Goal: Task Accomplishment & Management: Complete application form

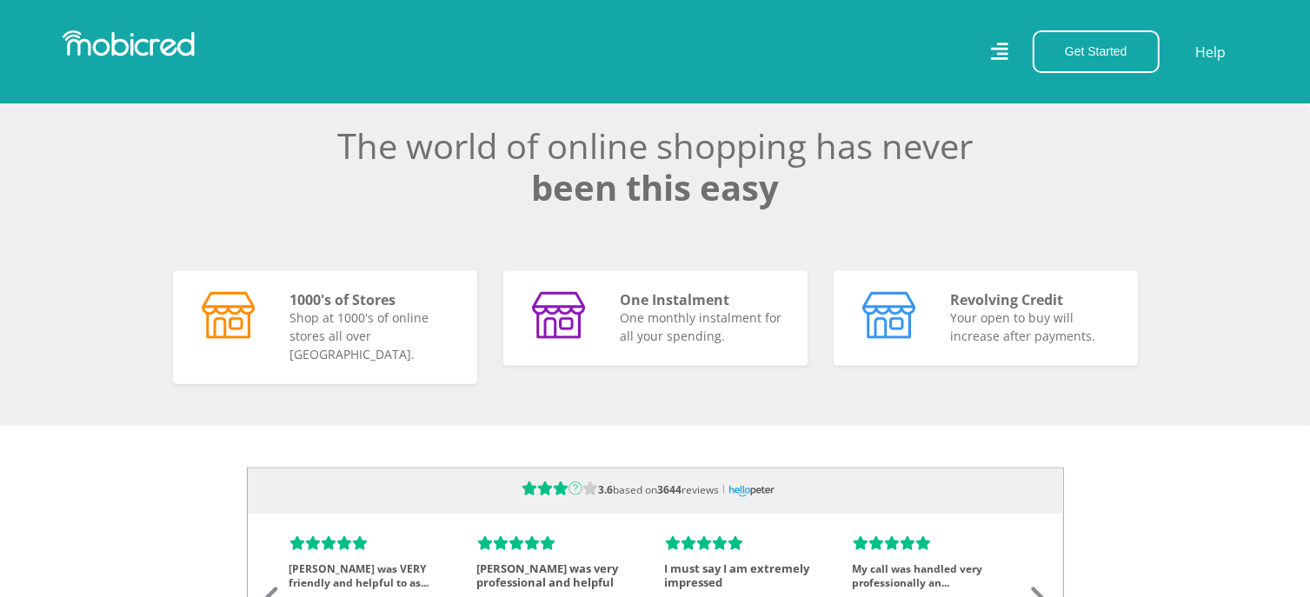
click at [1006, 52] on icon at bounding box center [998, 51] width 17 height 25
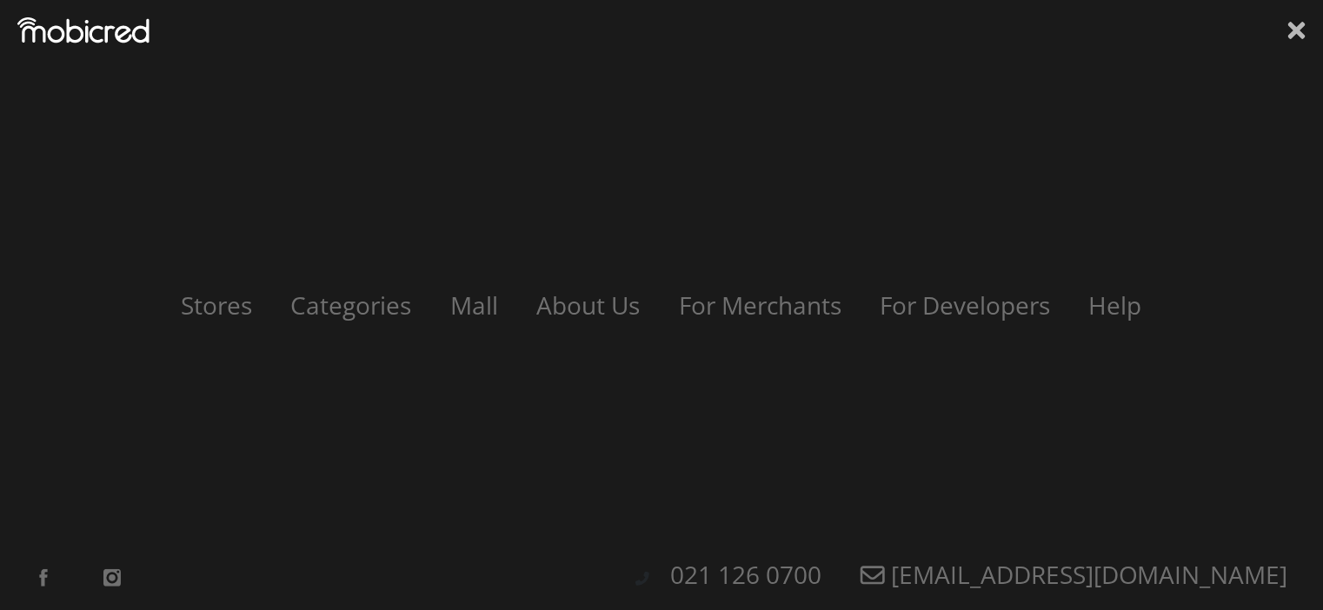
click at [1302, 37] on icon at bounding box center [1296, 30] width 17 height 17
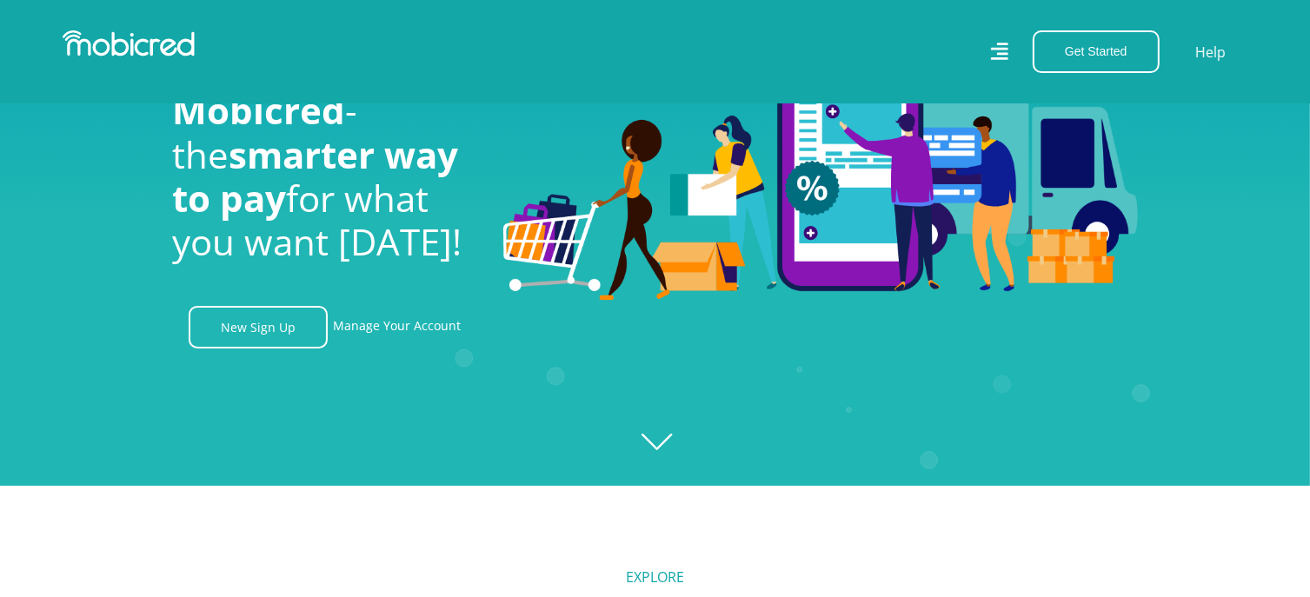
click at [663, 446] on icon "Created with [PERSON_NAME] 2.3.0" at bounding box center [655, 187] width 1310 height 597
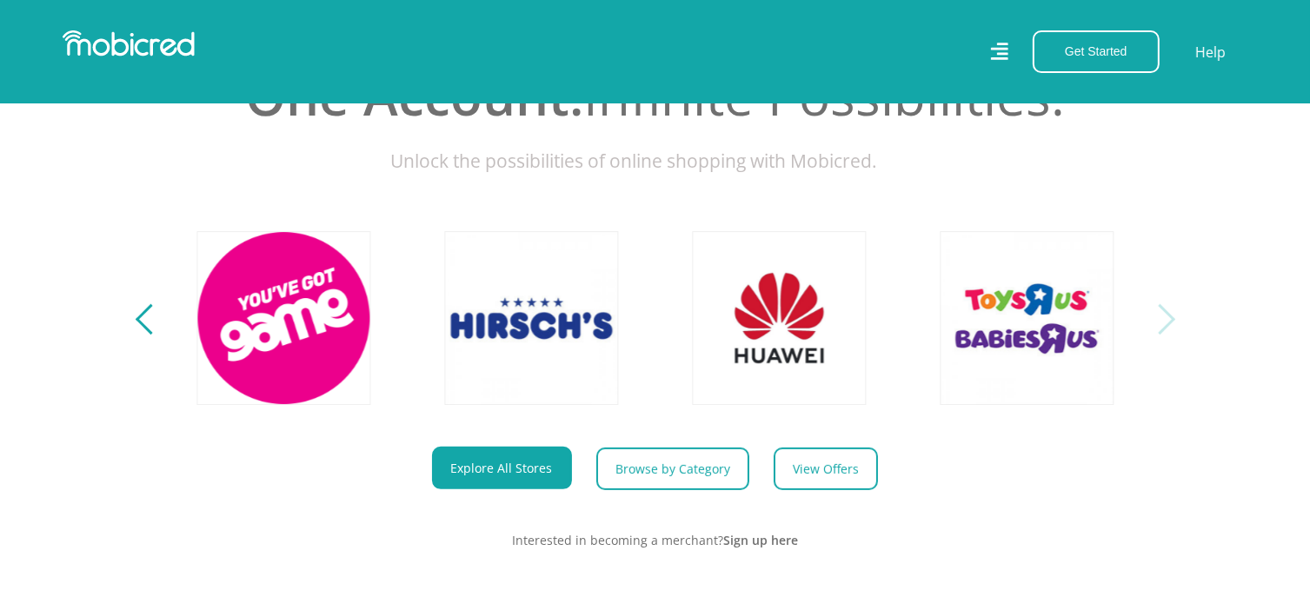
click at [1168, 335] on div "Next" at bounding box center [1159, 319] width 30 height 30
click at [142, 335] on div "Previous" at bounding box center [150, 319] width 30 height 30
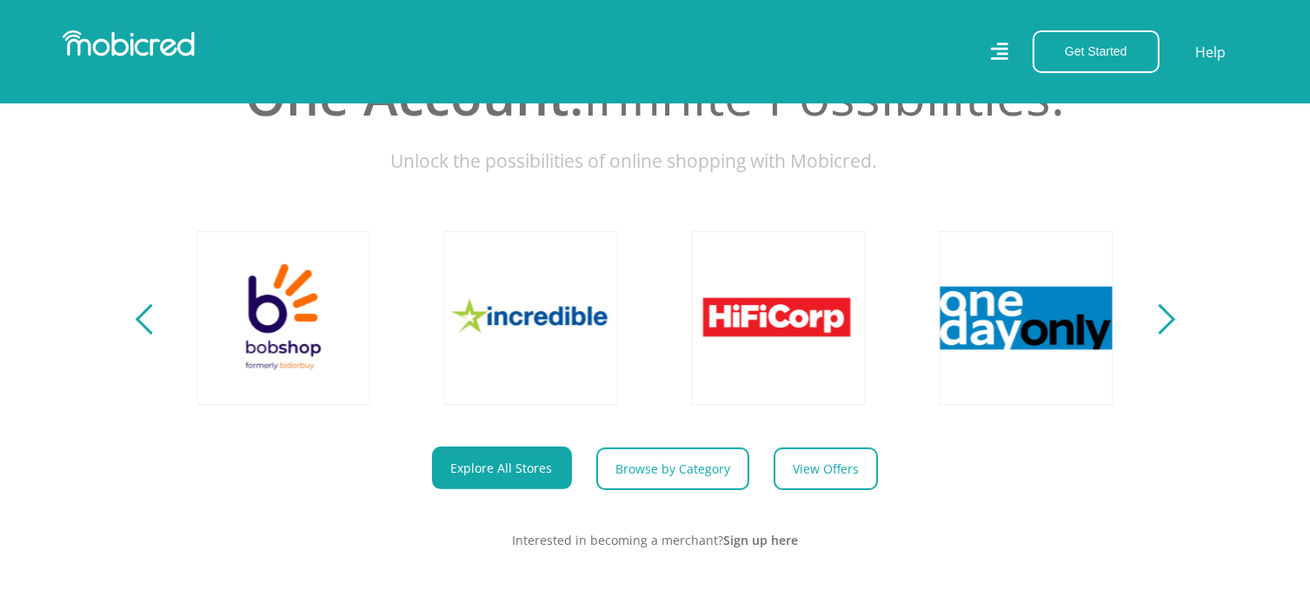
click at [142, 335] on div "Previous" at bounding box center [150, 319] width 30 height 30
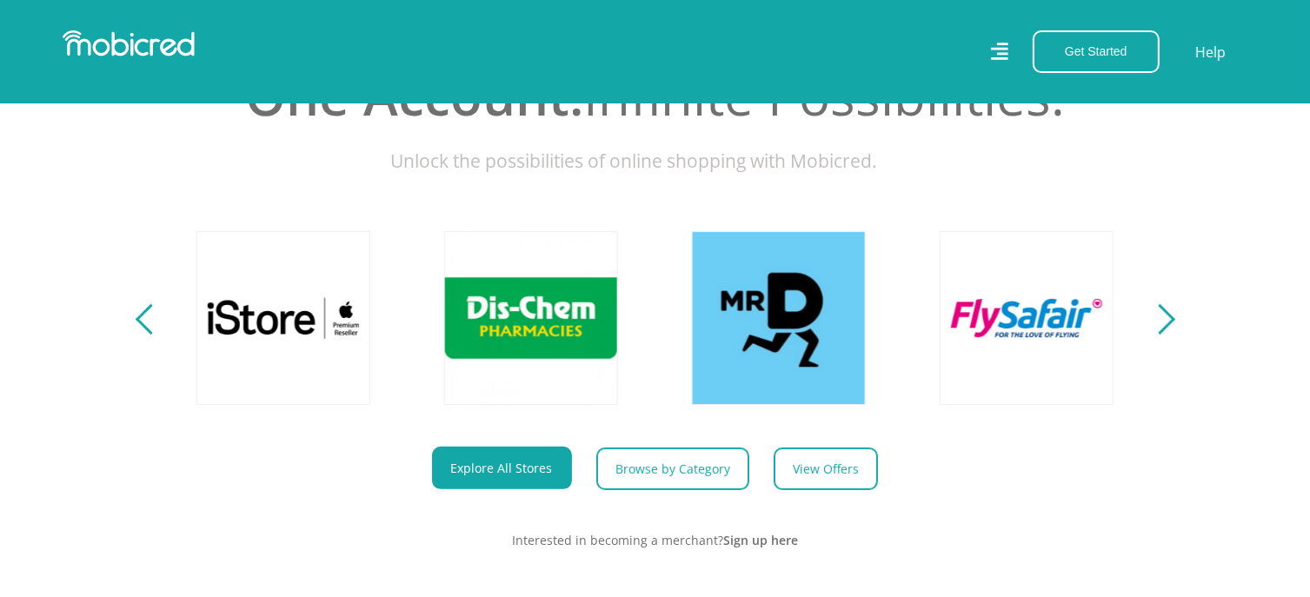
click at [142, 335] on div "Previous" at bounding box center [150, 319] width 30 height 30
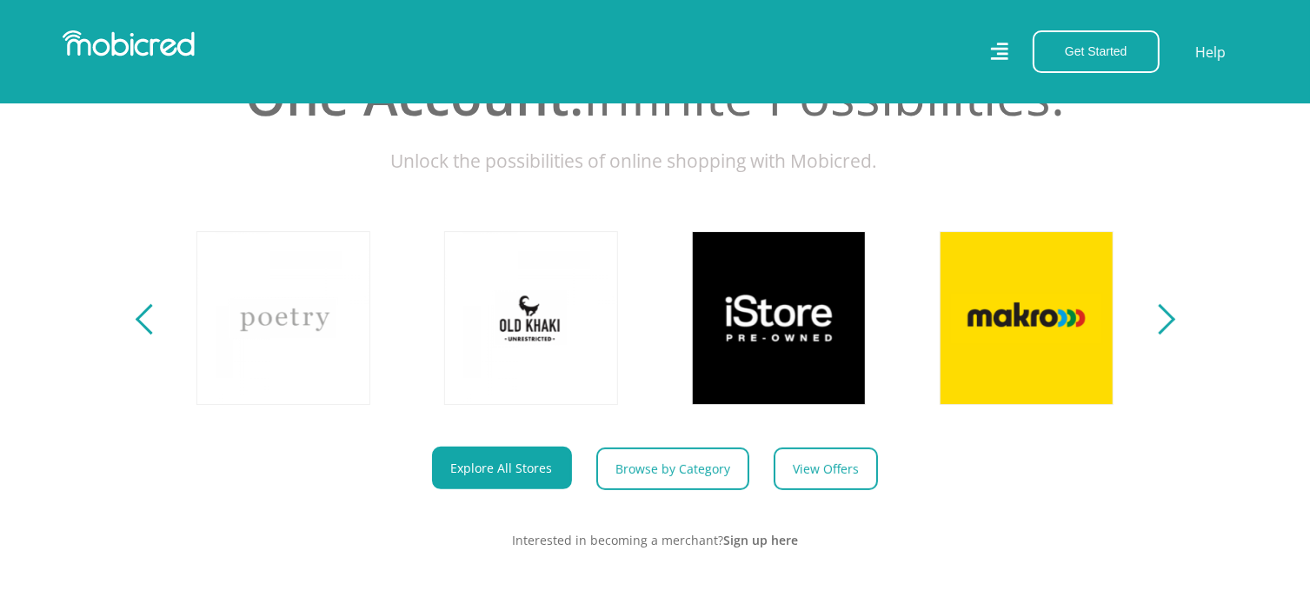
click at [142, 335] on div "Previous" at bounding box center [150, 319] width 30 height 30
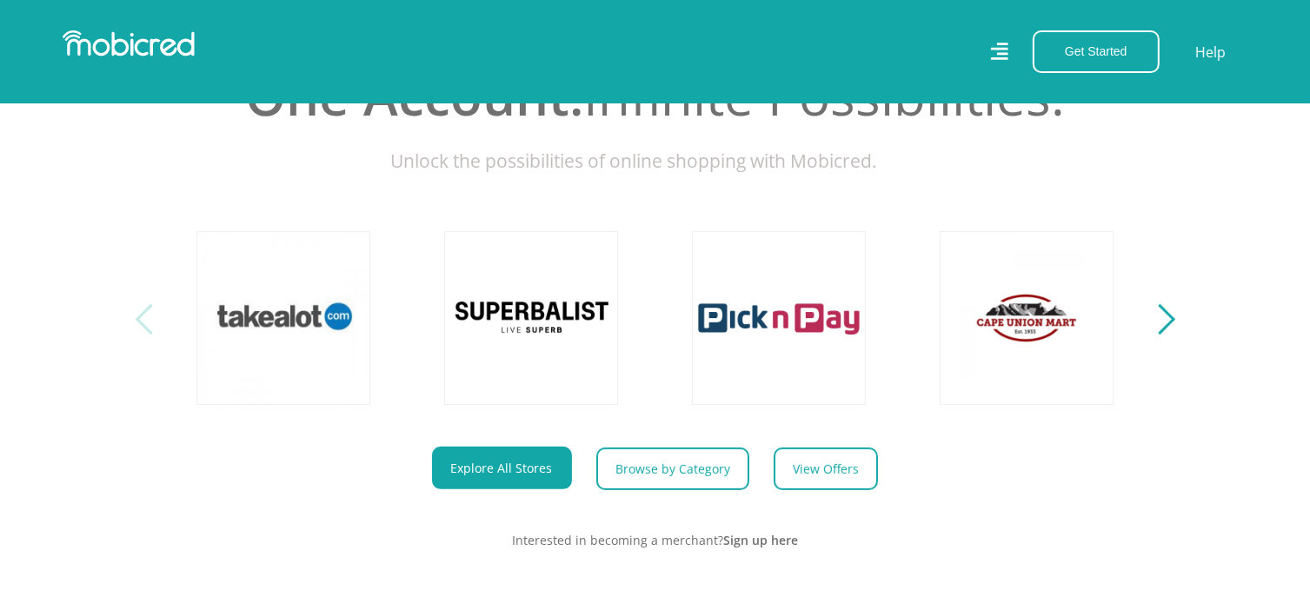
click at [142, 335] on div "Previous" at bounding box center [150, 319] width 30 height 30
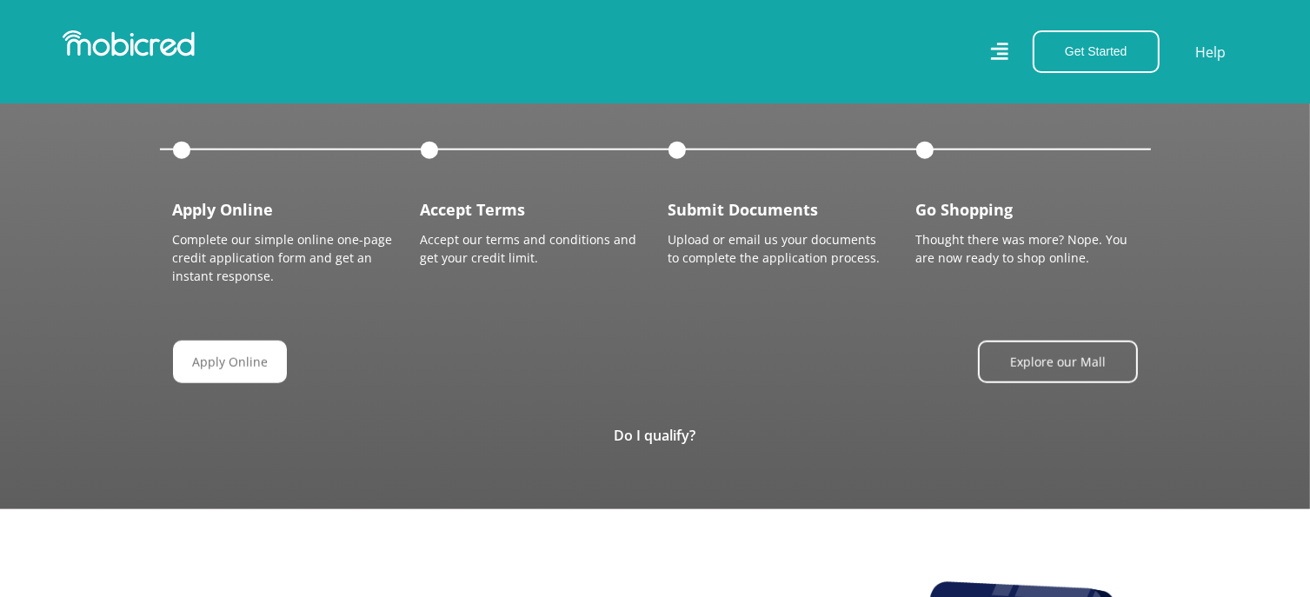
scroll to position [1993, 0]
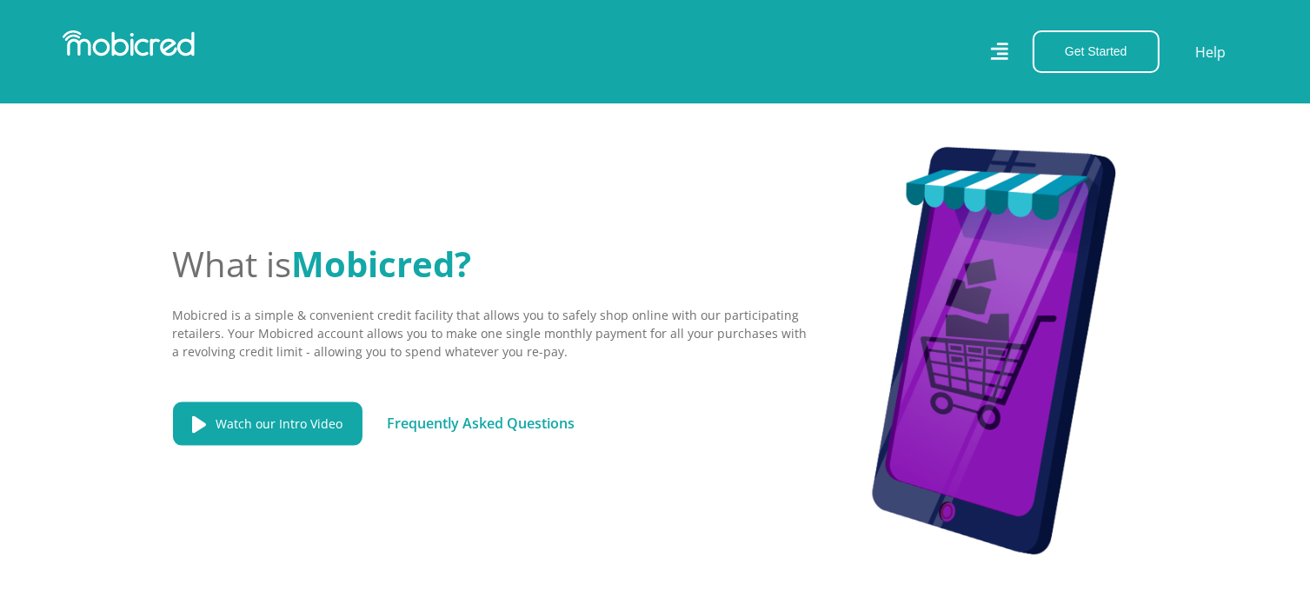
click at [483, 415] on link "Frequently Asked Questions" at bounding box center [481, 423] width 188 height 19
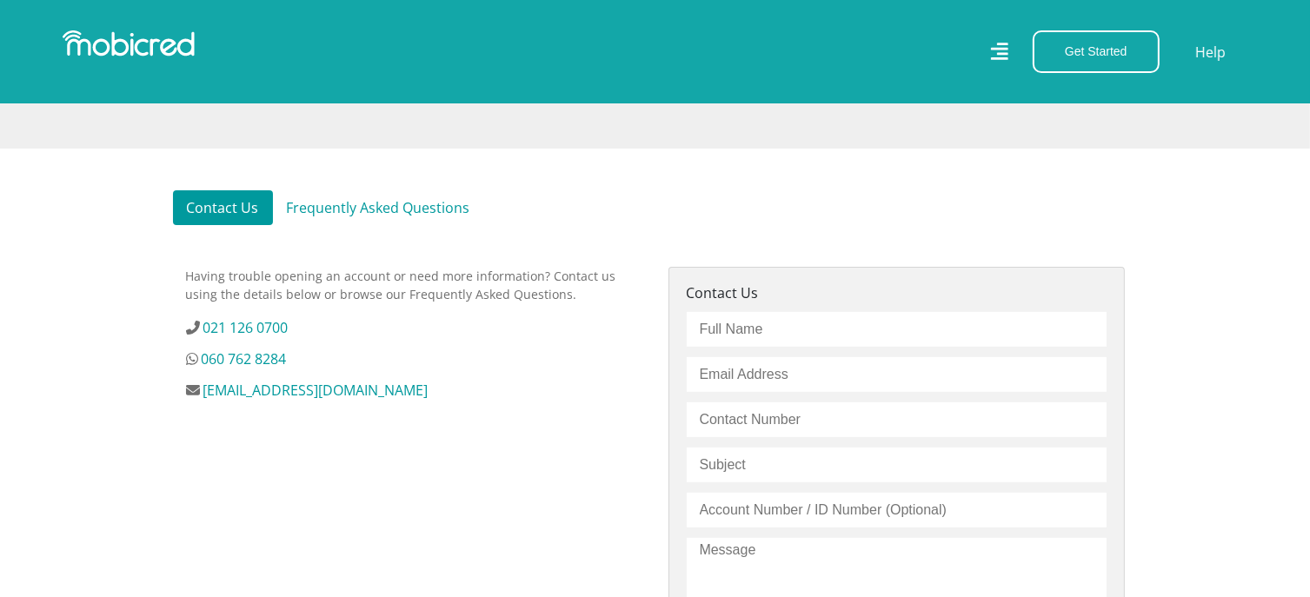
scroll to position [391, 0]
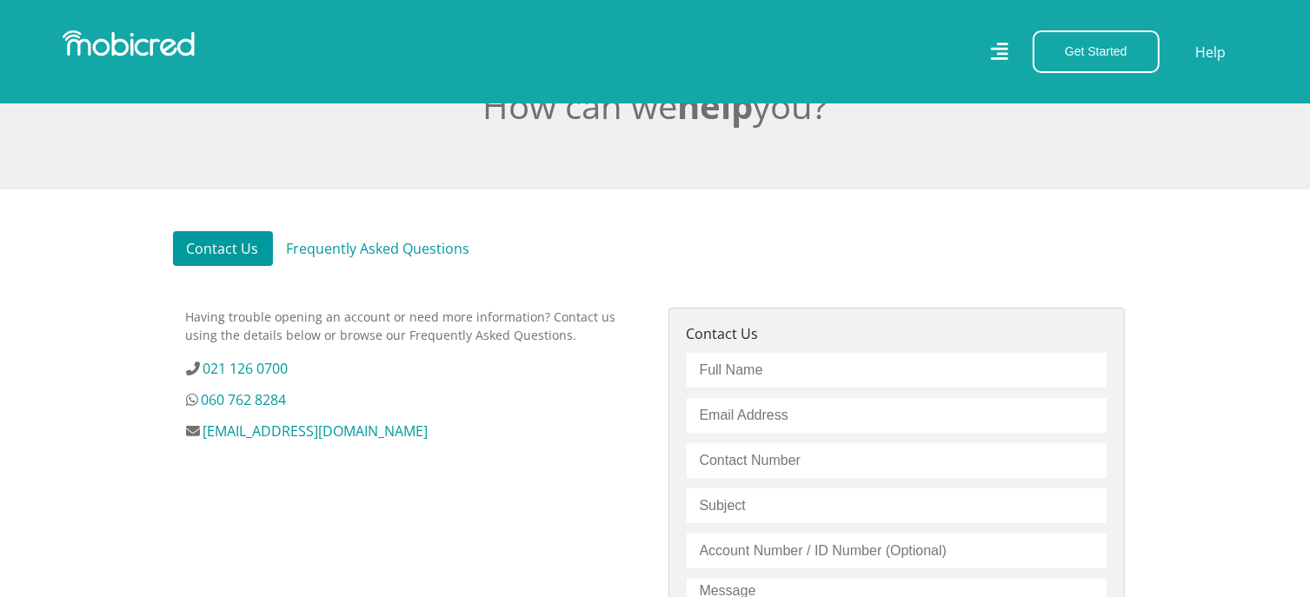
click at [367, 245] on link "Frequently Asked Questions" at bounding box center [378, 248] width 211 height 35
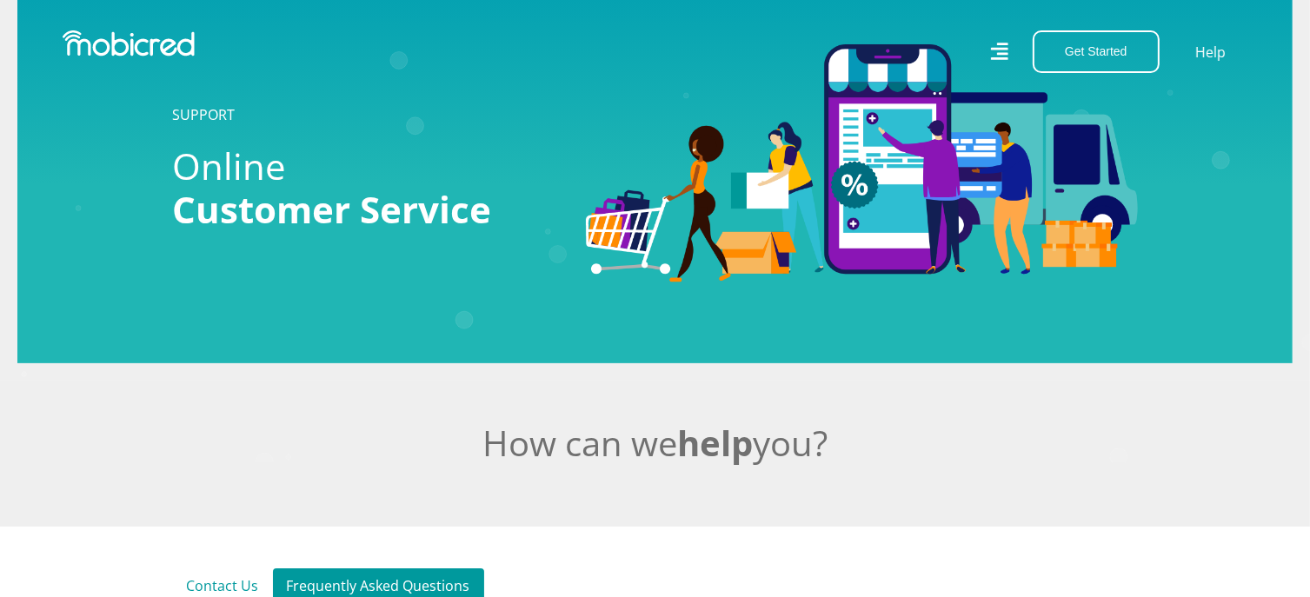
scroll to position [0, 0]
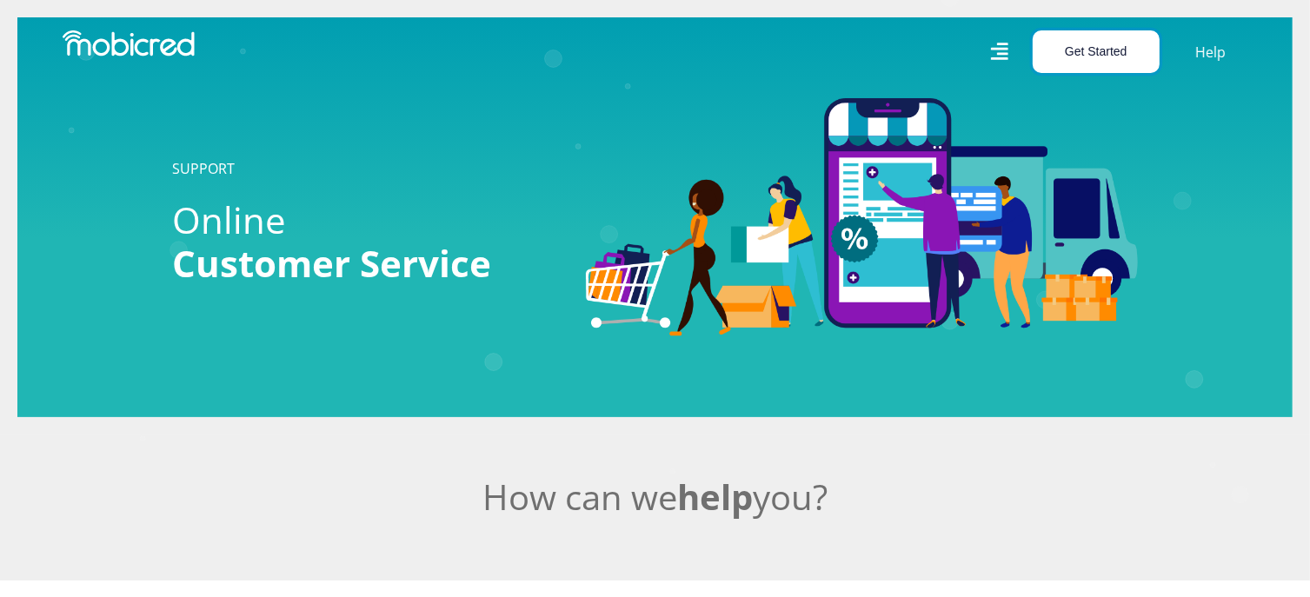
click at [1111, 50] on button "Get Started" at bounding box center [1095, 51] width 127 height 43
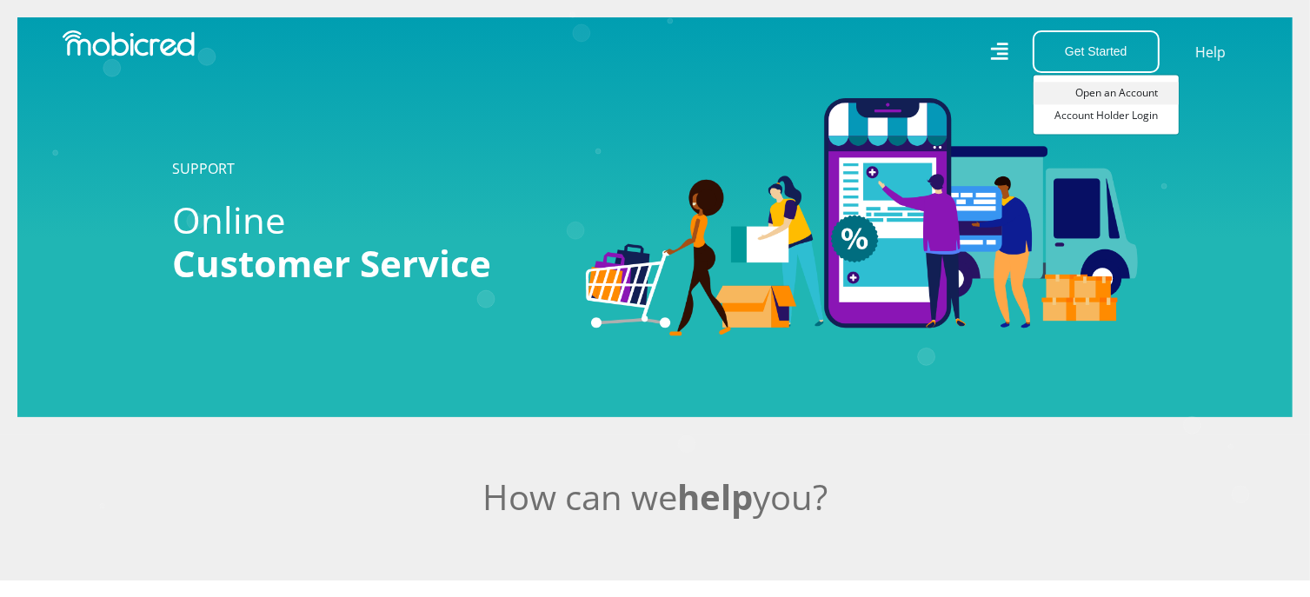
click at [1089, 98] on link "Open an Account" at bounding box center [1105, 93] width 145 height 23
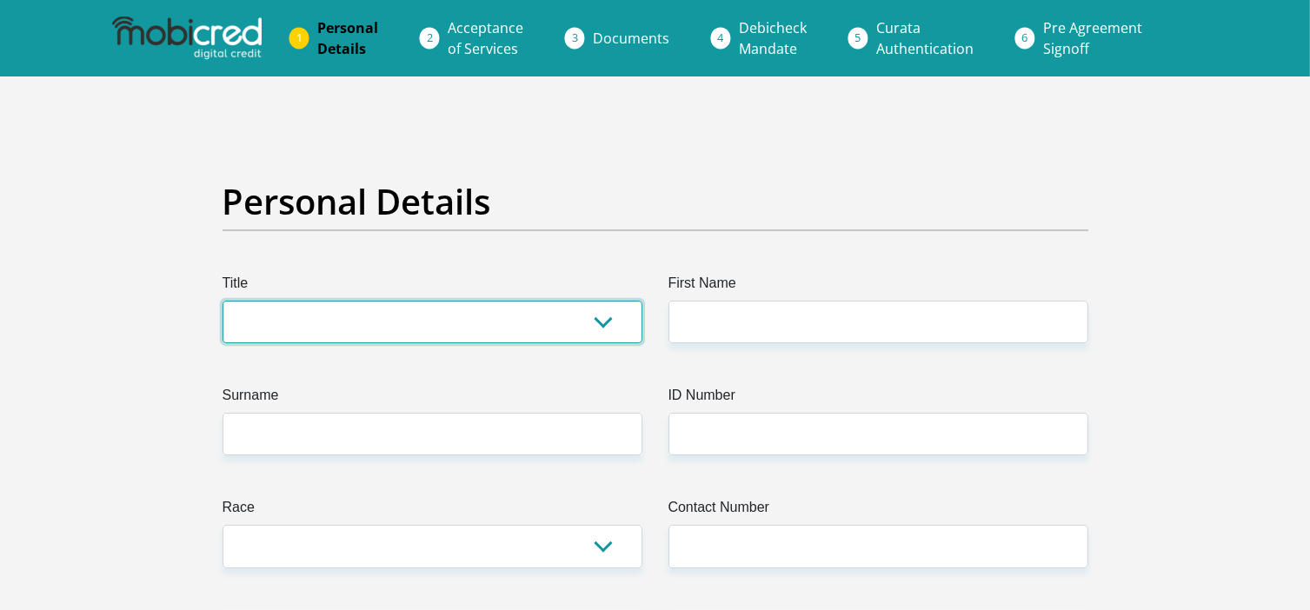
click at [438, 326] on select "Mr Ms Mrs Dr Other" at bounding box center [432, 322] width 420 height 43
select select "Mr"
click at [222, 301] on select "Mr Ms Mrs Dr Other" at bounding box center [432, 322] width 420 height 43
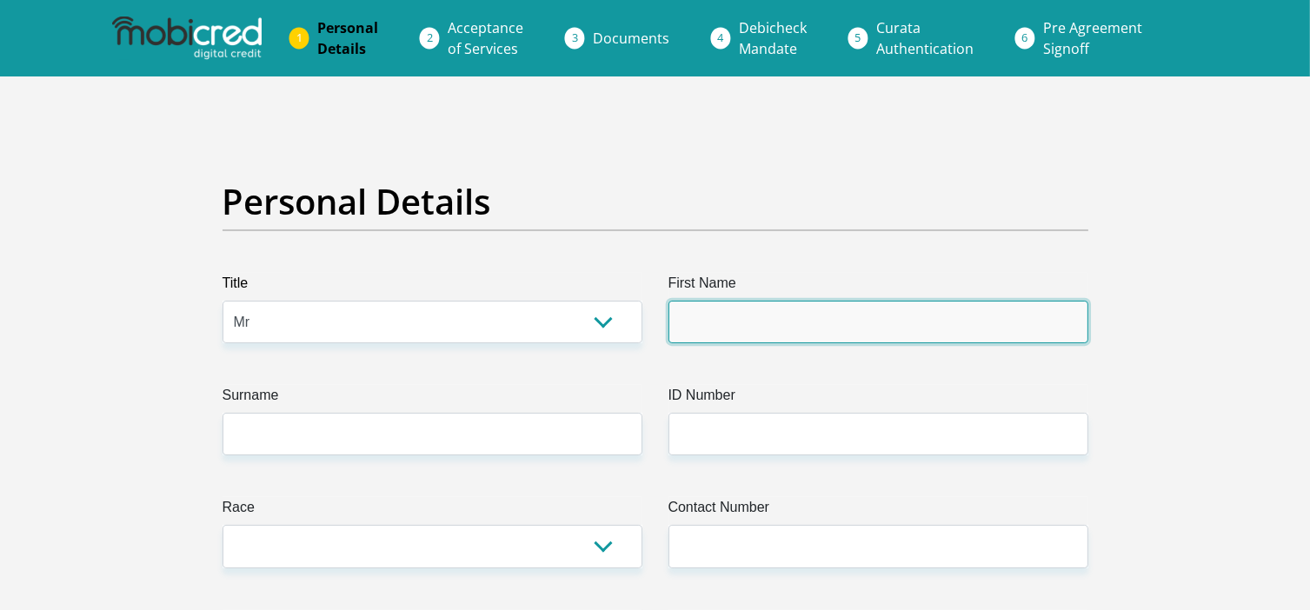
click at [733, 315] on input "First Name" at bounding box center [878, 322] width 420 height 43
type input "CHRISTIAAN"
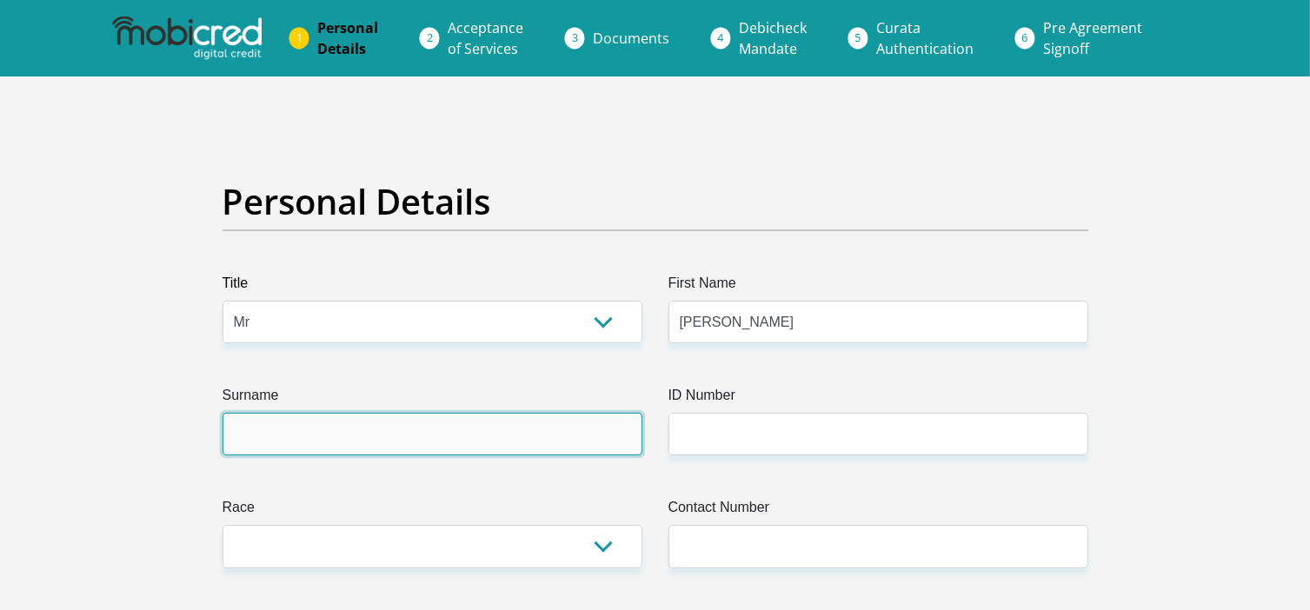
type input "STANDER"
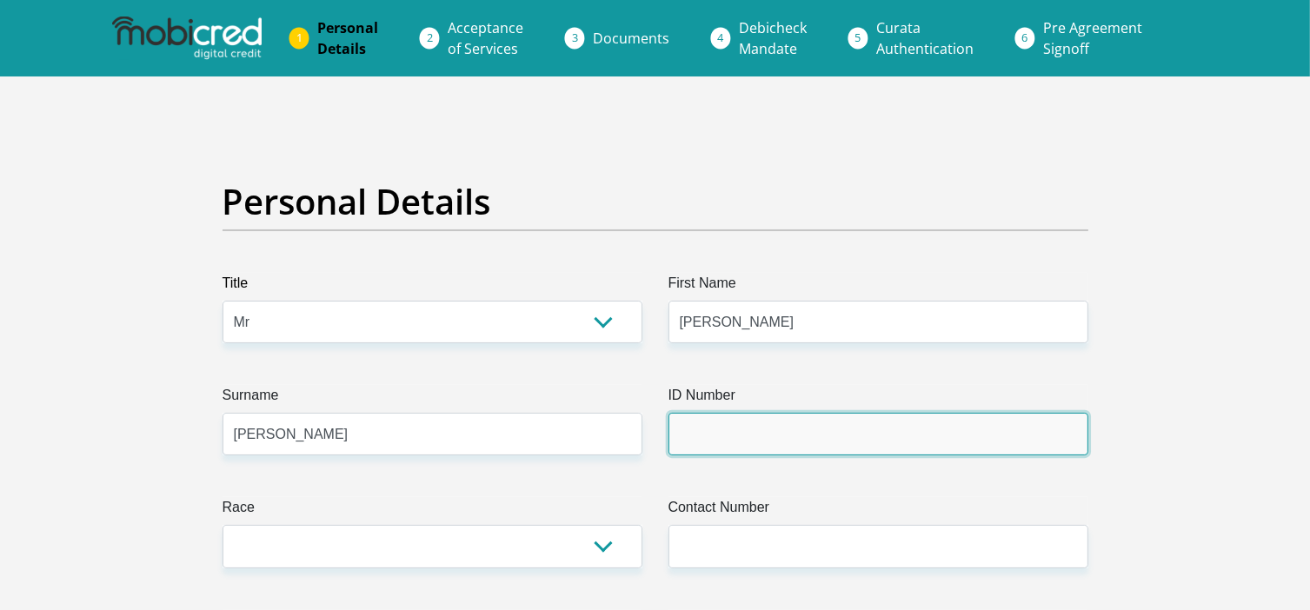
type input "TRADEVEST 374 CC t/a CHRIS STANDER BROKERS"
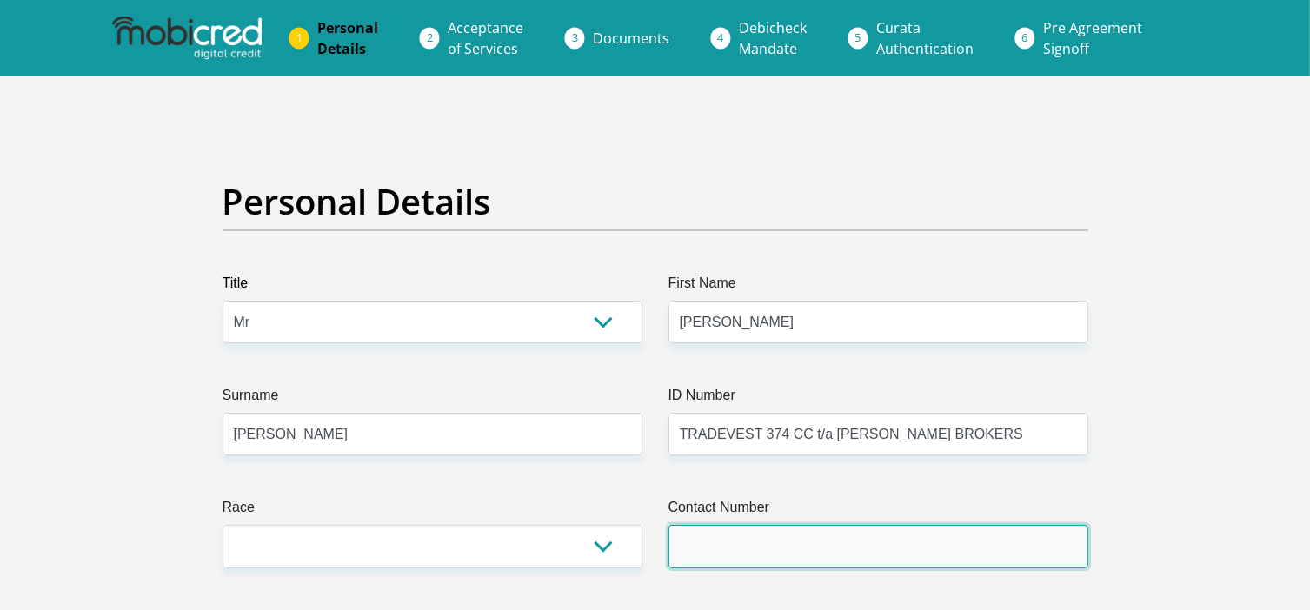
type input "0824582398"
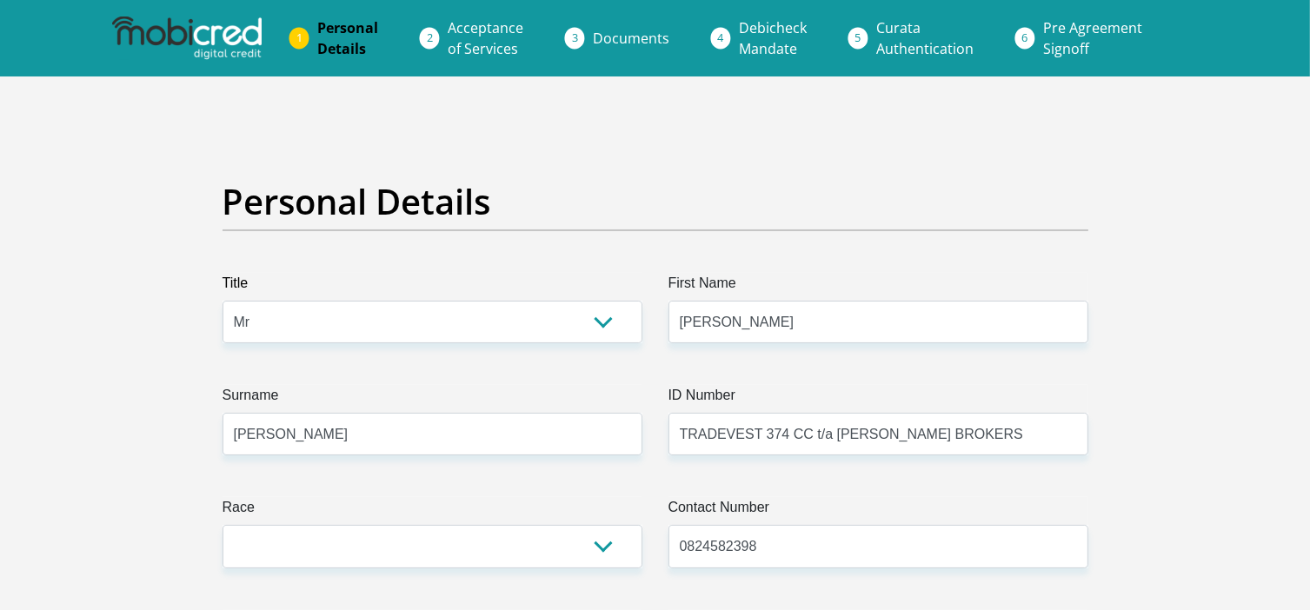
select select "ZAF"
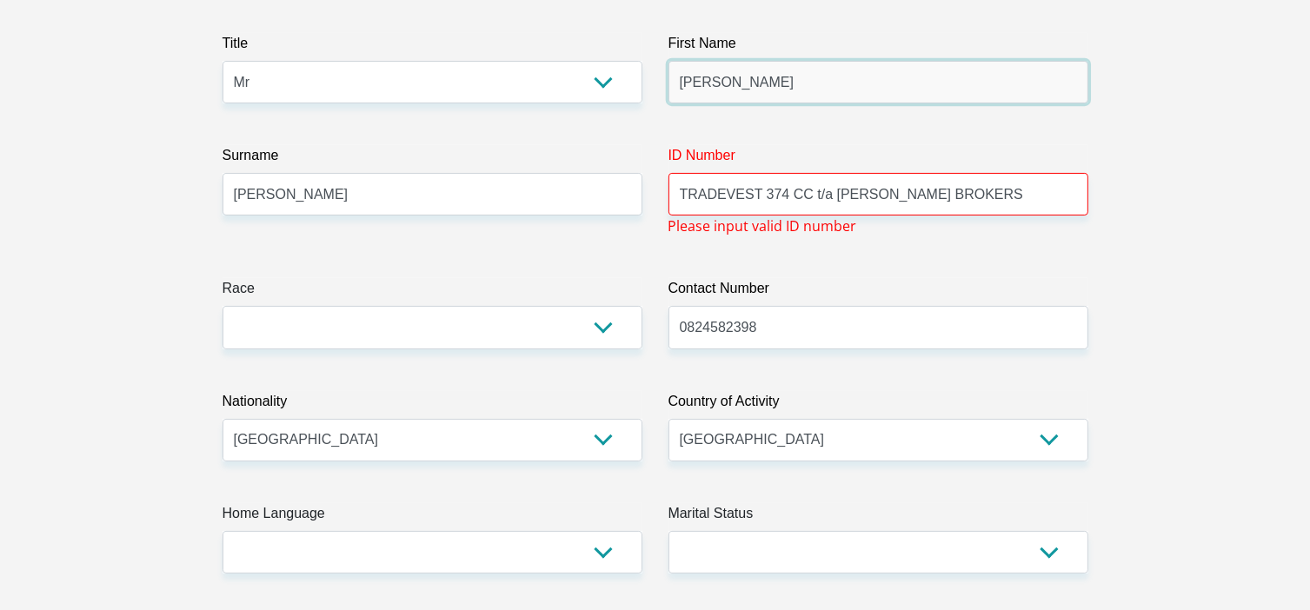
scroll to position [261, 0]
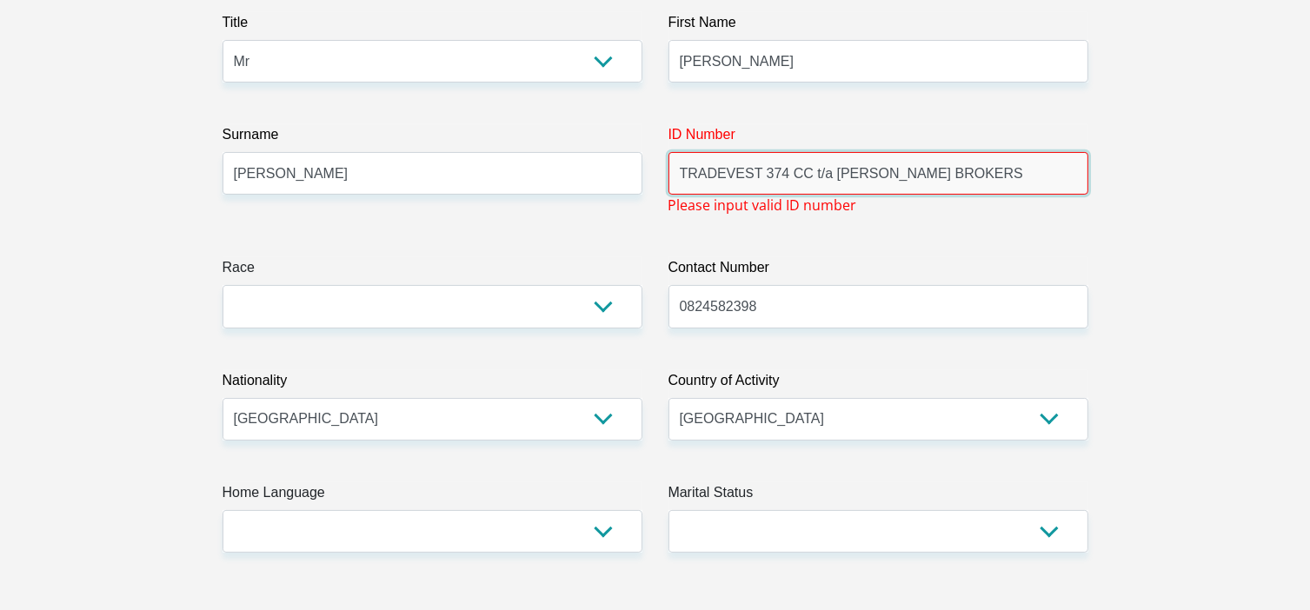
click at [994, 176] on input "TRADEVEST 374 CC t/a [PERSON_NAME] BROKERS" at bounding box center [878, 173] width 420 height 43
type input "T"
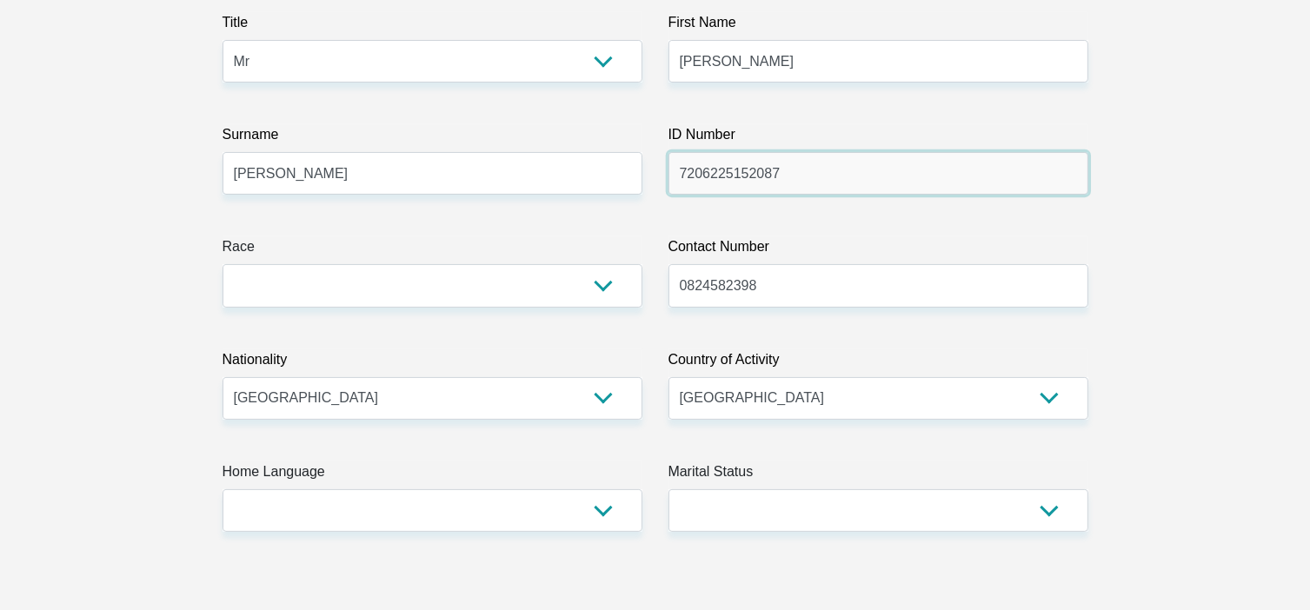
type input "7206225152087"
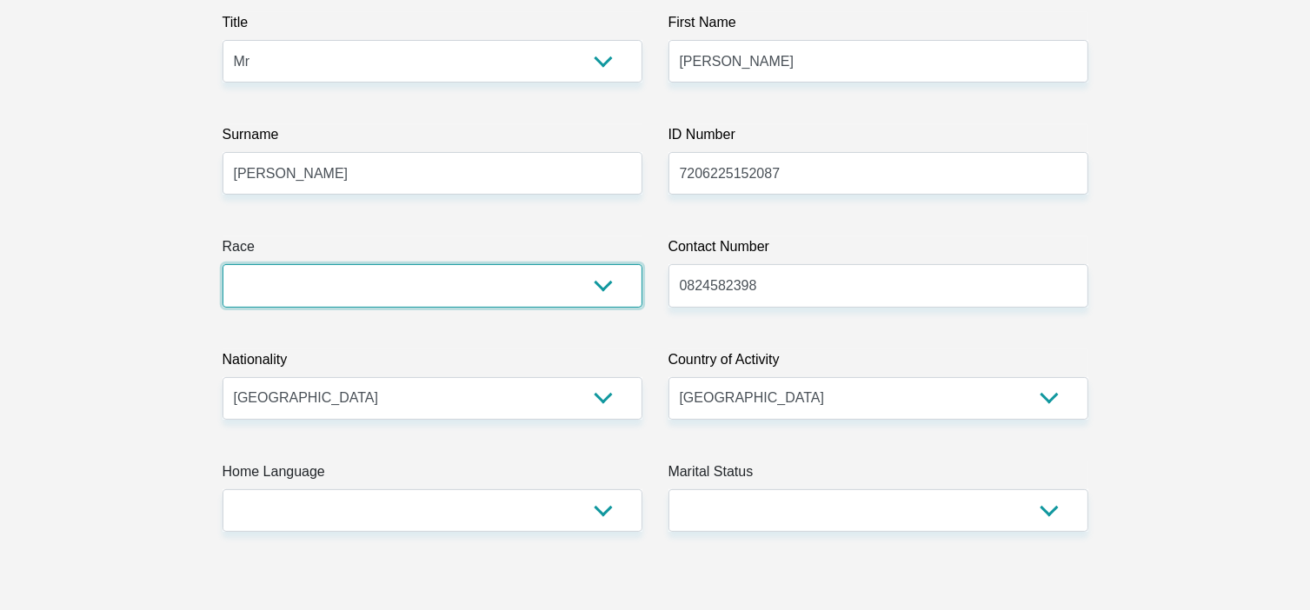
click at [582, 287] on select "Black Coloured Indian White Other" at bounding box center [432, 285] width 420 height 43
select select "4"
click at [222, 264] on select "Black Coloured Indian White Other" at bounding box center [432, 285] width 420 height 43
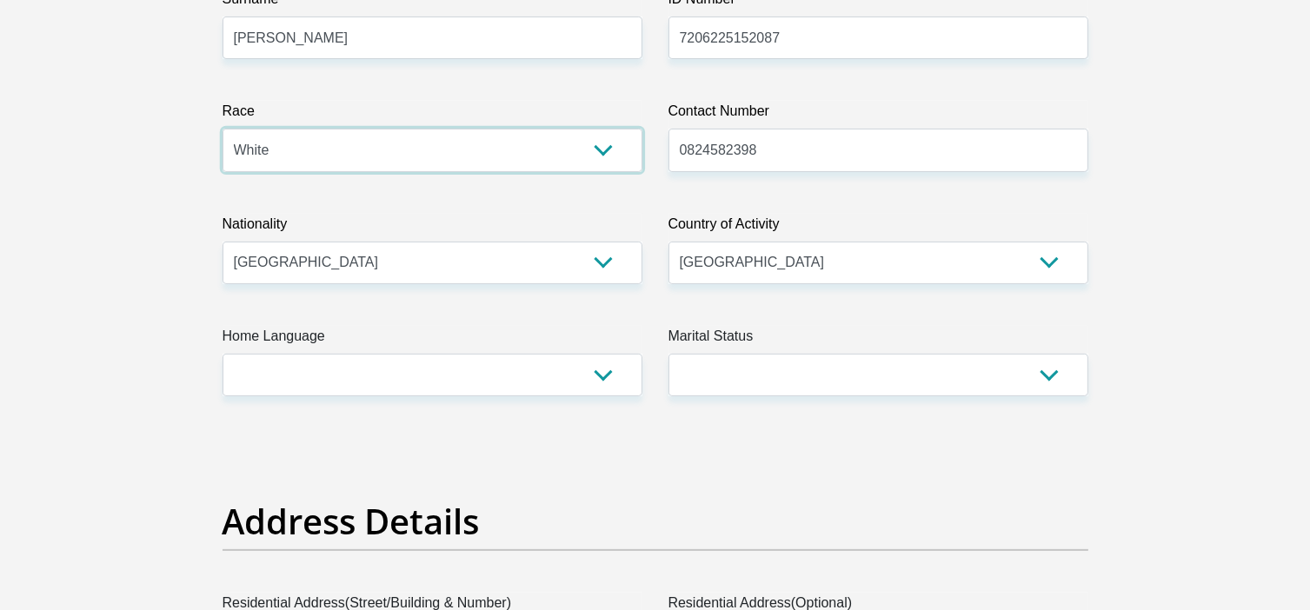
scroll to position [435, 0]
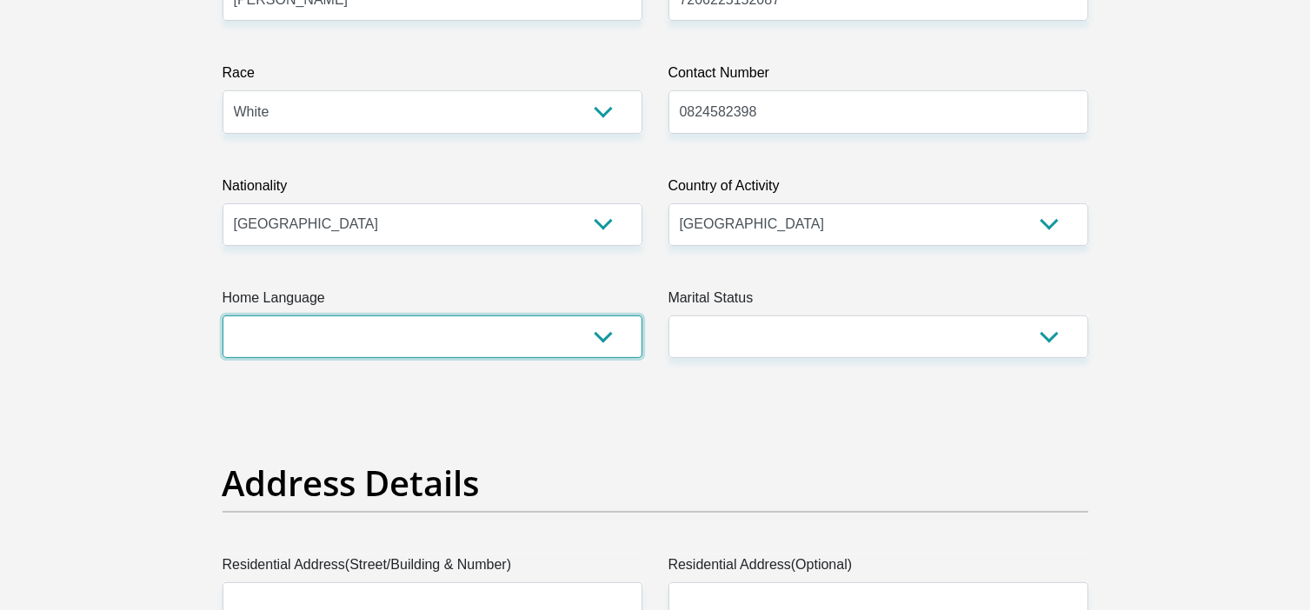
click at [548, 347] on select "Afrikaans English Sepedi South Ndebele Southern Sotho Swati Tsonga Tswana Venda…" at bounding box center [432, 336] width 420 height 43
select select "afr"
click at [222, 315] on select "Afrikaans English Sepedi South Ndebele Southern Sotho Swati Tsonga Tswana Venda…" at bounding box center [432, 336] width 420 height 43
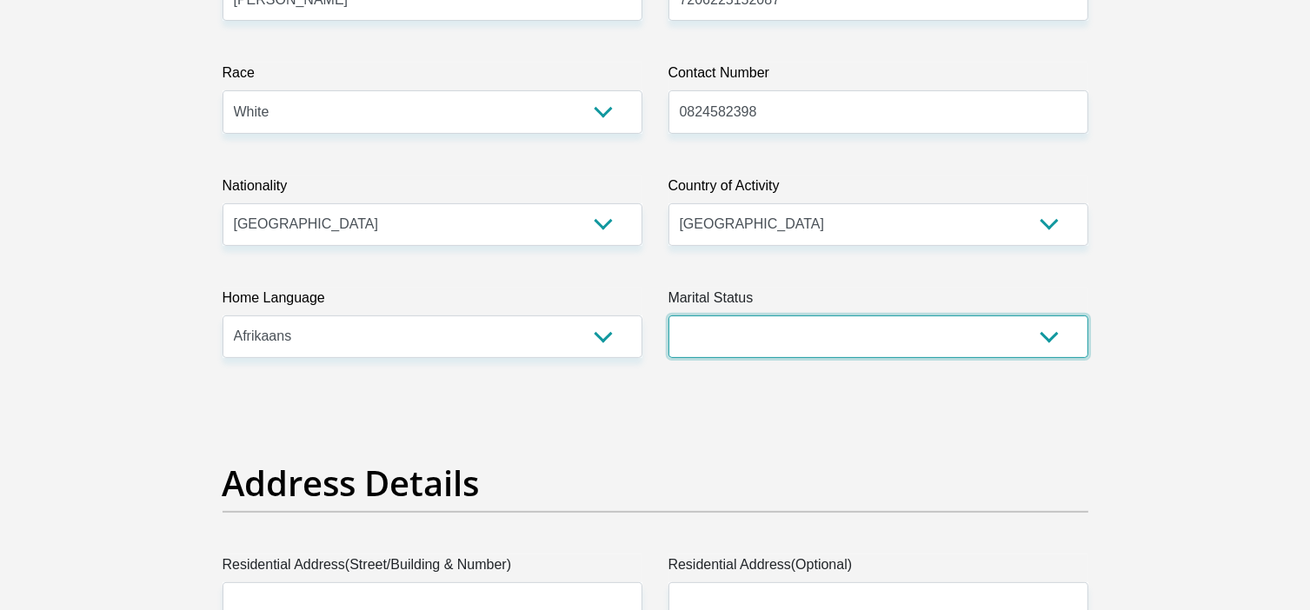
click at [756, 342] on select "Married ANC Single Divorced Widowed Married COP or Customary Law" at bounding box center [878, 336] width 420 height 43
select select "1"
click at [668, 315] on select "Married ANC Single Divorced Widowed Married COP or Customary Law" at bounding box center [878, 336] width 420 height 43
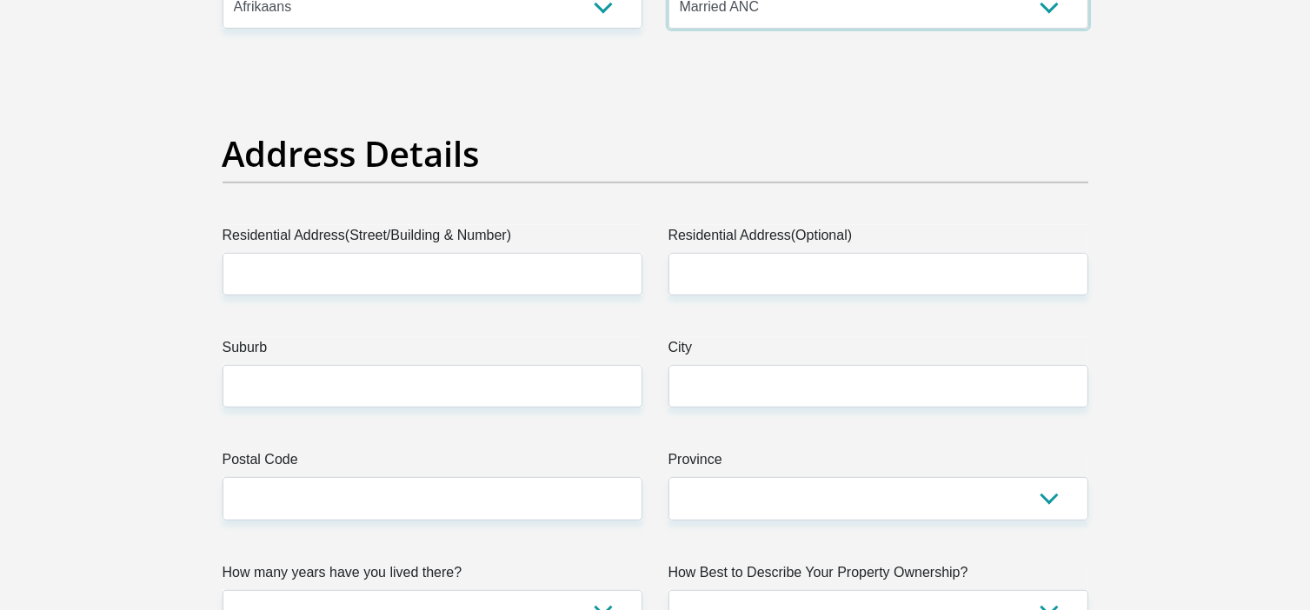
scroll to position [782, 0]
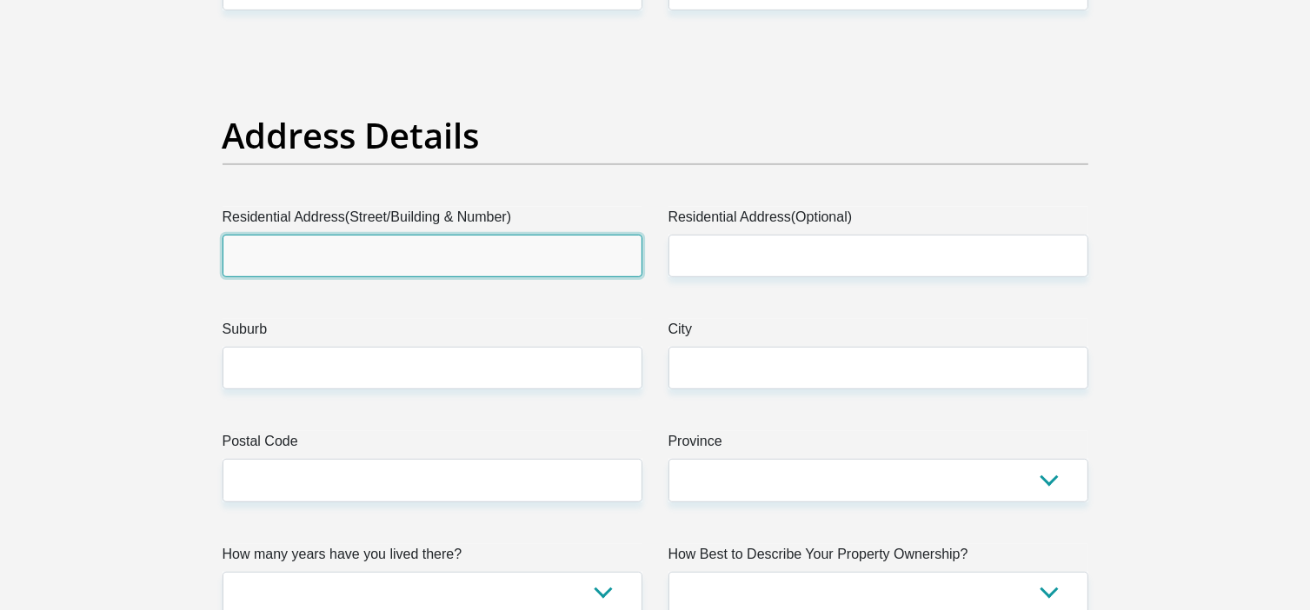
click at [396, 250] on input "Residential Address(Street/Building & Number)" at bounding box center [432, 256] width 420 height 43
type input "284JT BURGERSTREET"
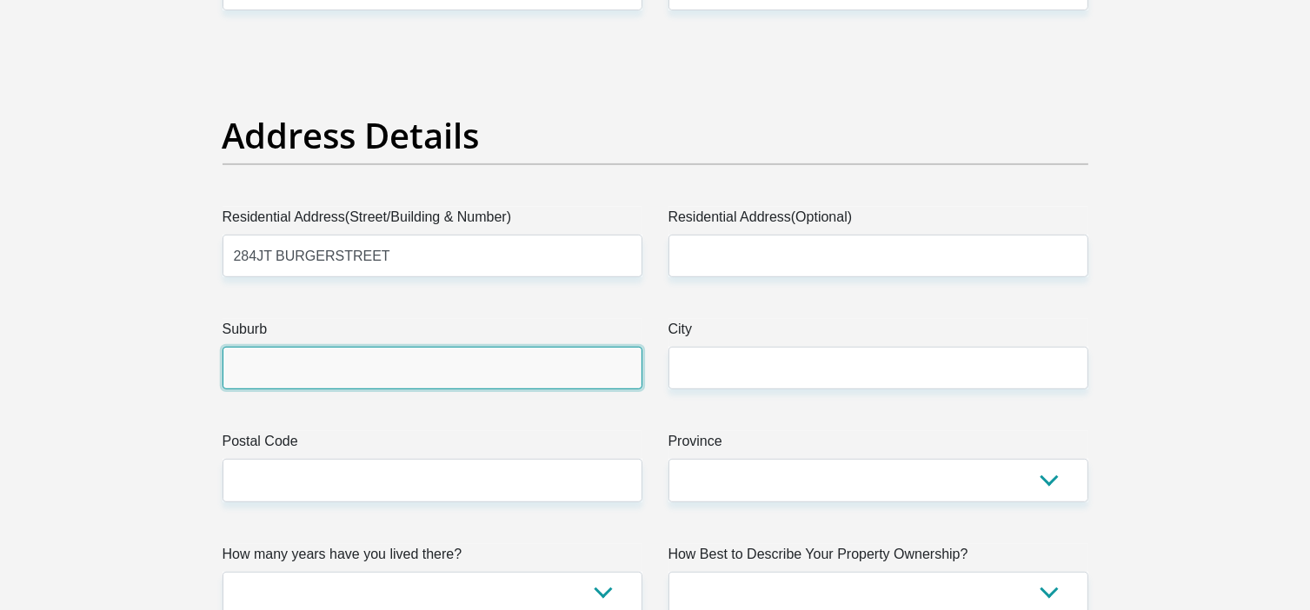
type input "WHITE RIVER"
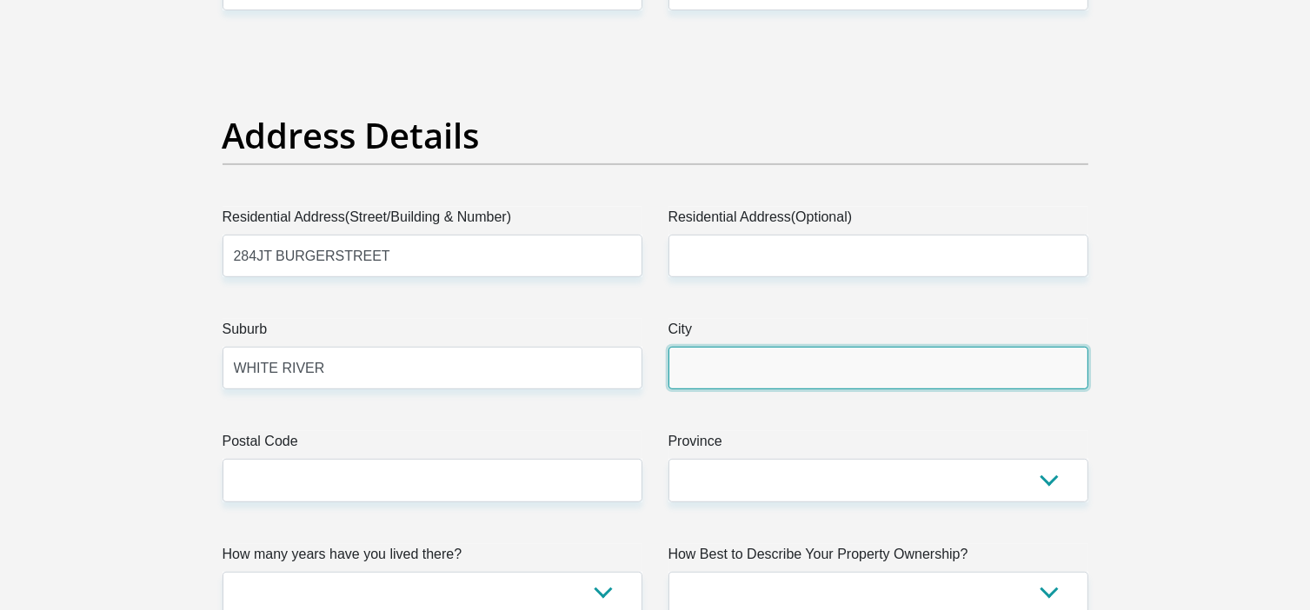
type input "WHITE RIVER"
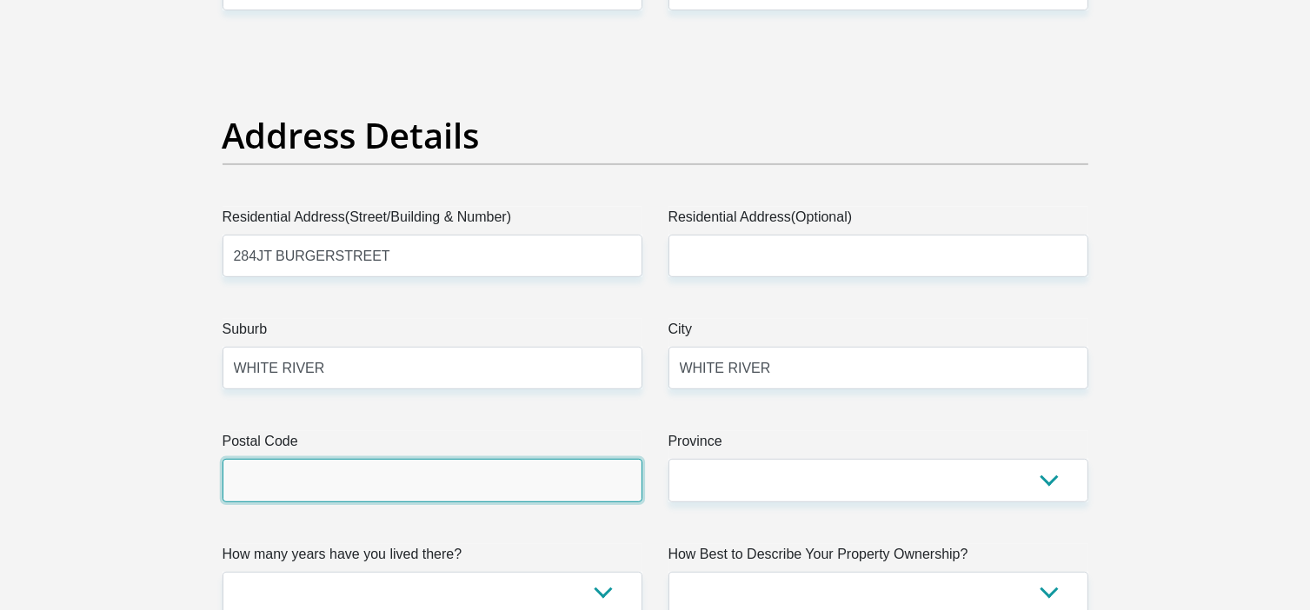
type input "1240"
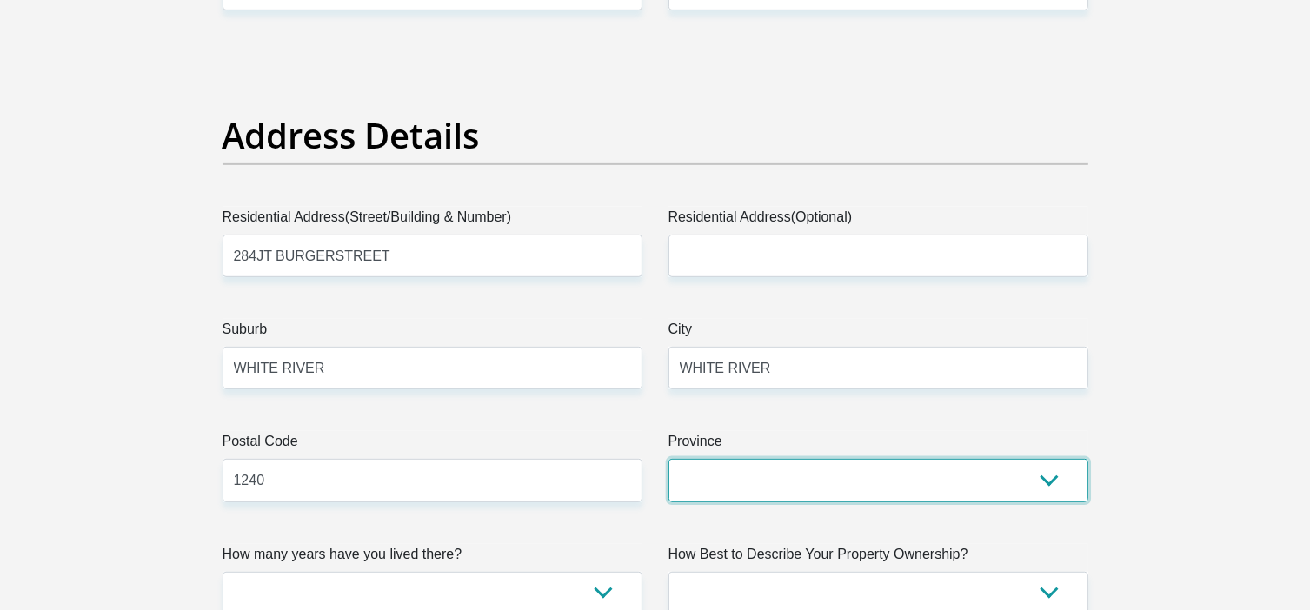
select select "Mpumalanga"
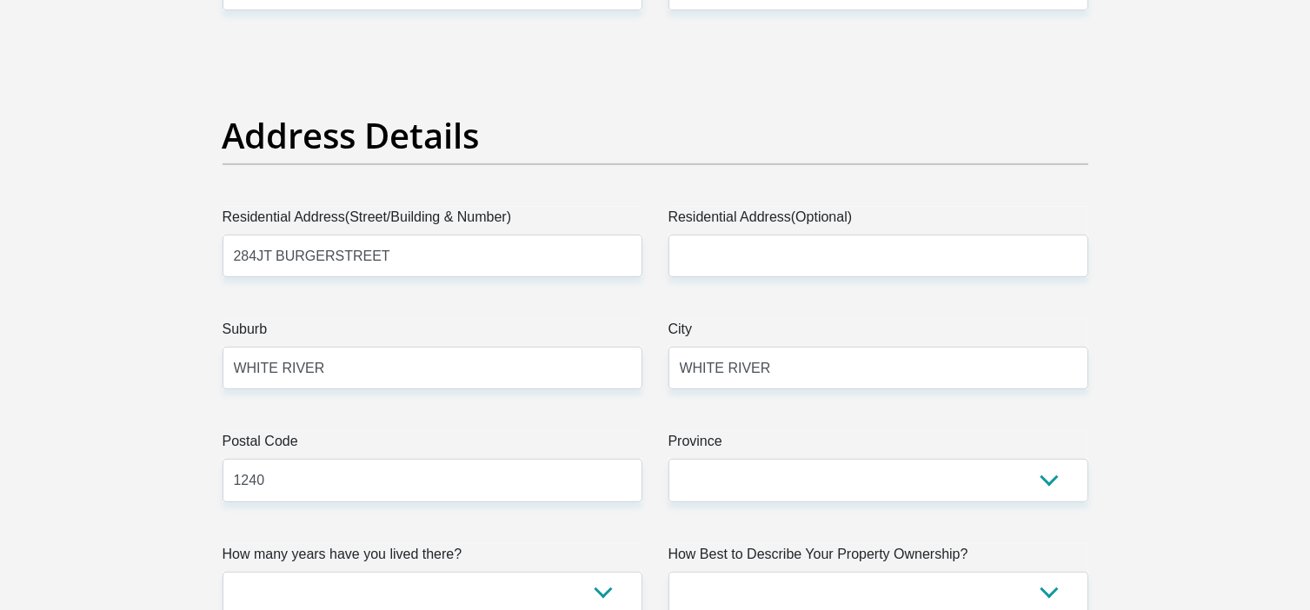
type input "[EMAIL_ADDRESS][DOMAIN_NAME]"
type input "2841240"
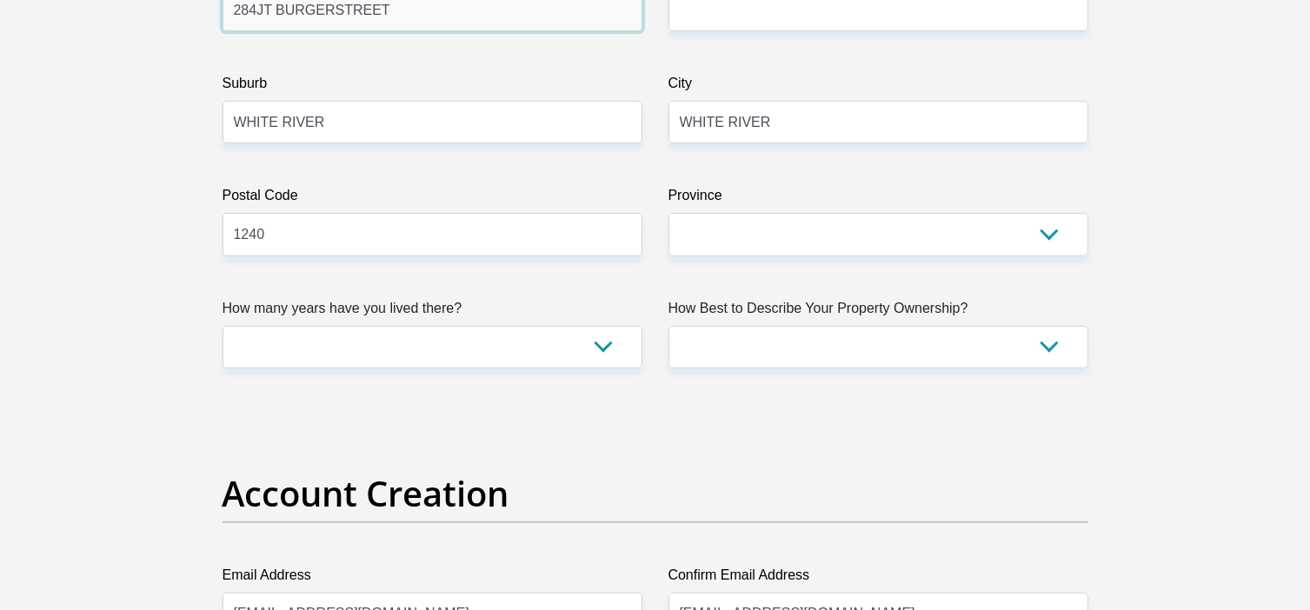
scroll to position [1043, 0]
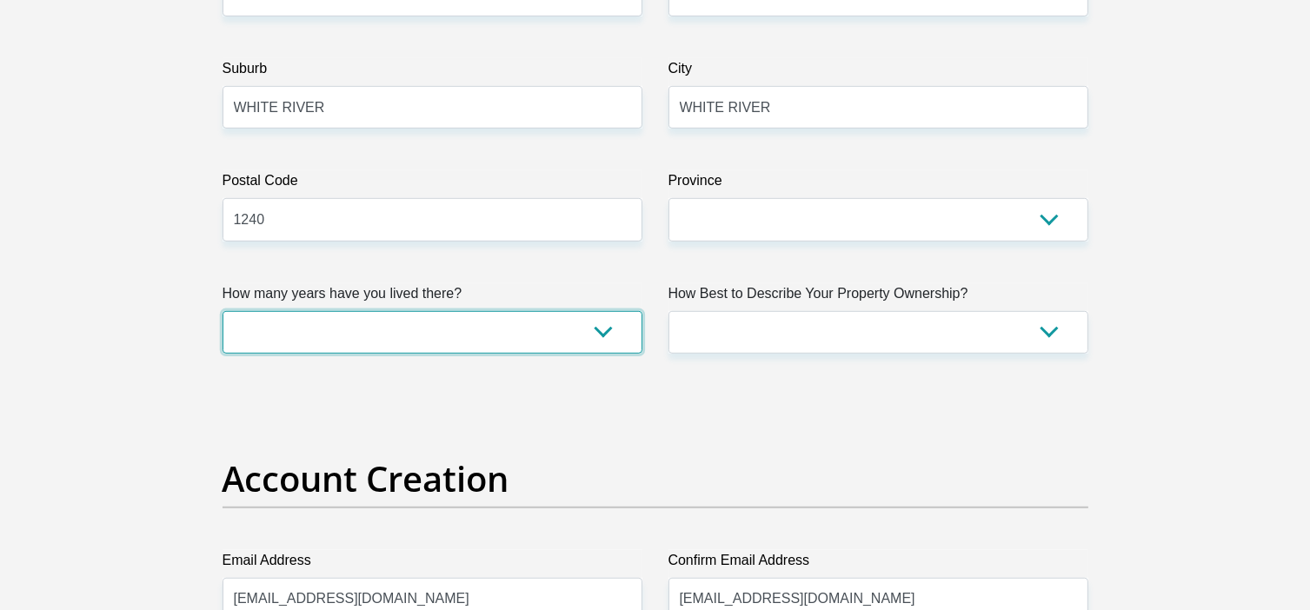
click at [480, 335] on select "less than 1 year 1-3 years 3-5 years 5+ years" at bounding box center [432, 332] width 420 height 43
select select "5"
click at [222, 311] on select "less than 1 year 1-3 years 3-5 years 5+ years" at bounding box center [432, 332] width 420 height 43
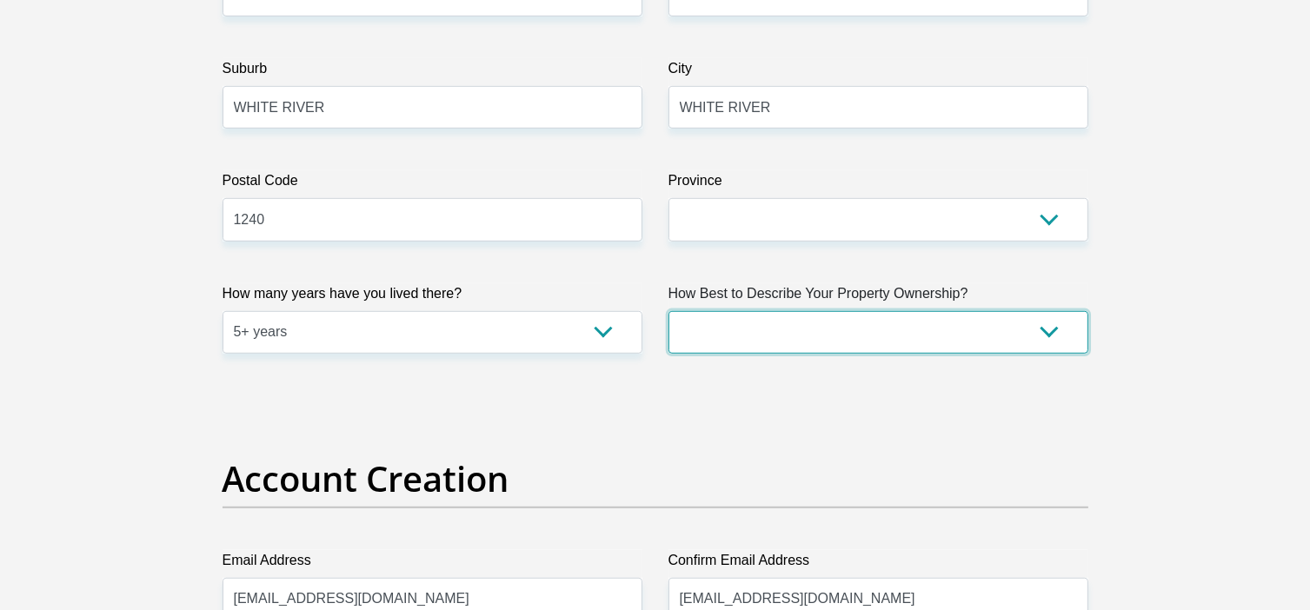
click at [819, 337] on select "Owned Rented Family Owned Company Dwelling" at bounding box center [878, 332] width 420 height 43
select select "Owned"
click at [668, 311] on select "Owned Rented Family Owned Company Dwelling" at bounding box center [878, 332] width 420 height 43
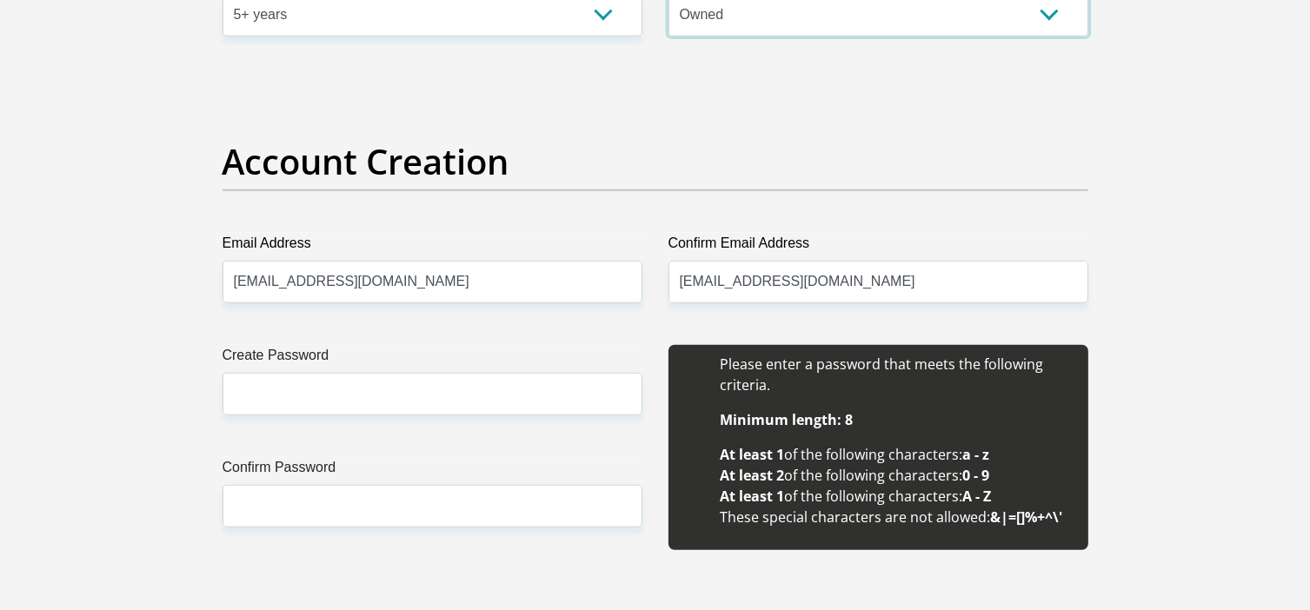
scroll to position [1391, 0]
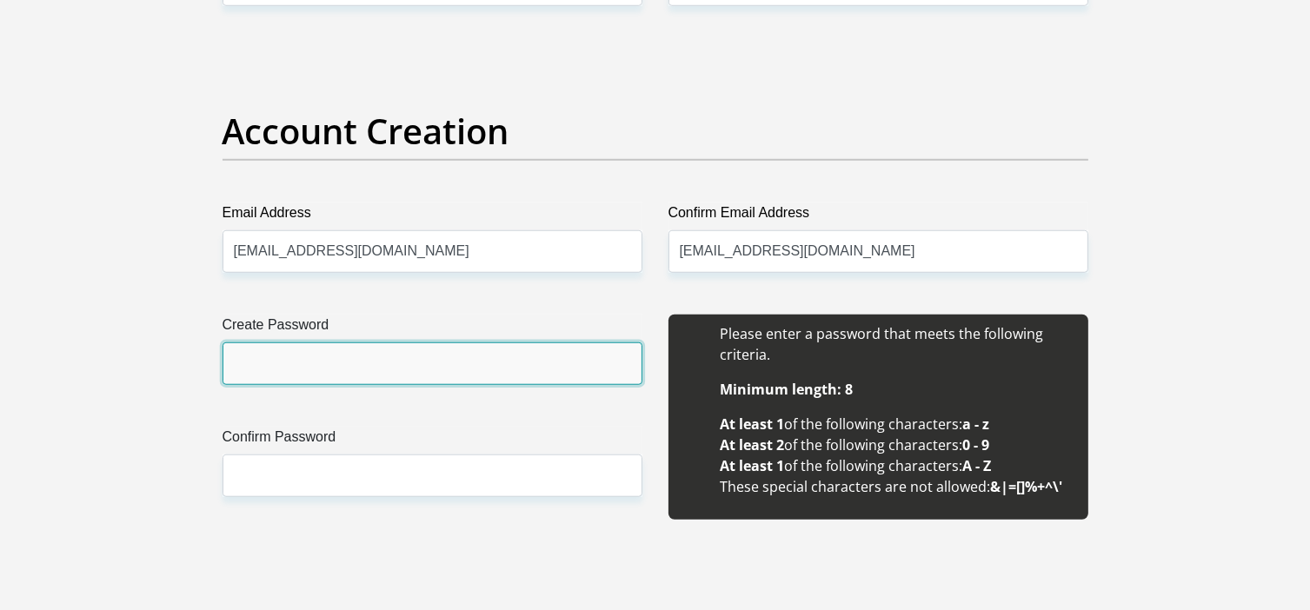
click at [439, 368] on input "Create Password" at bounding box center [432, 363] width 420 height 43
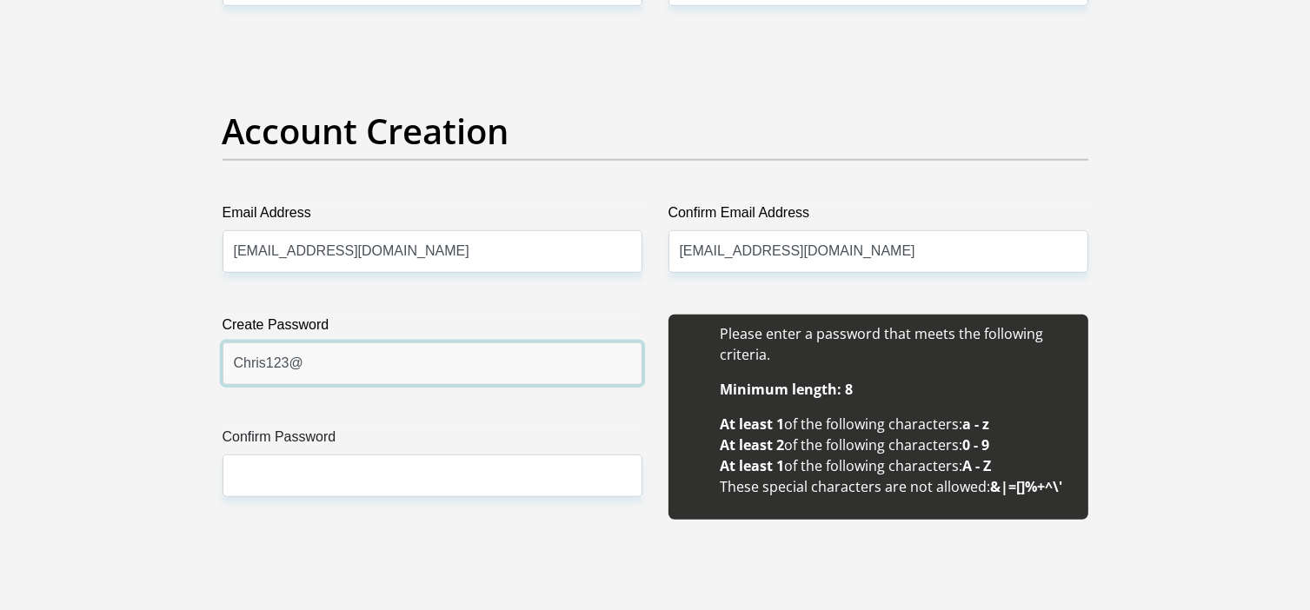
type input "Chris123@"
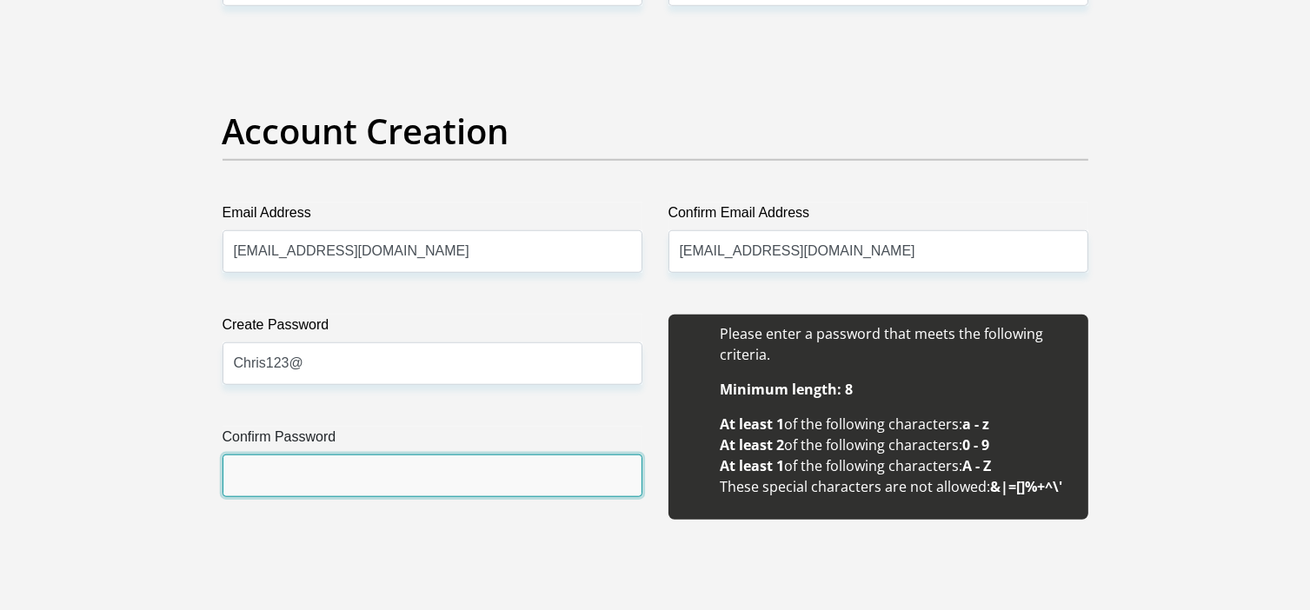
click at [339, 475] on input "Confirm Password" at bounding box center [432, 476] width 420 height 43
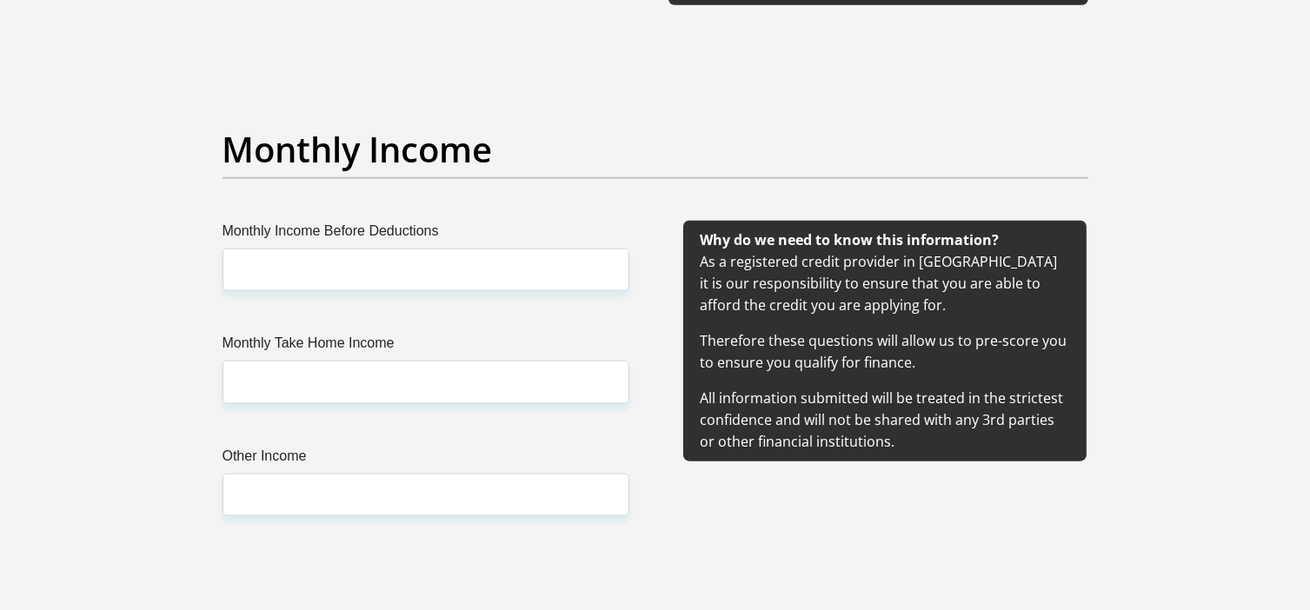
scroll to position [1912, 0]
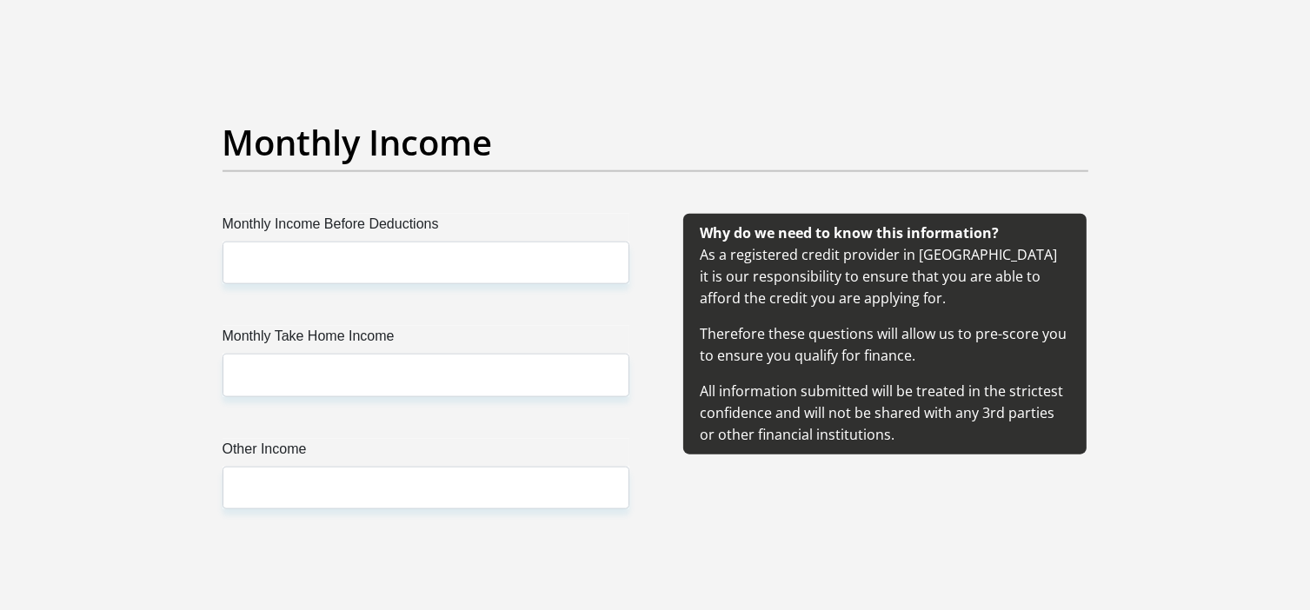
type input "Chris123@"
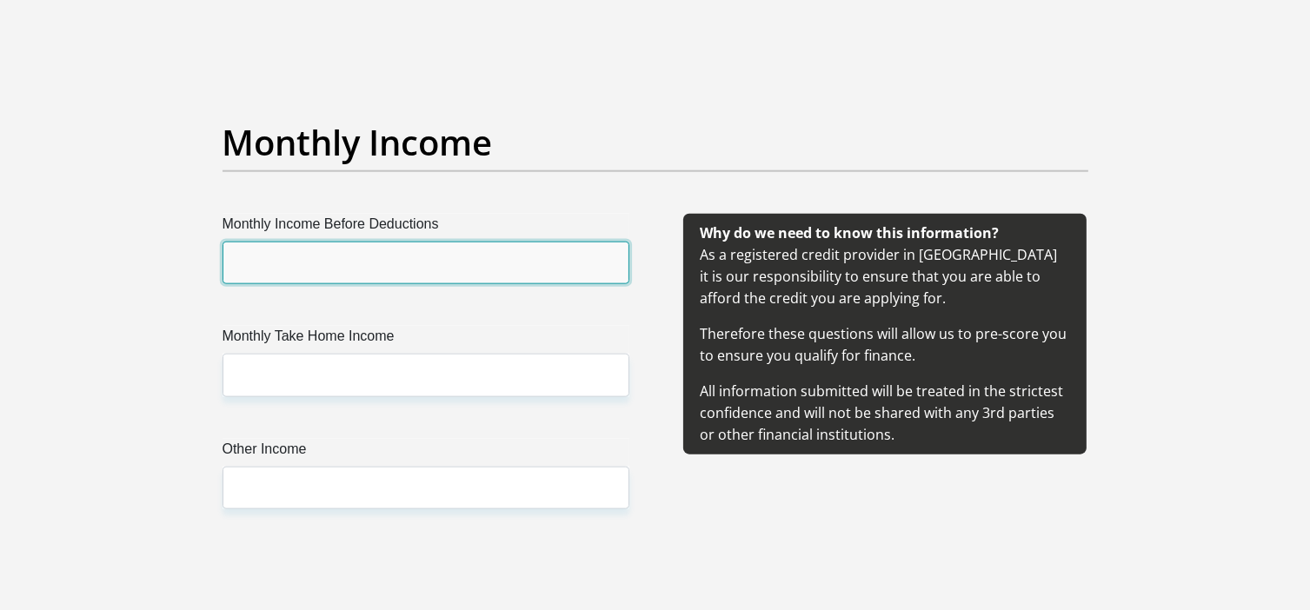
click at [299, 262] on input "Monthly Income Before Deductions" at bounding box center [425, 263] width 407 height 43
type input "150000"
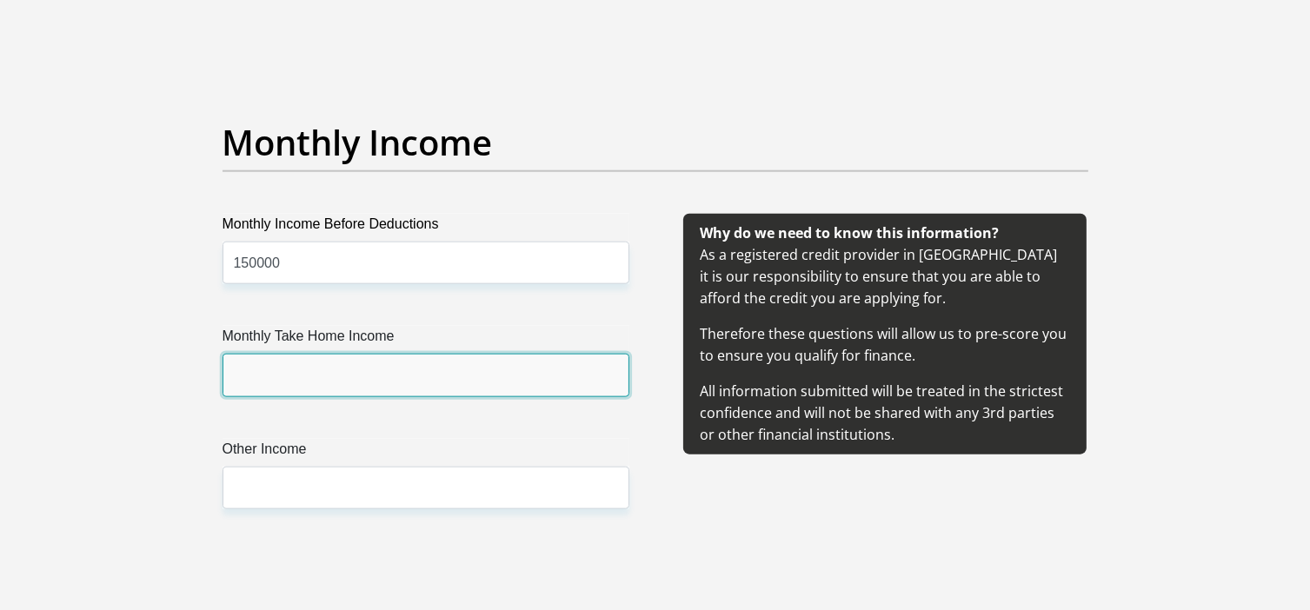
click at [268, 367] on input "Monthly Take Home Income" at bounding box center [425, 375] width 407 height 43
type input "50000"
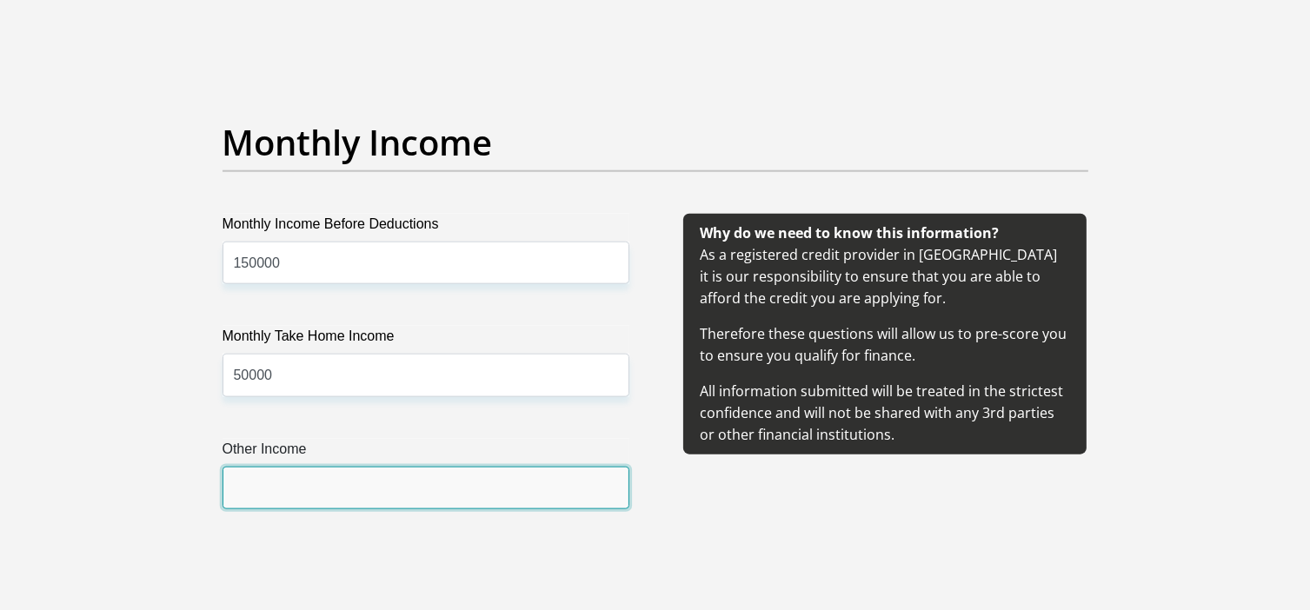
click at [271, 483] on input "Other Income" at bounding box center [425, 488] width 407 height 43
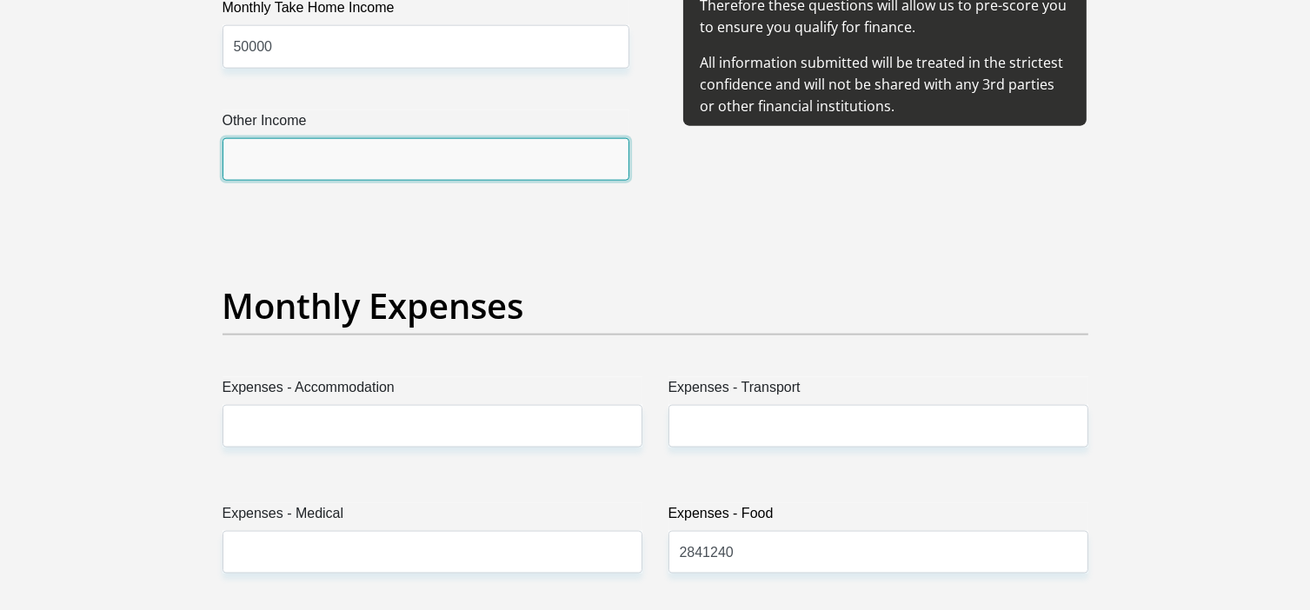
scroll to position [2260, 0]
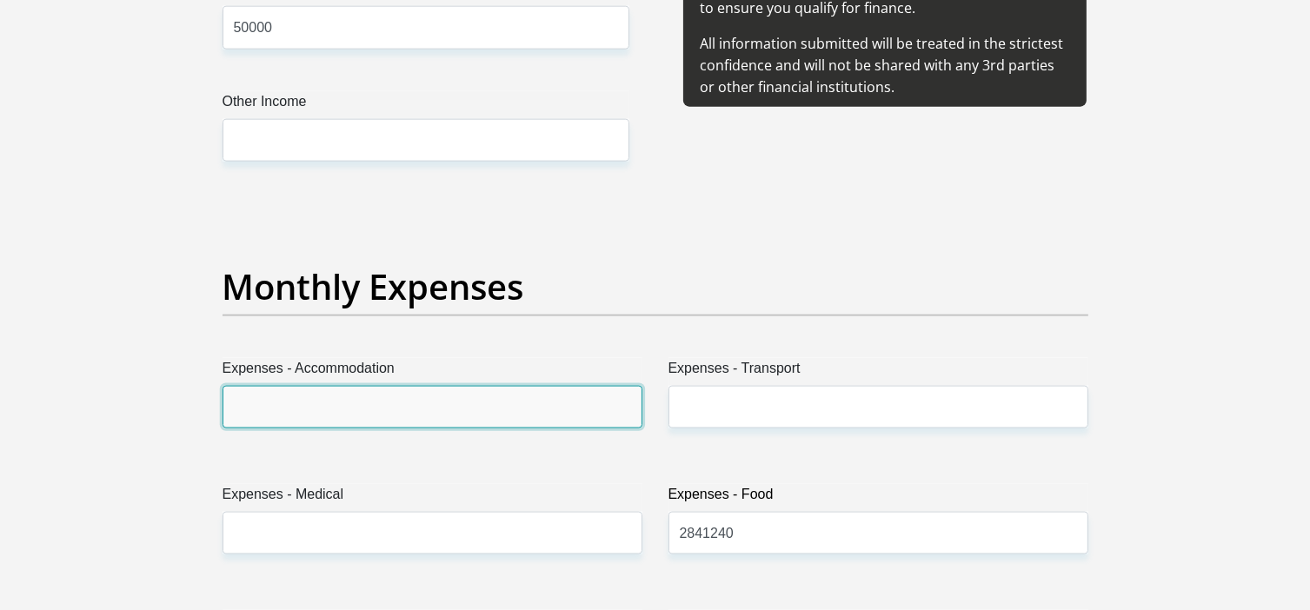
click at [270, 398] on input "Expenses - Accommodation" at bounding box center [432, 407] width 420 height 43
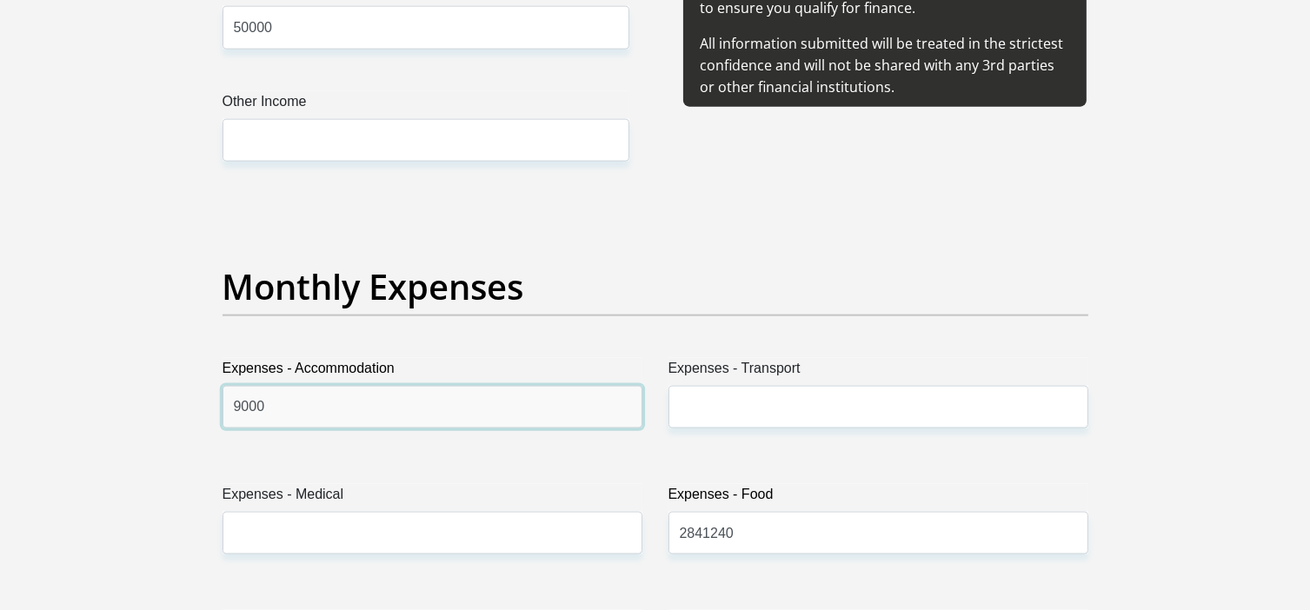
type input "9000"
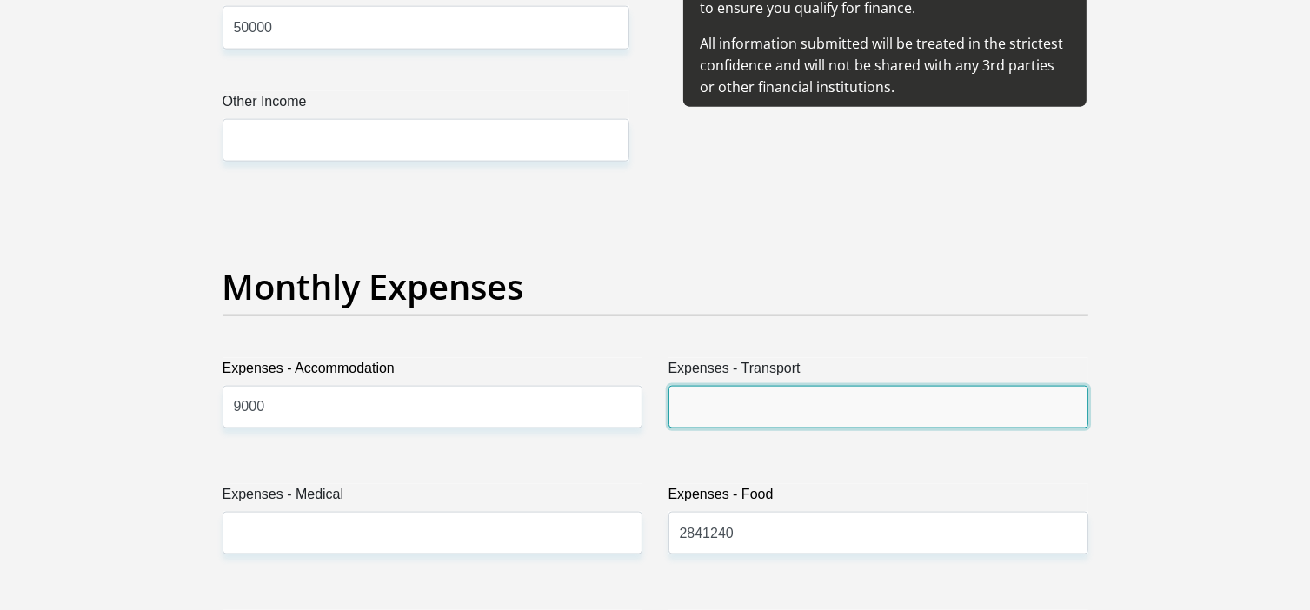
click at [728, 402] on input "Expenses - Transport" at bounding box center [878, 407] width 420 height 43
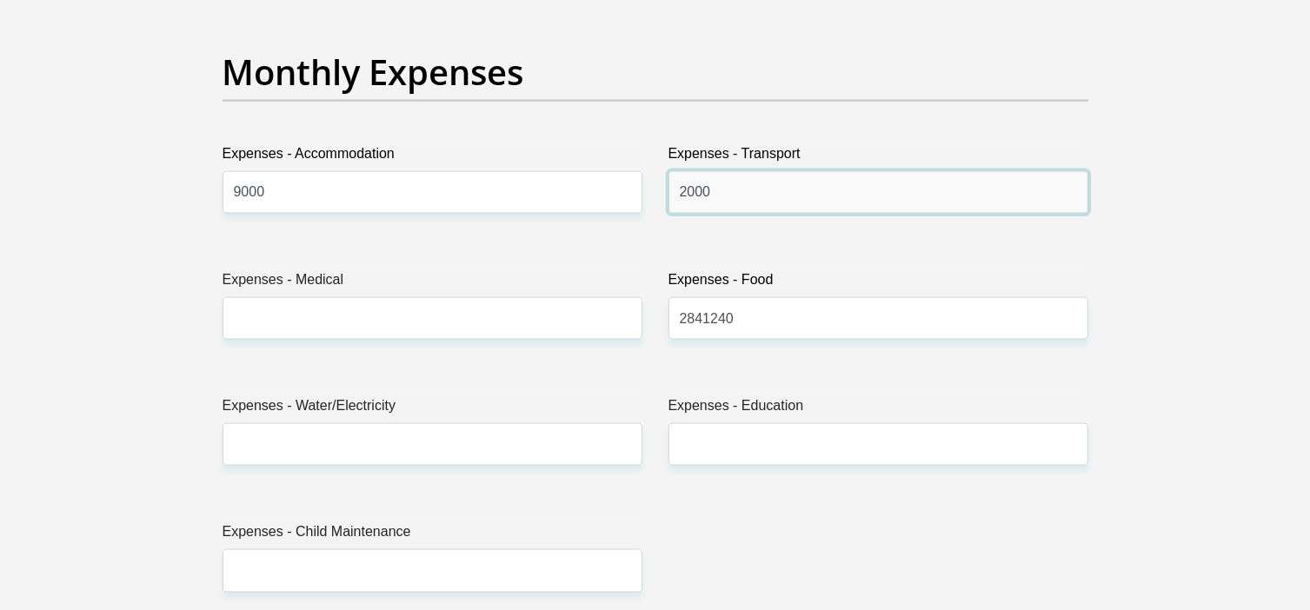
scroll to position [2520, 0]
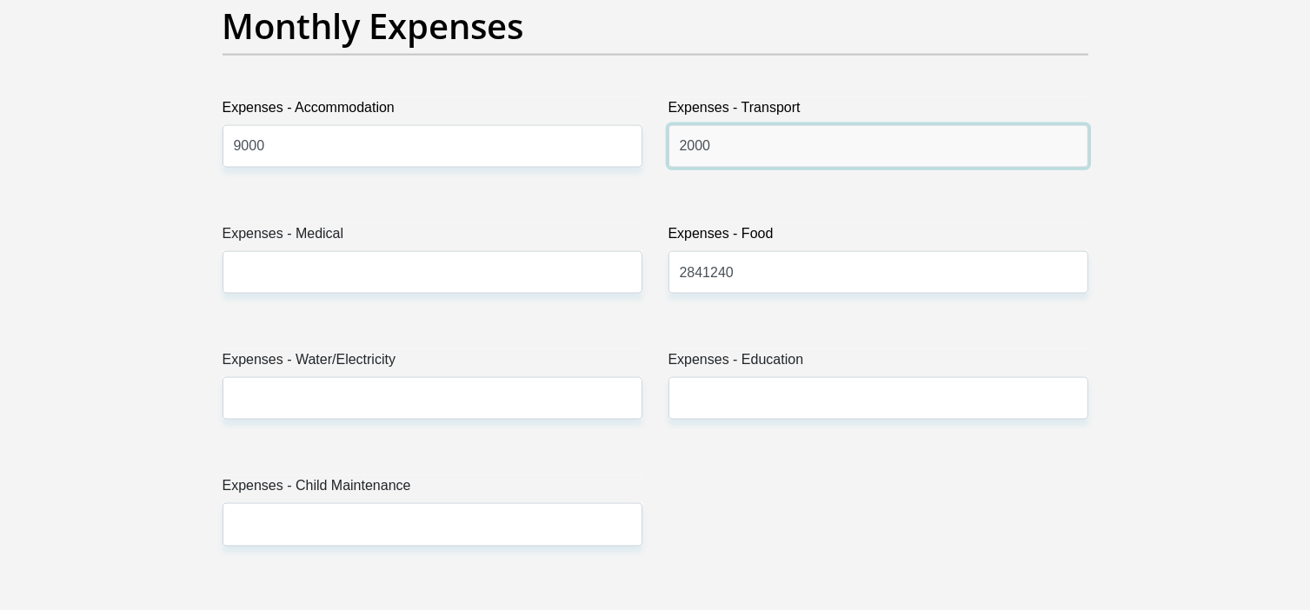
type input "2000"
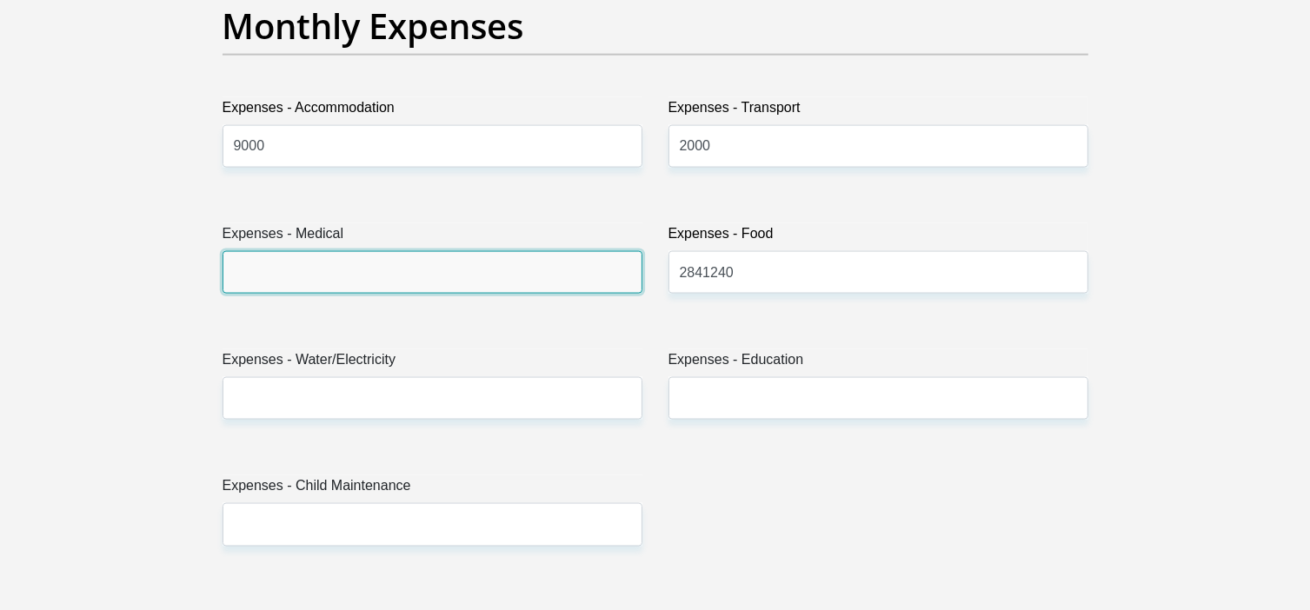
click at [480, 269] on input "Expenses - Medical" at bounding box center [432, 272] width 420 height 43
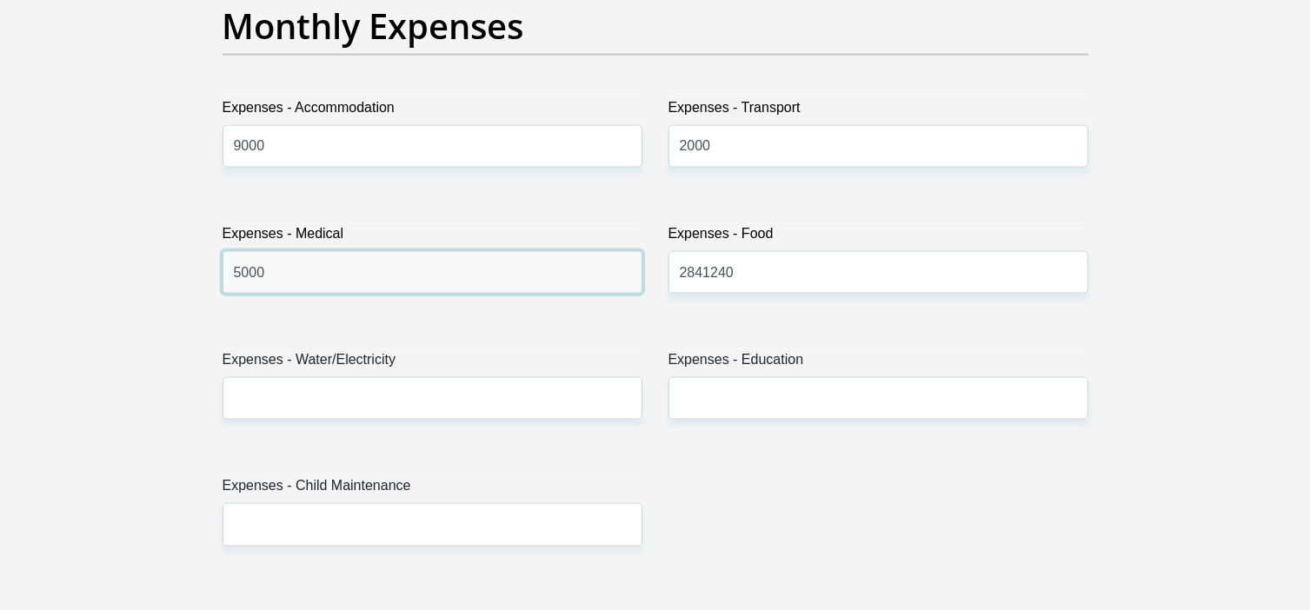
type input "5000"
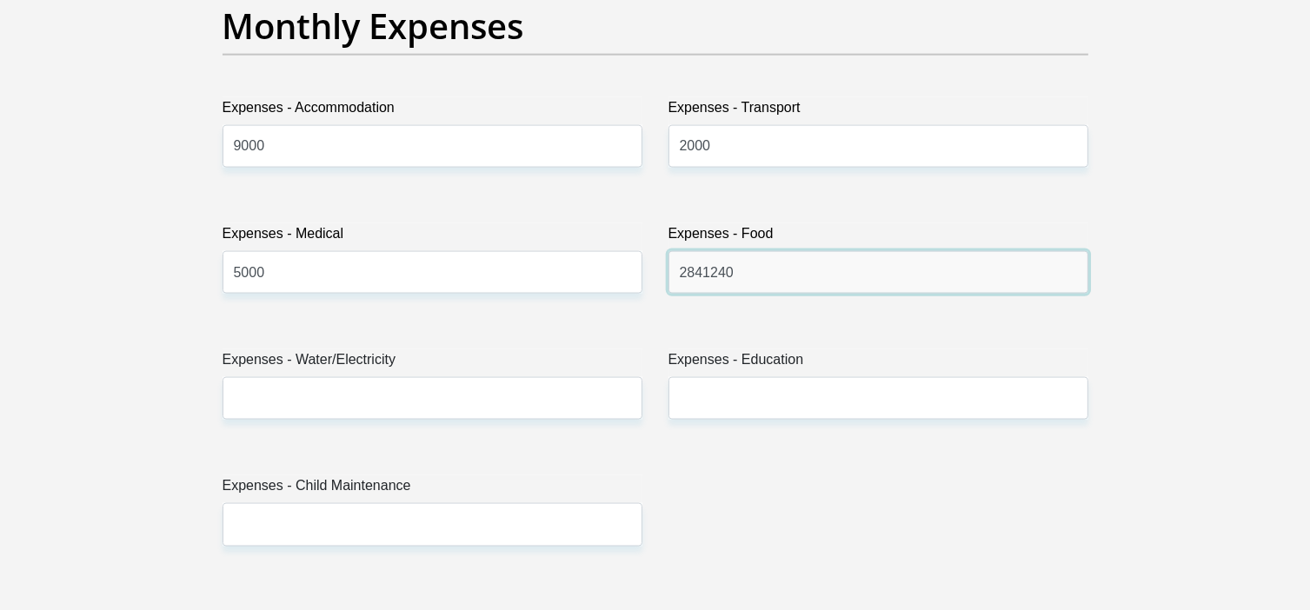
click at [747, 273] on input "2841240" at bounding box center [878, 272] width 420 height 43
type input "2"
type input "5000"
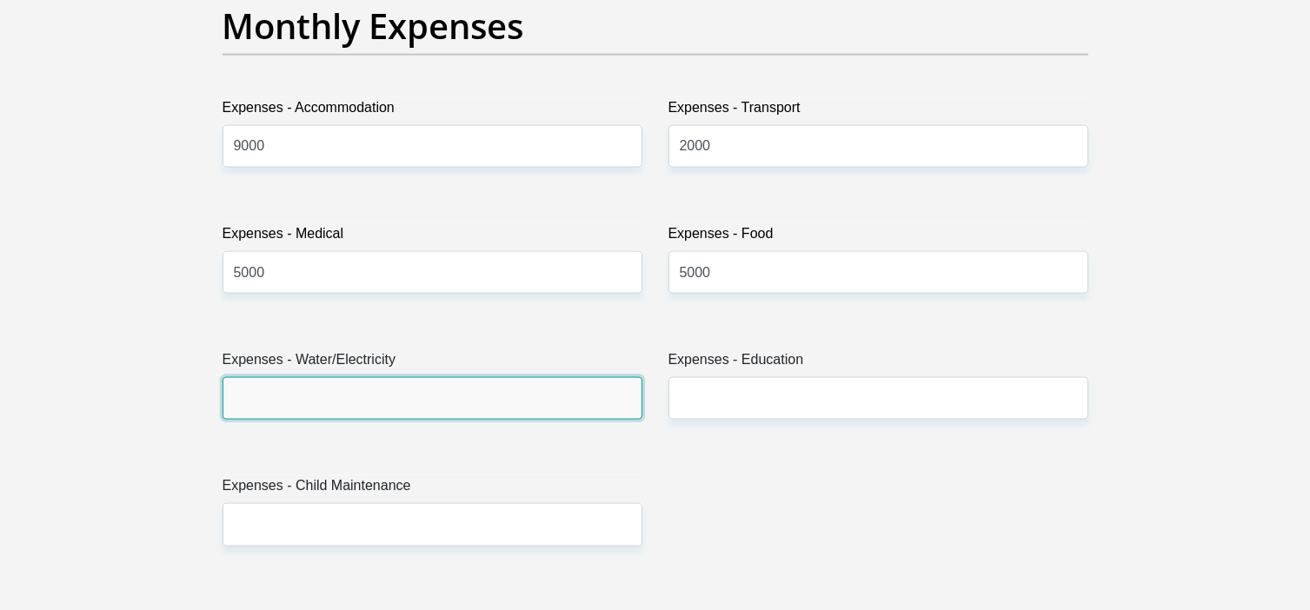
click at [487, 402] on input "Expenses - Water/Electricity" at bounding box center [432, 398] width 420 height 43
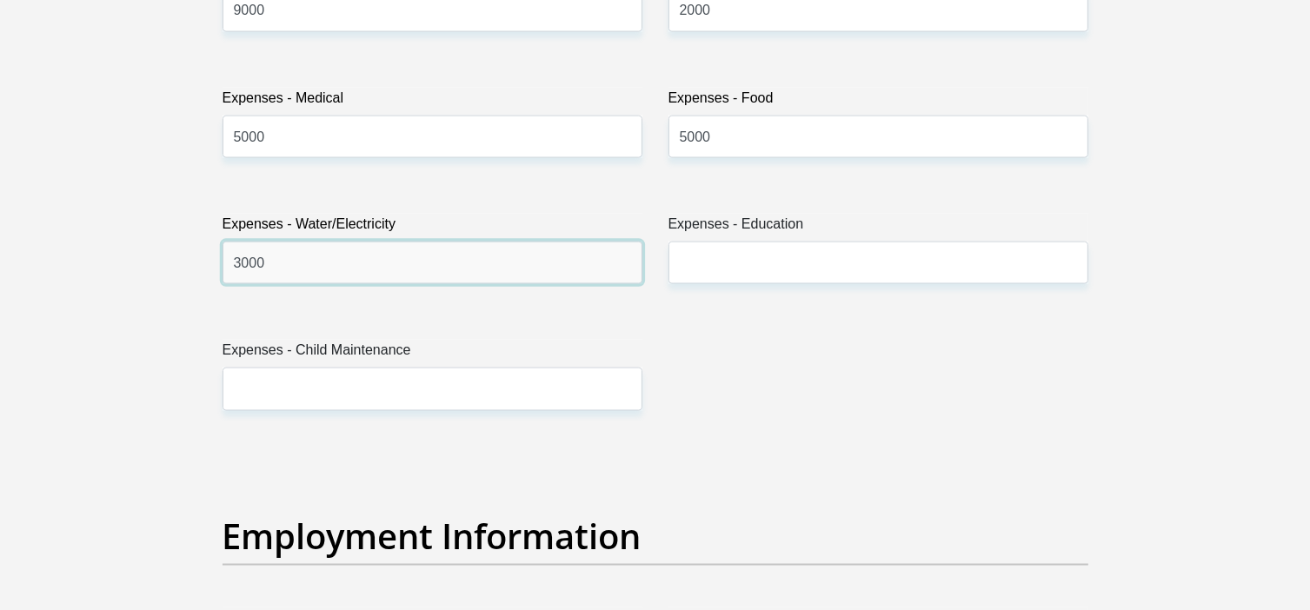
scroll to position [2694, 0]
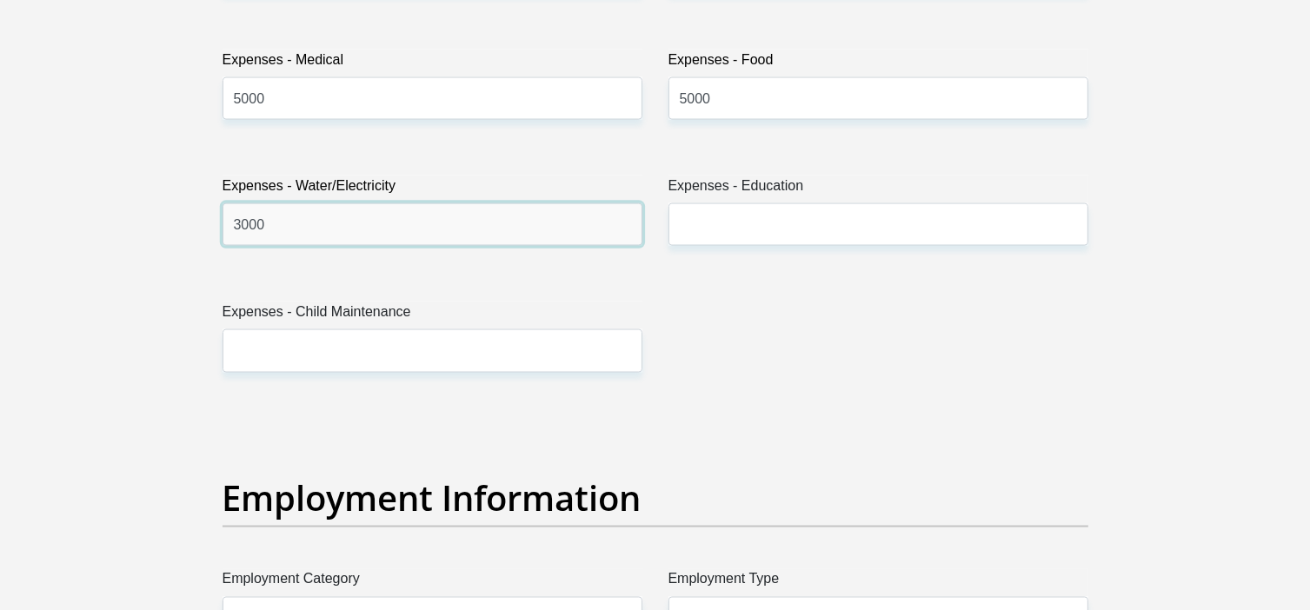
type input "3000"
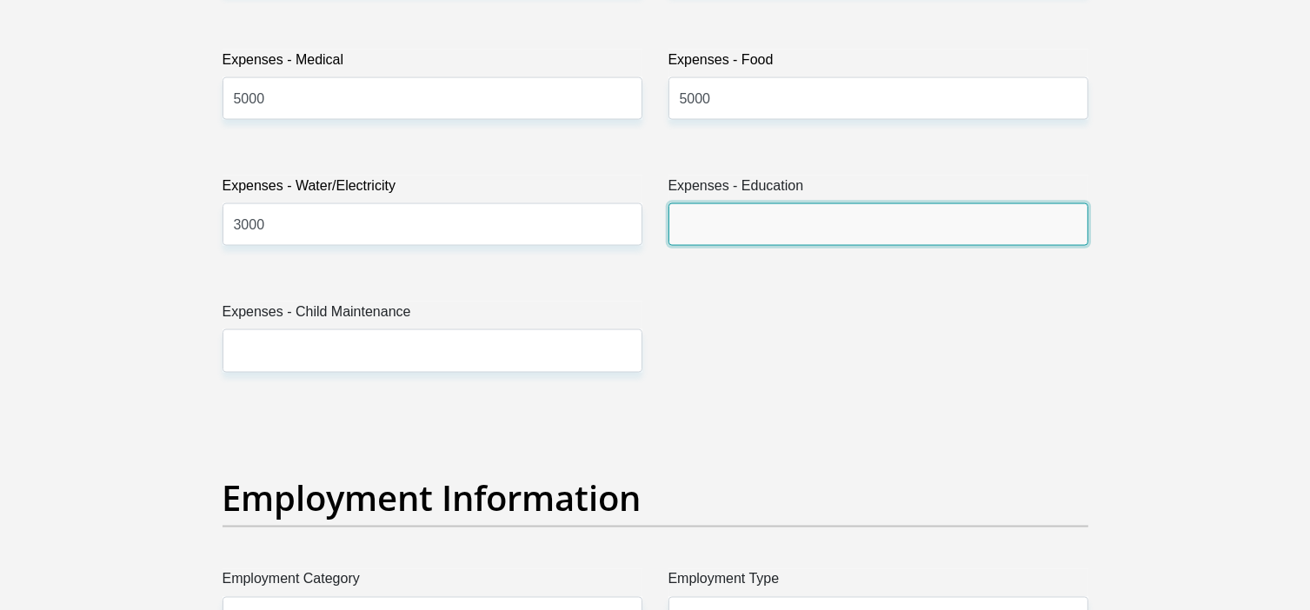
click at [716, 224] on input "Expenses - Education" at bounding box center [878, 224] width 420 height 43
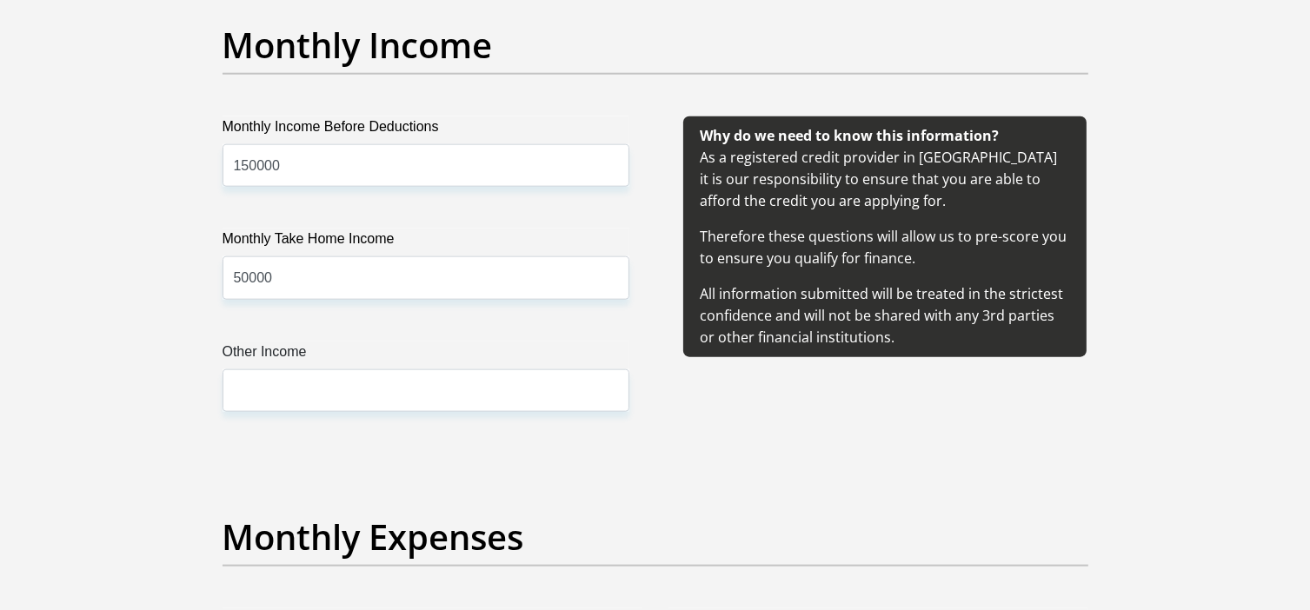
scroll to position [1999, 0]
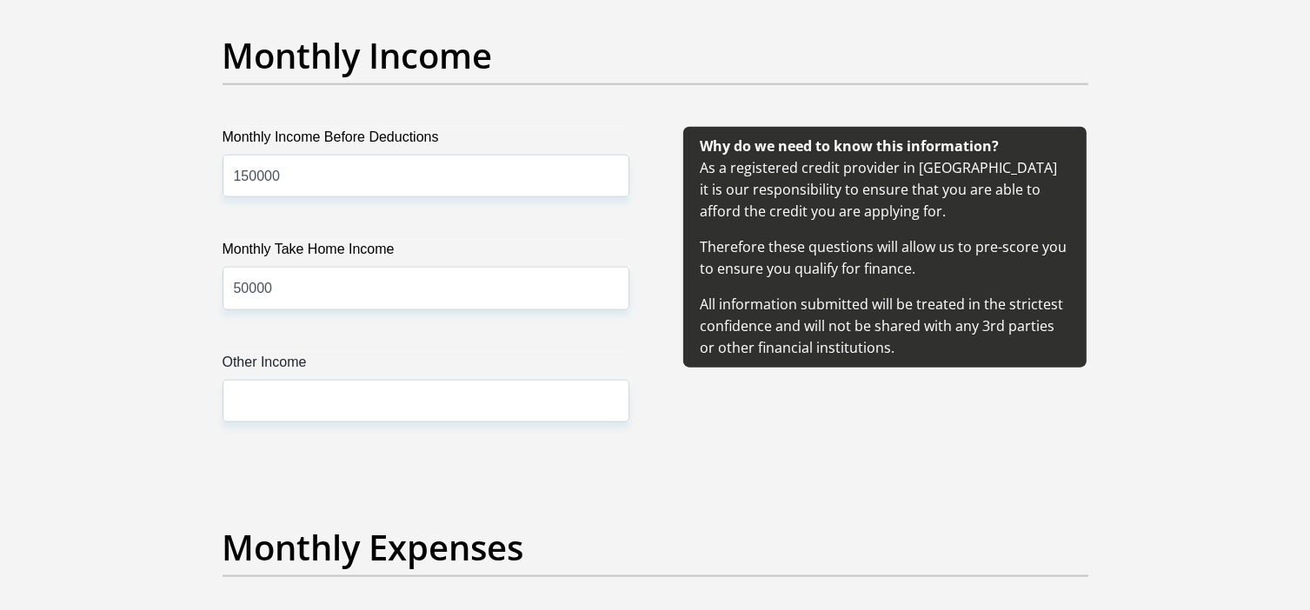
type input "5000"
drag, startPoint x: 282, startPoint y: 293, endPoint x: 222, endPoint y: 296, distance: 60.1
click at [222, 296] on input "50000" at bounding box center [425, 288] width 407 height 43
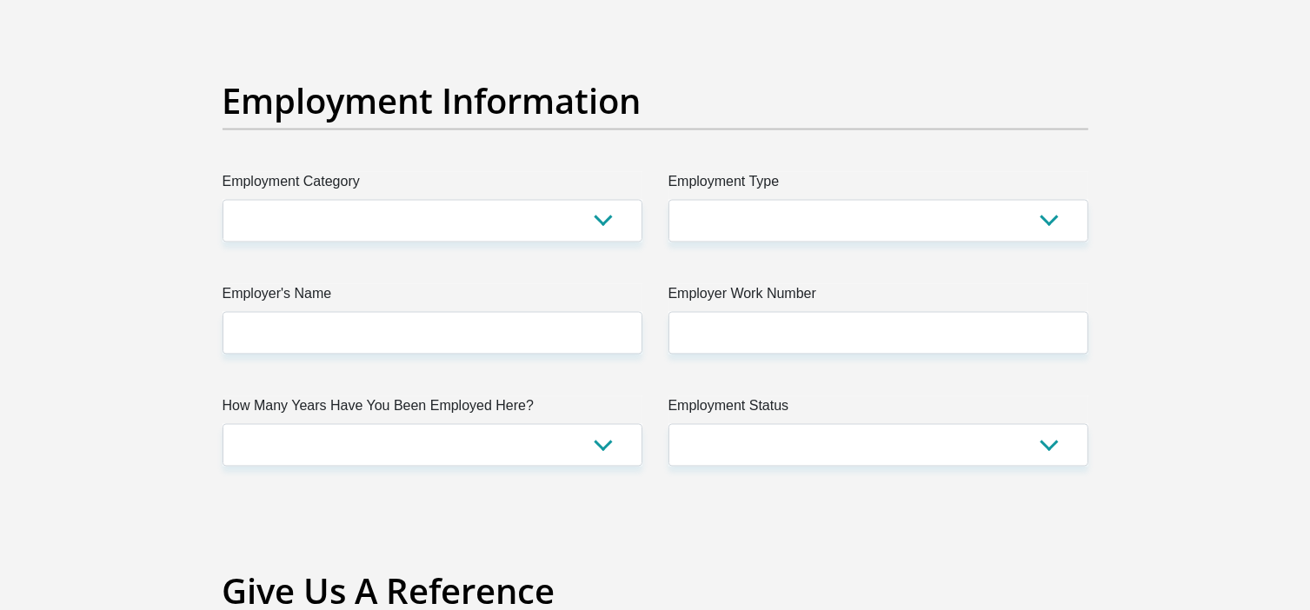
scroll to position [3129, 0]
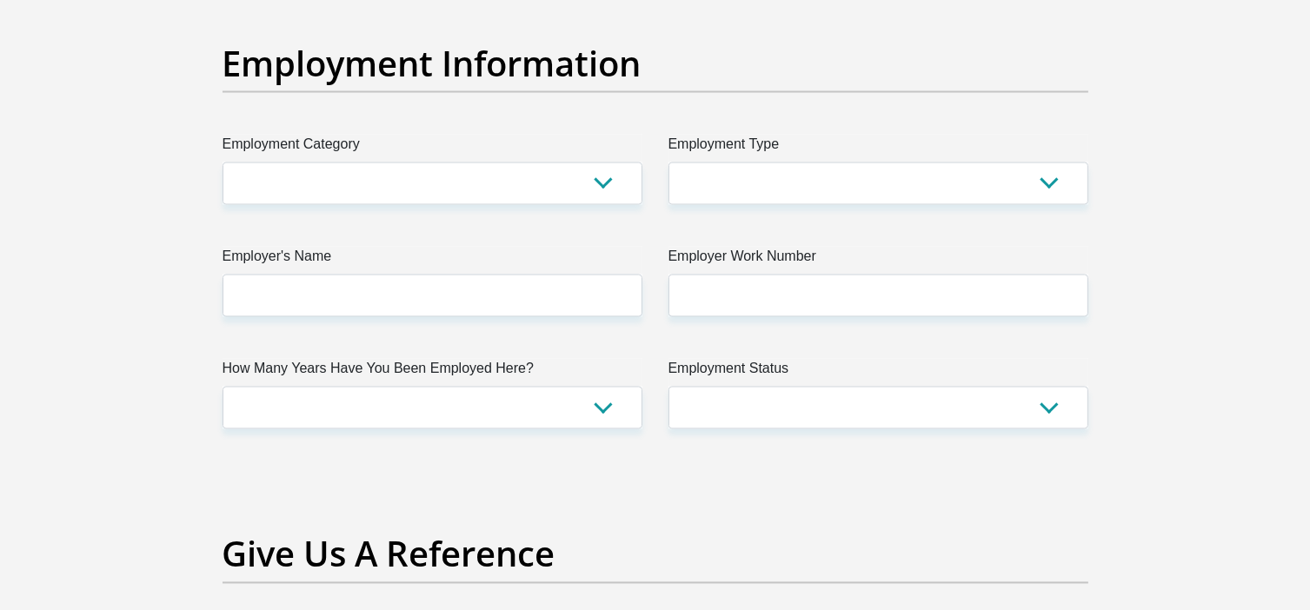
type input "100000"
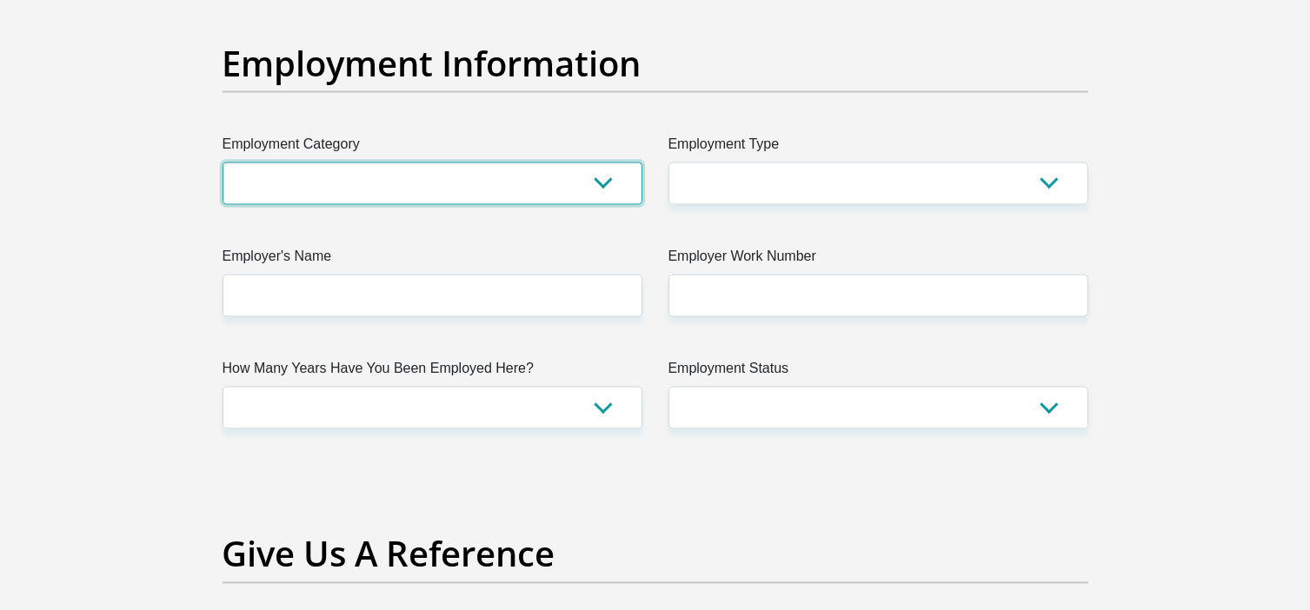
click at [483, 186] on select "AGRICULTURE ALCOHOL & TOBACCO CONSTRUCTION MATERIALS METALLURGY EQUIPMENT FOR R…" at bounding box center [432, 184] width 420 height 43
select select "17"
click at [222, 163] on select "AGRICULTURE ALCOHOL & TOBACCO CONSTRUCTION MATERIALS METALLURGY EQUIPMENT FOR R…" at bounding box center [432, 184] width 420 height 43
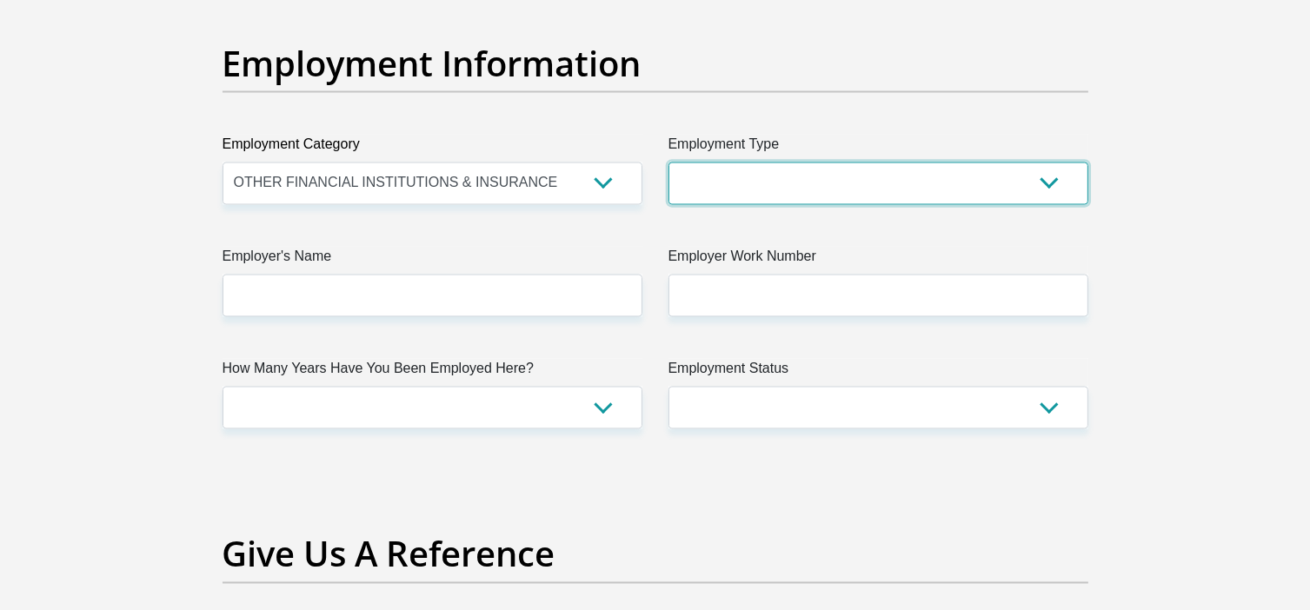
click at [768, 183] on select "College/Lecturer Craft Seller Creative Driver Executive Farmer Forces - Non Com…" at bounding box center [878, 184] width 420 height 43
select select "Self-Employed"
click at [668, 163] on select "College/Lecturer Craft Seller Creative Driver Executive Farmer Forces - Non Com…" at bounding box center [878, 184] width 420 height 43
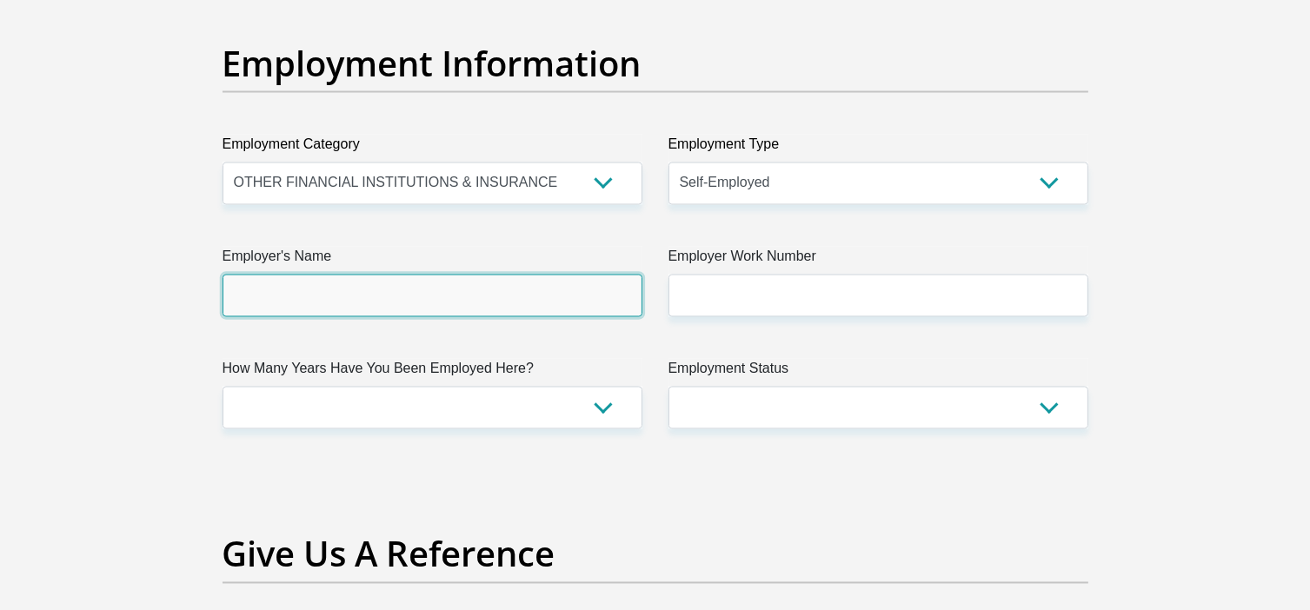
click at [438, 302] on input "Employer's Name" at bounding box center [432, 296] width 420 height 43
type input "TRADEVESTCCtaCHRISSTANDERBROKERS"
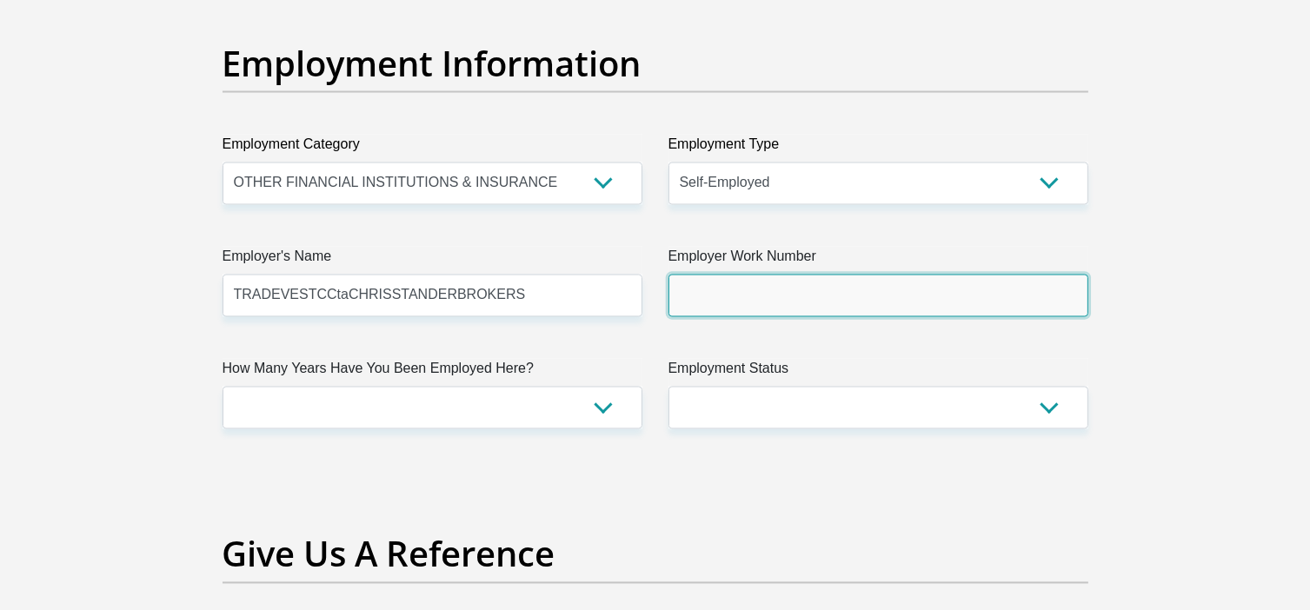
type input "0824582398"
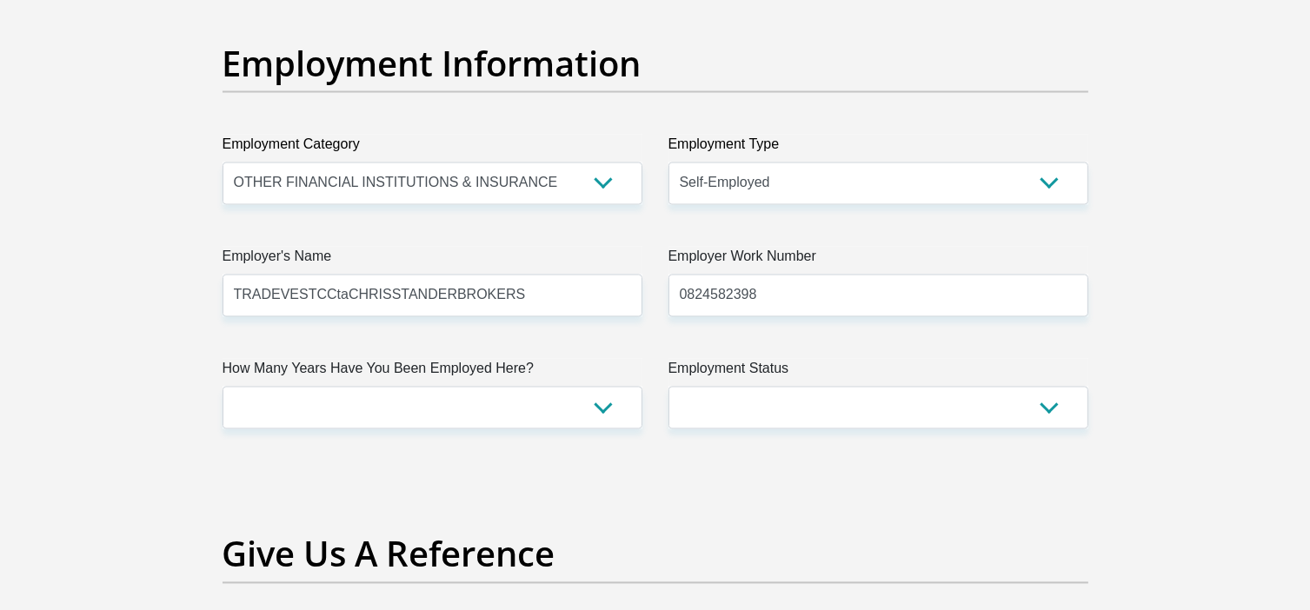
type input "CHRISTIAAN"
type input "STANDER"
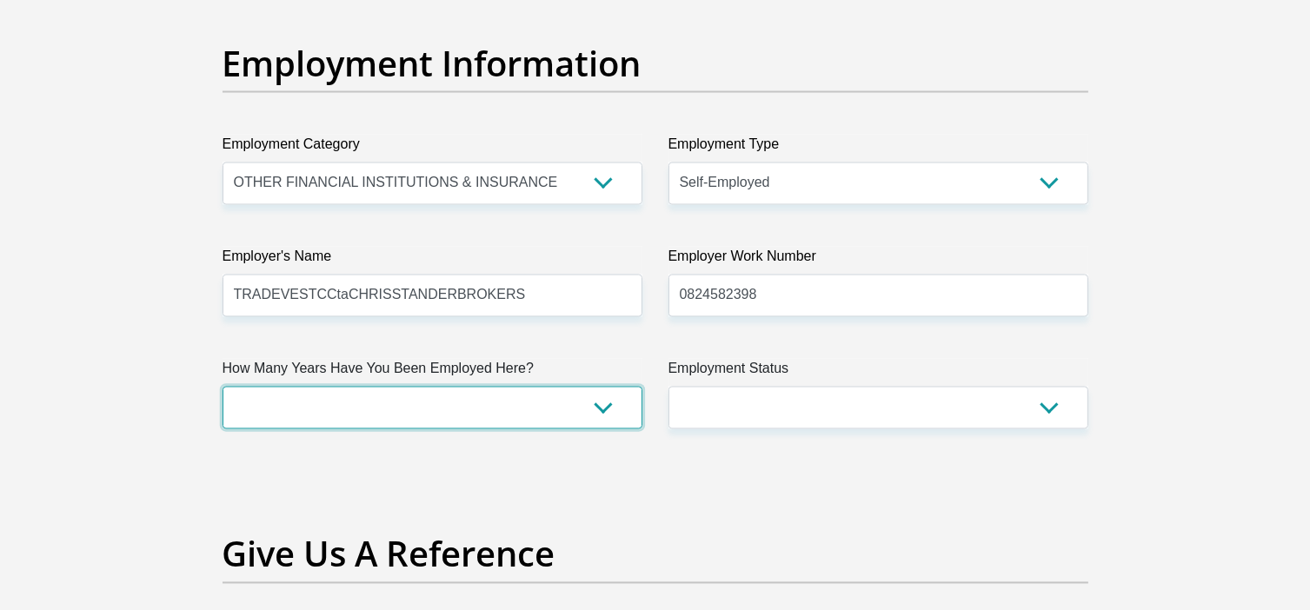
click at [539, 413] on select "less than 1 year 1-3 years 3-5 years 5+ years" at bounding box center [432, 408] width 420 height 43
select select "60"
click at [222, 387] on select "less than 1 year 1-3 years 3-5 years 5+ years" at bounding box center [432, 408] width 420 height 43
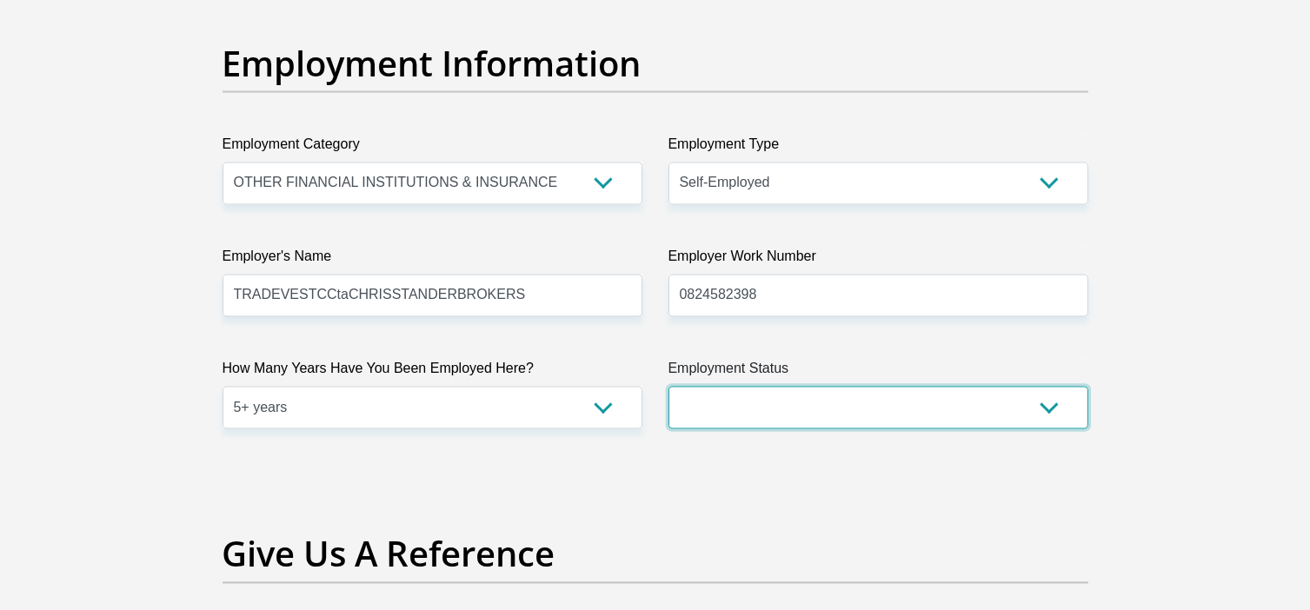
click at [794, 402] on select "Permanent/Full-time Part-time/Casual Contract Worker Self-Employed Housewife Re…" at bounding box center [878, 408] width 420 height 43
select select "4"
click at [668, 387] on select "Permanent/Full-time Part-time/Casual Contract Worker Self-Employed Housewife Re…" at bounding box center [878, 408] width 420 height 43
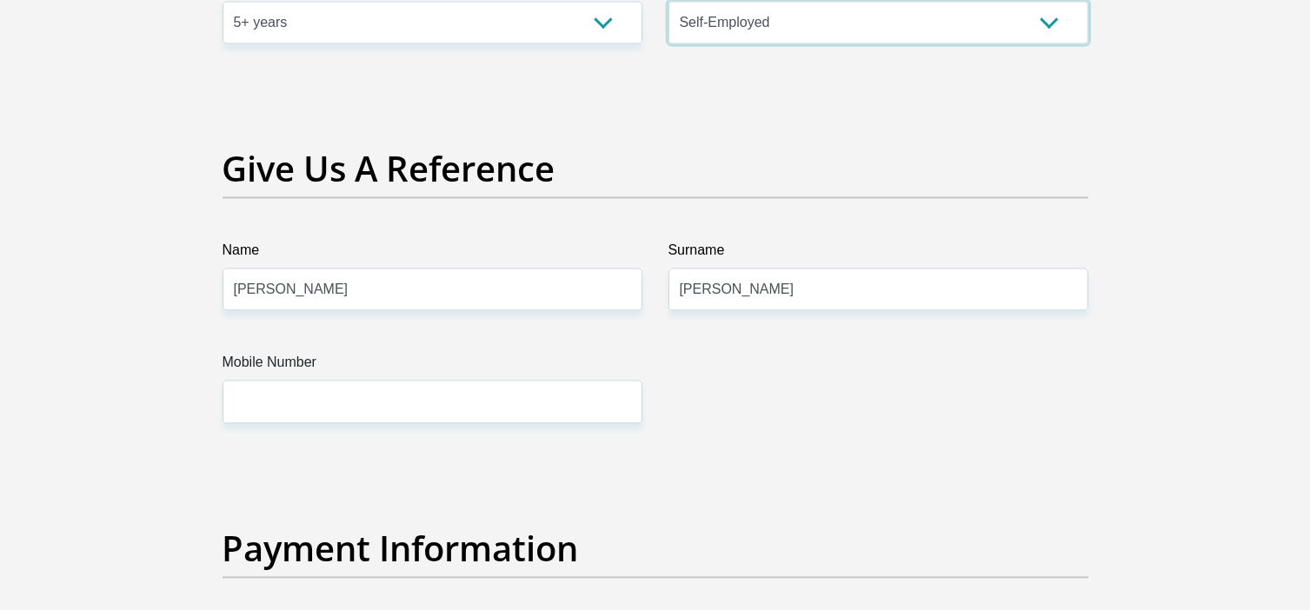
scroll to position [3563, 0]
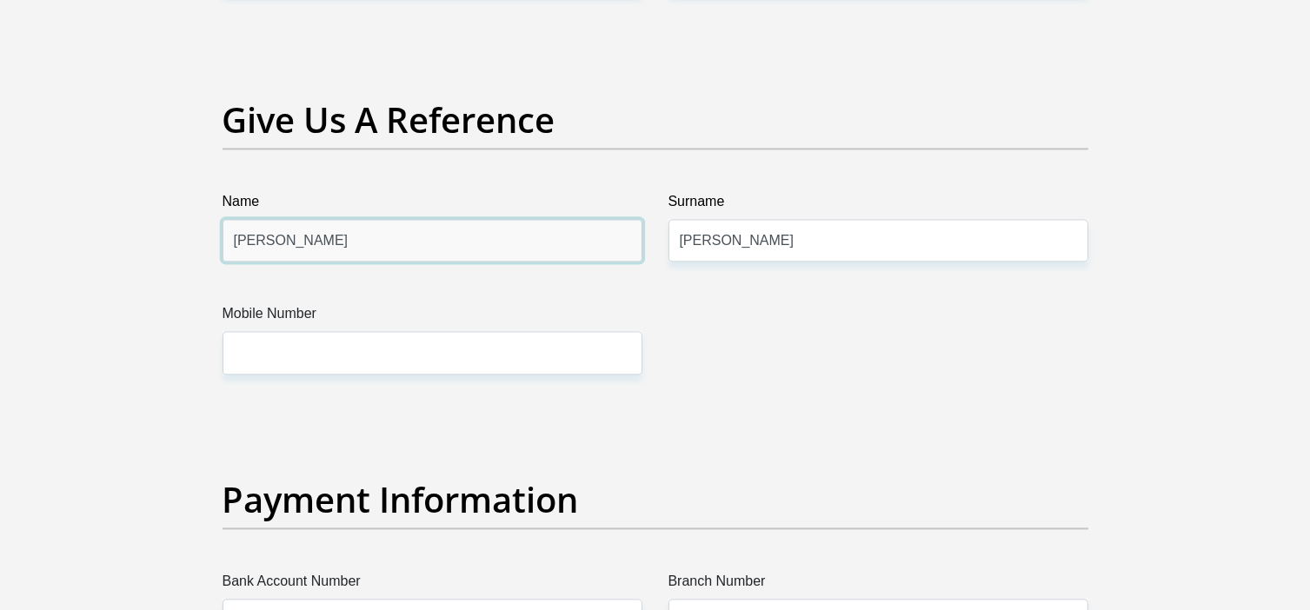
click at [311, 235] on input "CHRISTIAAN" at bounding box center [432, 240] width 420 height 43
type input "C"
type input "ada"
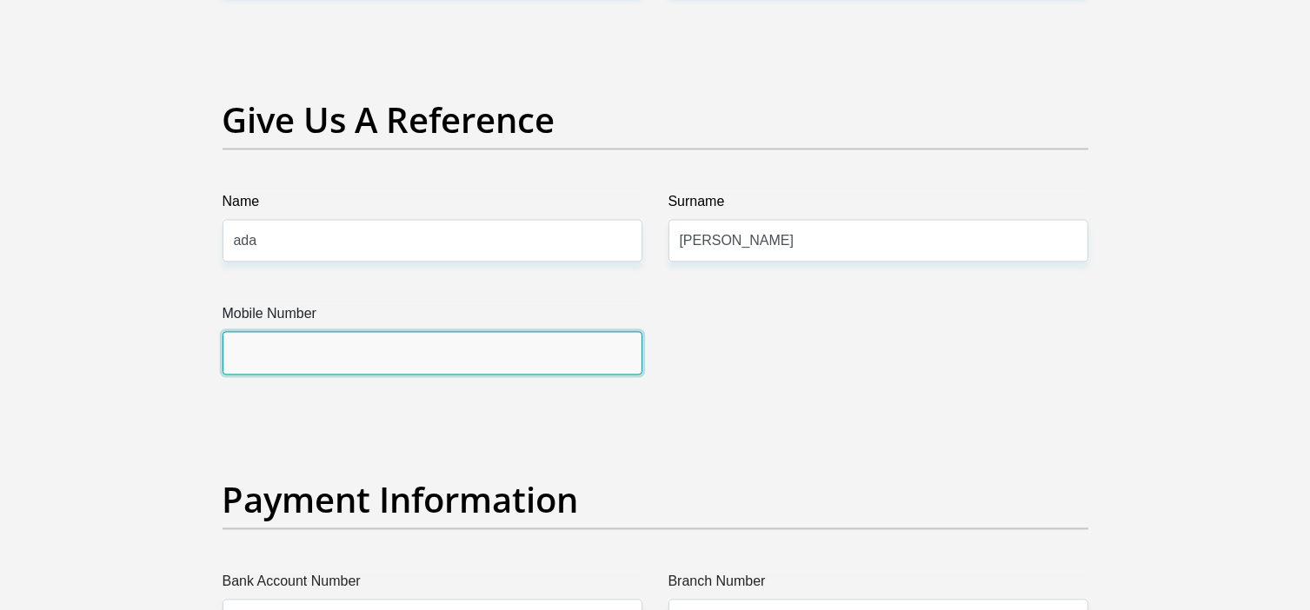
click at [233, 350] on input "Mobile Number" at bounding box center [432, 352] width 420 height 43
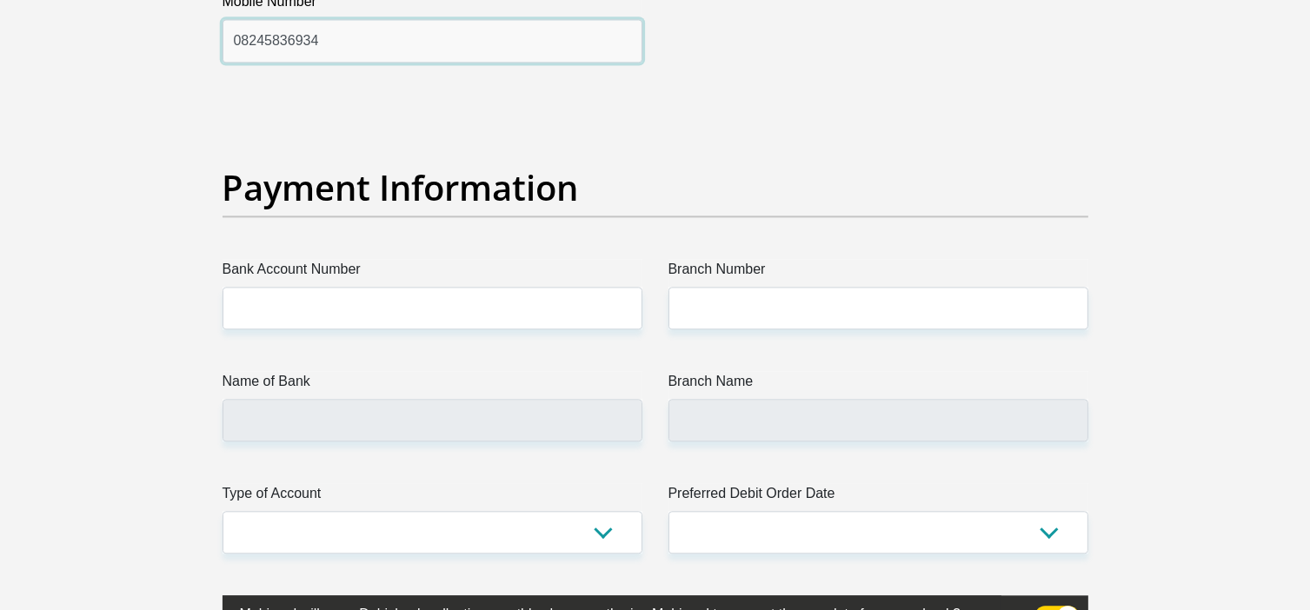
scroll to position [3911, 0]
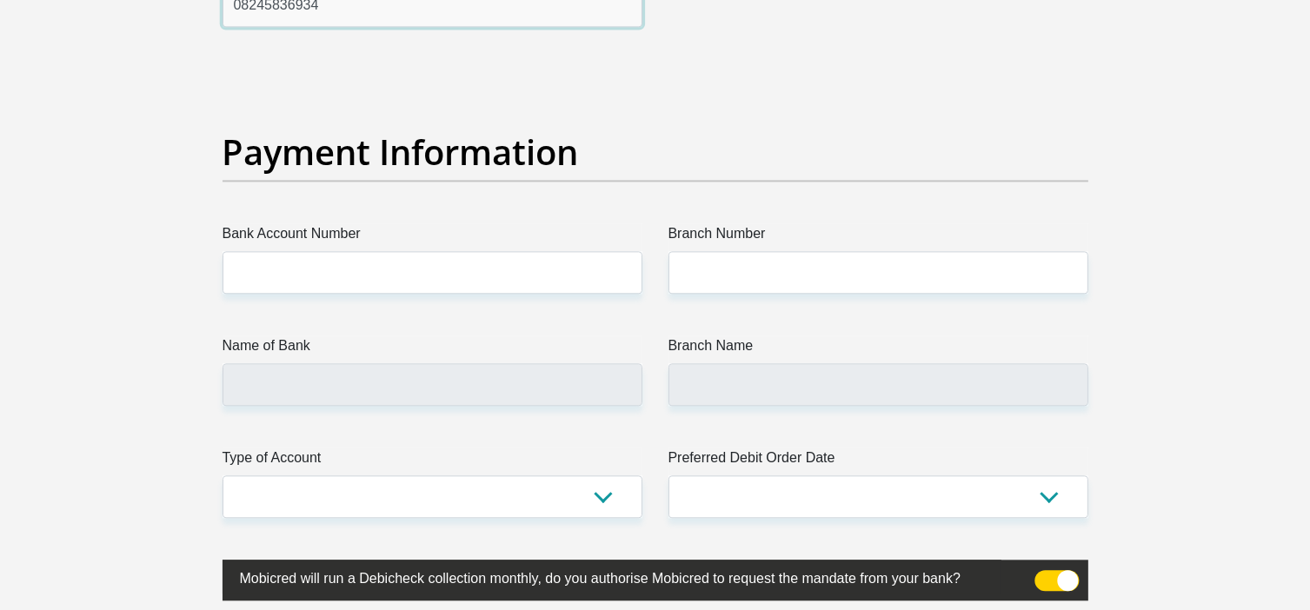
type input "08245836934"
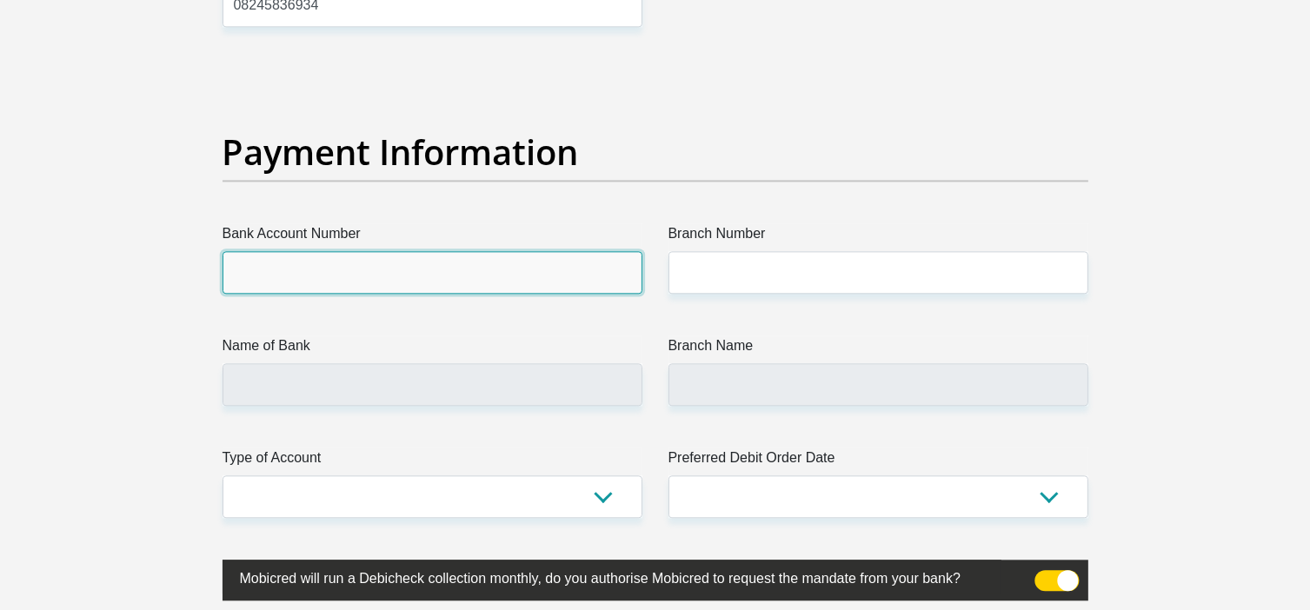
click at [377, 269] on input "Bank Account Number" at bounding box center [432, 272] width 420 height 43
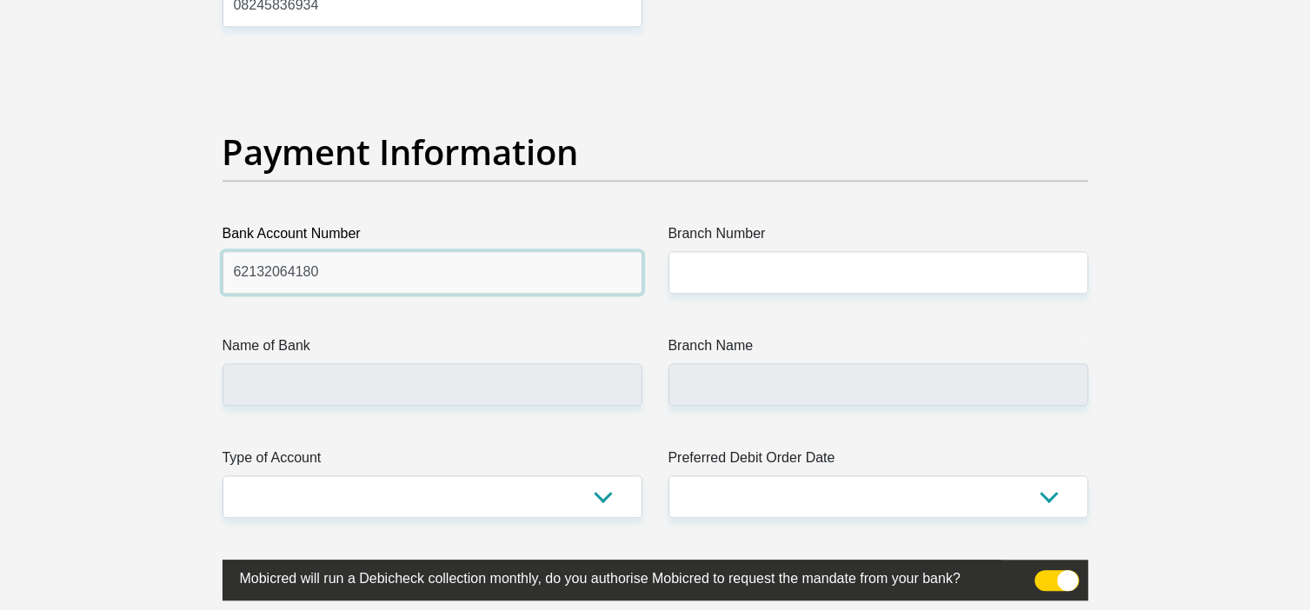
type input "62132064180"
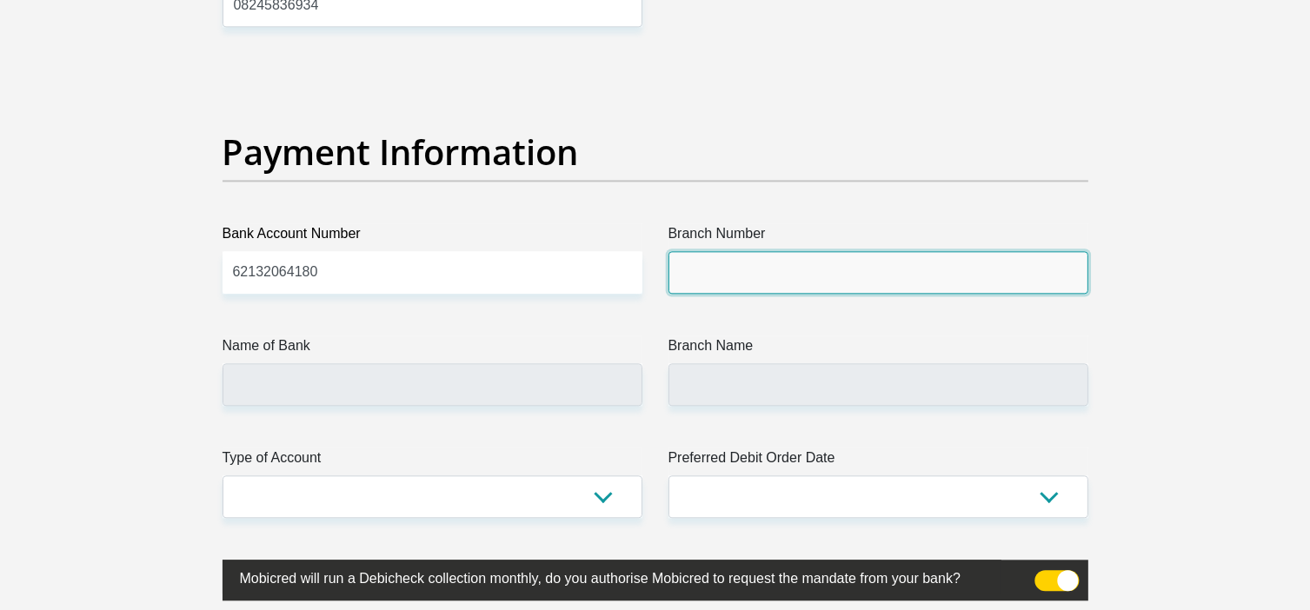
click at [715, 268] on input "Branch Number" at bounding box center [878, 272] width 420 height 43
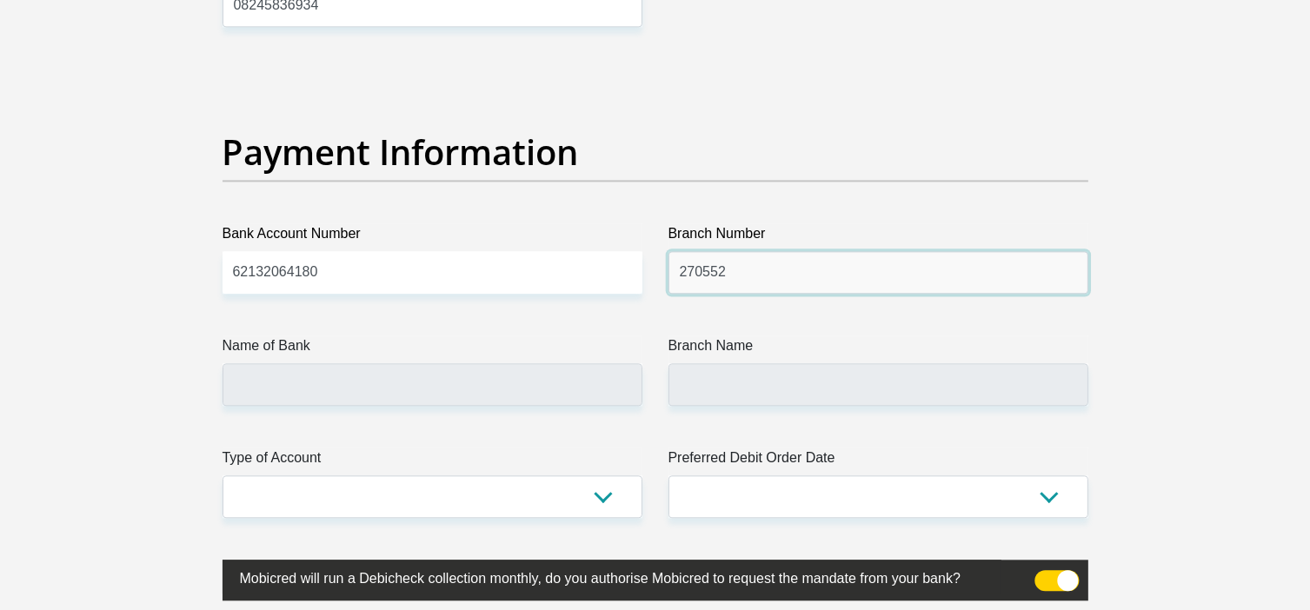
type input "270552"
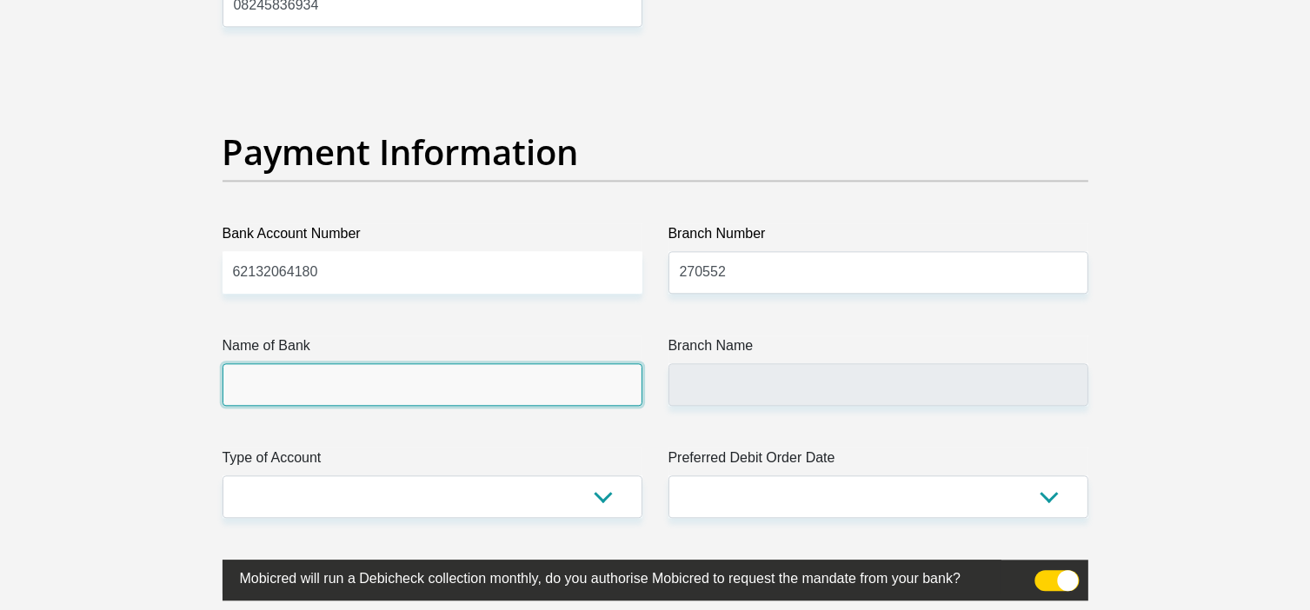
click at [487, 383] on input "Name of Bank" at bounding box center [432, 384] width 420 height 43
type input "FIRSTRAND BANK"
type input "WHITE RIVER, TVL 428"
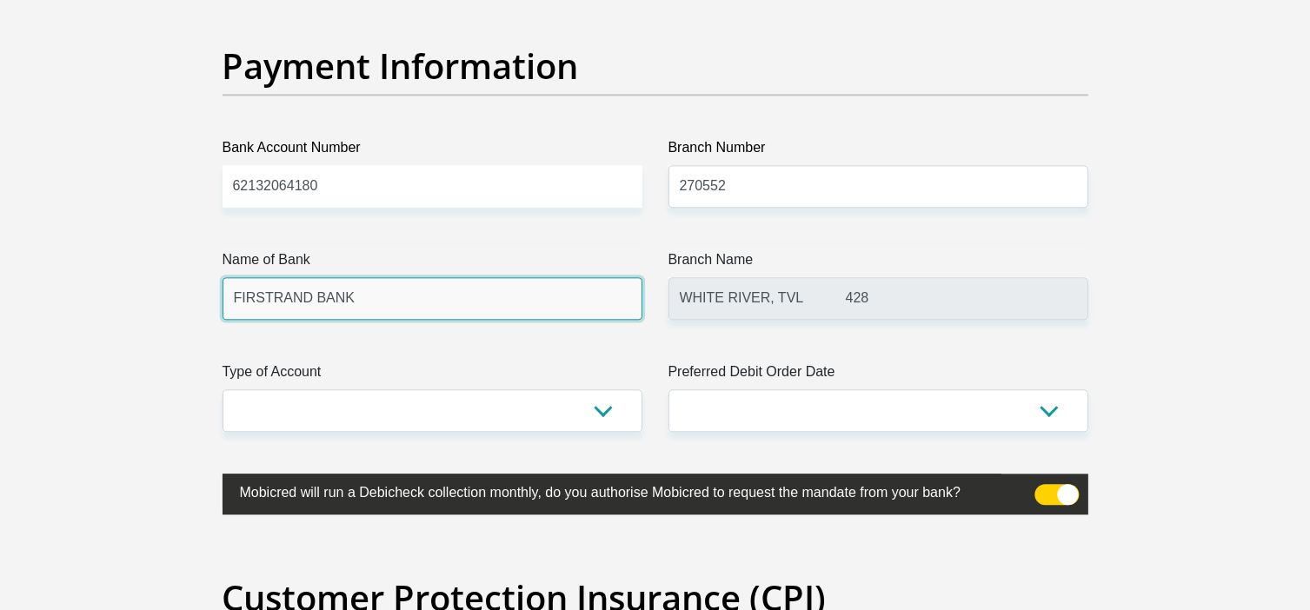
scroll to position [3998, 0]
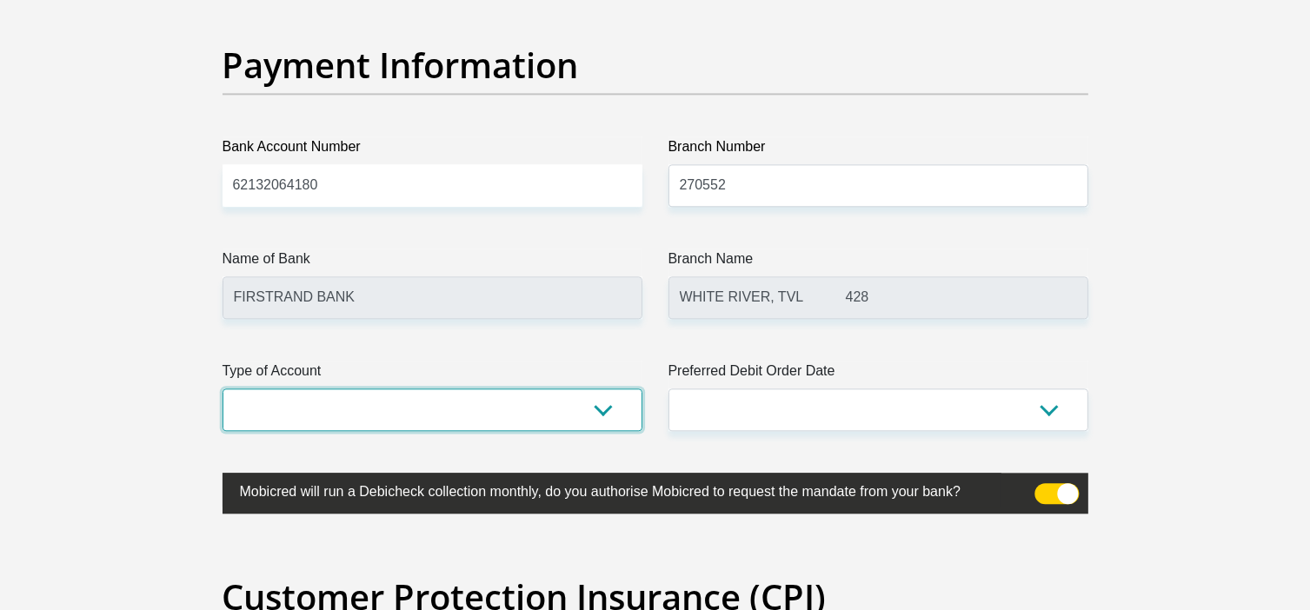
click at [451, 415] on select "Cheque Savings" at bounding box center [432, 409] width 420 height 43
select select "CUR"
click at [222, 388] on select "Cheque Savings" at bounding box center [432, 409] width 420 height 43
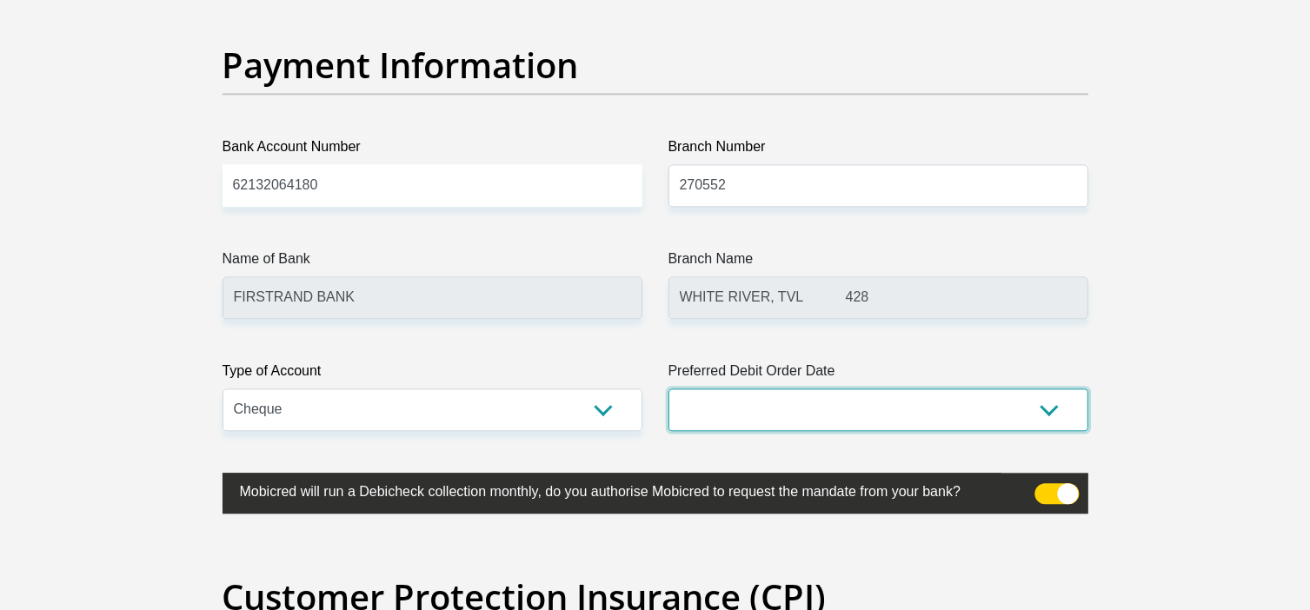
click at [752, 402] on select "1st 2nd 3rd 4th 5th 7th 18th 19th 20th 21st 22nd 23rd 24th 25th 26th 27th 28th …" at bounding box center [878, 409] width 420 height 43
select select "1"
click at [668, 388] on select "1st 2nd 3rd 4th 5th 7th 18th 19th 20th 21st 22nd 23rd 24th 25th 26th 27th 28th …" at bounding box center [878, 409] width 420 height 43
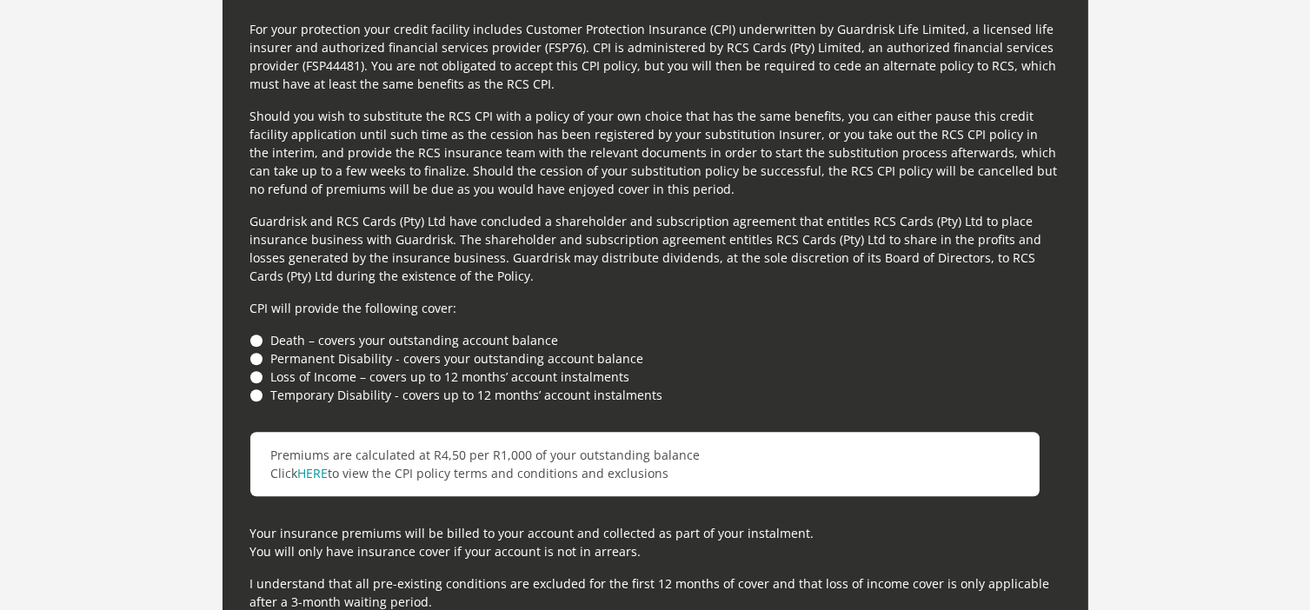
scroll to position [4693, 0]
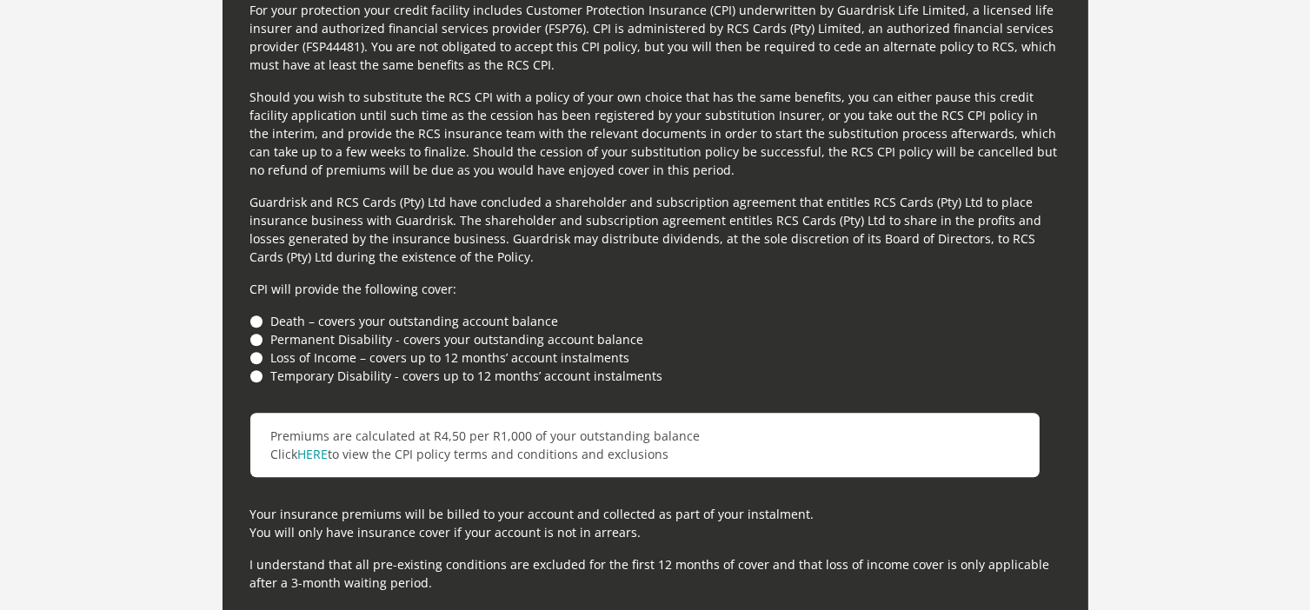
click at [257, 318] on li "Death – covers your outstanding account balance" at bounding box center [655, 321] width 810 height 18
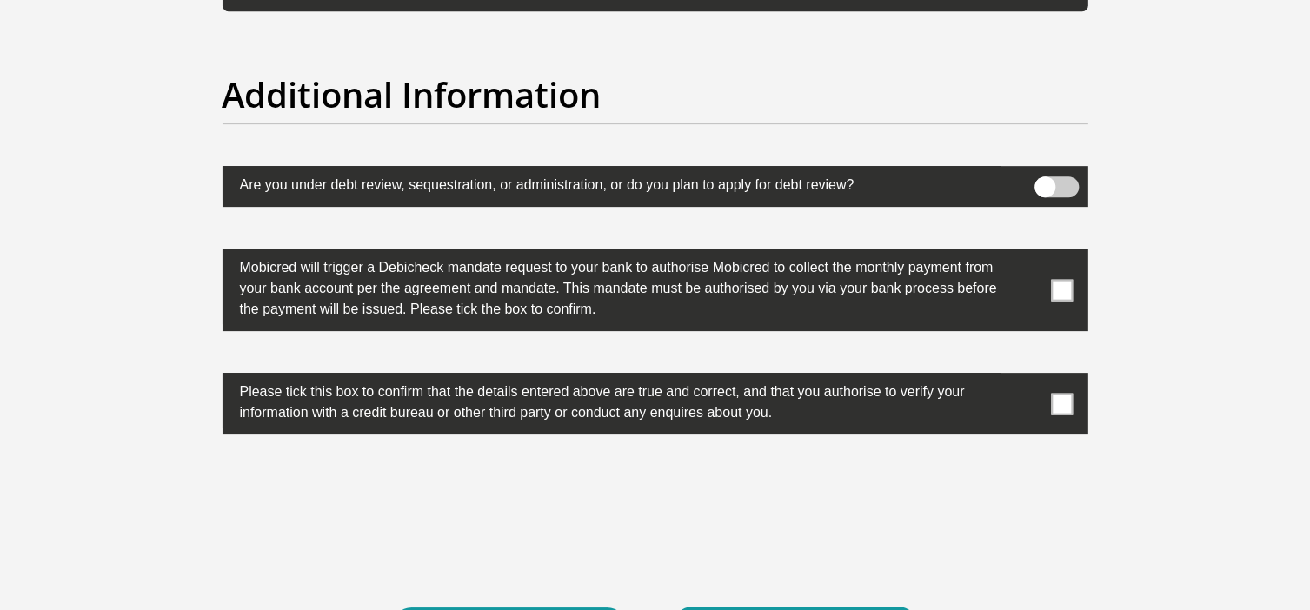
scroll to position [5388, 0]
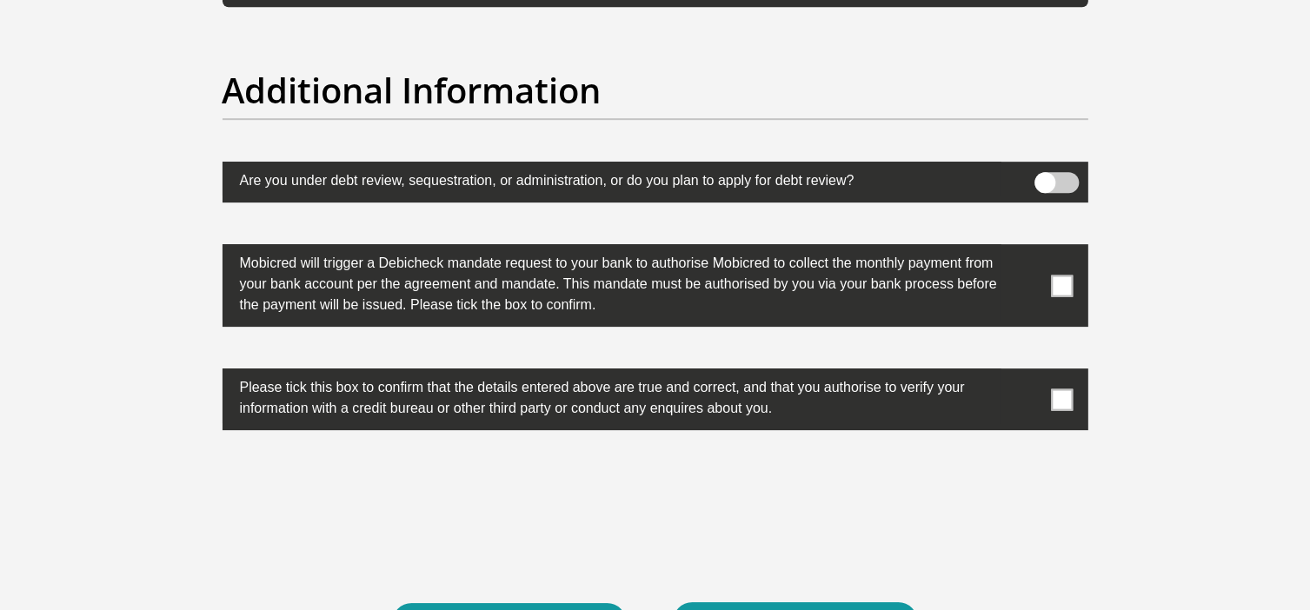
click at [1067, 182] on span at bounding box center [1056, 182] width 44 height 21
click at [1045, 176] on input "checkbox" at bounding box center [1045, 176] width 0 height 0
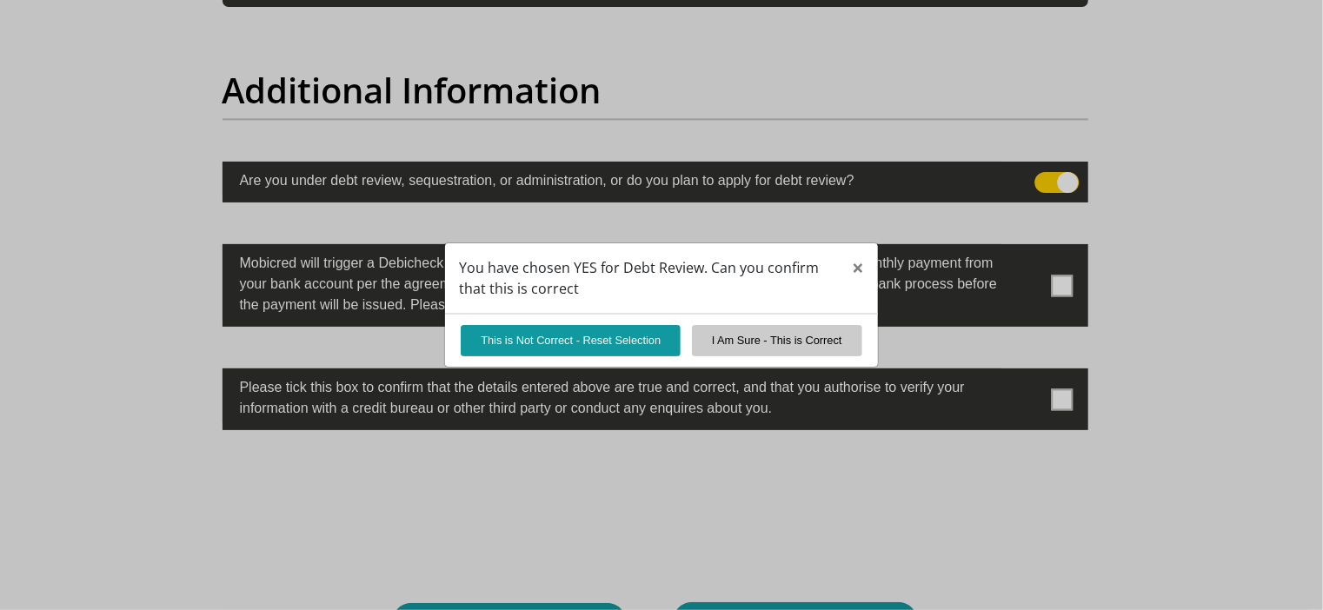
click at [1040, 179] on div "You have chosen YES for Debt Review. Can you confirm that this is correct × Thi…" at bounding box center [661, 305] width 1323 height 610
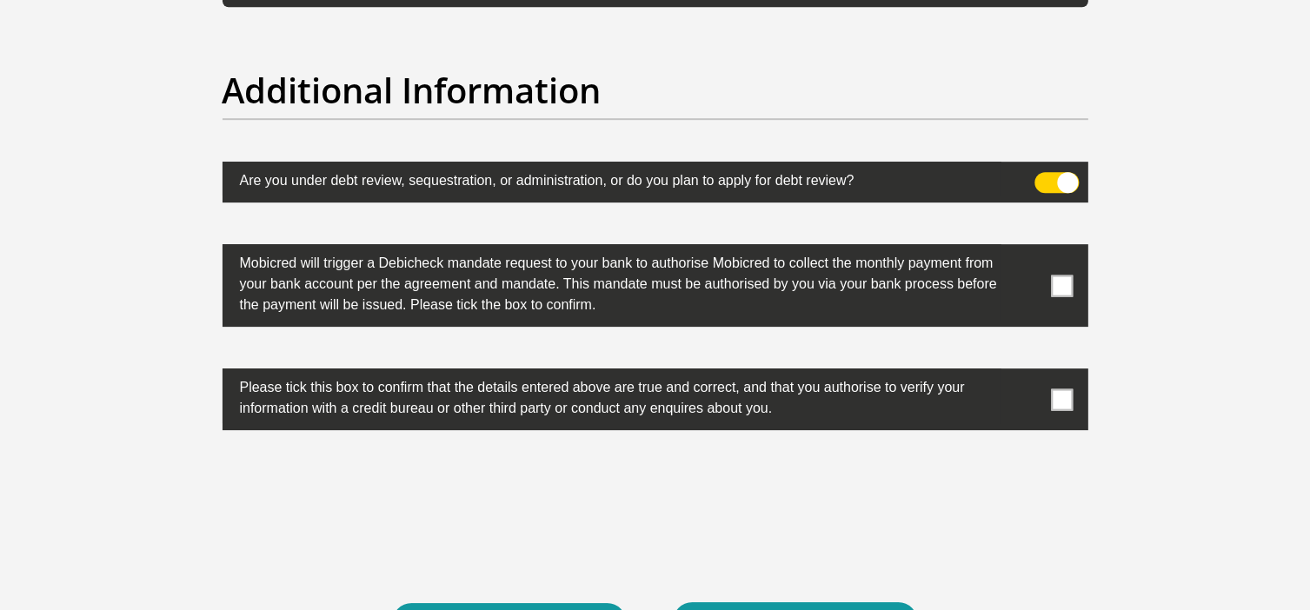
click at [1039, 182] on span at bounding box center [1056, 182] width 44 height 21
click at [1045, 176] on input "checkbox" at bounding box center [1045, 176] width 0 height 0
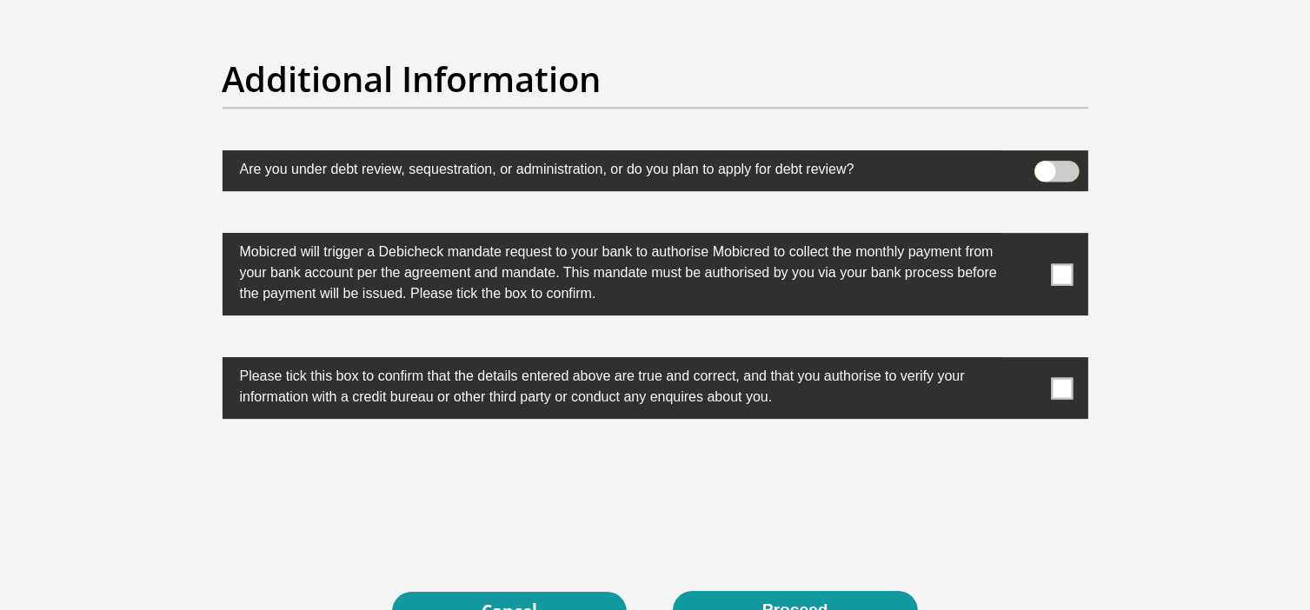
scroll to position [5475, 0]
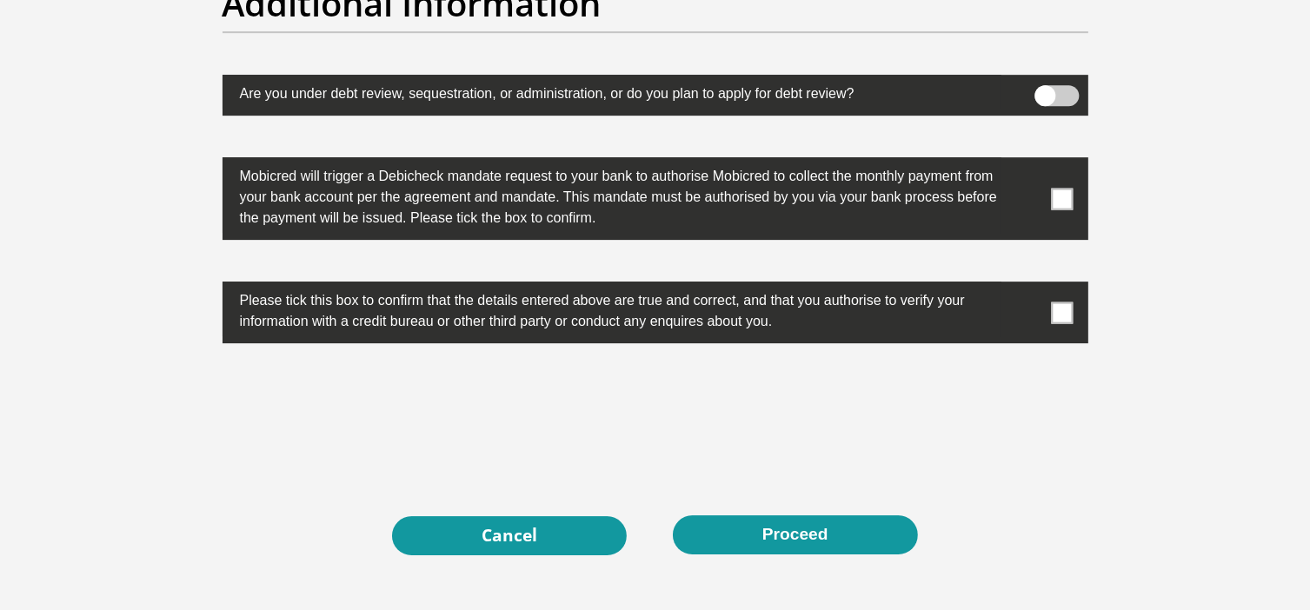
click at [1059, 196] on span at bounding box center [1062, 199] width 22 height 22
click at [1027, 162] on input "checkbox" at bounding box center [1027, 162] width 0 height 0
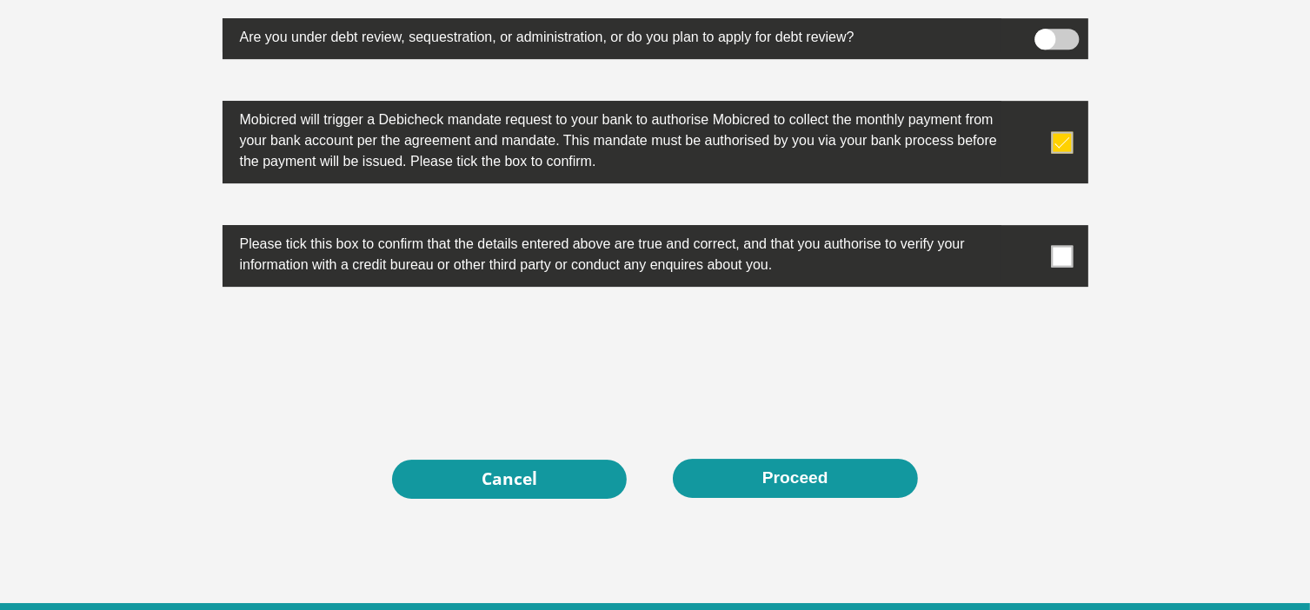
scroll to position [5562, 0]
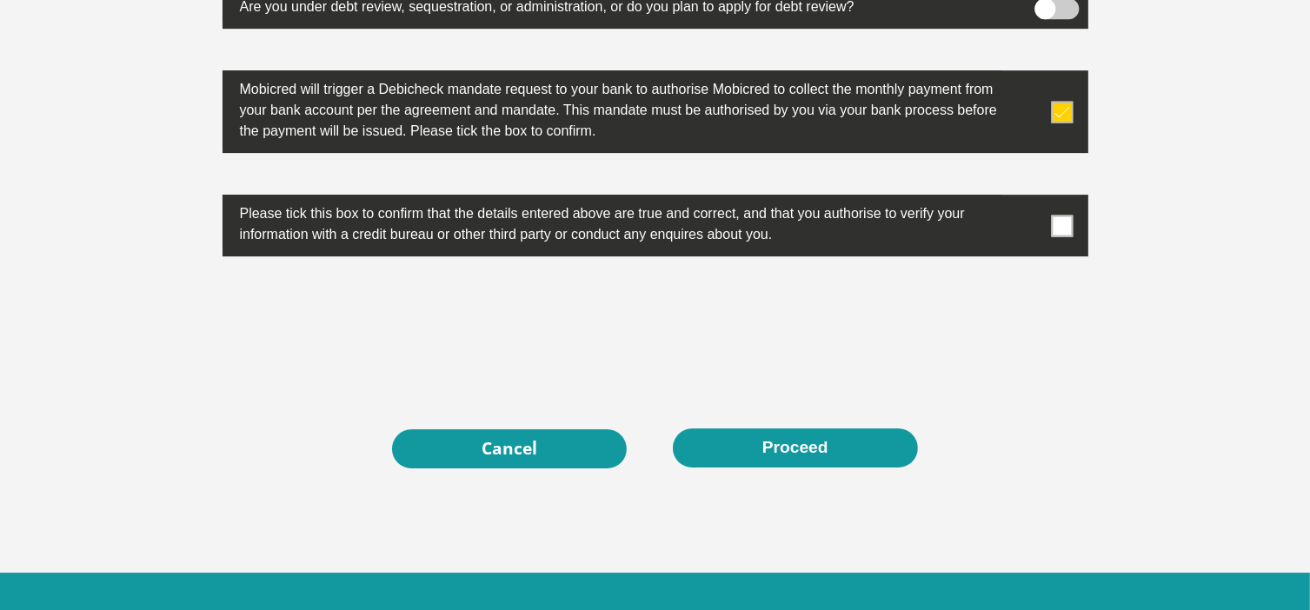
click at [1067, 223] on span at bounding box center [1062, 226] width 22 height 22
click at [1027, 199] on input "checkbox" at bounding box center [1027, 199] width 0 height 0
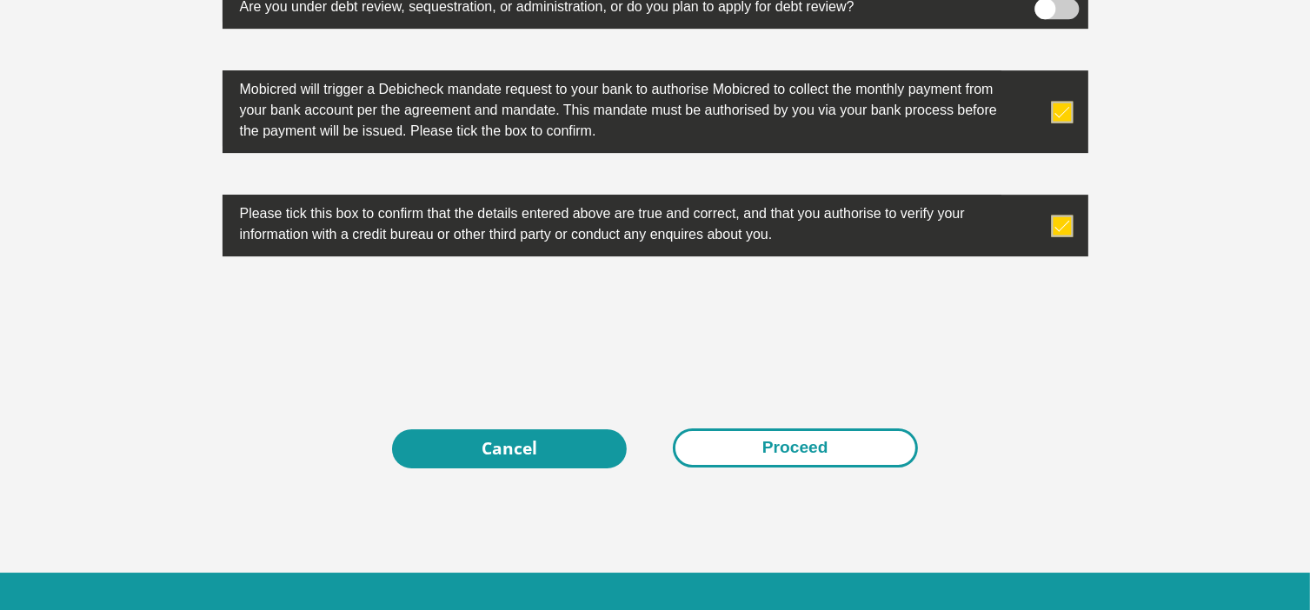
click at [787, 448] on button "Proceed" at bounding box center [795, 447] width 245 height 39
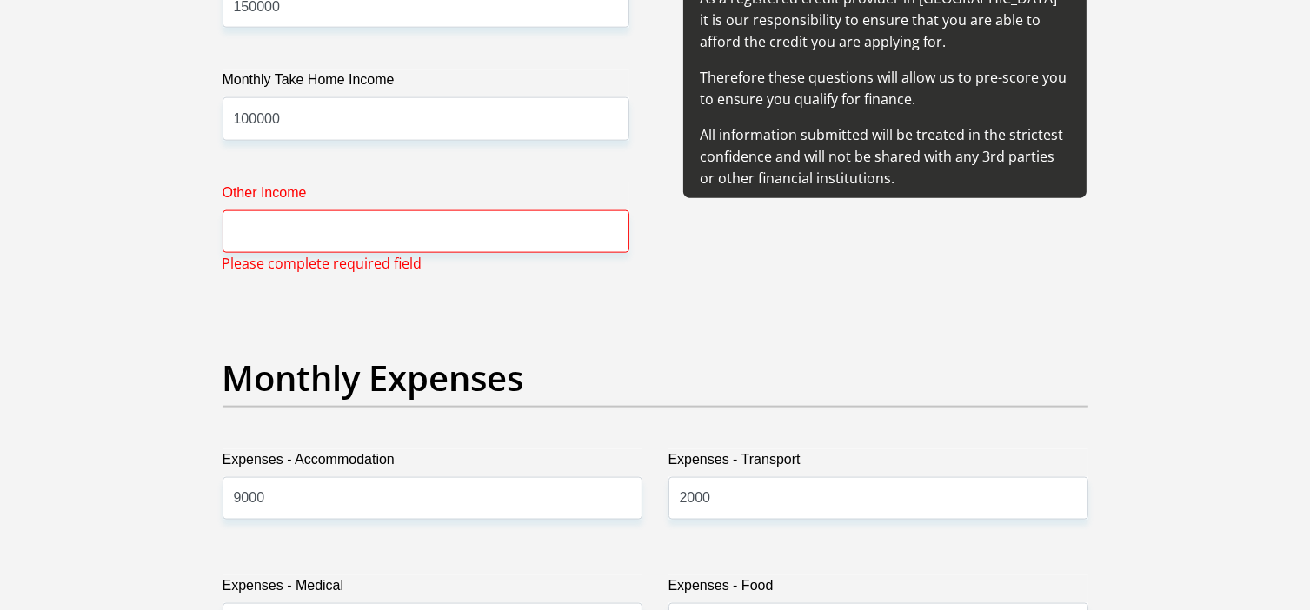
scroll to position [2159, 0]
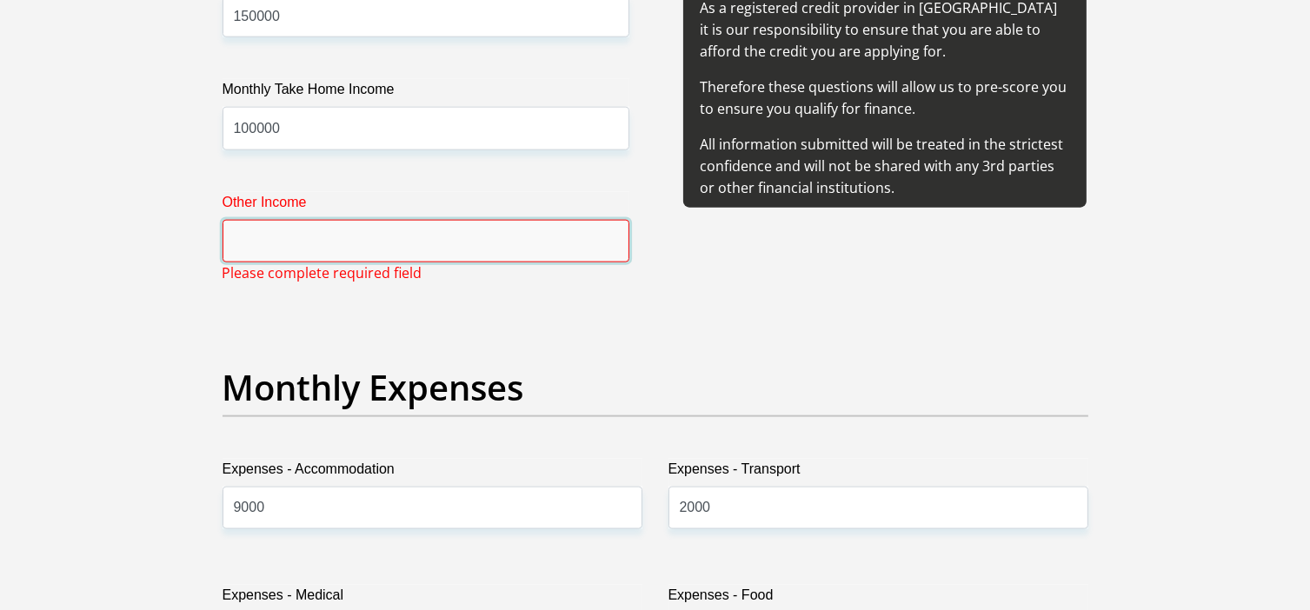
click at [329, 242] on input "Other Income" at bounding box center [425, 241] width 407 height 43
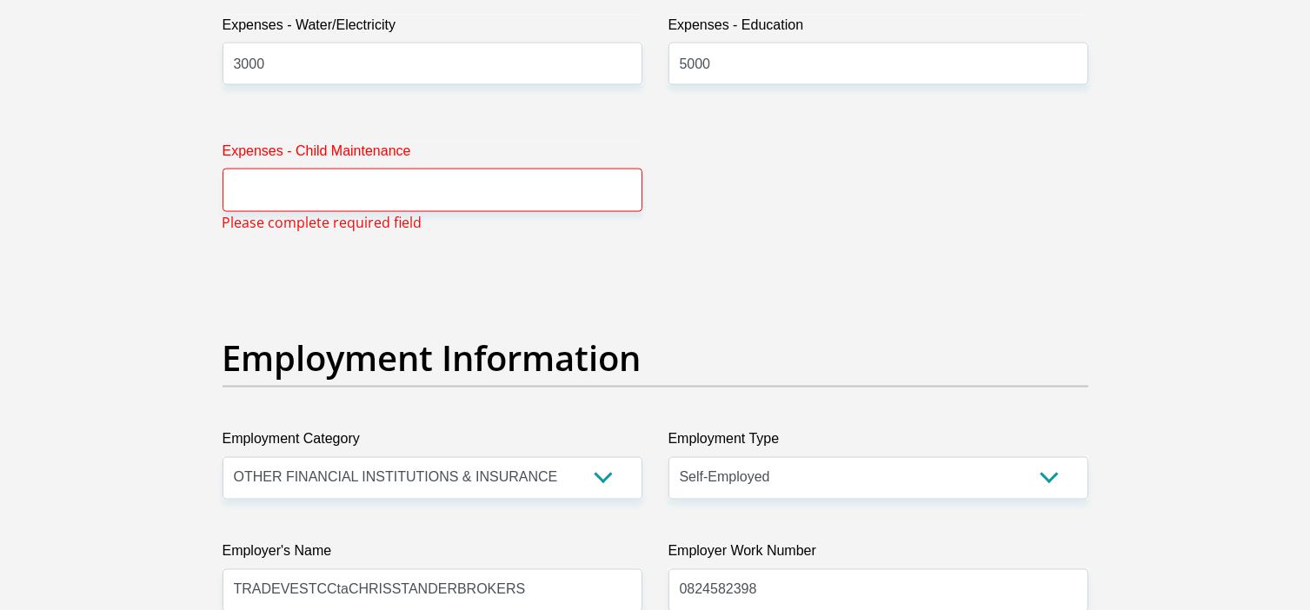
scroll to position [2854, 0]
type input "10000"
click at [320, 199] on input "Expenses - Child Maintenance" at bounding box center [432, 190] width 420 height 43
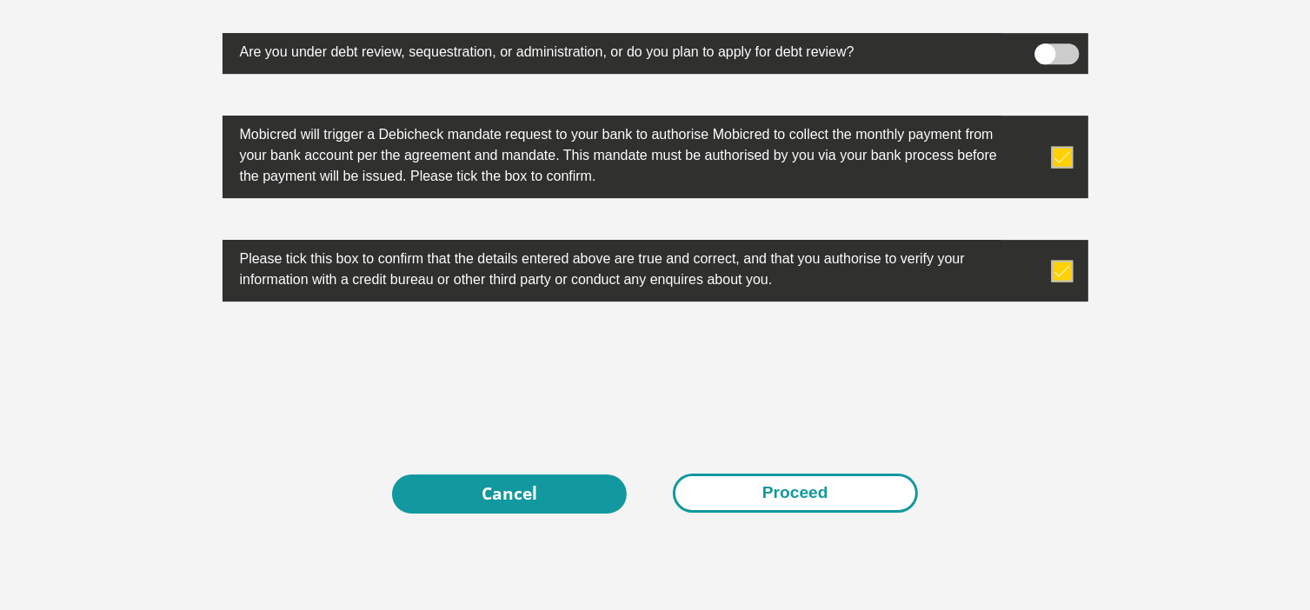
scroll to position [5621, 0]
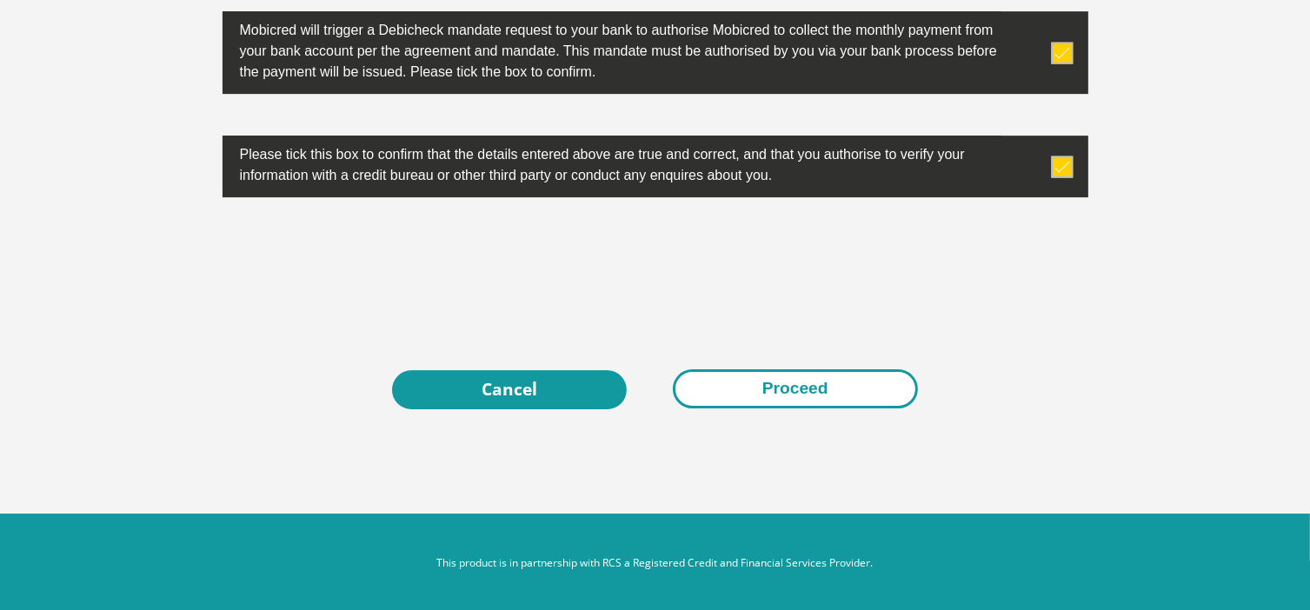
type input "0"
click at [759, 382] on button "Proceed" at bounding box center [795, 388] width 245 height 39
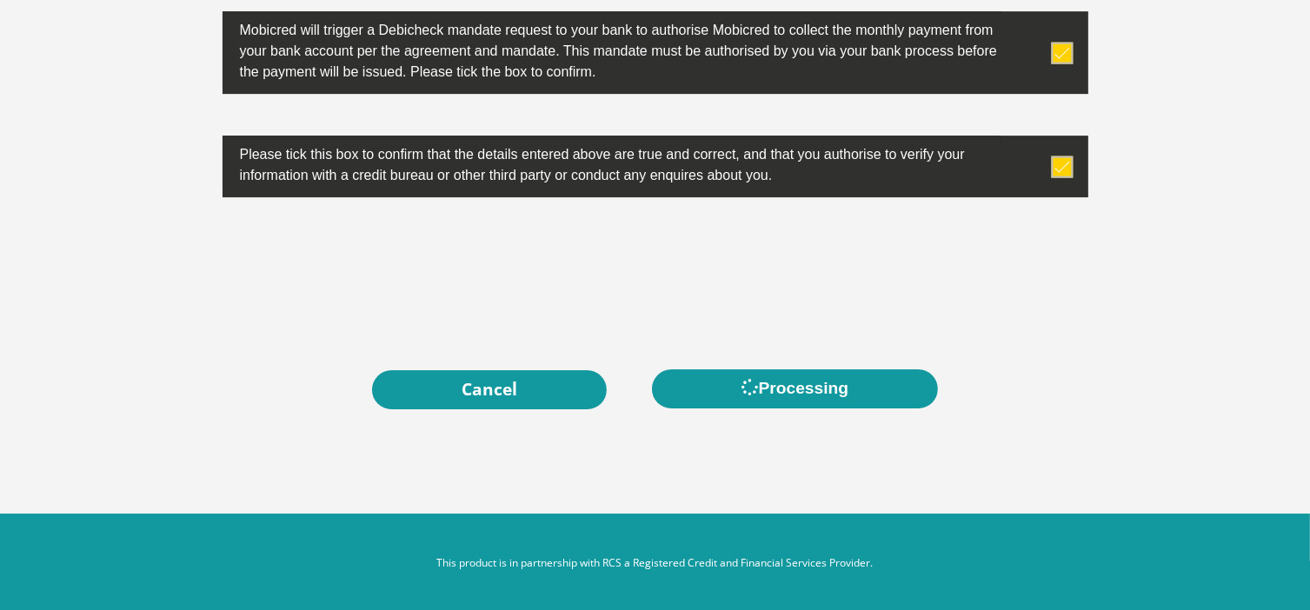
scroll to position [0, 0]
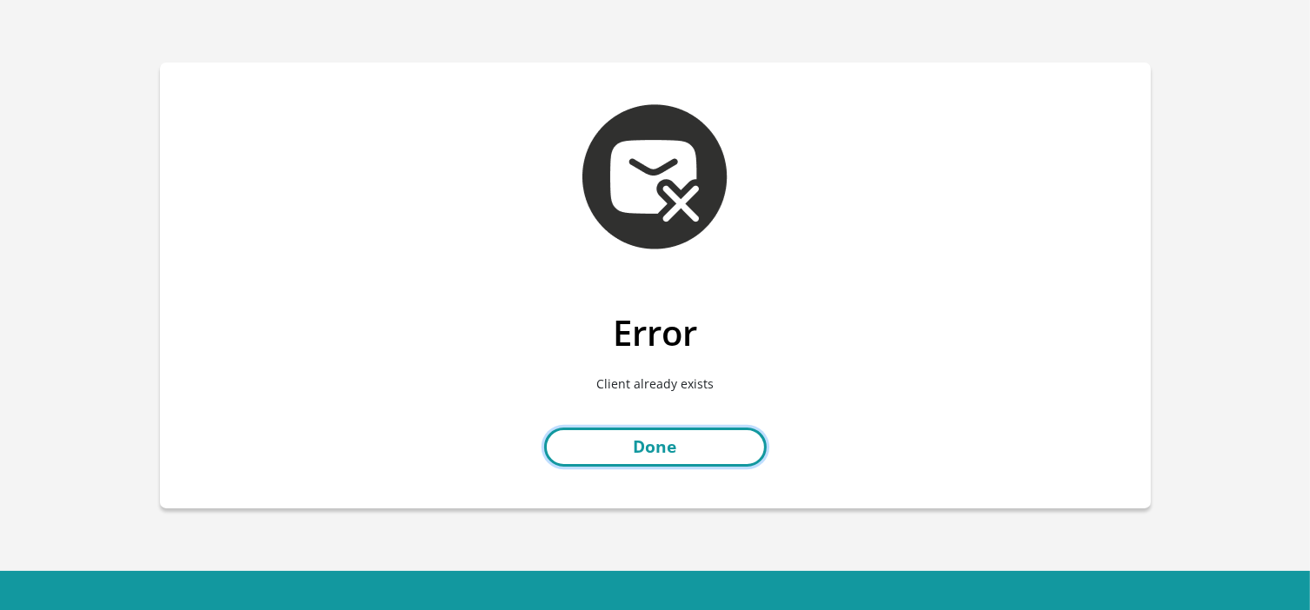
click at [649, 446] on link "Done" at bounding box center [655, 447] width 222 height 39
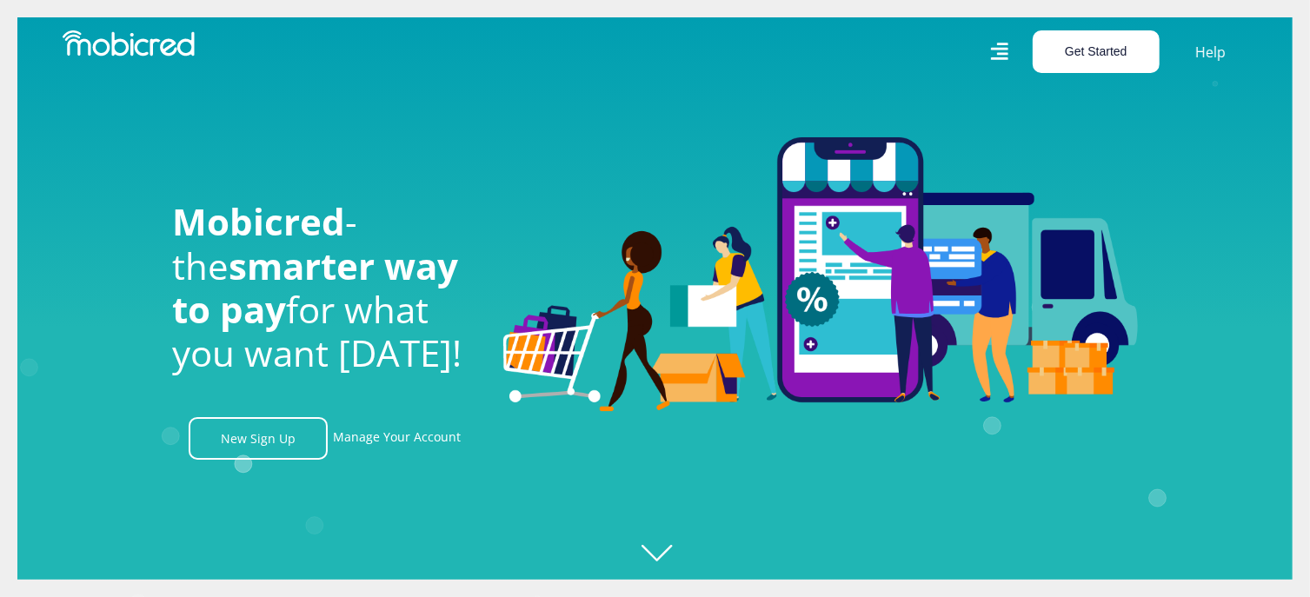
scroll to position [0, 1238]
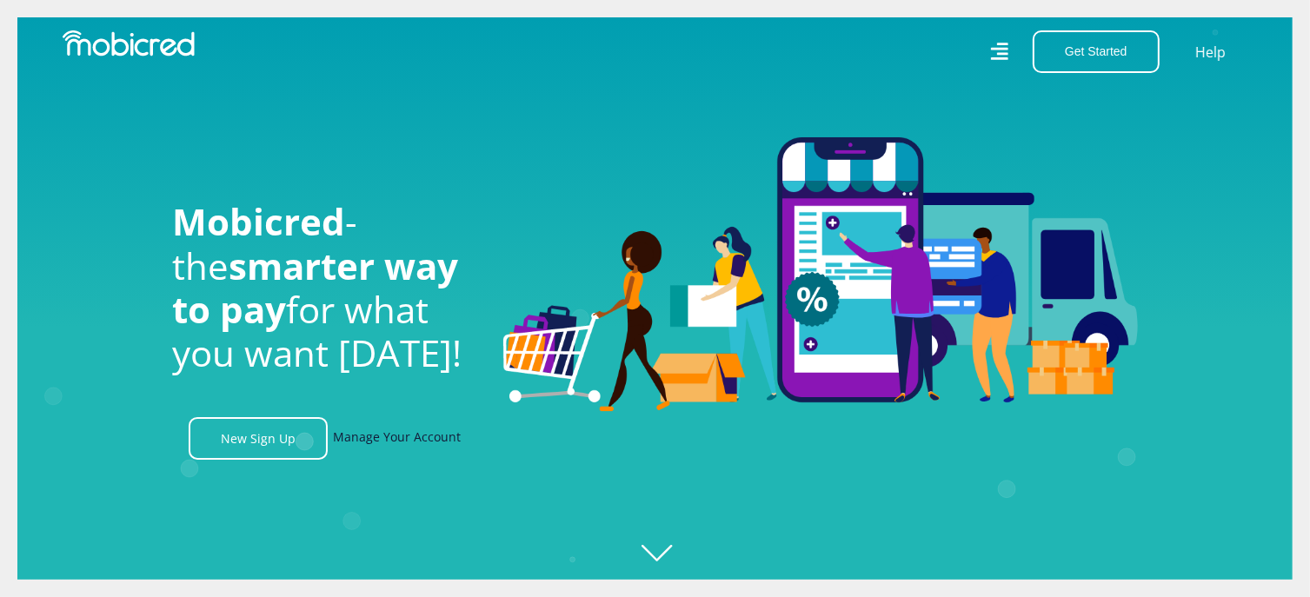
click at [398, 439] on link "Manage Your Account" at bounding box center [397, 438] width 128 height 43
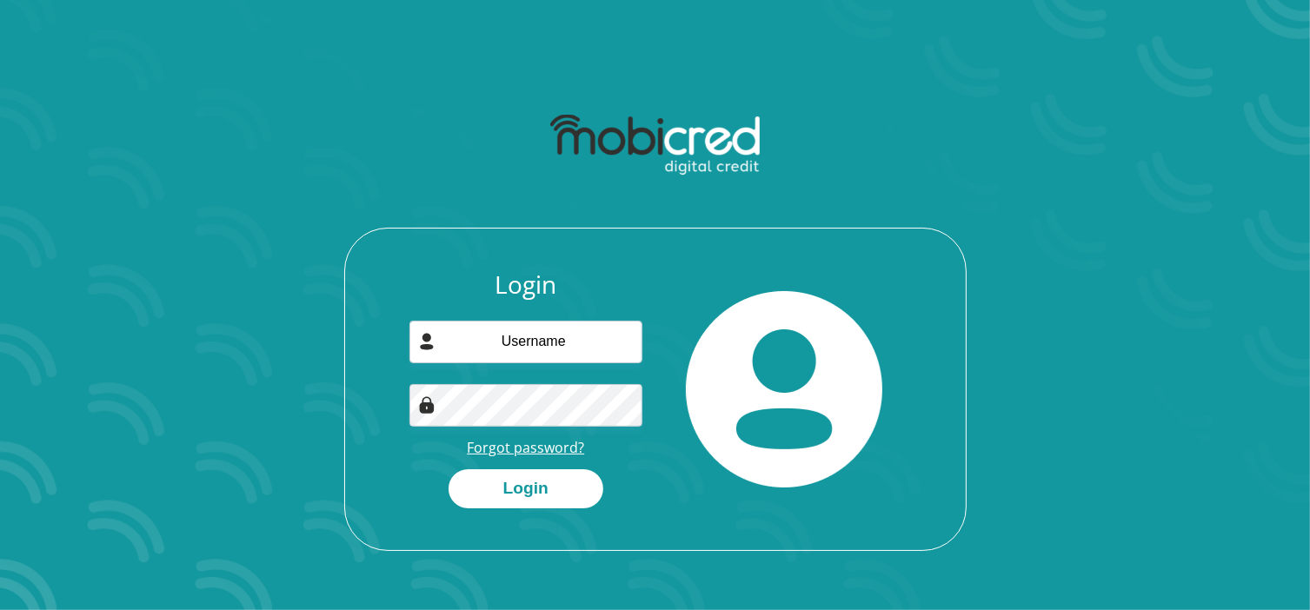
click at [516, 451] on link "Forgot password?" at bounding box center [525, 447] width 117 height 19
click at [548, 342] on input "email" at bounding box center [525, 342] width 233 height 43
type input "adastander@mweb.co.za"
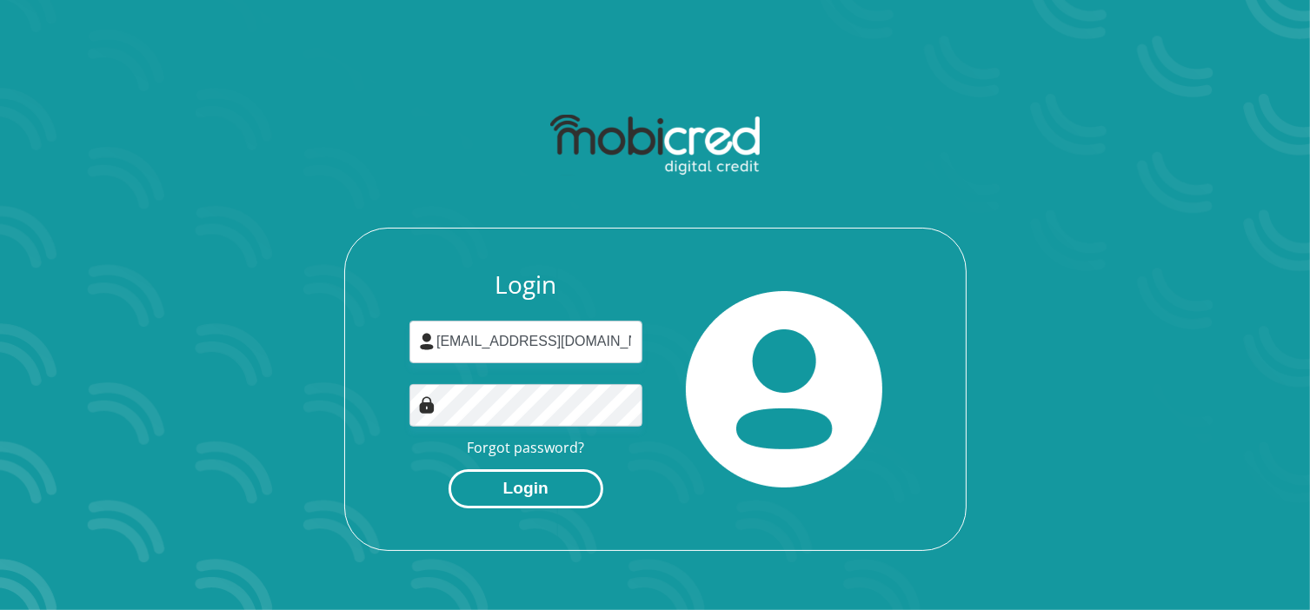
click at [525, 491] on button "Login" at bounding box center [525, 488] width 155 height 39
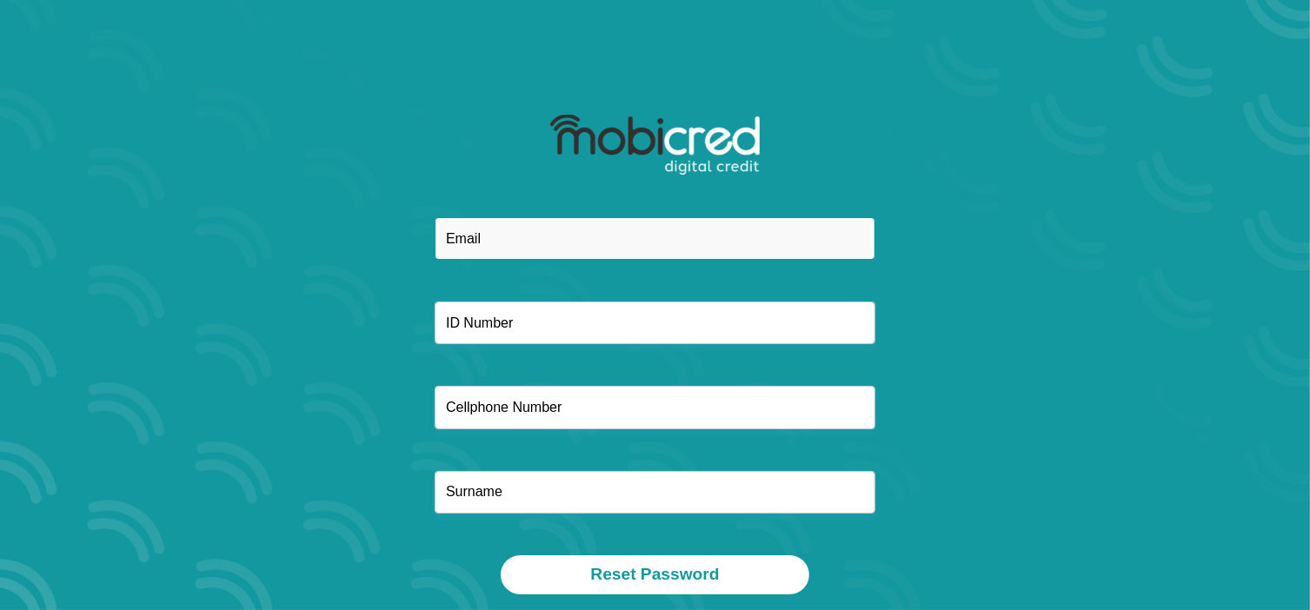
click at [508, 242] on input "email" at bounding box center [655, 238] width 441 height 43
type input "[EMAIL_ADDRESS][DOMAIN_NAME]"
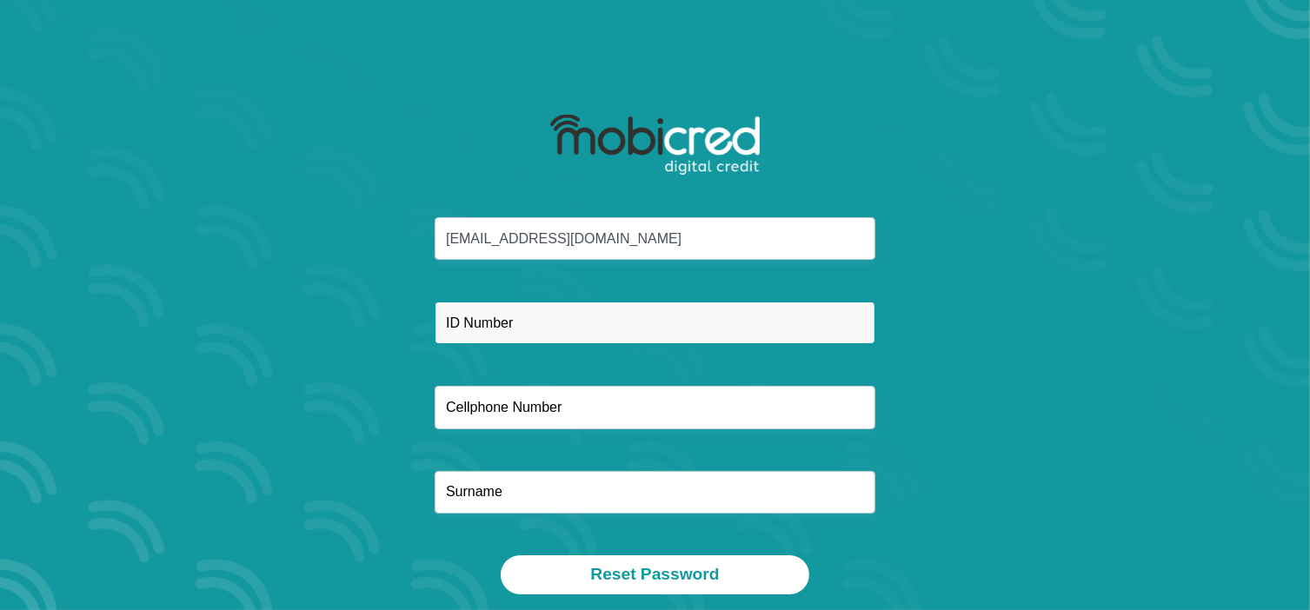
type input "TRADEVEST 374 CC t/a [PERSON_NAME] BROKERS"
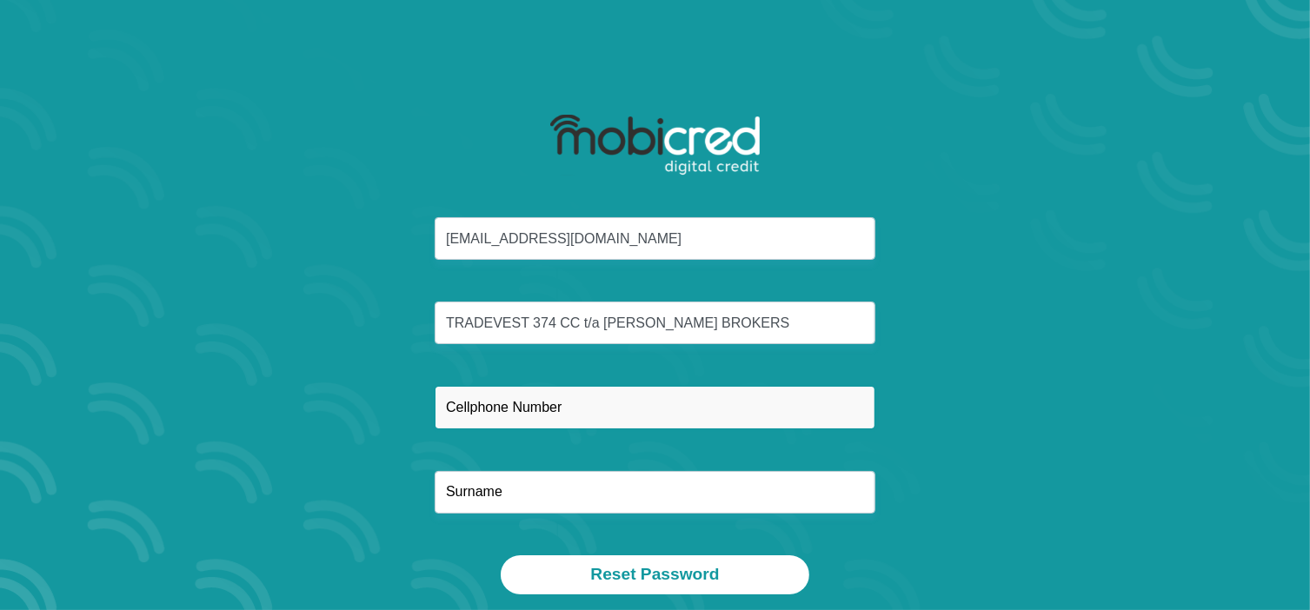
type input "0824582398"
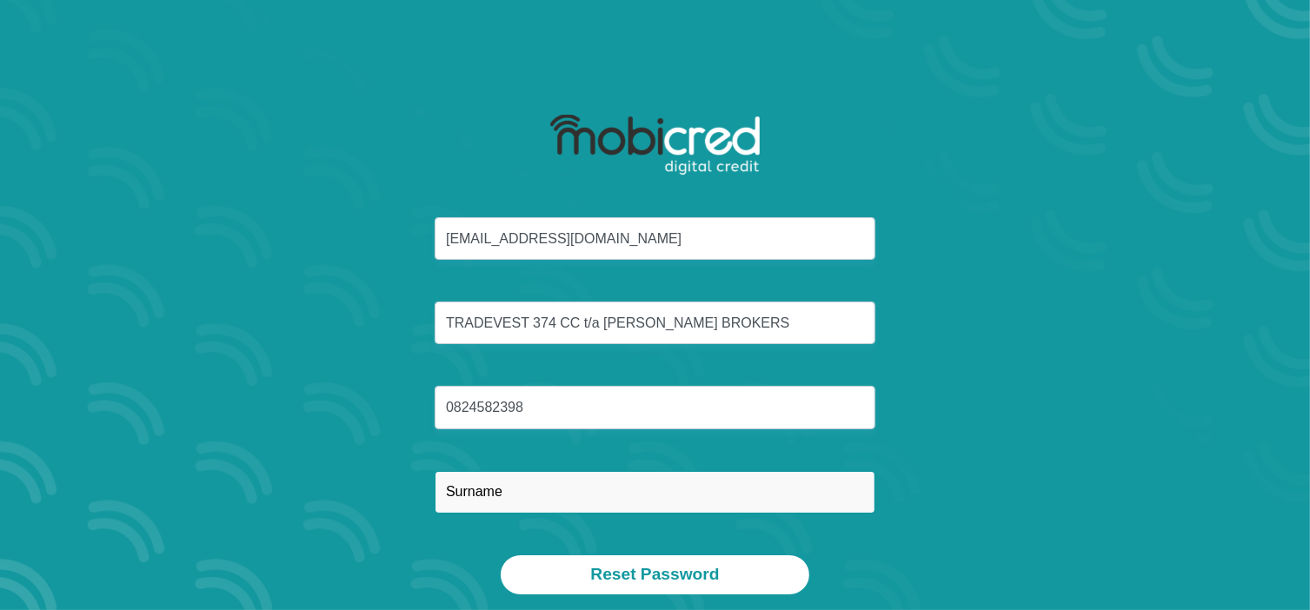
type input "[PERSON_NAME]"
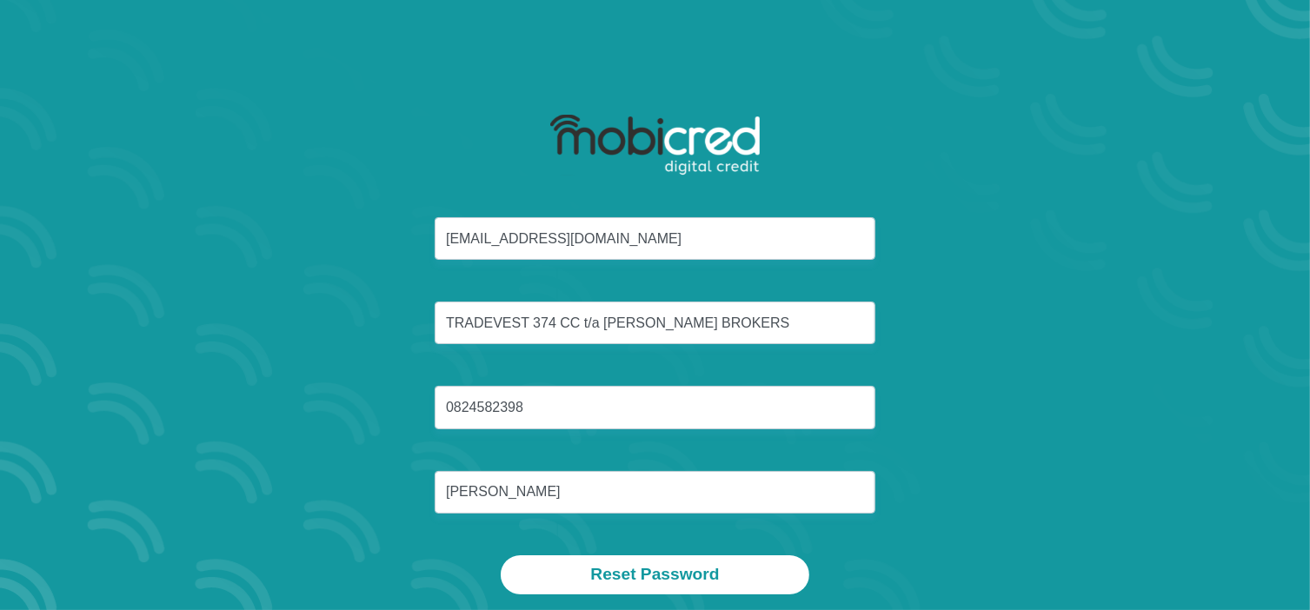
click at [928, 317] on div "[EMAIL_ADDRESS][DOMAIN_NAME] TRADEVEST 374 CC t/a [PERSON_NAME] BROKERS 0824582…" at bounding box center [655, 386] width 933 height 338
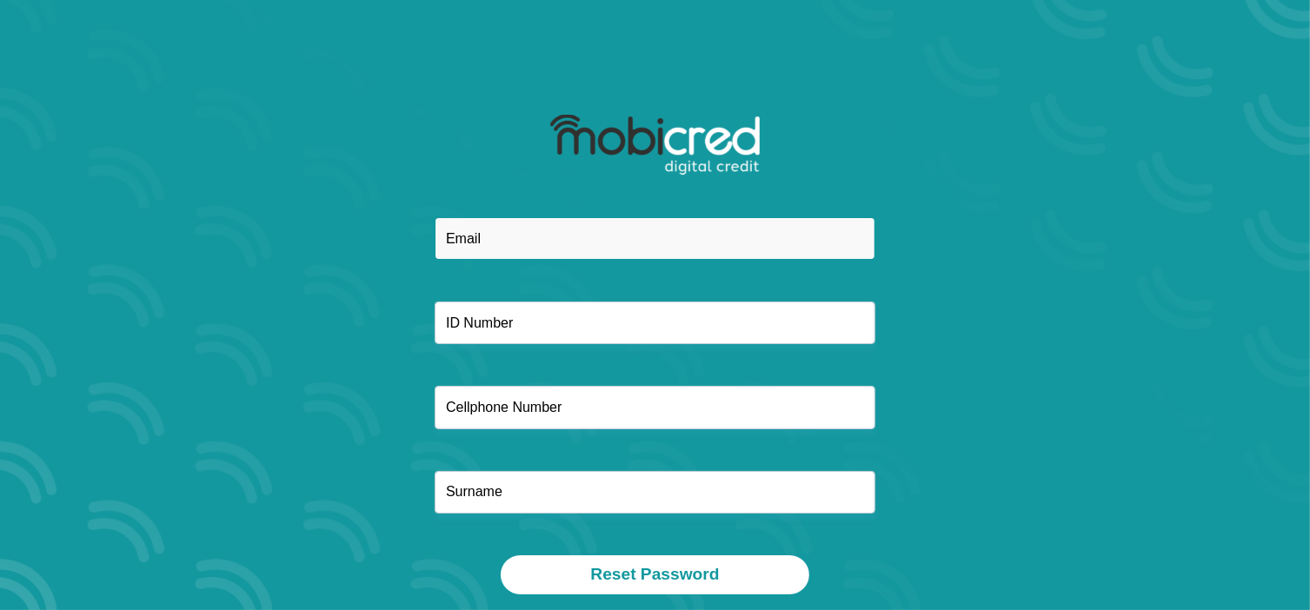
click at [483, 241] on input "email" at bounding box center [655, 238] width 441 height 43
type input "[EMAIL_ADDRESS][DOMAIN_NAME]"
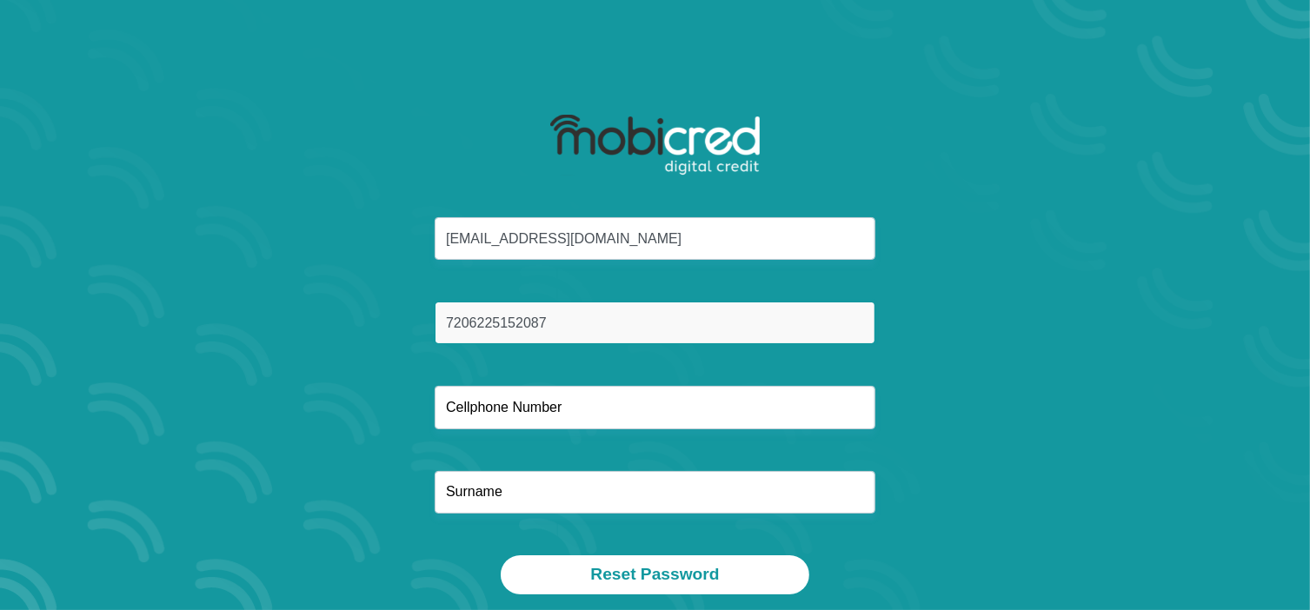
type input "7206225152087"
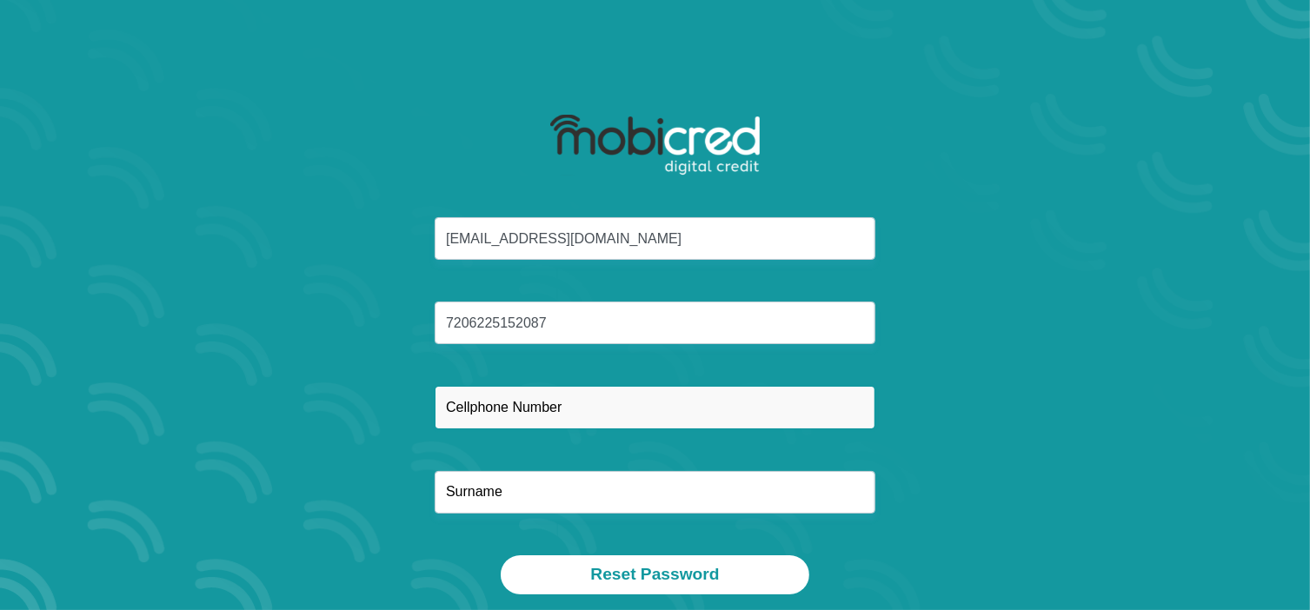
click at [446, 400] on input "text" at bounding box center [655, 407] width 441 height 43
type input "0824582398"
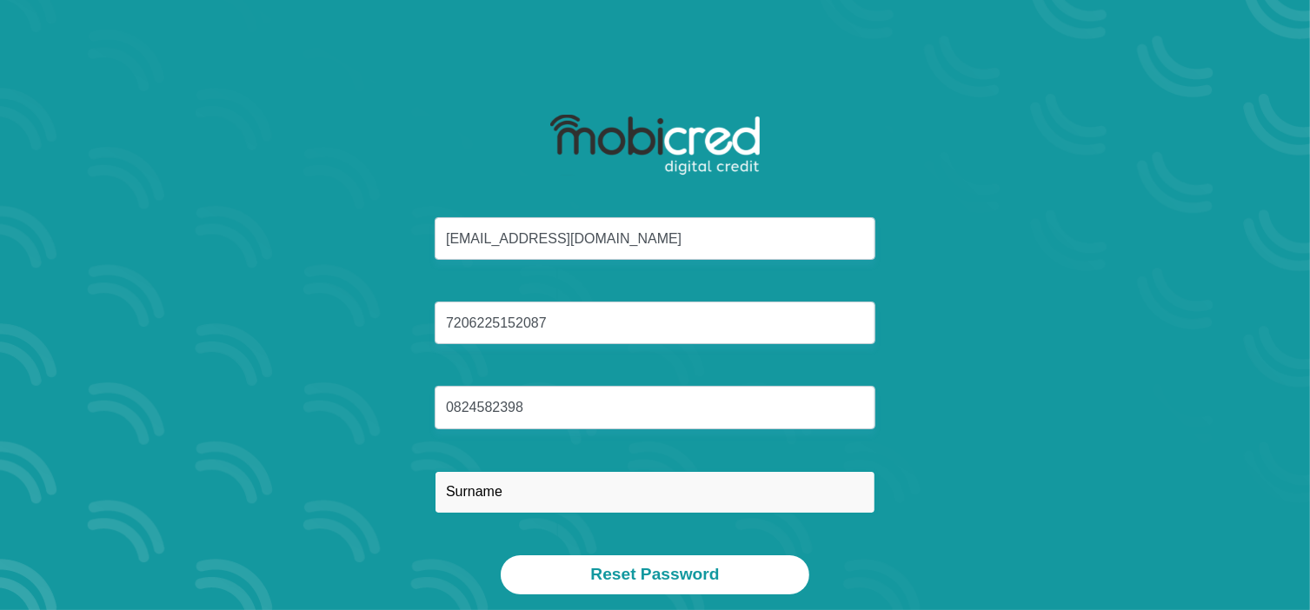
click at [445, 497] on input "text" at bounding box center [655, 492] width 441 height 43
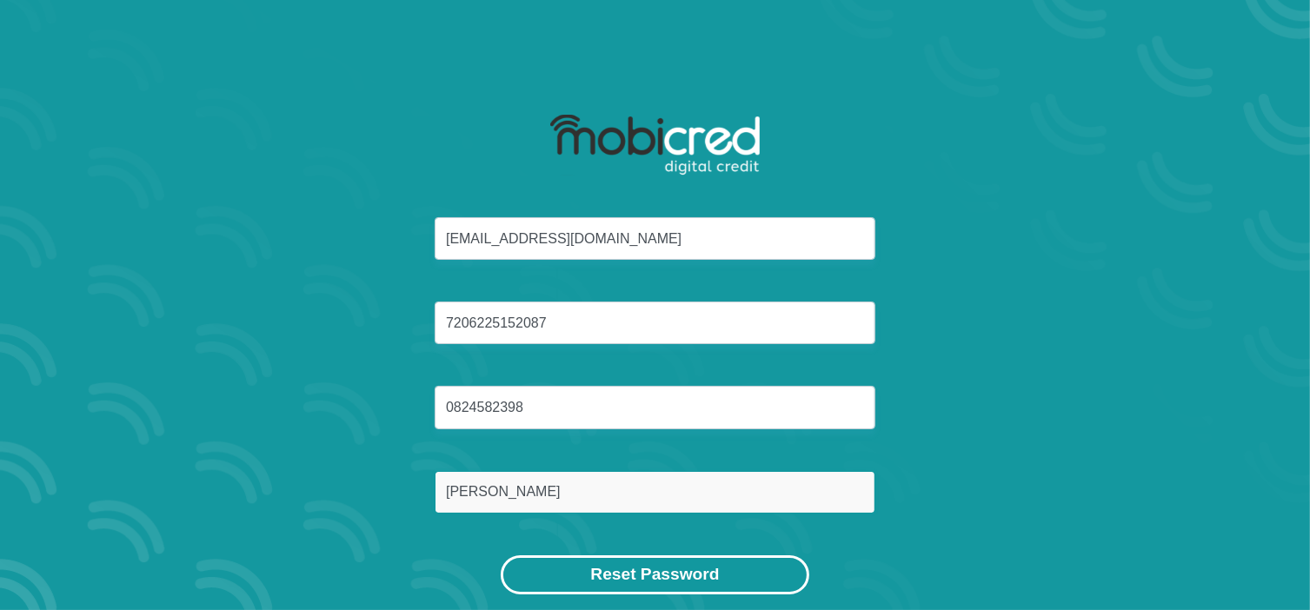
type input "[PERSON_NAME]"
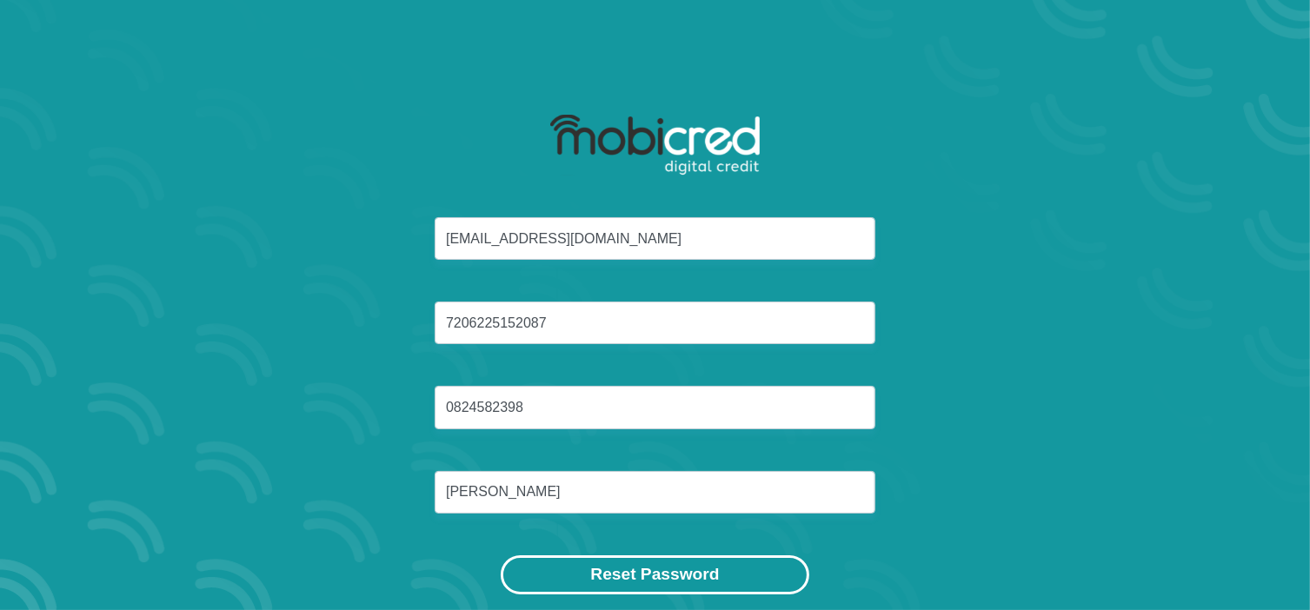
click at [654, 573] on button "Reset Password" at bounding box center [655, 574] width 308 height 39
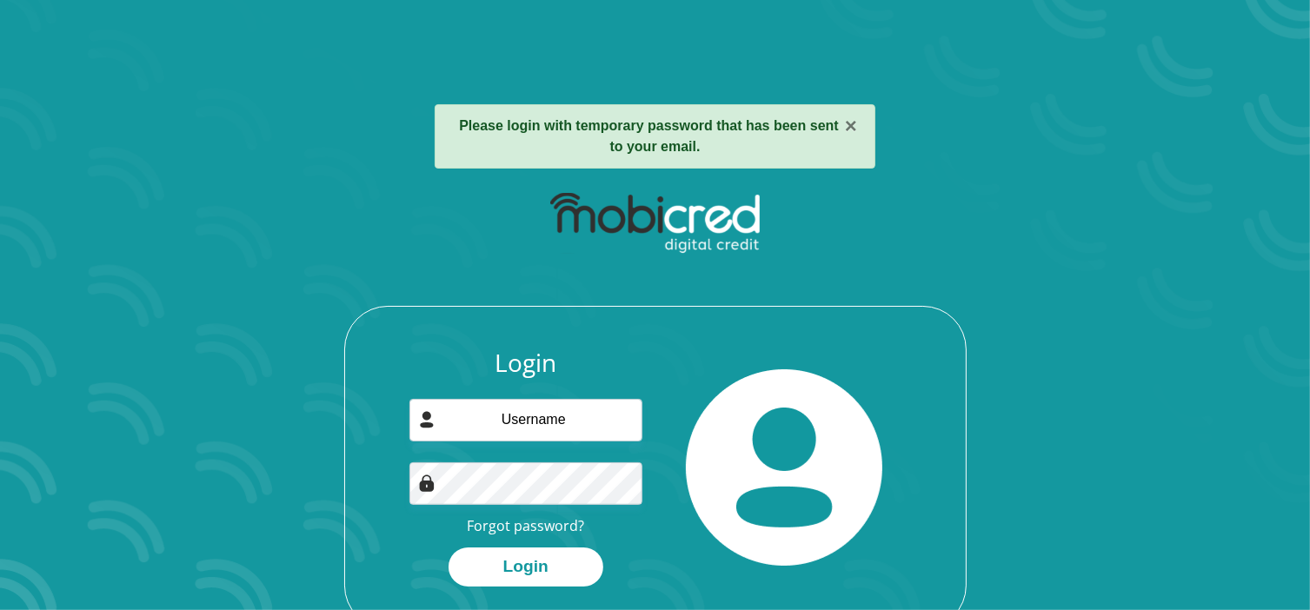
scroll to position [99, 0]
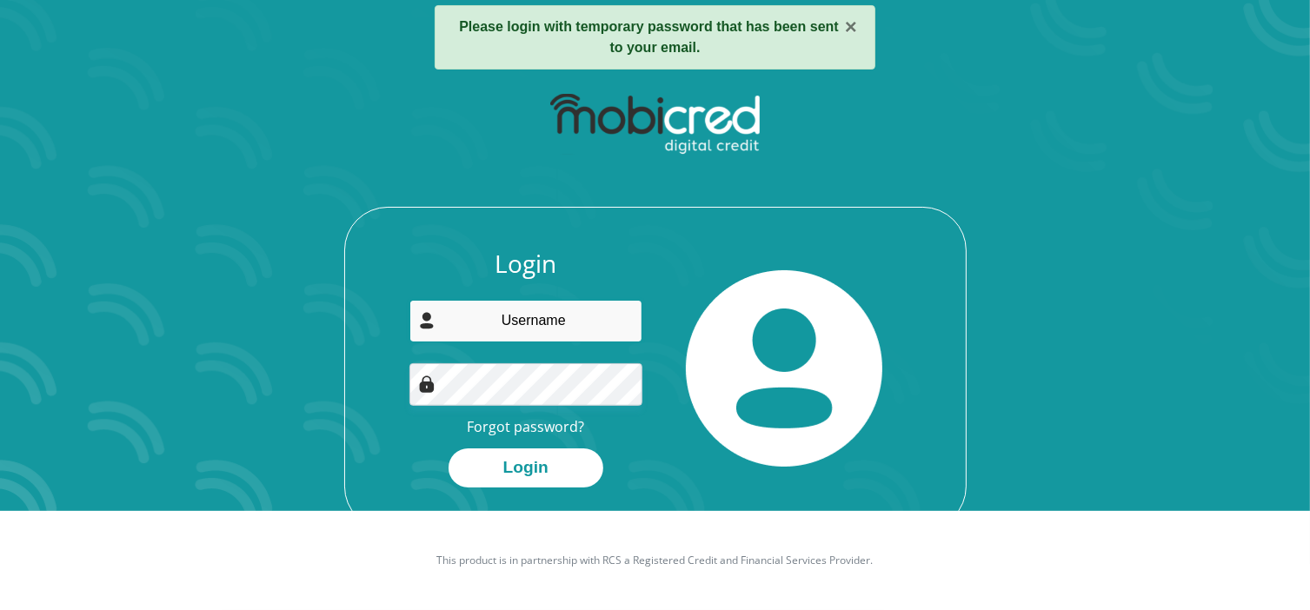
click at [517, 324] on input "email" at bounding box center [525, 321] width 233 height 43
type input "[EMAIL_ADDRESS][DOMAIN_NAME]"
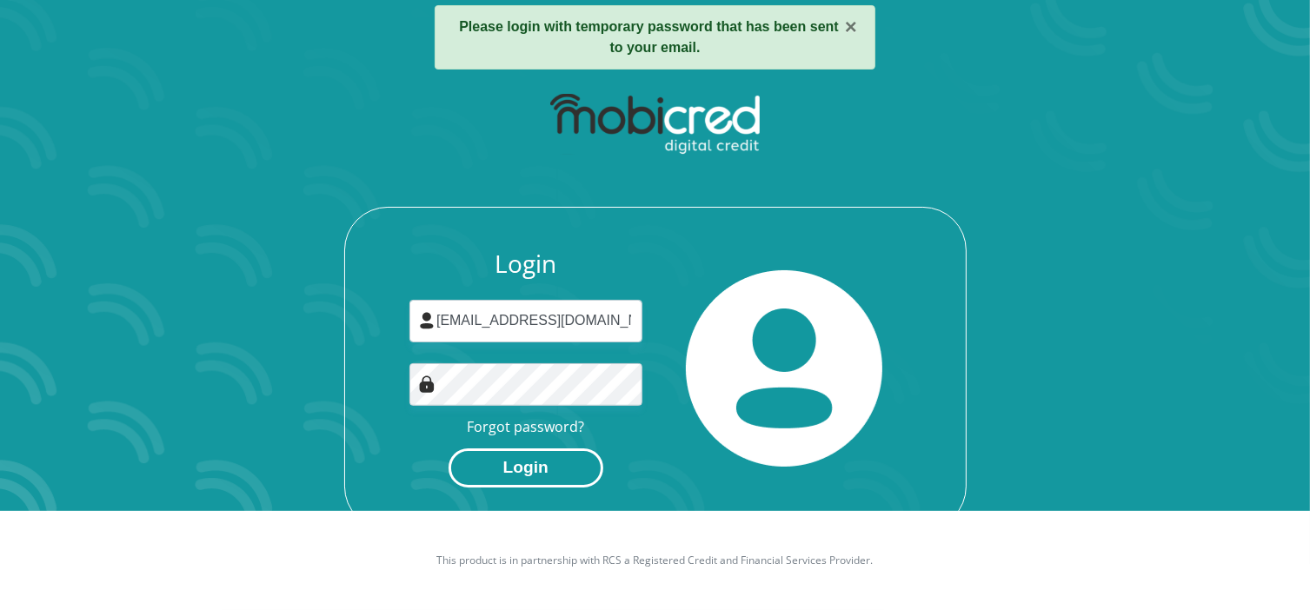
click at [532, 461] on button "Login" at bounding box center [525, 467] width 155 height 39
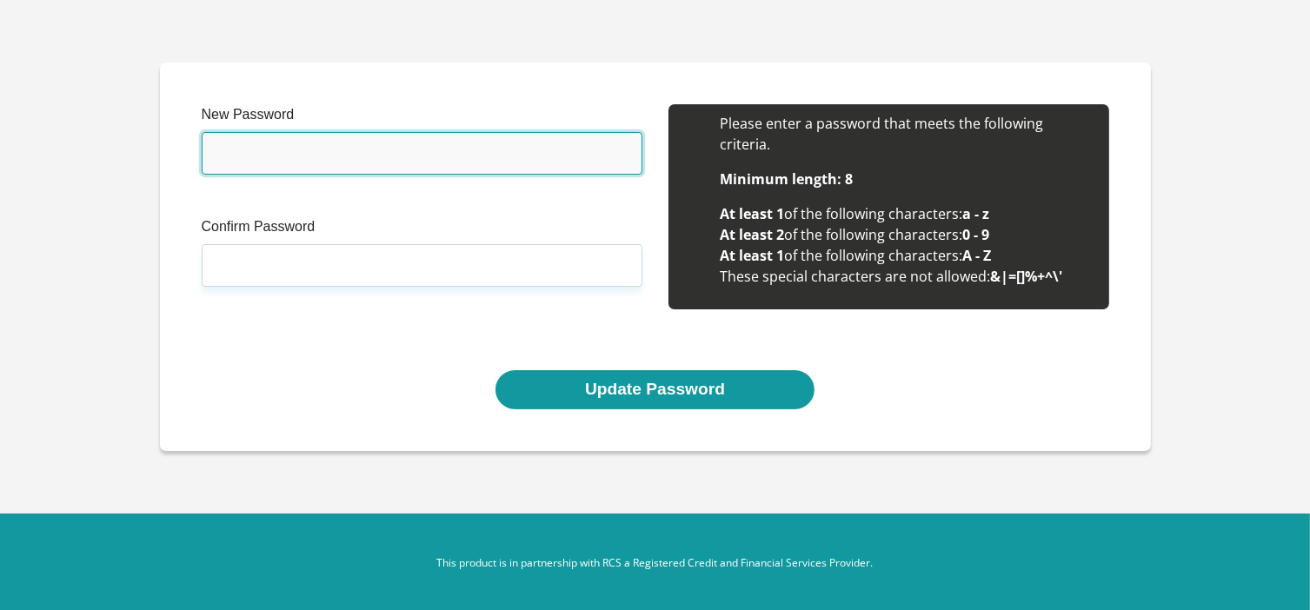
click at [302, 161] on input "New Password" at bounding box center [422, 153] width 441 height 43
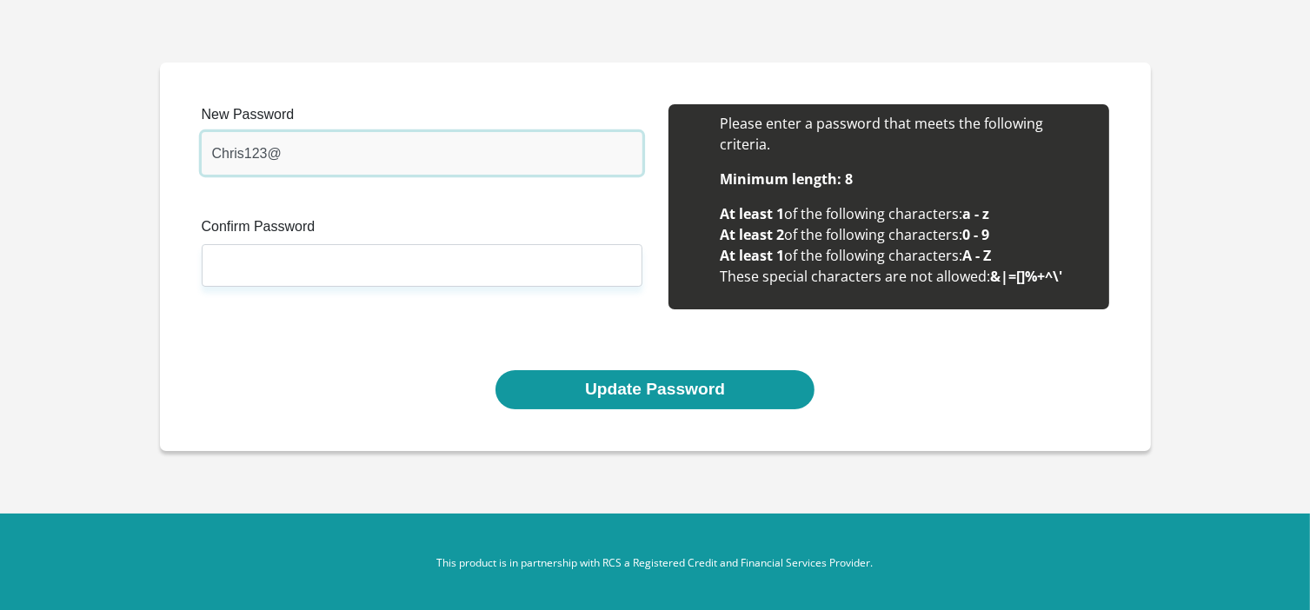
type input "Chris123@"
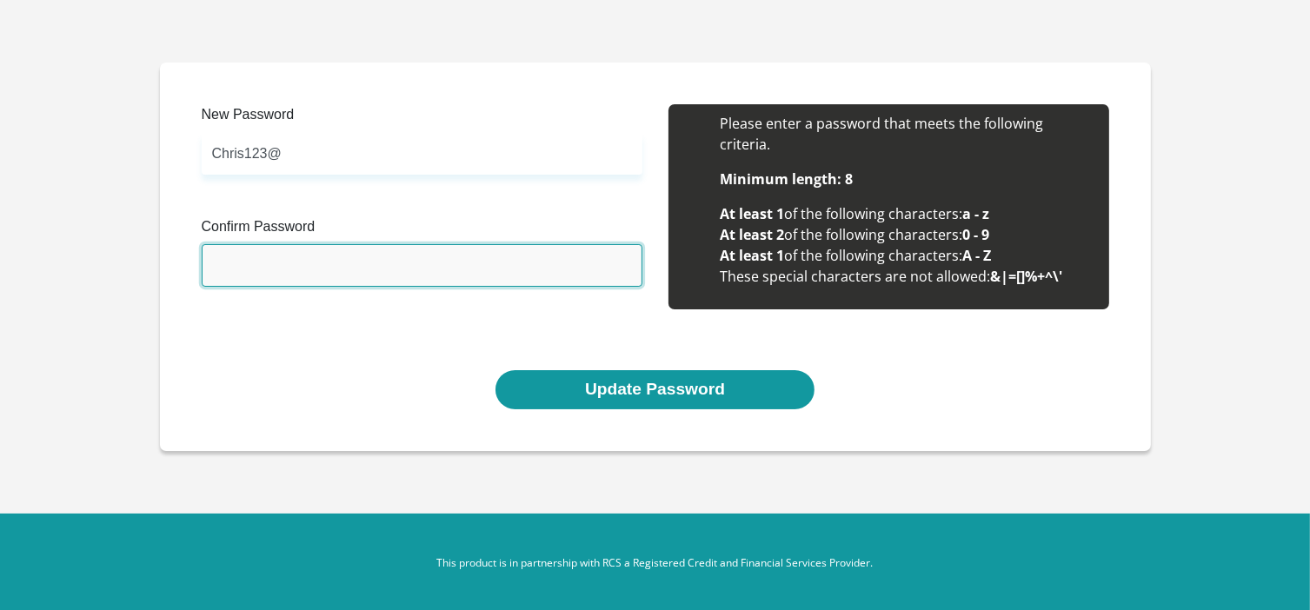
click at [271, 265] on input "Confirm Password" at bounding box center [422, 265] width 441 height 43
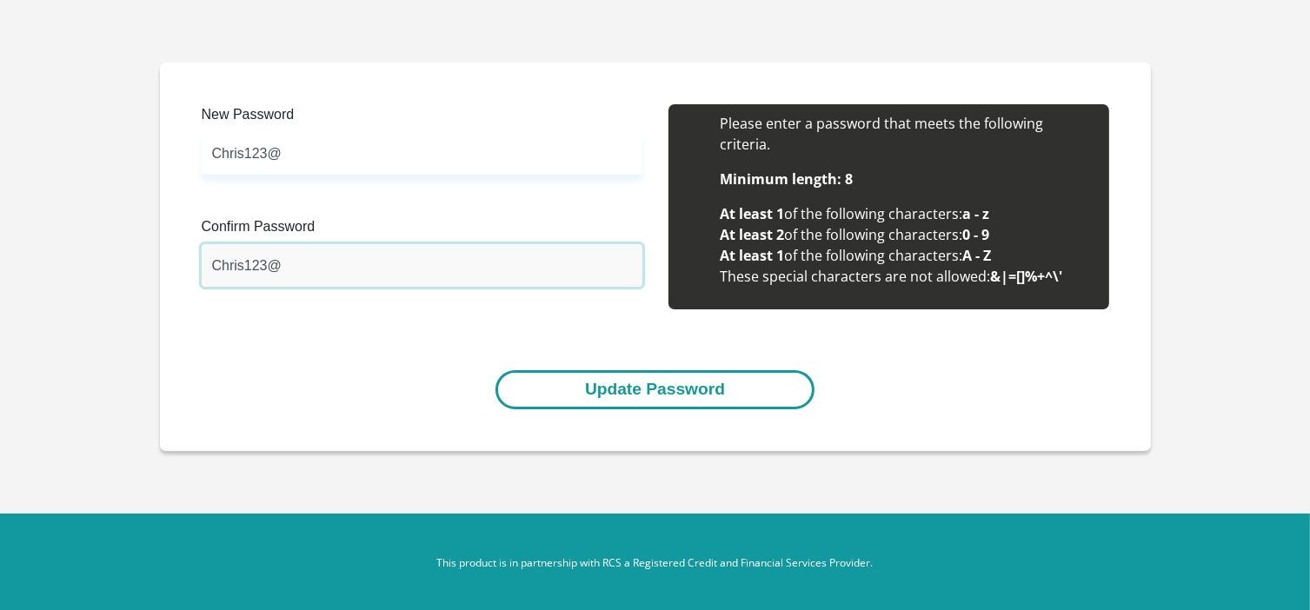
type input "Chris123@"
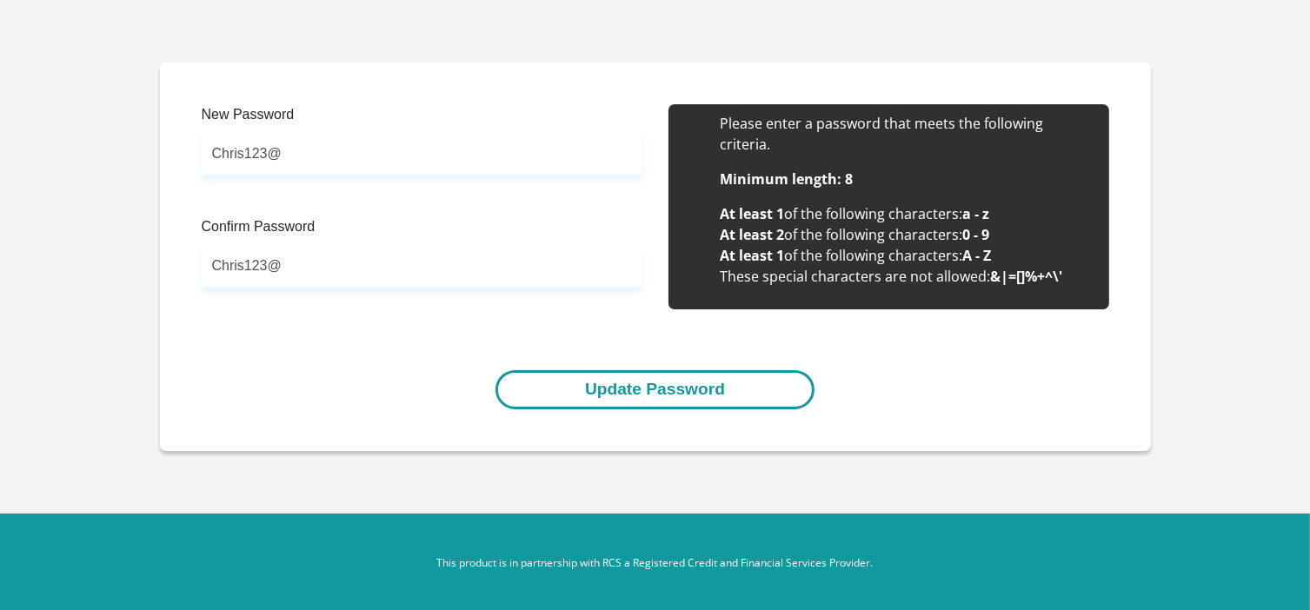
click at [607, 391] on button "Update Password" at bounding box center [654, 389] width 319 height 39
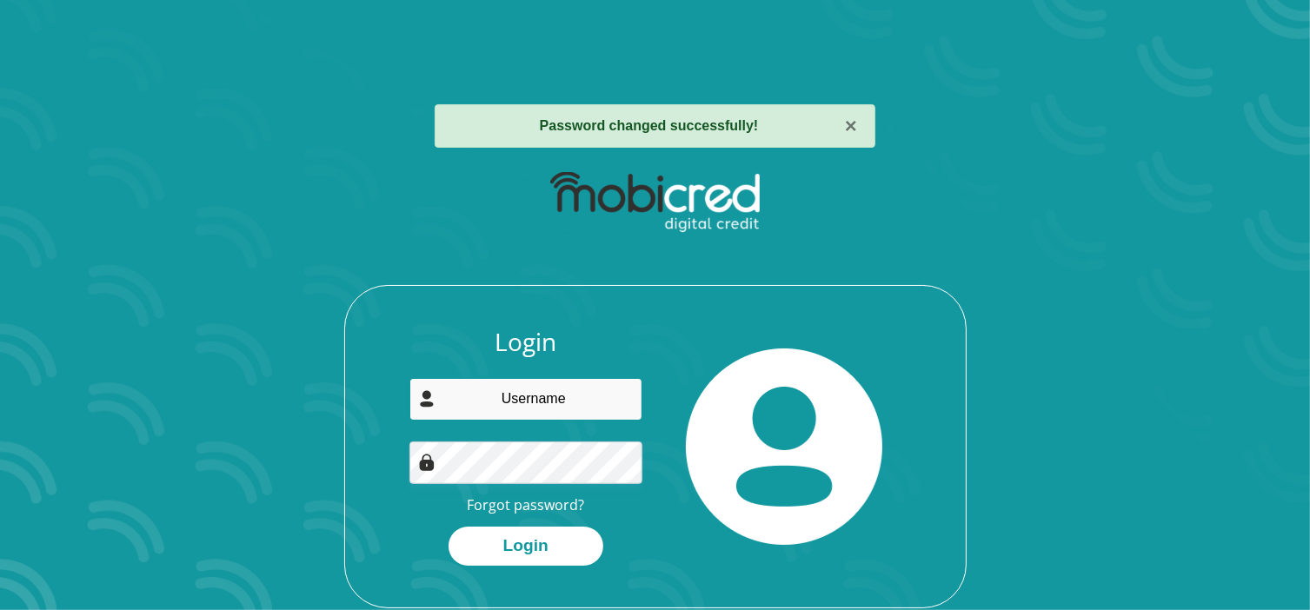
click at [501, 395] on input "email" at bounding box center [525, 399] width 233 height 43
type input "[EMAIL_ADDRESS][DOMAIN_NAME]"
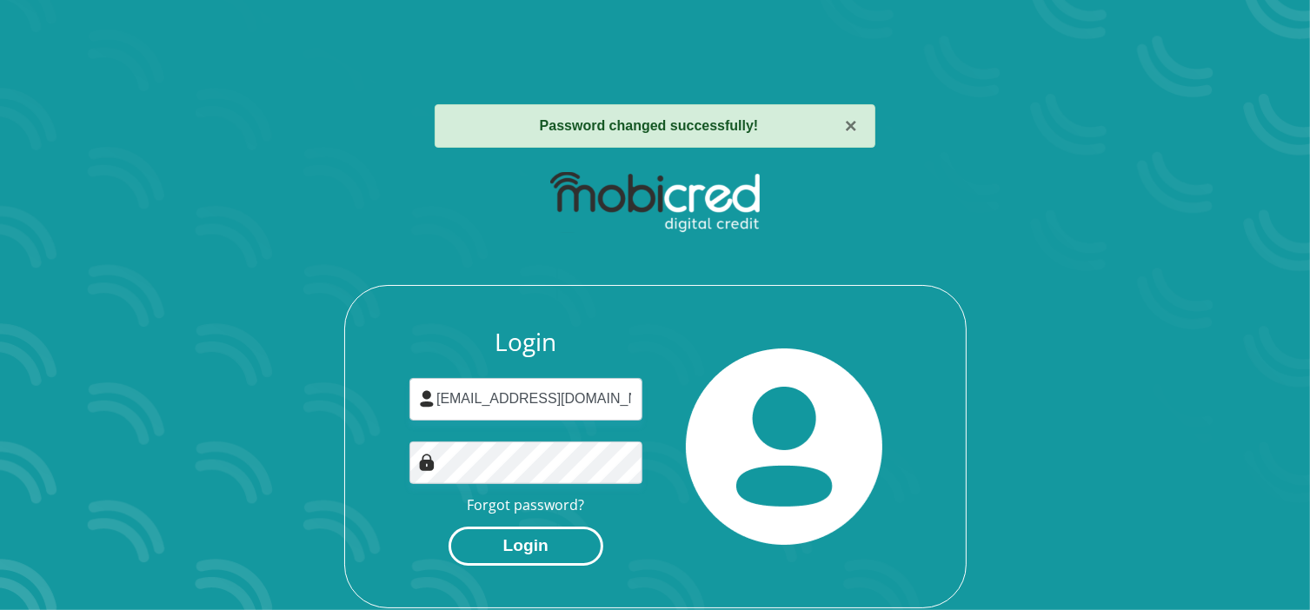
click at [525, 551] on button "Login" at bounding box center [525, 546] width 155 height 39
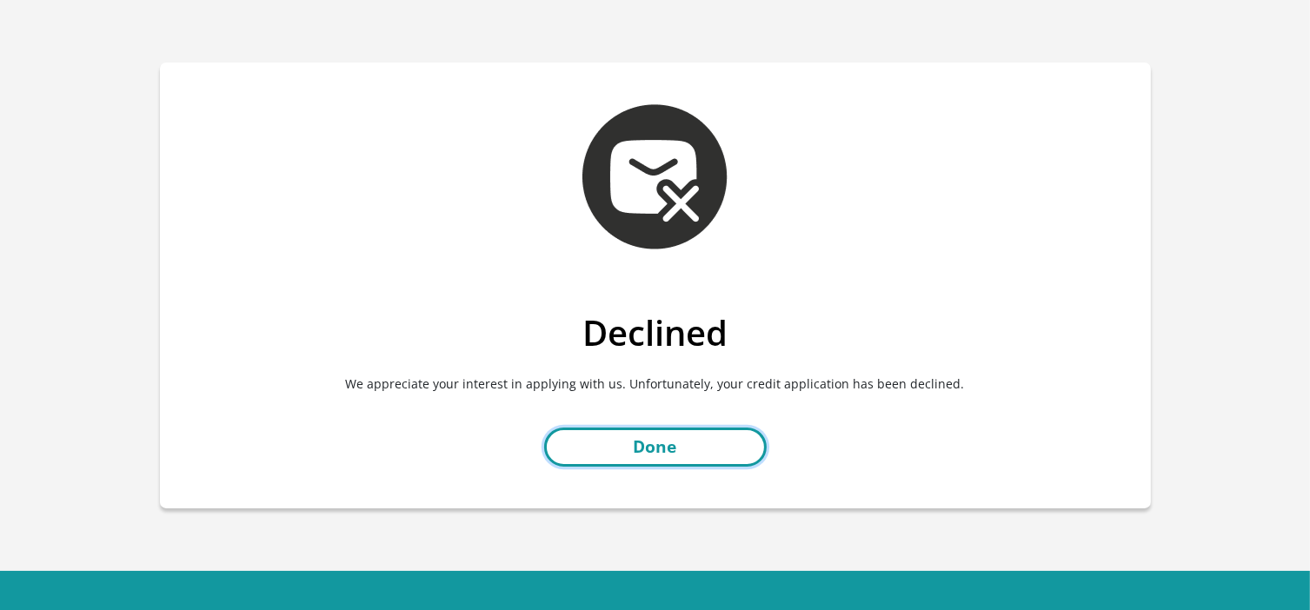
click at [647, 439] on link "Done" at bounding box center [655, 447] width 222 height 39
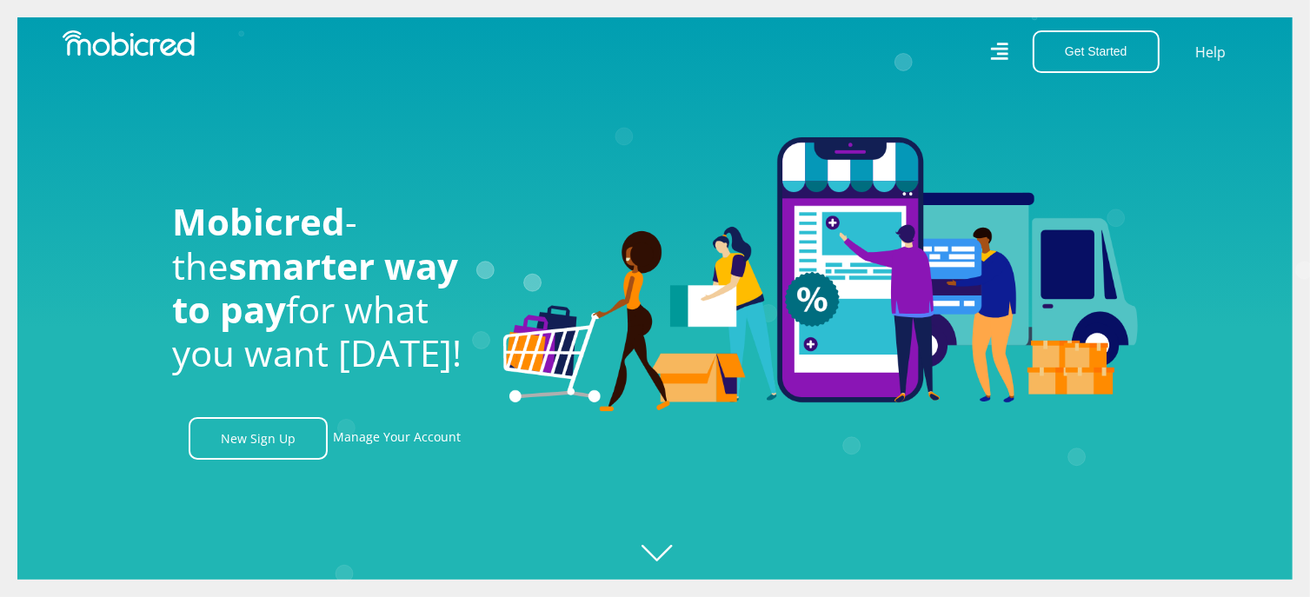
scroll to position [0, 1238]
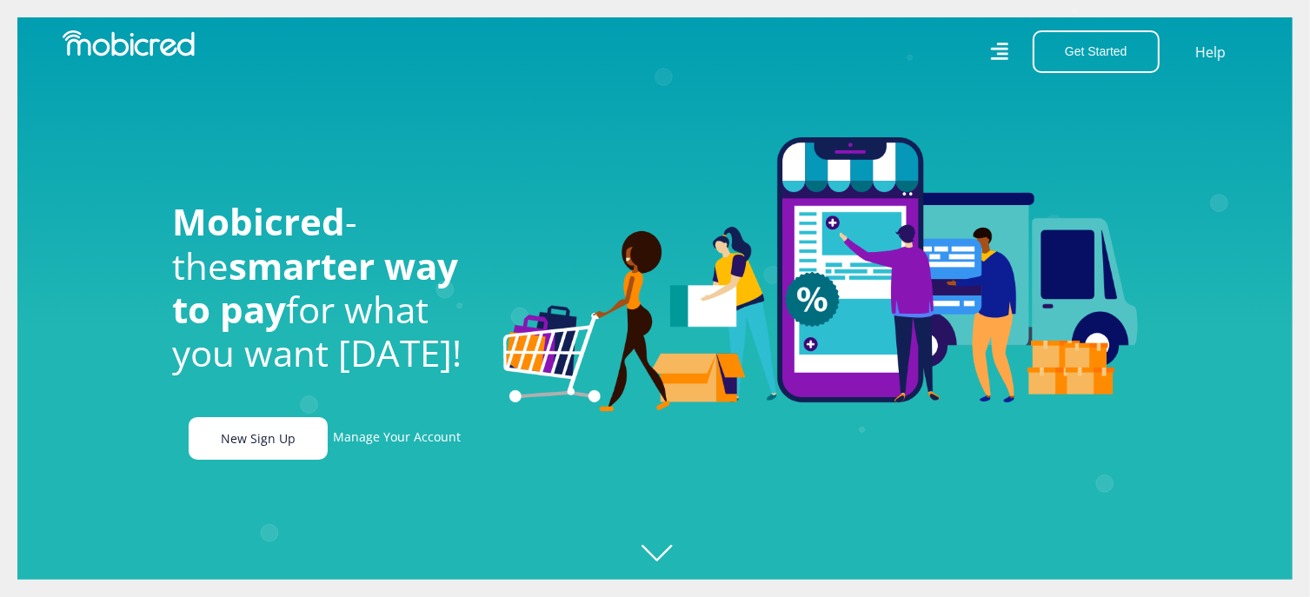
click at [252, 445] on link "New Sign Up" at bounding box center [258, 438] width 139 height 43
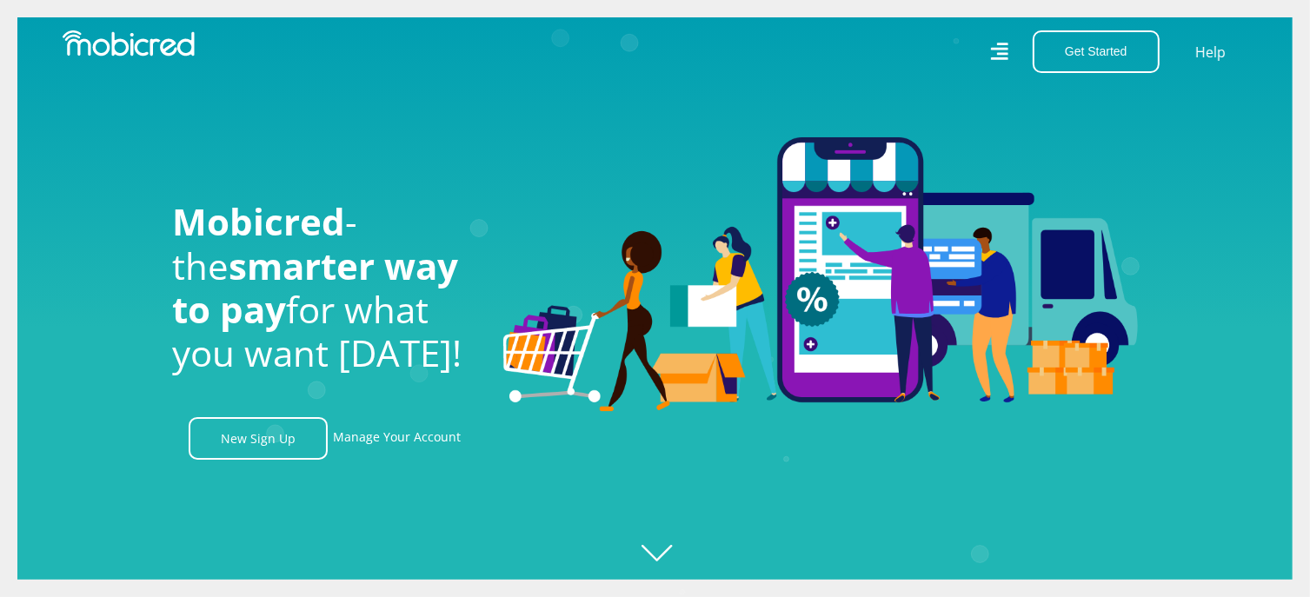
scroll to position [0, 3167]
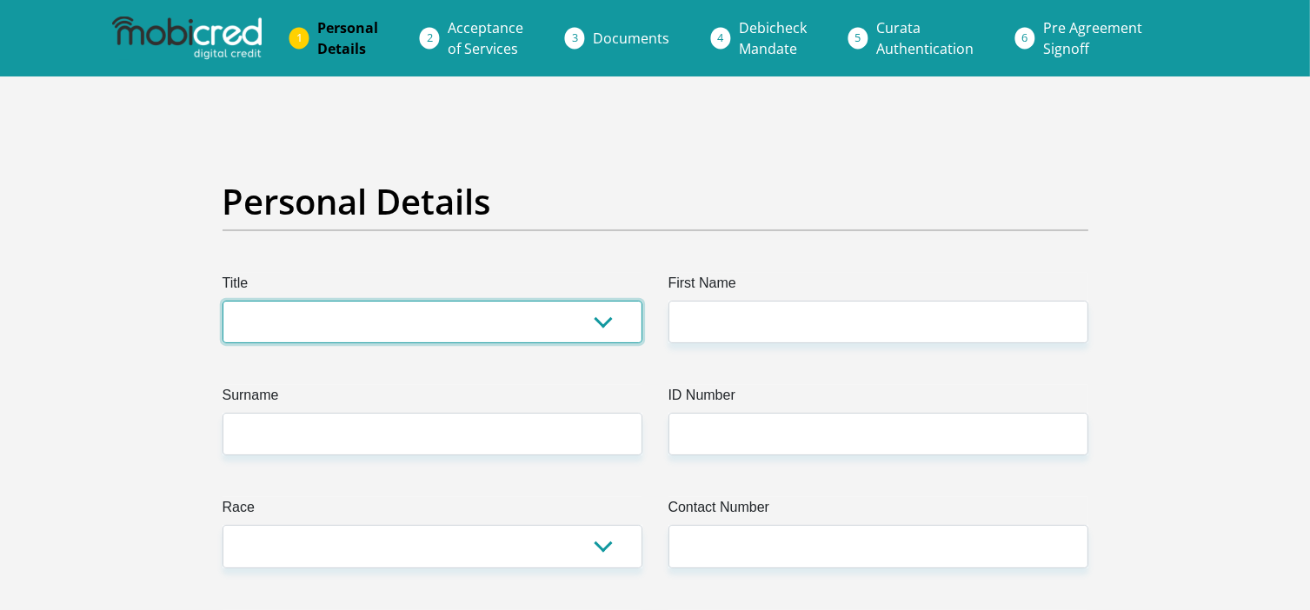
click at [356, 317] on select "Mr Ms Mrs Dr [PERSON_NAME]" at bounding box center [432, 322] width 420 height 43
select select "Mrs"
click at [222, 301] on select "Mr Ms Mrs Dr Other" at bounding box center [432, 322] width 420 height 43
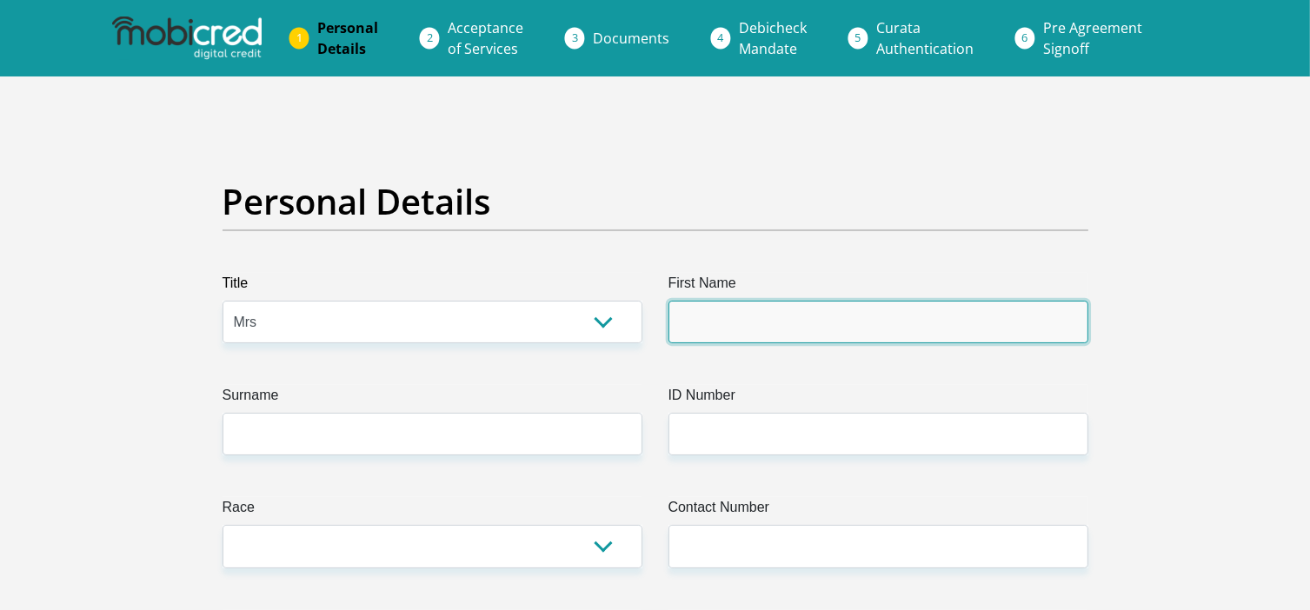
click at [723, 317] on input "First Name" at bounding box center [878, 322] width 420 height 43
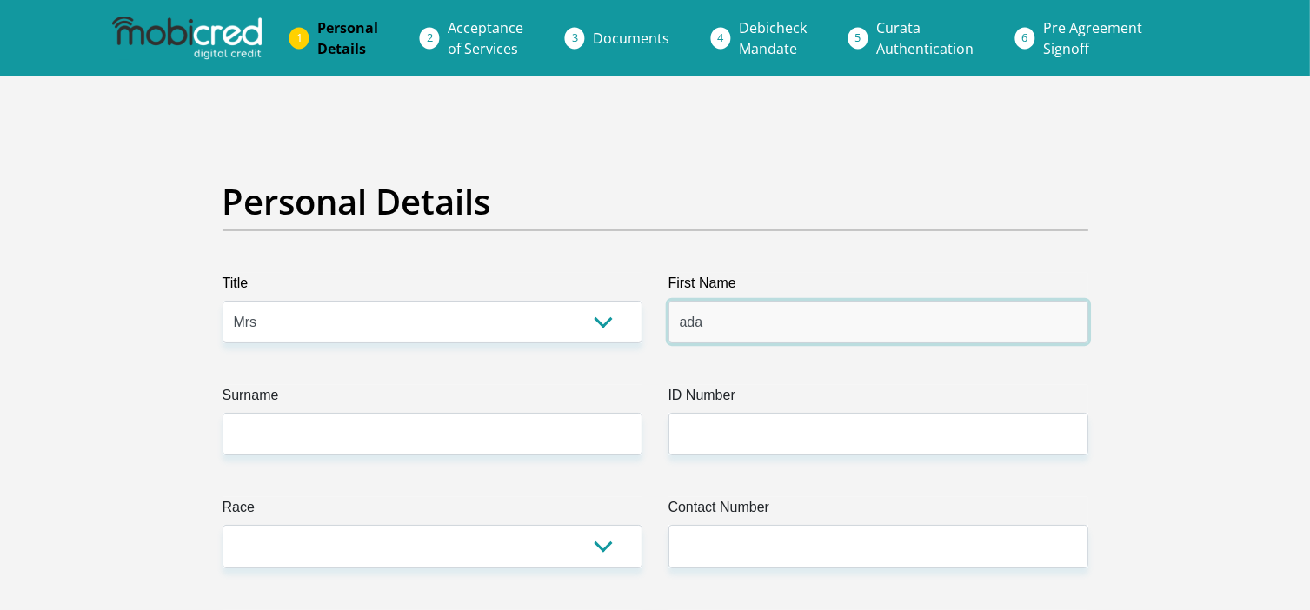
type input "ada"
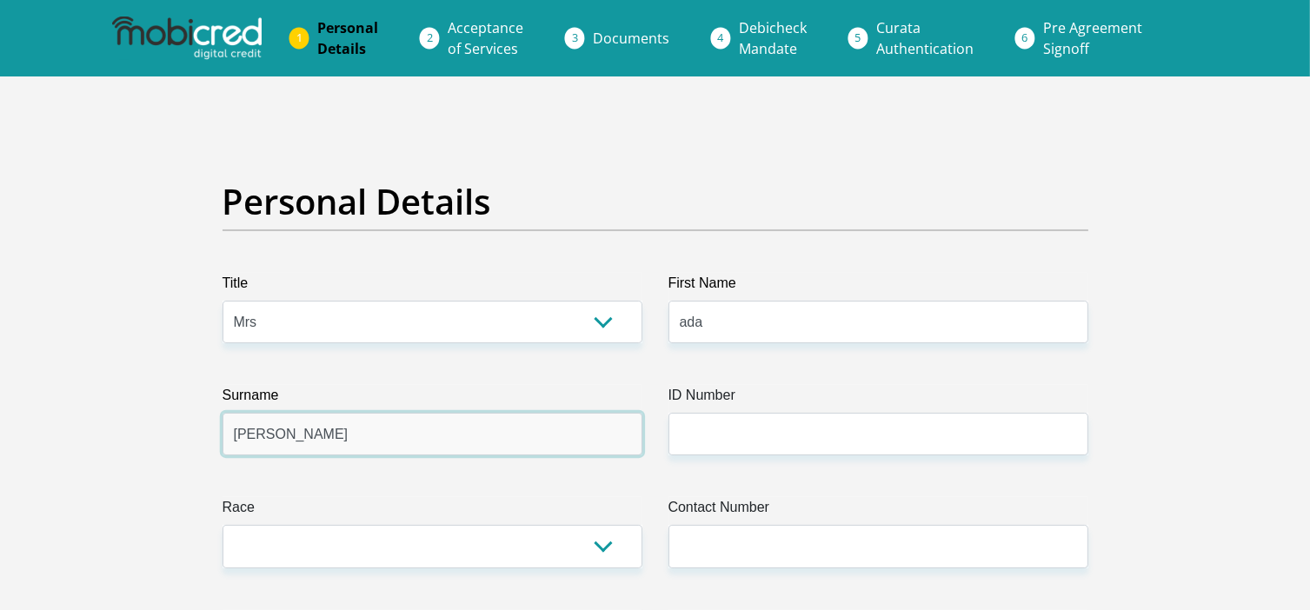
type input "stander"
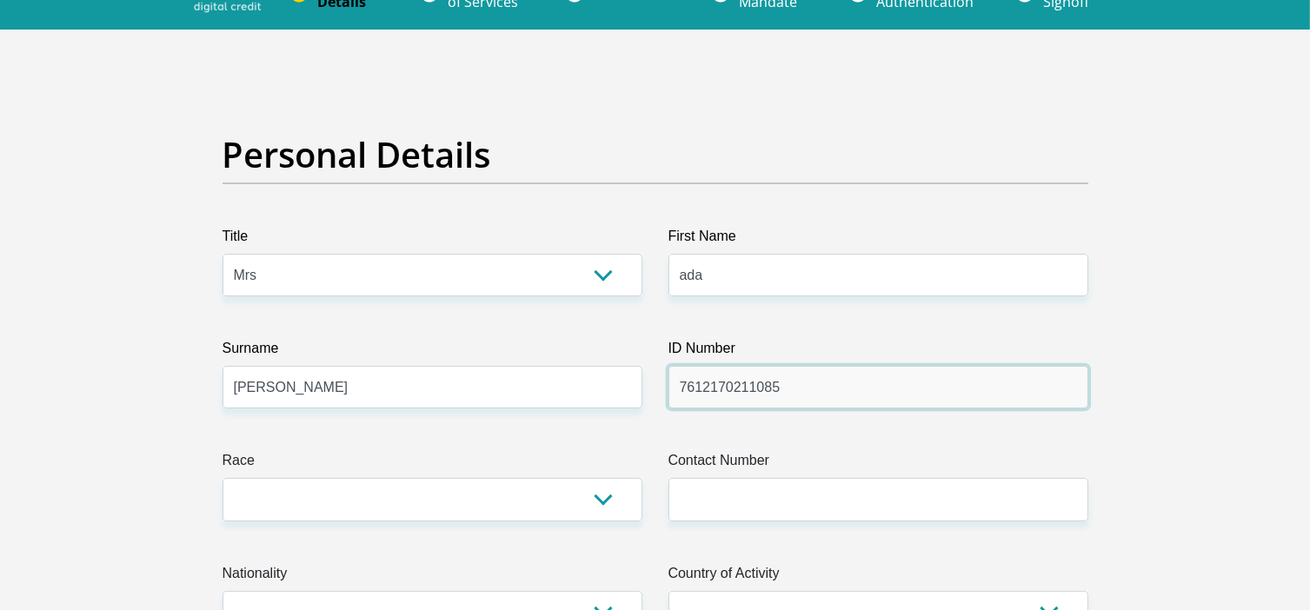
scroll to position [87, 0]
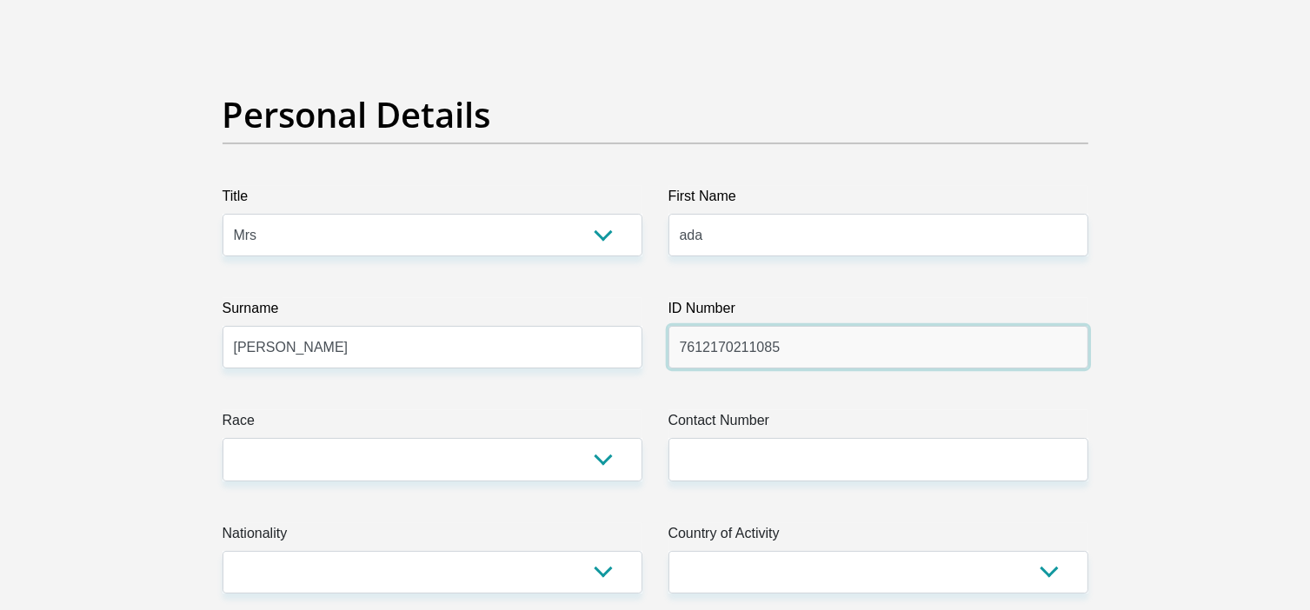
type input "7612170211085"
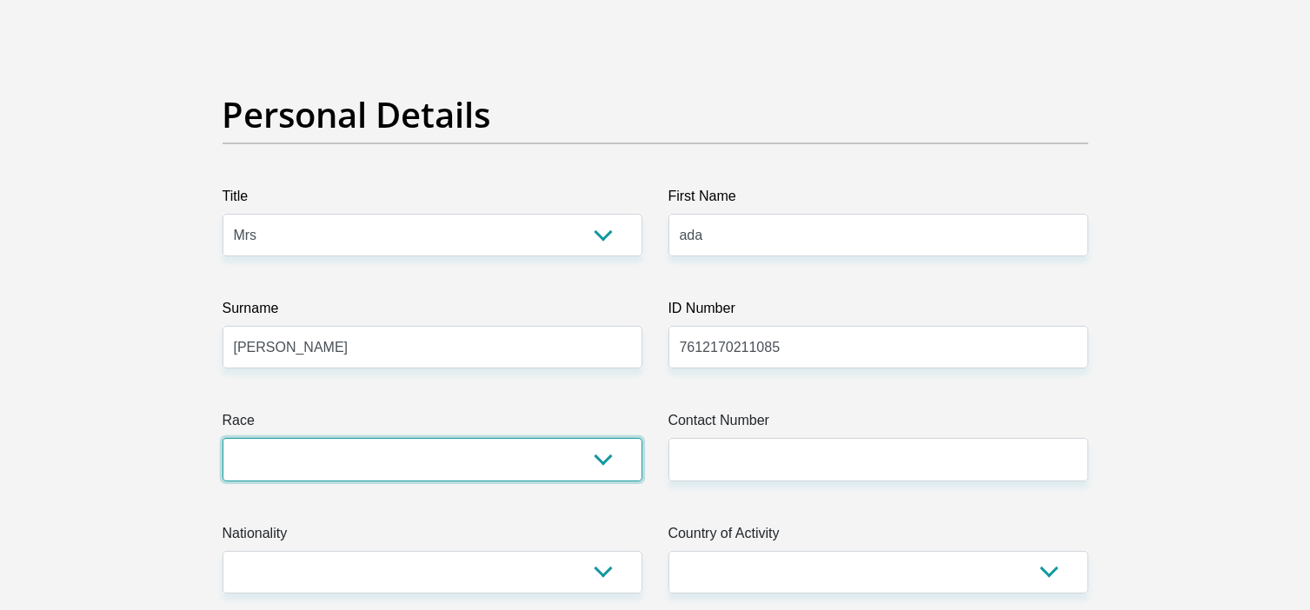
click at [530, 470] on select "Black Coloured Indian White Other" at bounding box center [432, 459] width 420 height 43
select select "4"
click at [222, 438] on select "Black Coloured Indian White Other" at bounding box center [432, 459] width 420 height 43
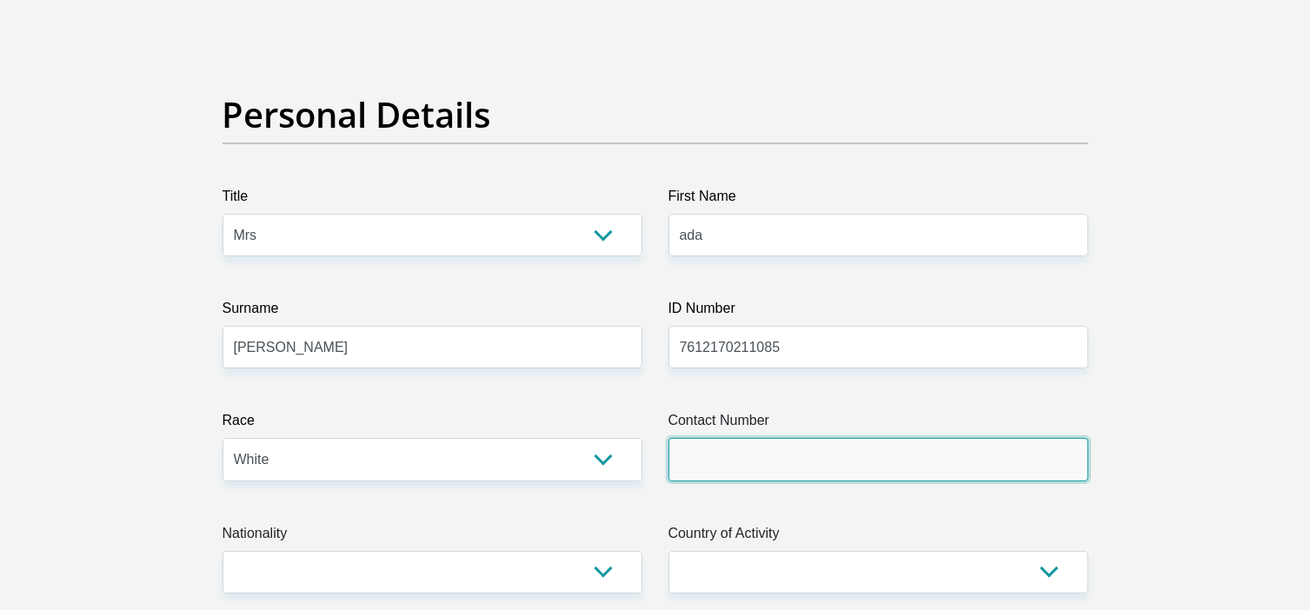
click at [706, 460] on input "Contact Number" at bounding box center [878, 459] width 420 height 43
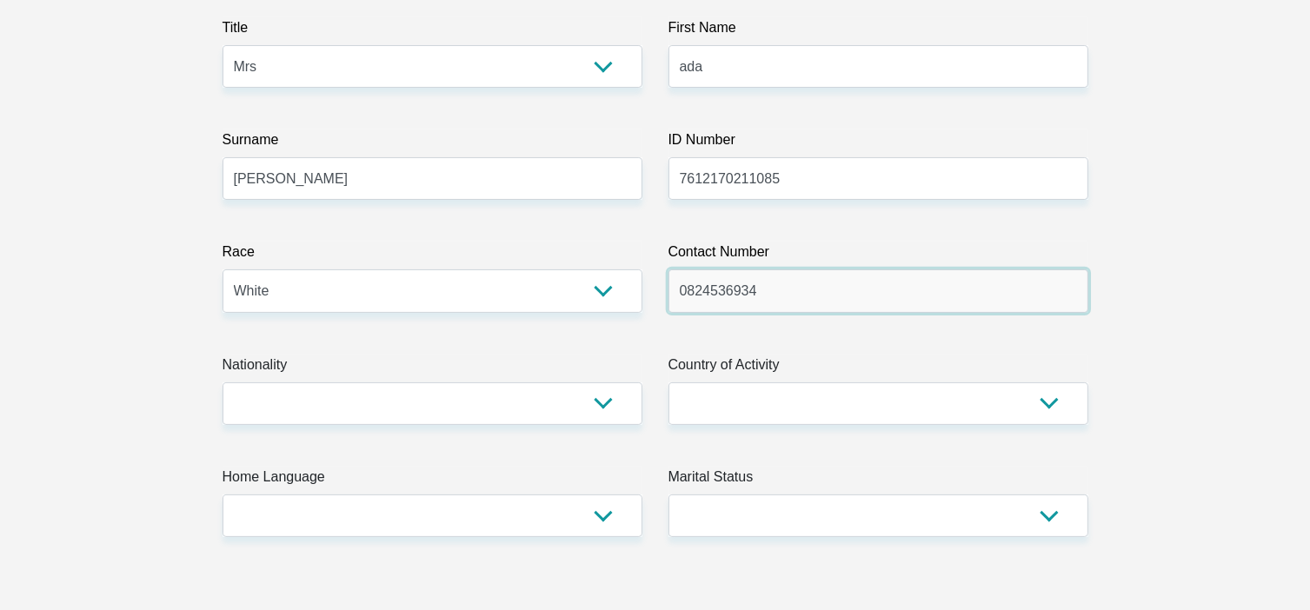
scroll to position [348, 0]
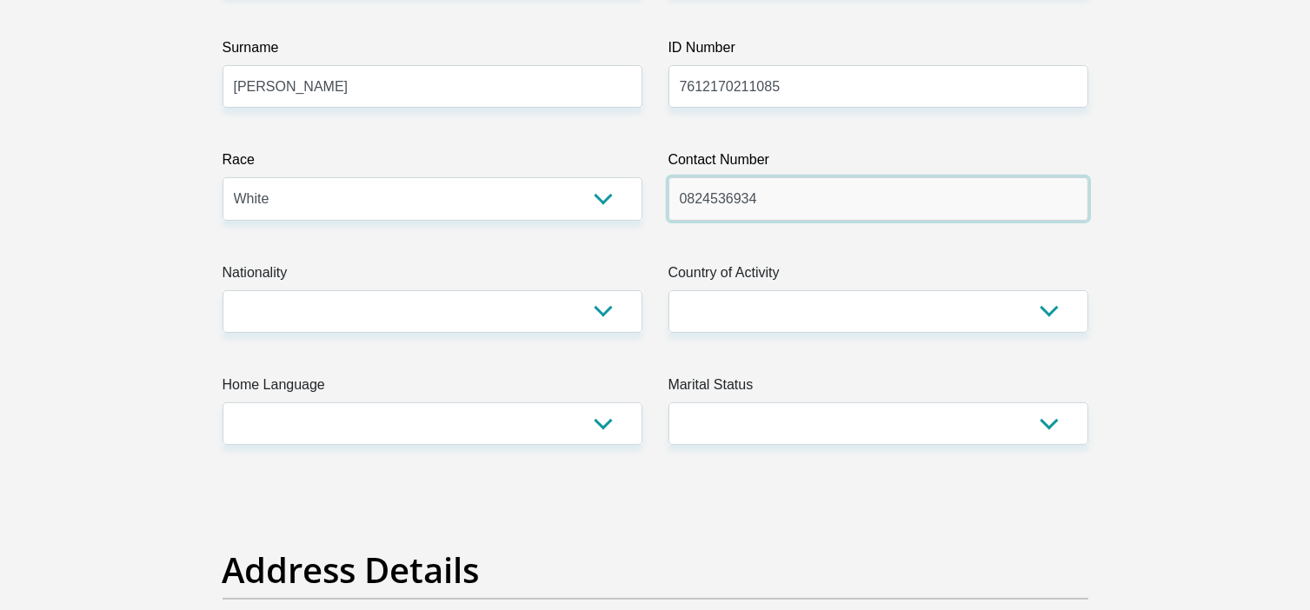
type input "0824536934"
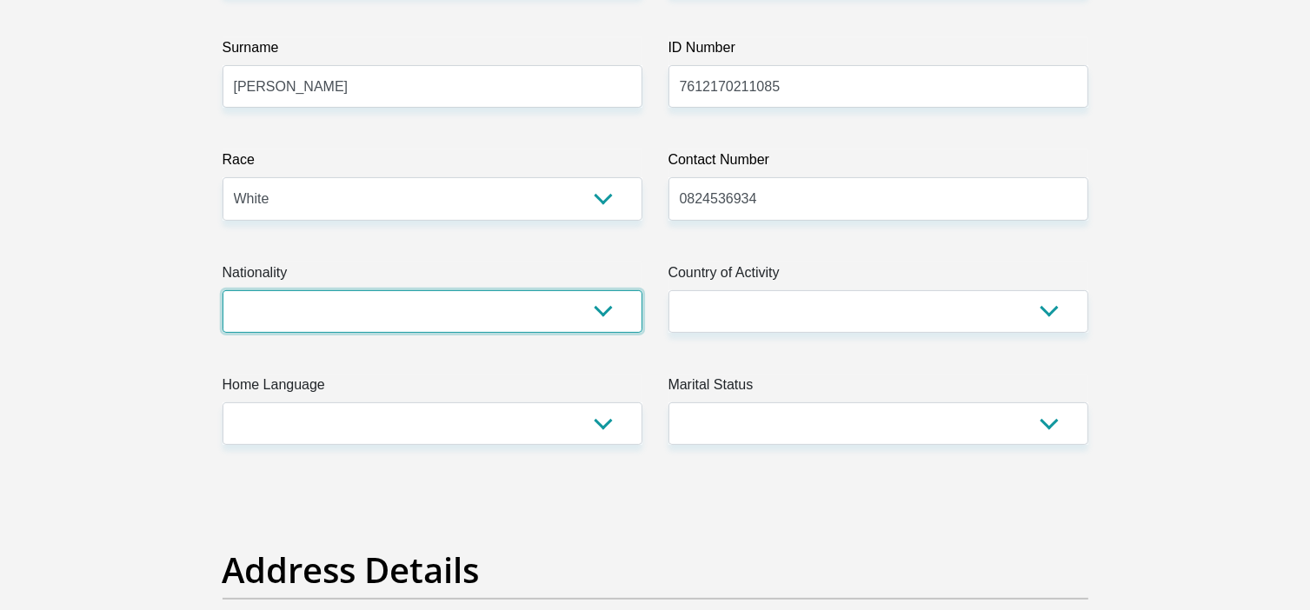
click at [472, 319] on select "South Africa Afghanistan Aland Islands Albania Algeria America Samoa American V…" at bounding box center [432, 311] width 420 height 43
select select "ZAF"
click at [222, 290] on select "South Africa Afghanistan Aland Islands Albania Algeria America Samoa American V…" at bounding box center [432, 311] width 420 height 43
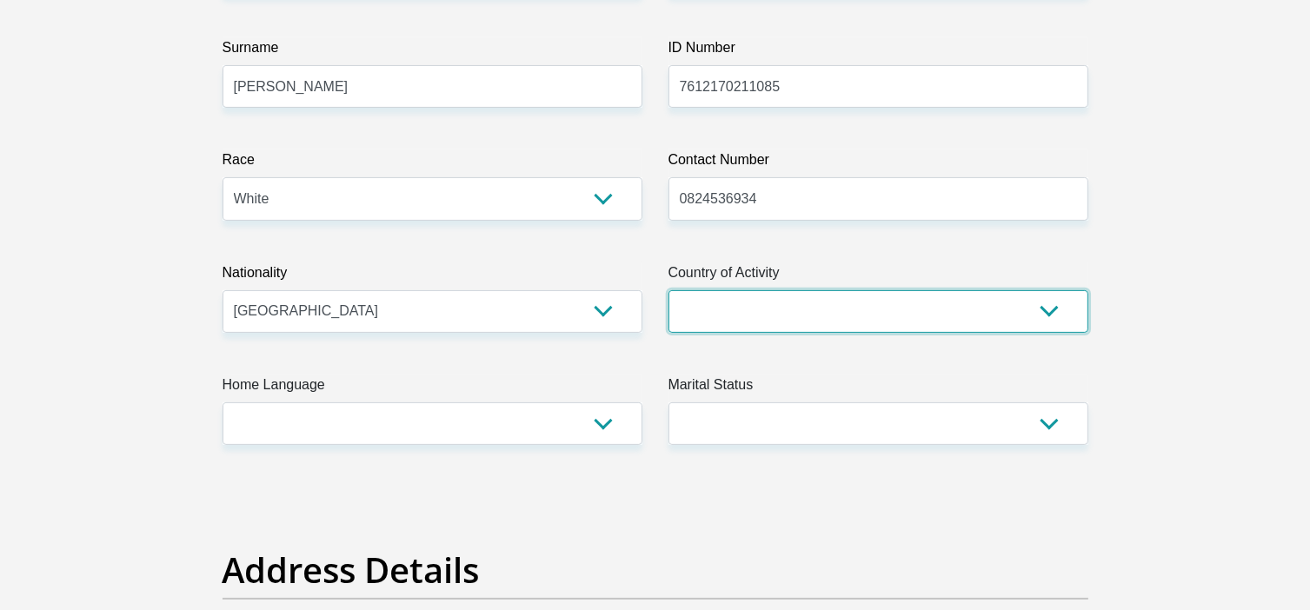
click at [773, 317] on select "South Africa Afghanistan Aland Islands Albania Algeria America Samoa American V…" at bounding box center [878, 311] width 420 height 43
select select "ZAF"
click at [668, 290] on select "South Africa Afghanistan Aland Islands Albania Algeria America Samoa American V…" at bounding box center [878, 311] width 420 height 43
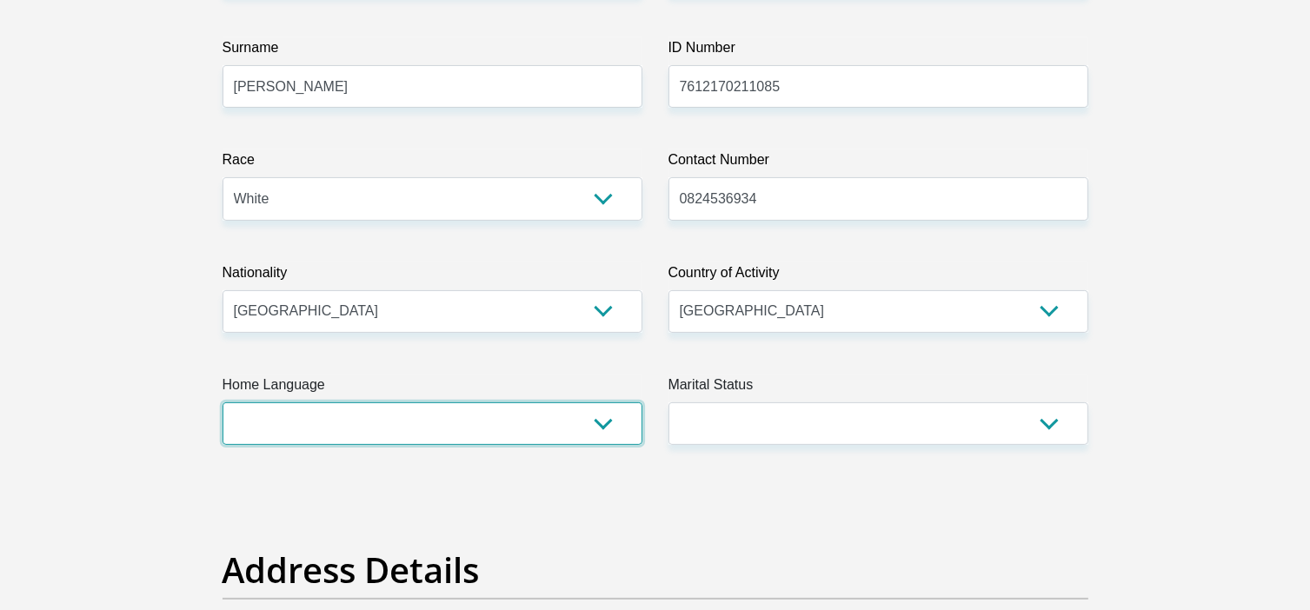
click at [454, 434] on select "Afrikaans English Sepedi South Ndebele Southern Sotho Swati Tsonga Tswana Venda…" at bounding box center [432, 423] width 420 height 43
select select "afr"
click at [222, 402] on select "Afrikaans English Sepedi South Ndebele Southern Sotho Swati Tsonga Tswana Venda…" at bounding box center [432, 423] width 420 height 43
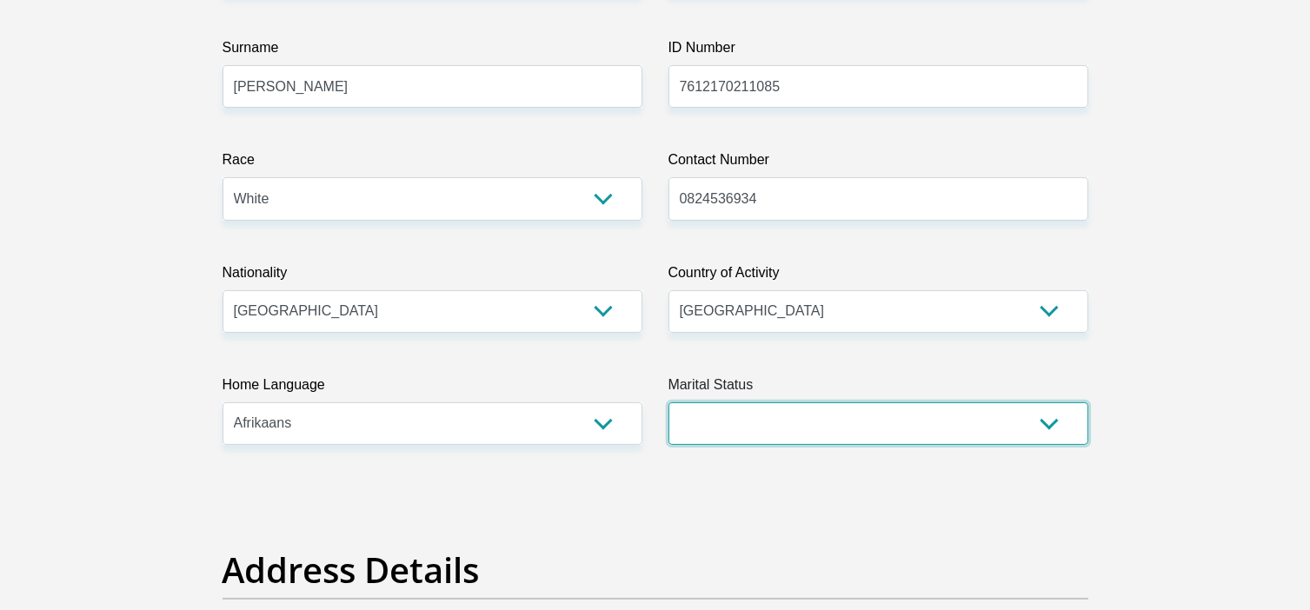
click at [751, 416] on select "Married ANC Single Divorced Widowed Married COP or Customary Law" at bounding box center [878, 423] width 420 height 43
select select "1"
click at [668, 402] on select "Married ANC Single Divorced Widowed Married COP or Customary Law" at bounding box center [878, 423] width 420 height 43
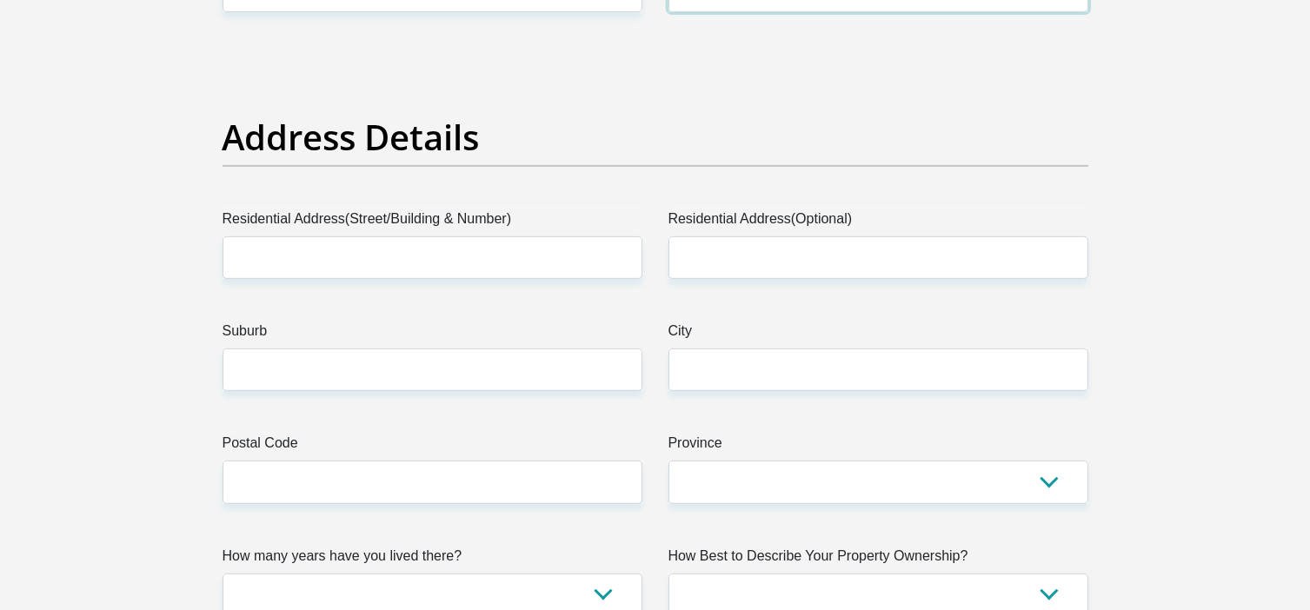
scroll to position [782, 0]
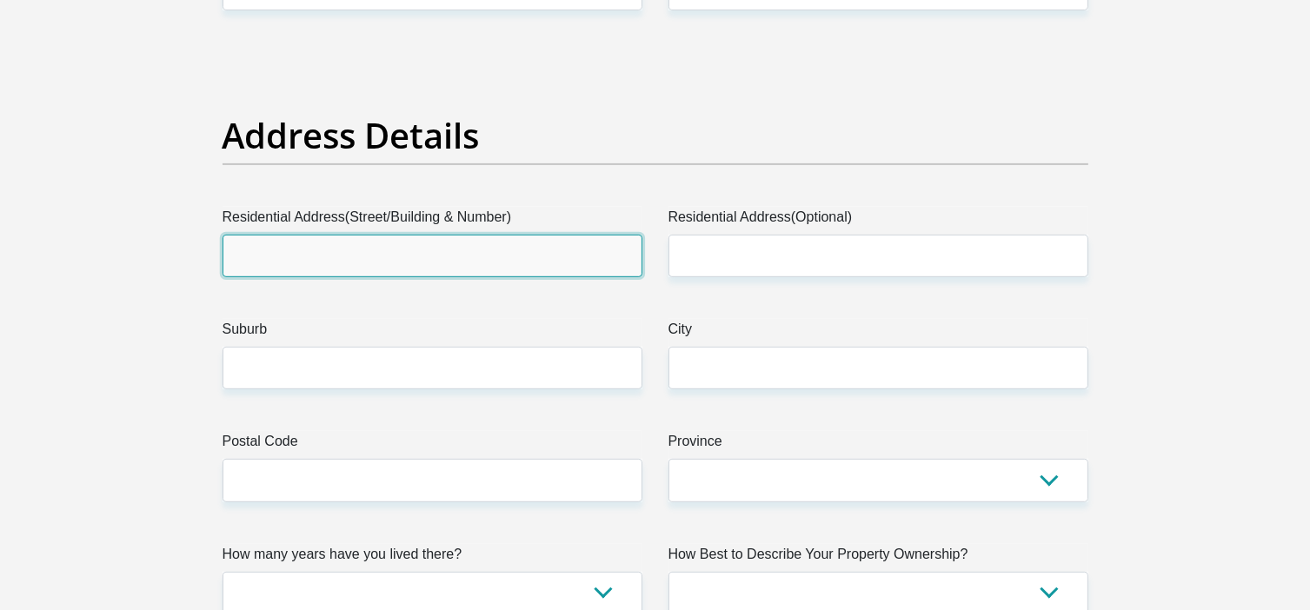
click at [342, 253] on input "Residential Address(Street/Building & Number)" at bounding box center [432, 256] width 420 height 43
type input "284JT BURGERSTREET"
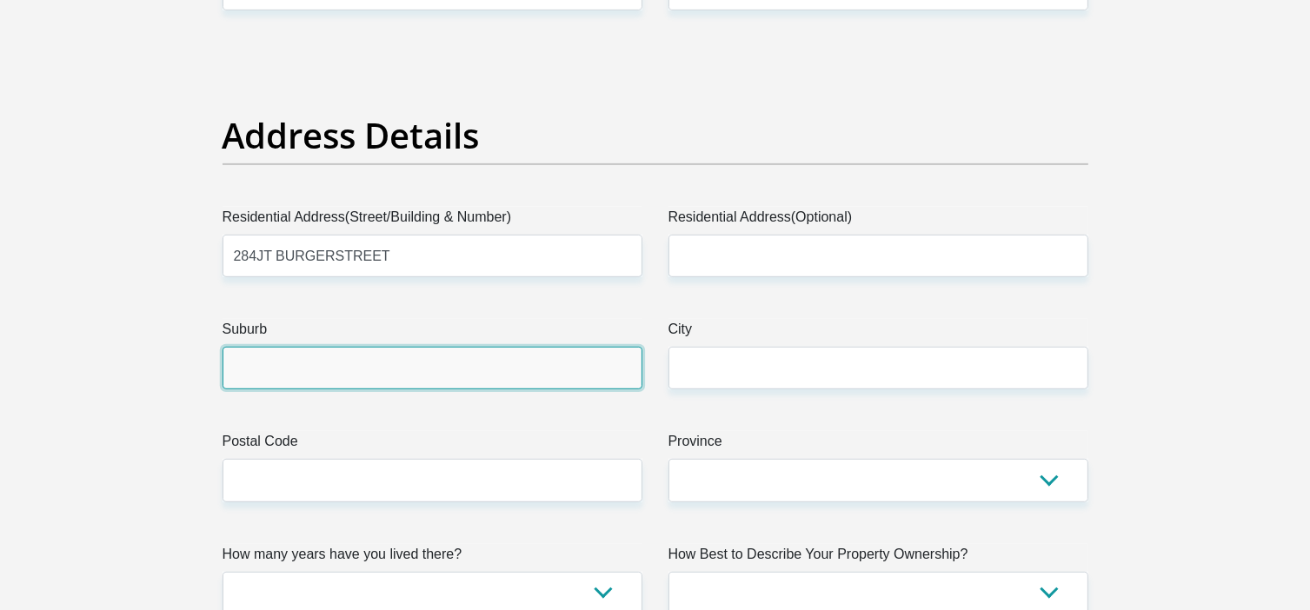
type input "WHITE RIVER"
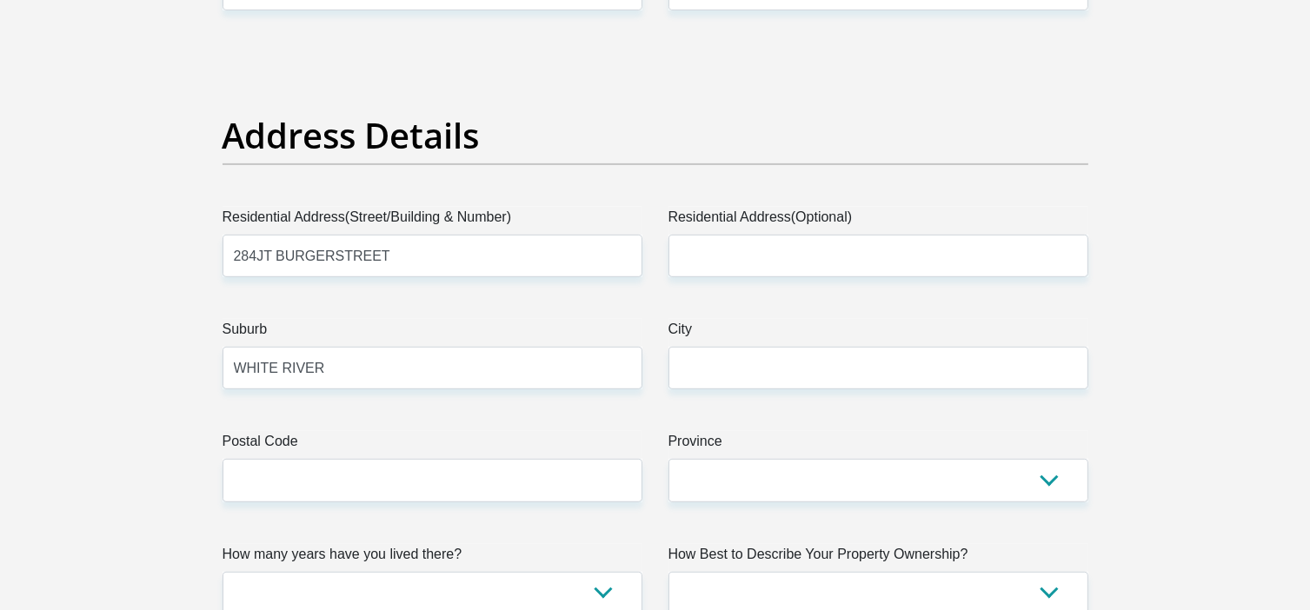
type input "WHITE RIVER"
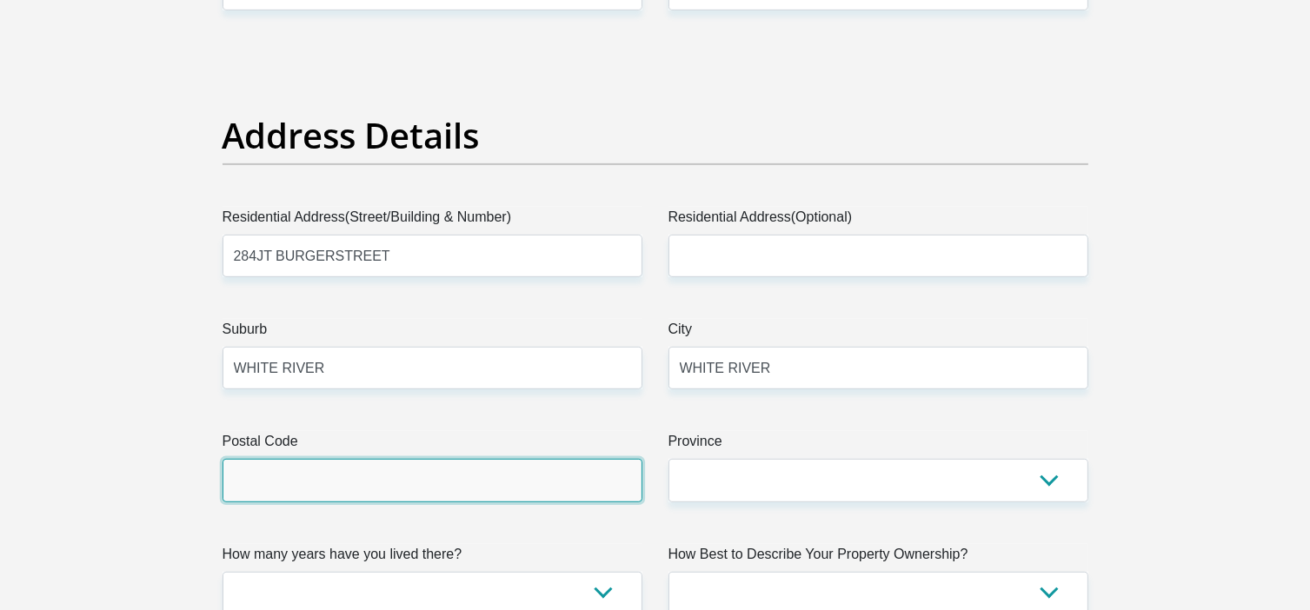
type input "1240"
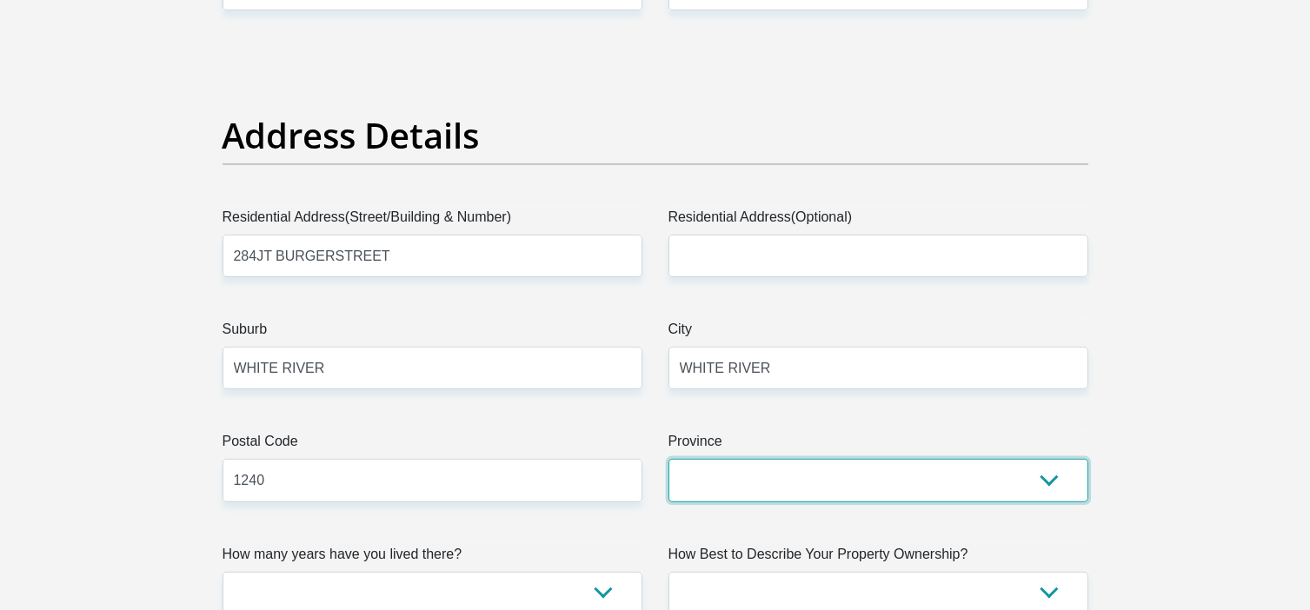
select select "Mpumalanga"
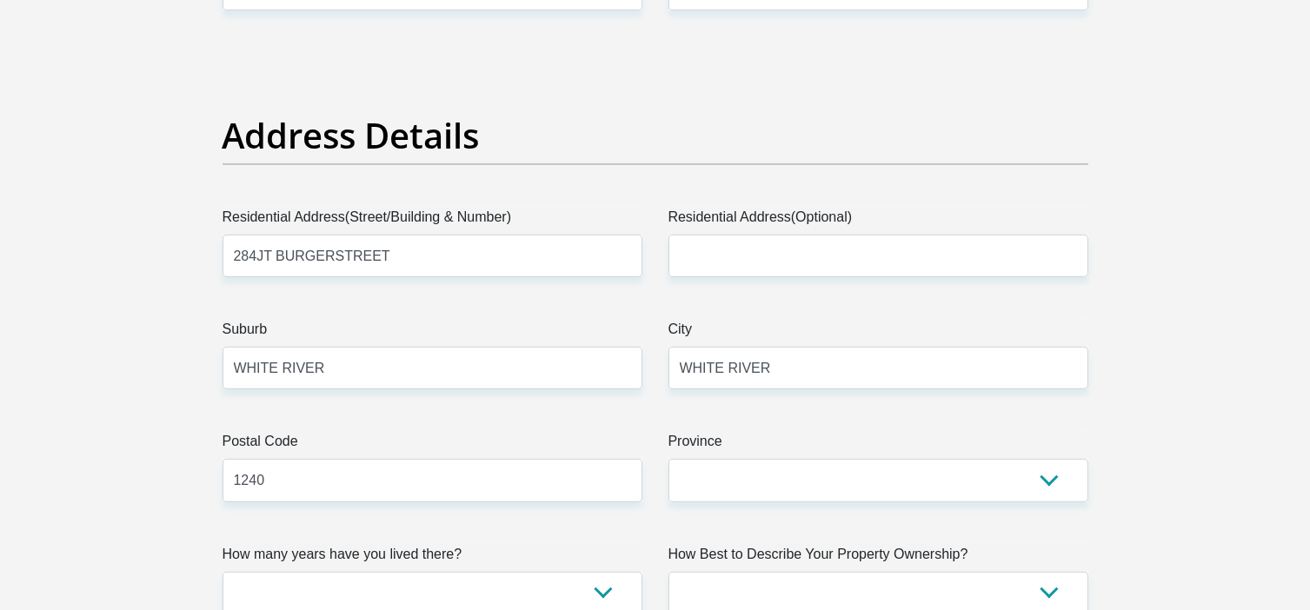
type input "csb@mweb.co.za"
type input "Chris123@"
type input "150000"
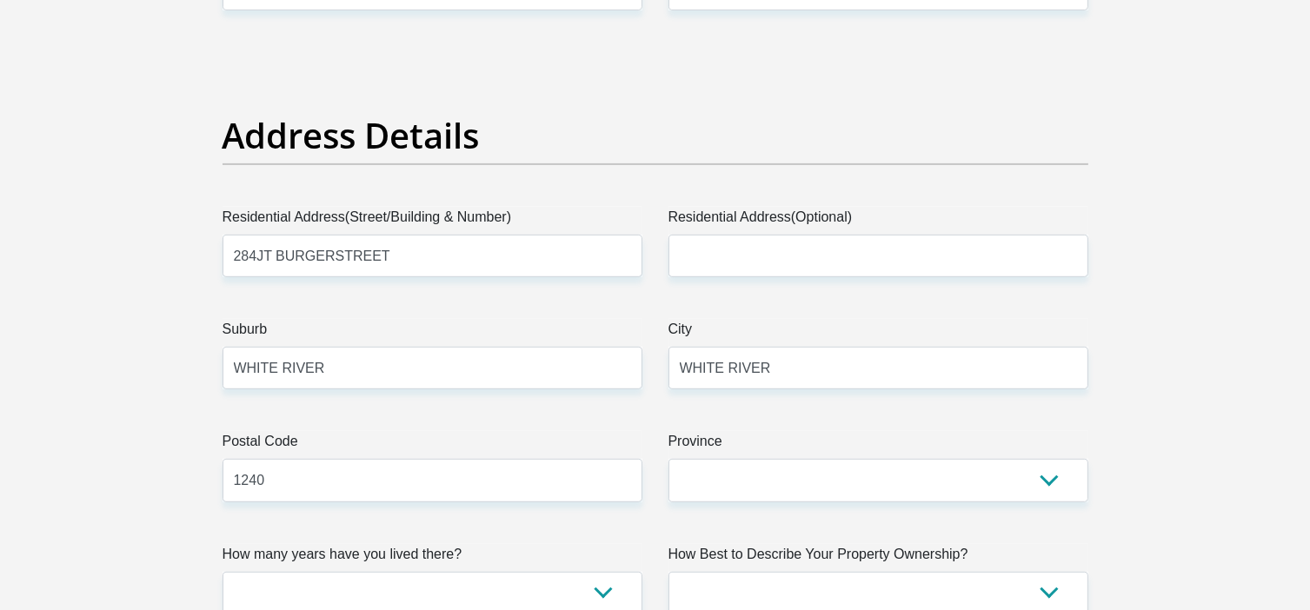
type input "100000"
type input "9000"
type input "2000"
type input "5000"
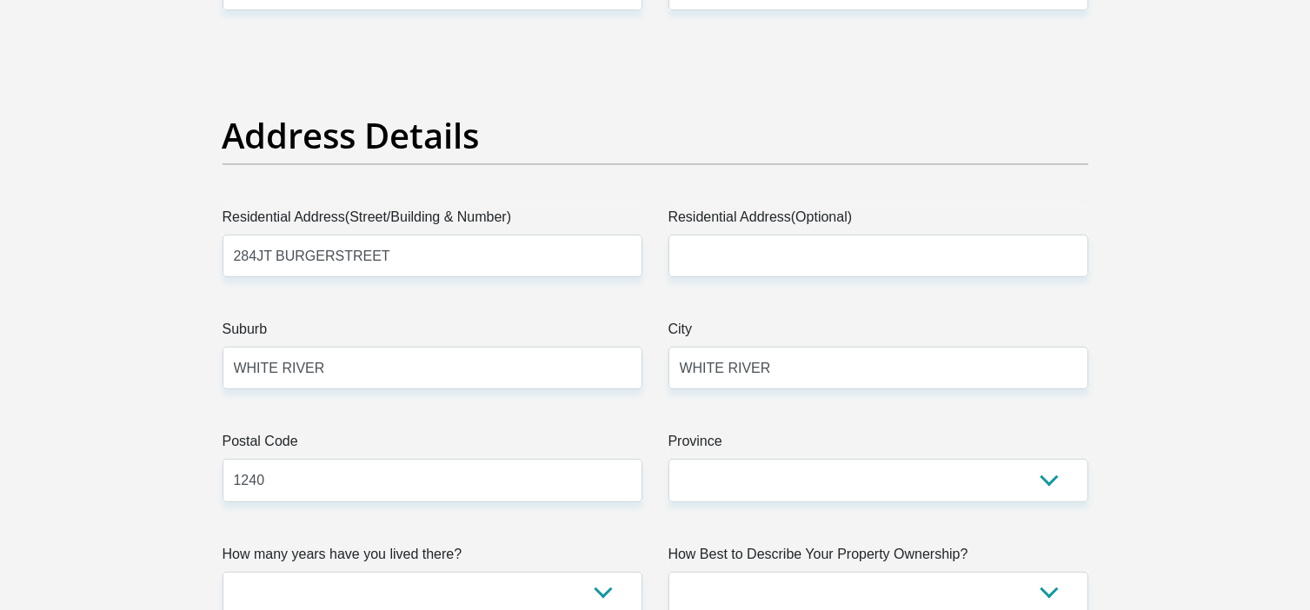
type input "3000"
type input "5000"
type input "TRADEVESTCCtaCHRISSTANDERBROKERS"
type input "0824582398"
type input "ada"
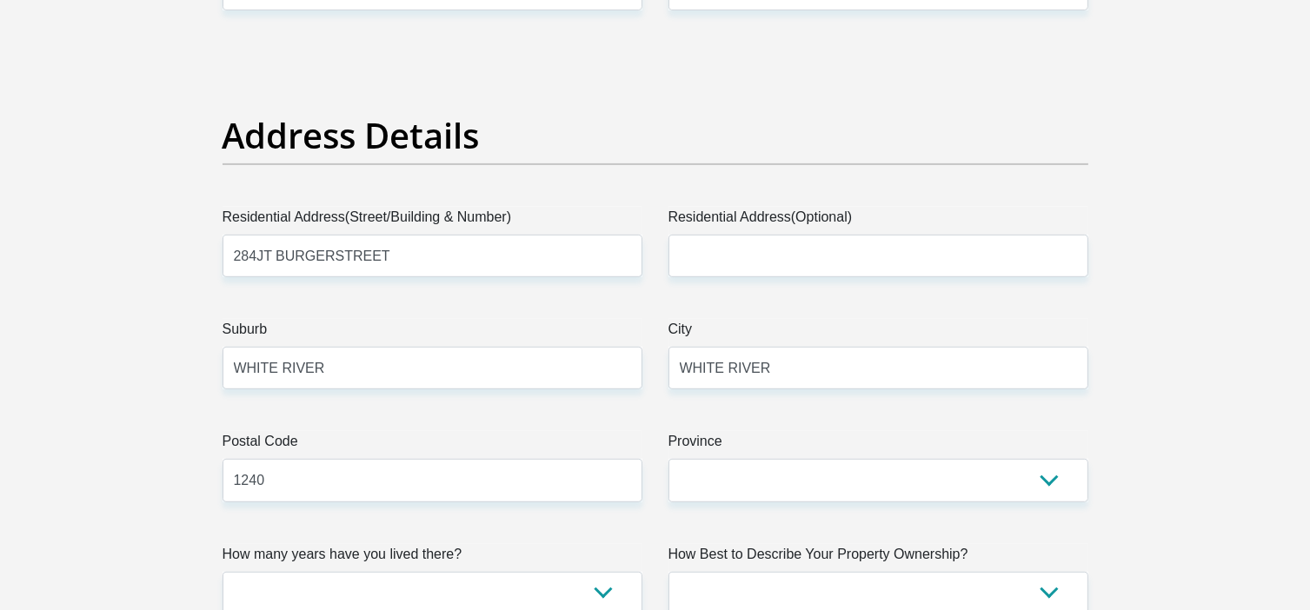
type input "STANDER"
type input "62132064180"
type input "270552"
type input "FIRSTRAND BANK"
type input "WHITE RIVER, TVL 428"
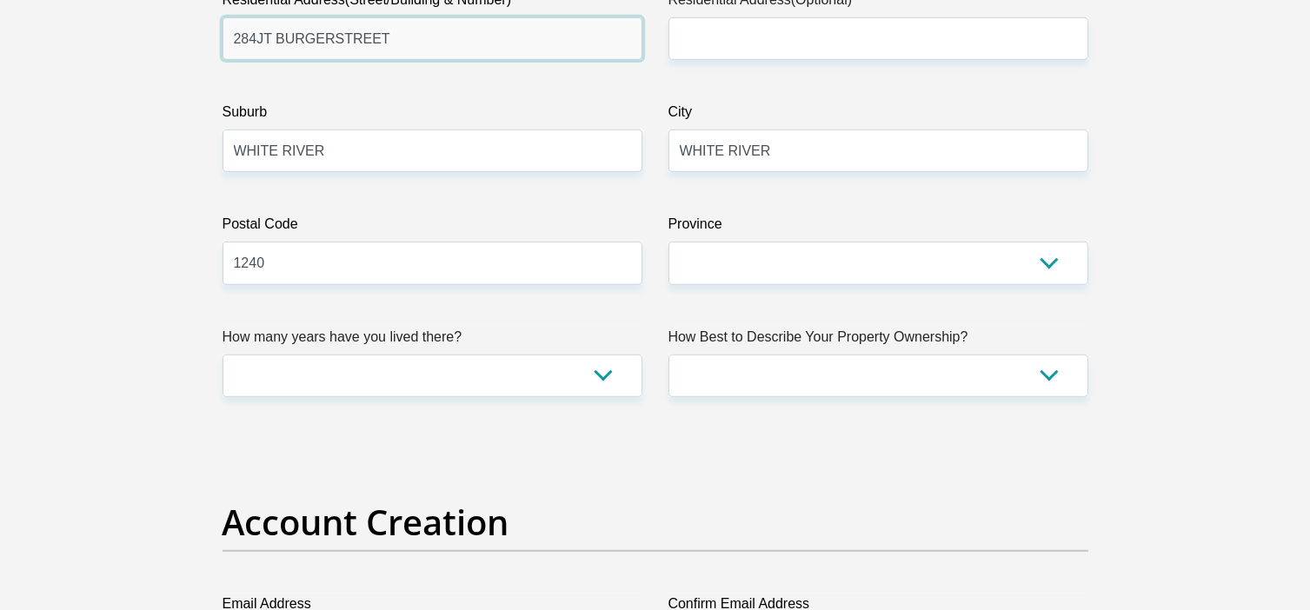
scroll to position [1043, 0]
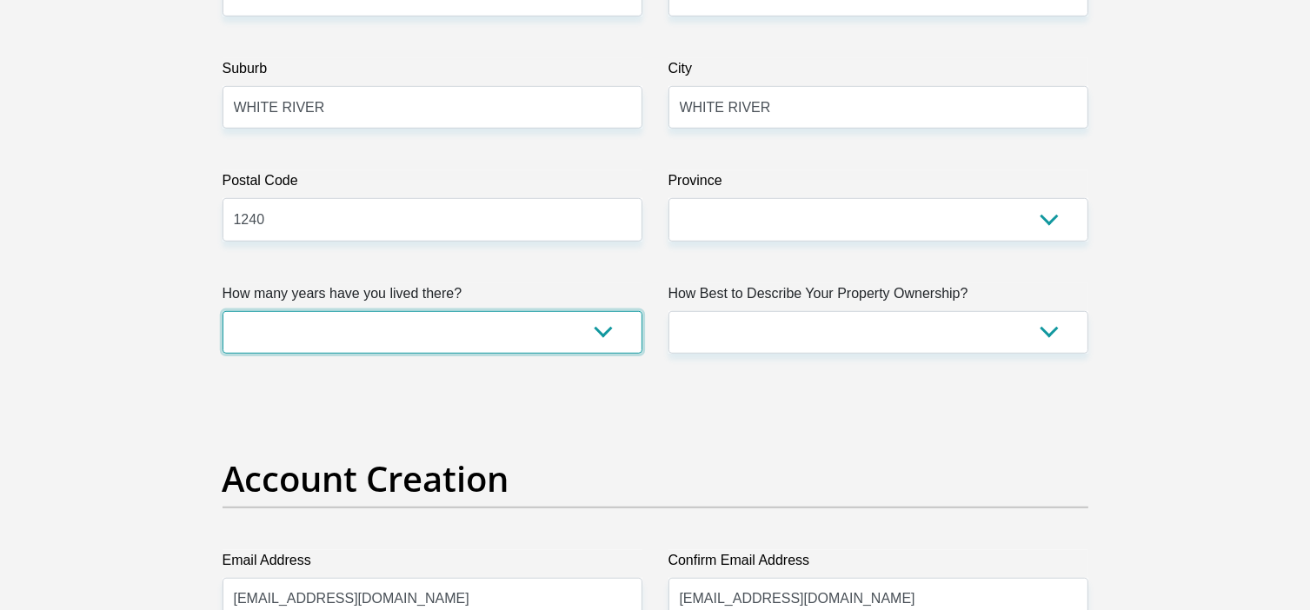
click at [508, 334] on select "less than 1 year 1-3 years 3-5 years 5+ years" at bounding box center [432, 332] width 420 height 43
select select "5"
click at [222, 311] on select "less than 1 year 1-3 years 3-5 years 5+ years" at bounding box center [432, 332] width 420 height 43
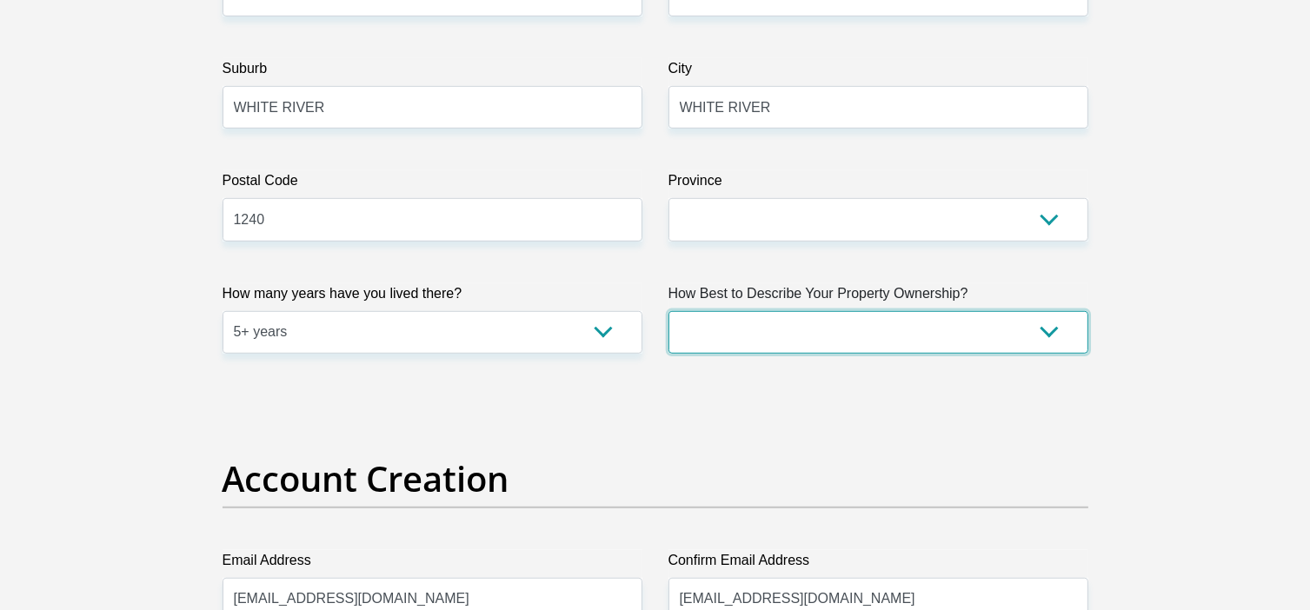
click at [777, 328] on select "Owned Rented Family Owned Company Dwelling" at bounding box center [878, 332] width 420 height 43
select select "parents"
click at [668, 311] on select "Owned Rented Family Owned Company Dwelling" at bounding box center [878, 332] width 420 height 43
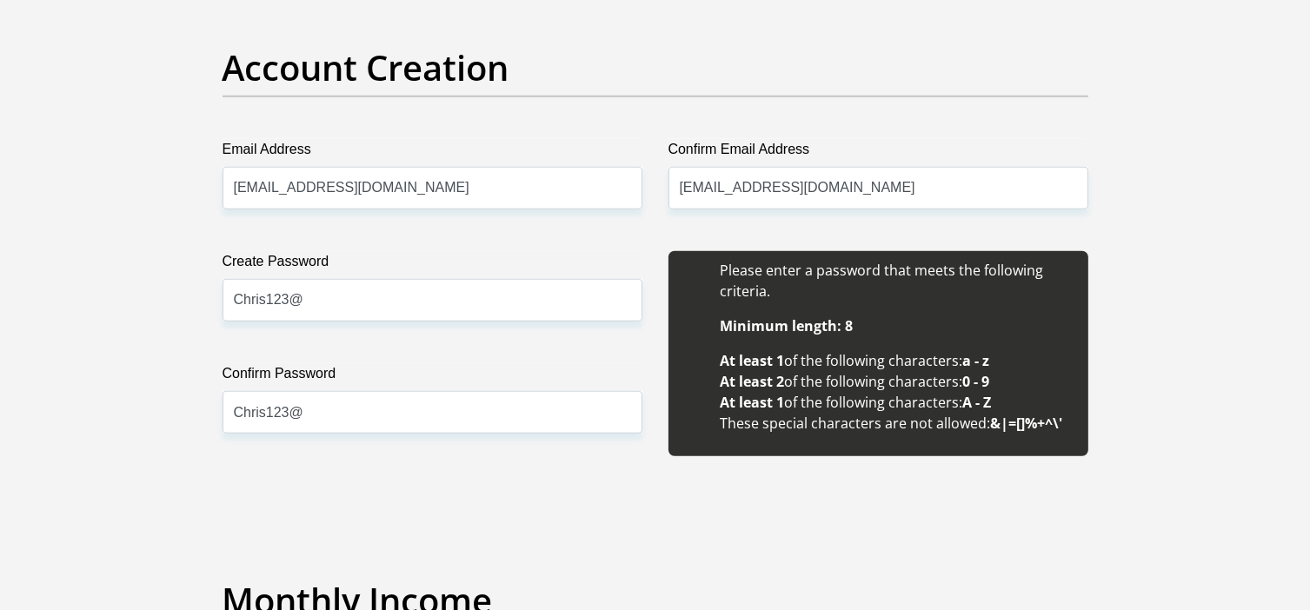
scroll to position [1477, 0]
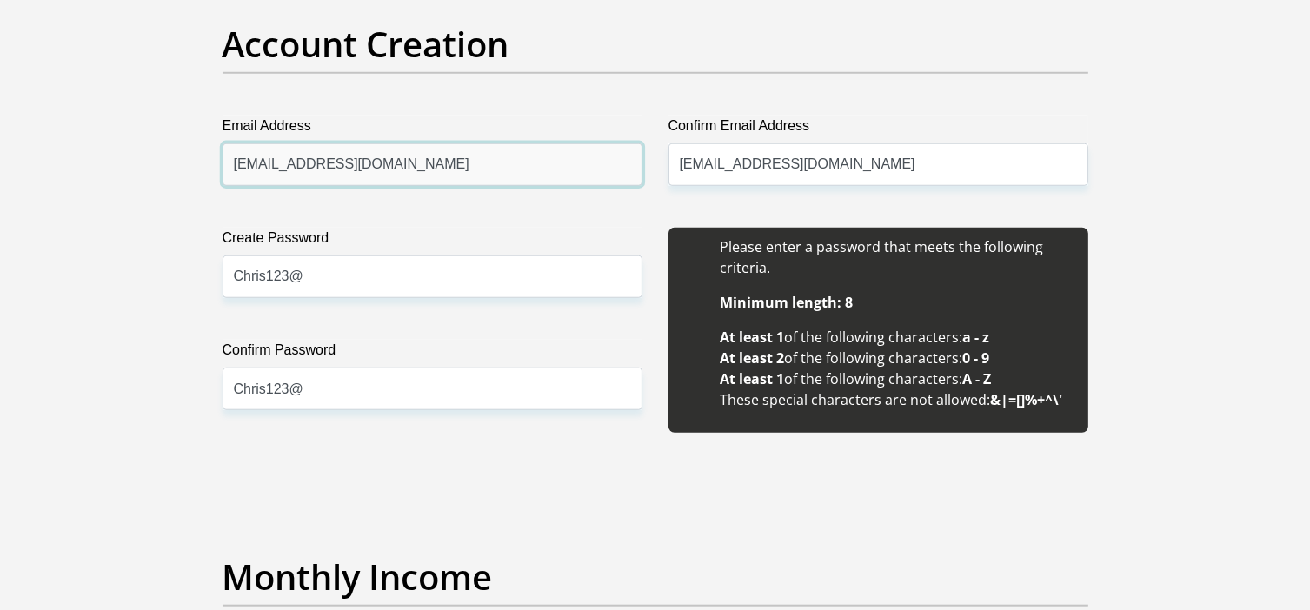
click at [253, 164] on input "csb@mweb.co.za" at bounding box center [432, 164] width 420 height 43
type input "adastander@mweb.co.za"
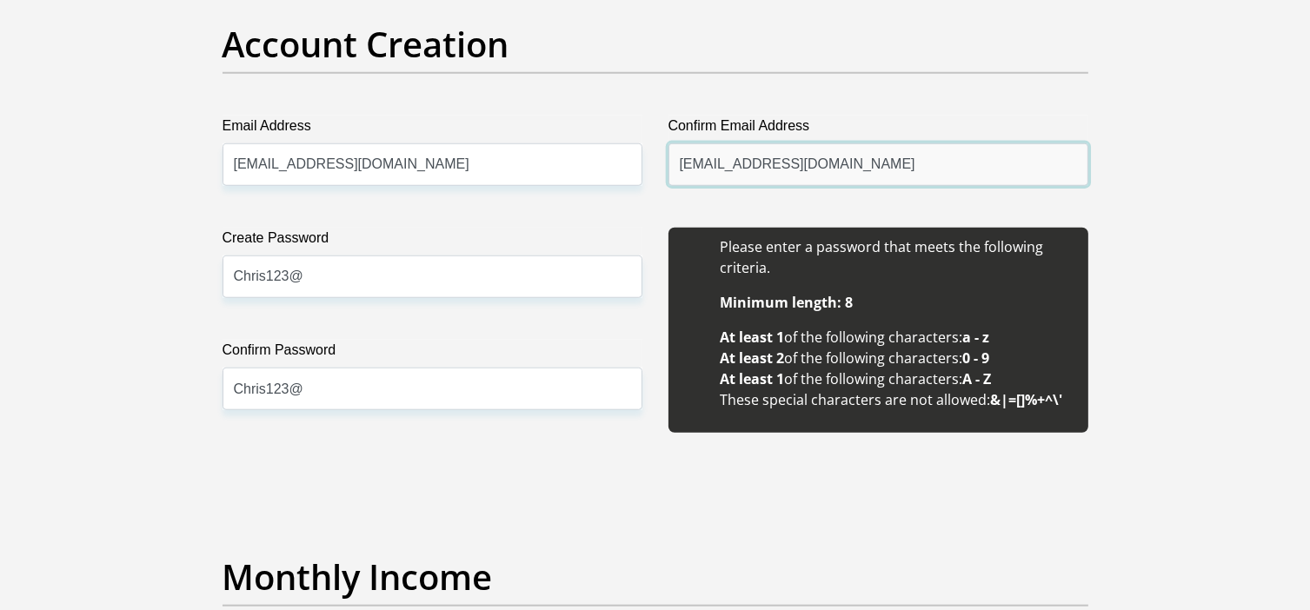
click at [696, 166] on input "csb@mweb.co.za" at bounding box center [878, 164] width 420 height 43
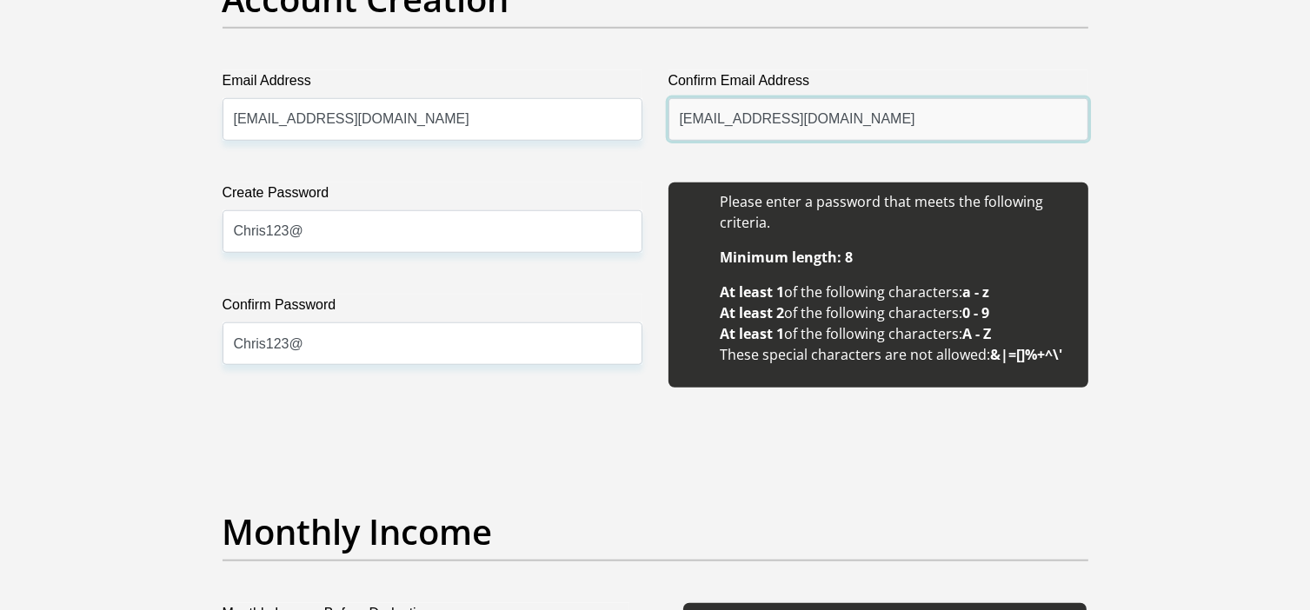
scroll to position [1564, 0]
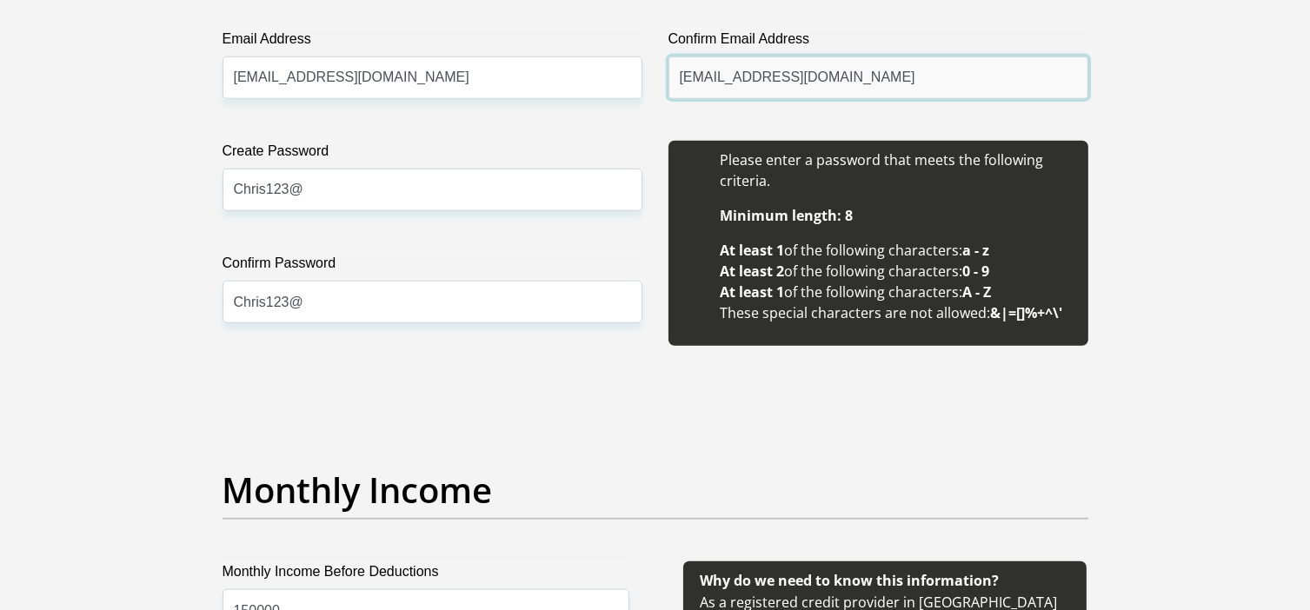
type input "adastander@mweb.co.za"
click at [660, 248] on div "Please enter a password that meets the following criteria. Minimum length: 8 At…" at bounding box center [878, 253] width 446 height 224
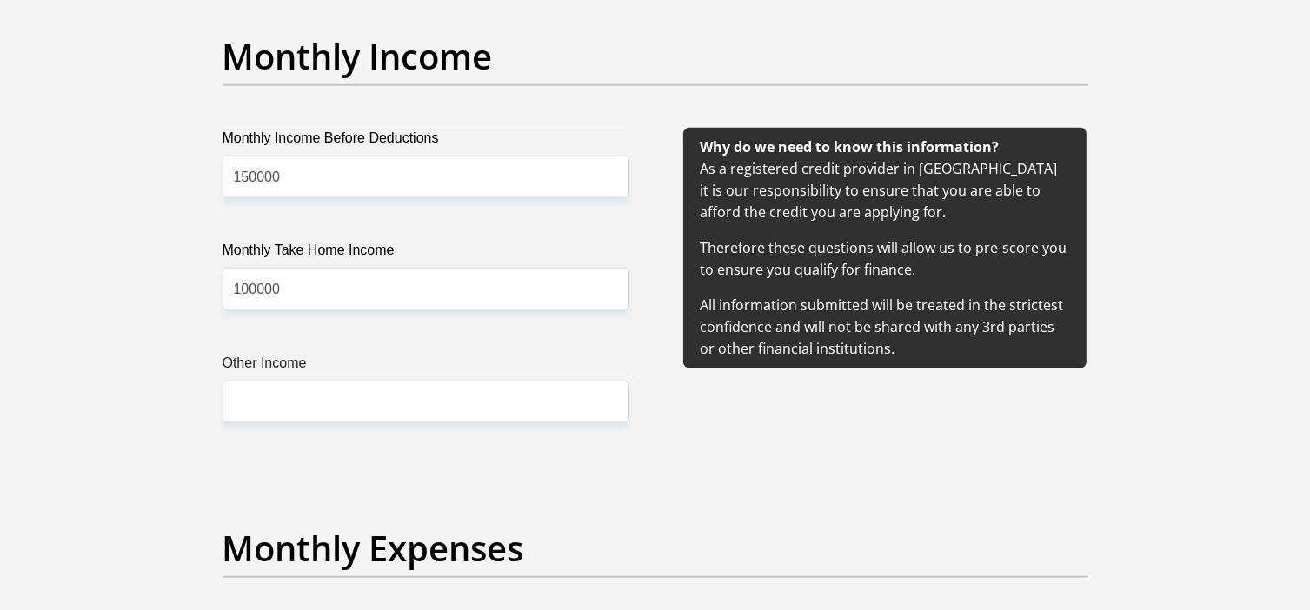
scroll to position [1999, 0]
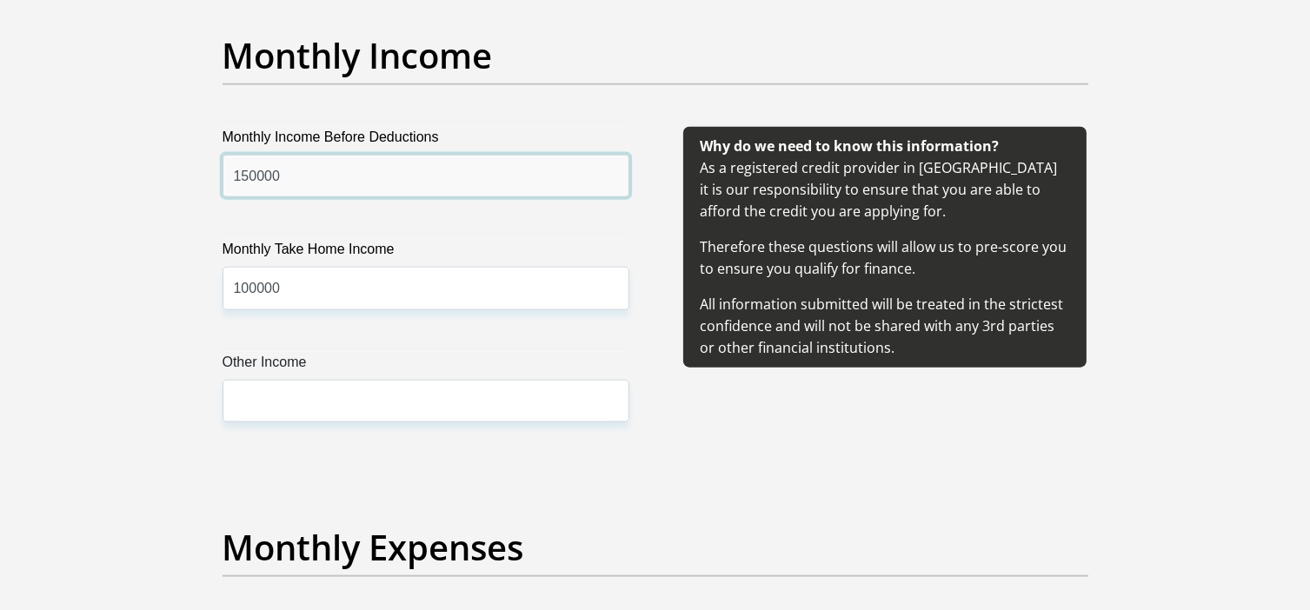
click at [282, 176] on input "150000" at bounding box center [425, 176] width 407 height 43
type input "1"
type input "30000"
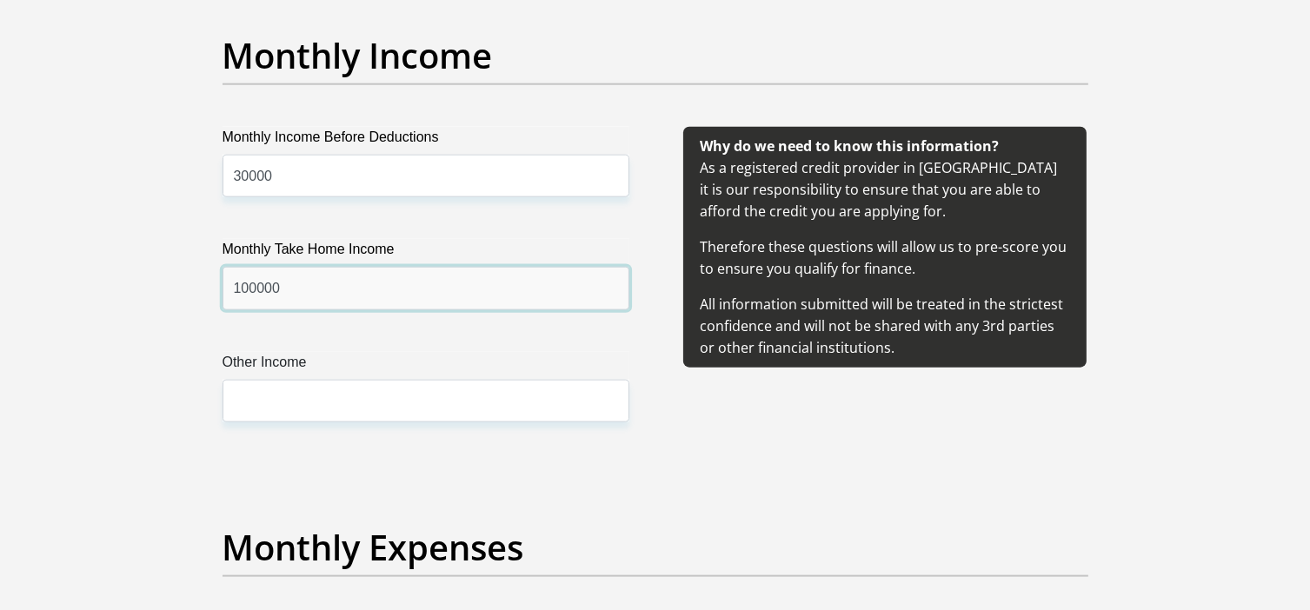
click at [282, 293] on input "100000" at bounding box center [425, 288] width 407 height 43
type input "1"
type input "120000"
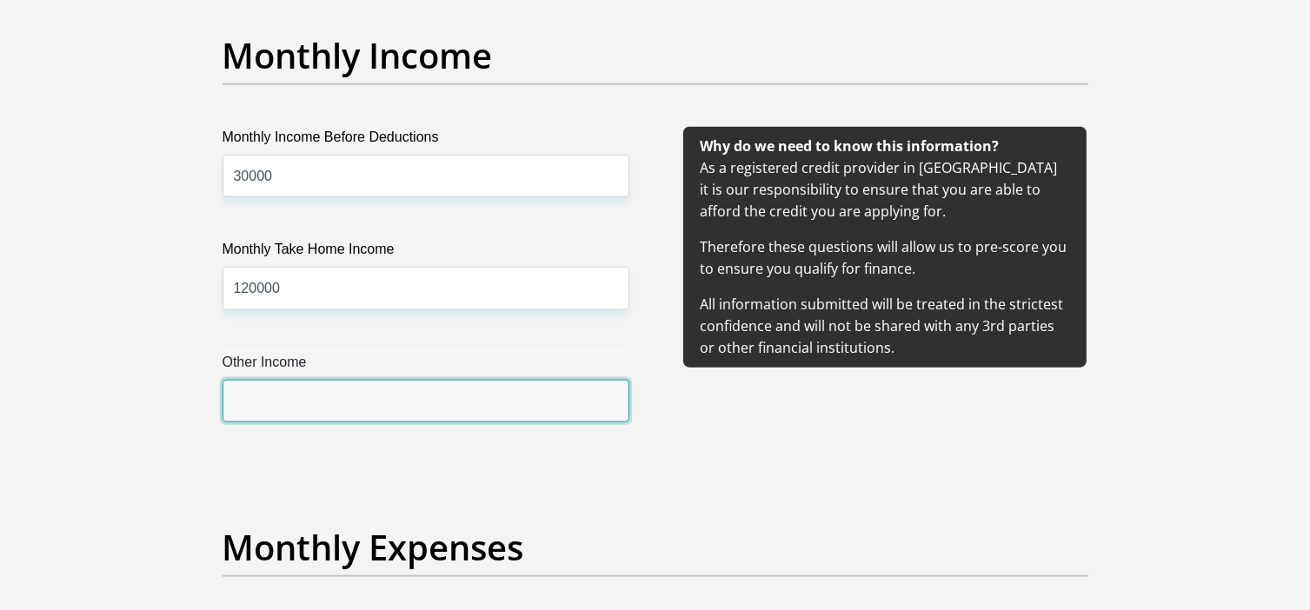
click at [275, 393] on input "Other Income" at bounding box center [425, 401] width 407 height 43
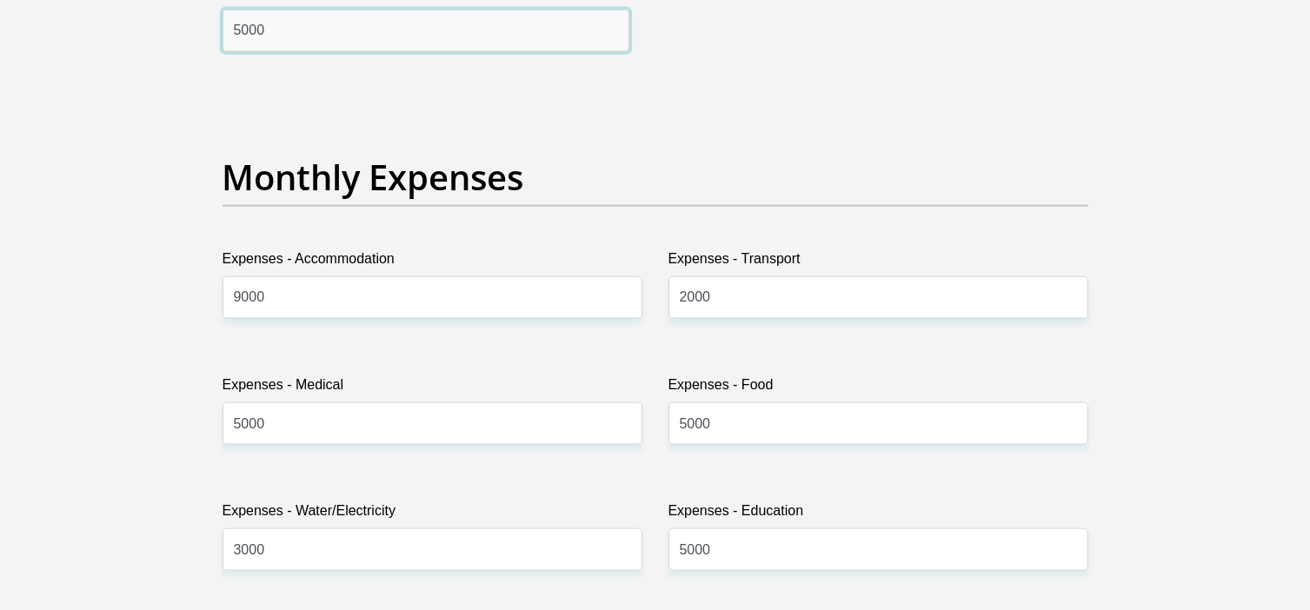
scroll to position [2433, 0]
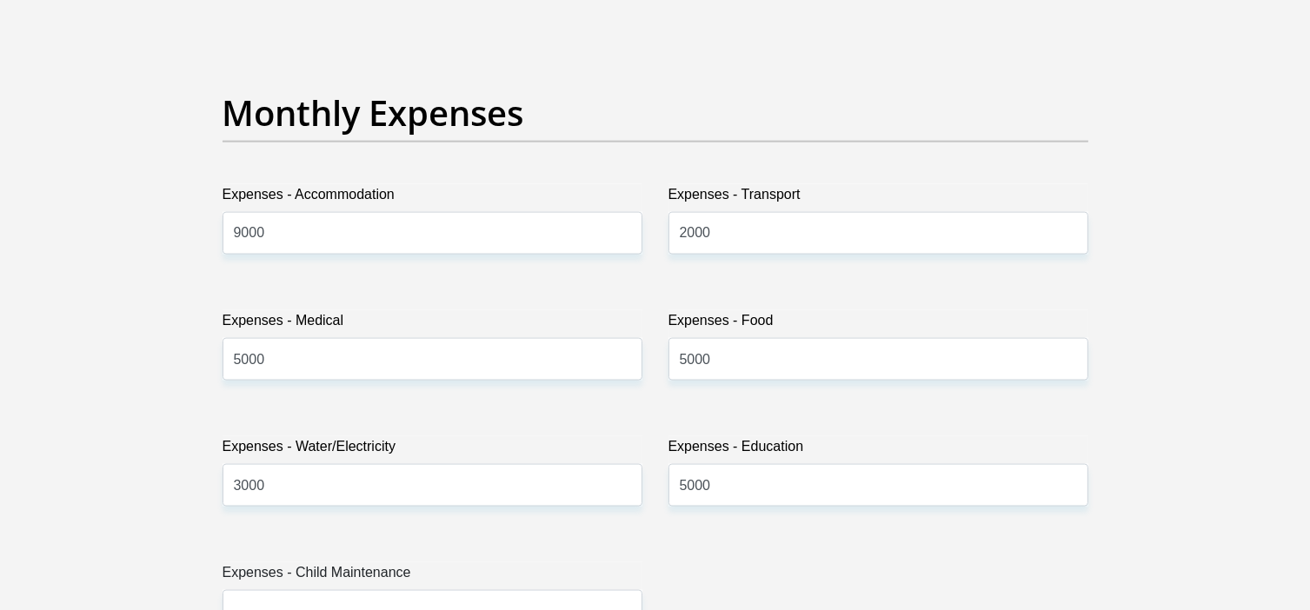
type input "5000"
click at [285, 234] on input "9000" at bounding box center [432, 233] width 420 height 43
type input "9"
type input "0"
click at [737, 234] on input "2000" at bounding box center [878, 233] width 420 height 43
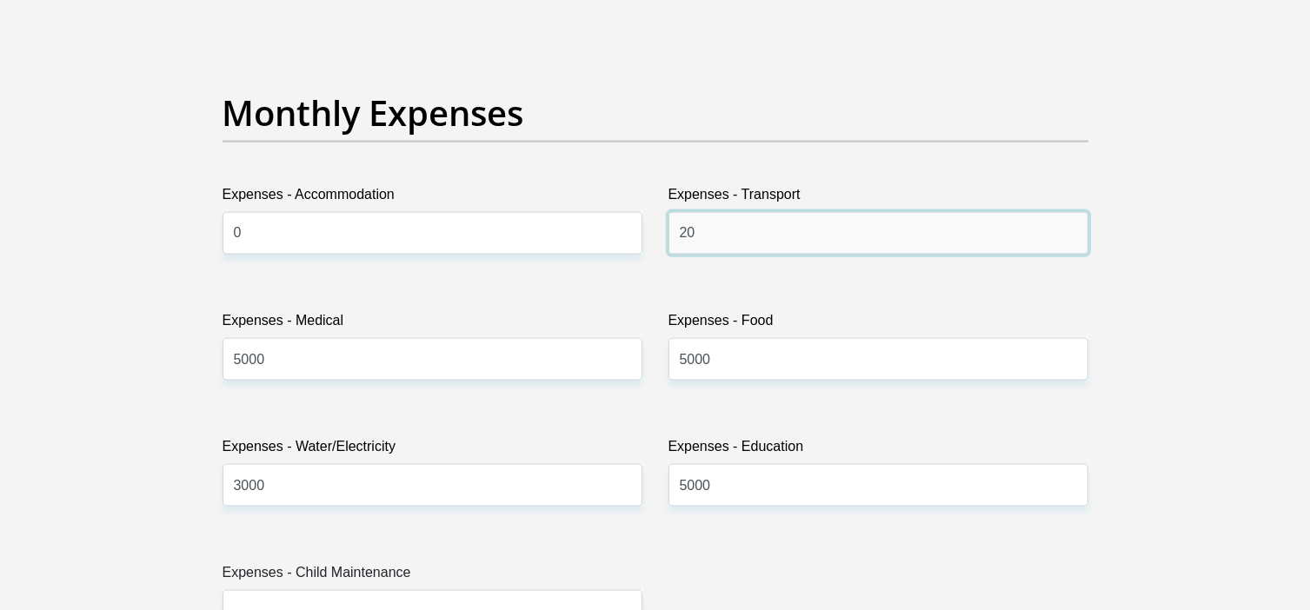
type input "2"
type input "0"
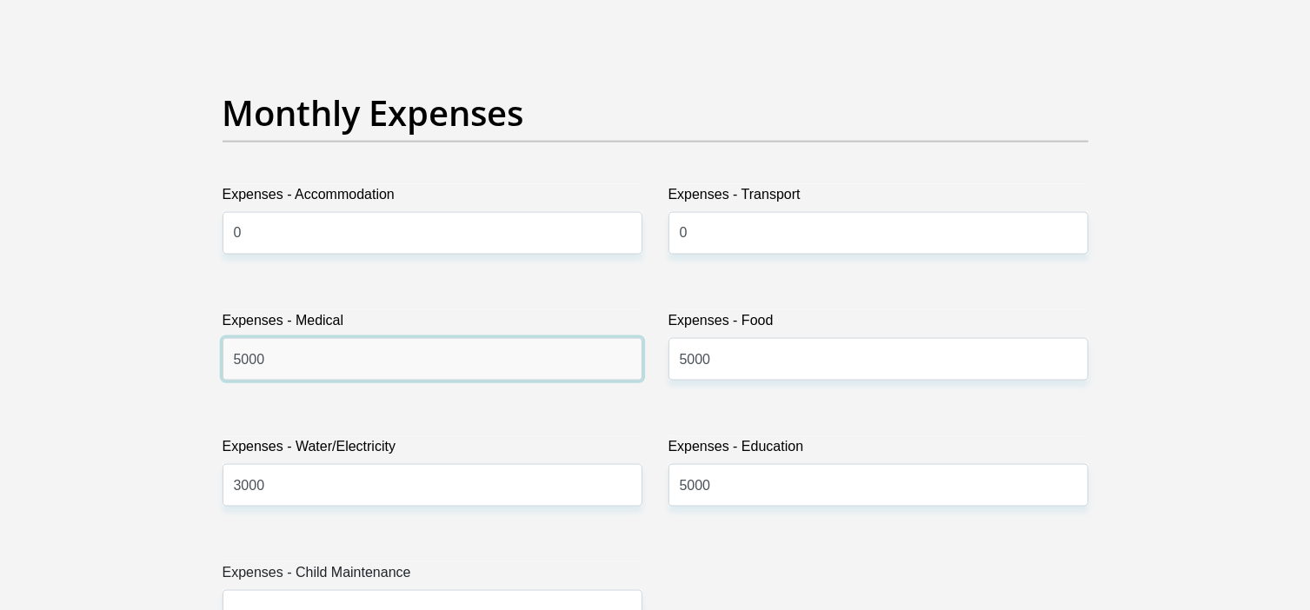
click at [396, 355] on input "5000" at bounding box center [432, 359] width 420 height 43
type input "5"
type input "0"
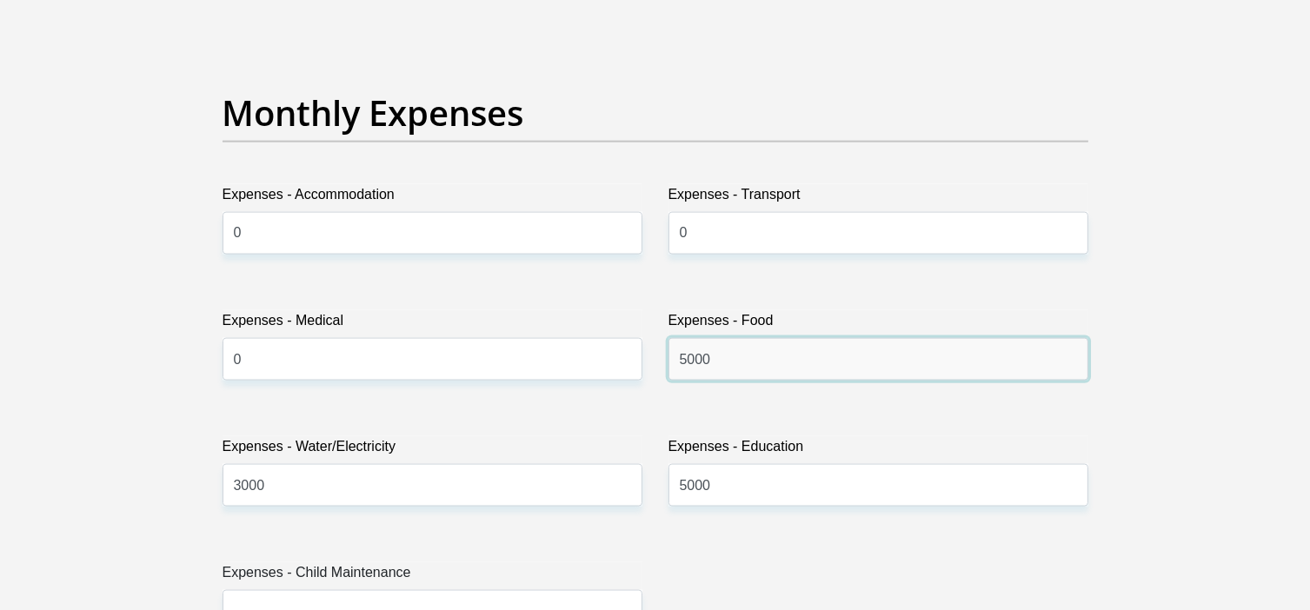
click at [739, 359] on input "5000" at bounding box center [878, 359] width 420 height 43
type input "5"
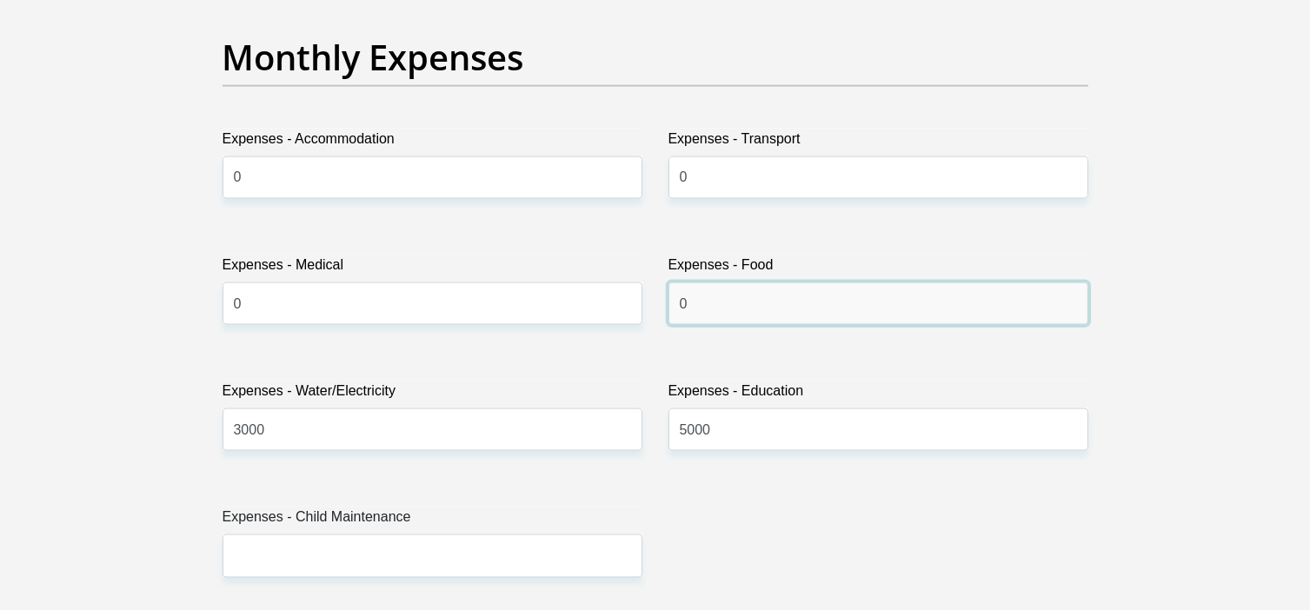
scroll to position [2607, 0]
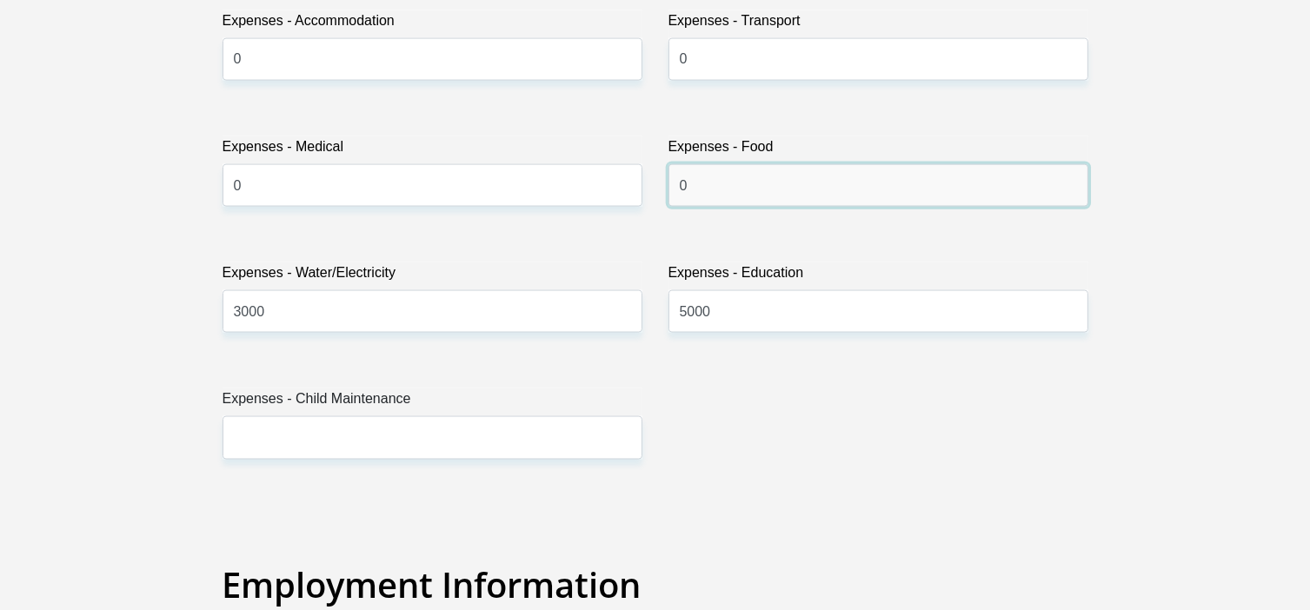
type input "0"
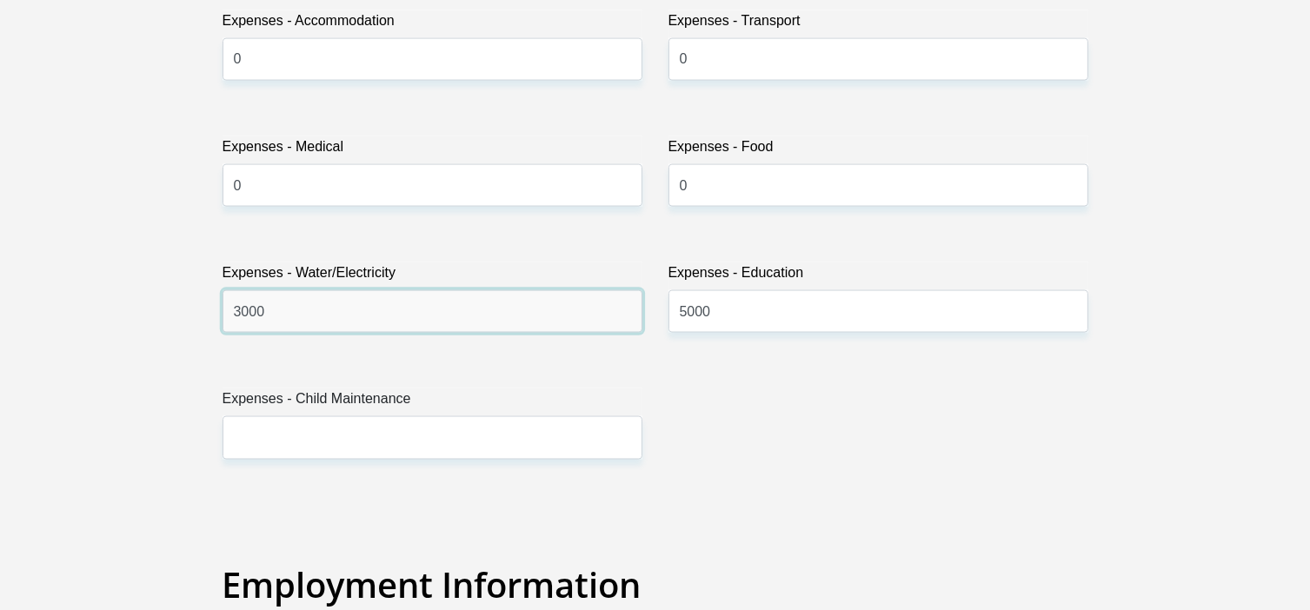
click at [478, 305] on input "3000" at bounding box center [432, 311] width 420 height 43
type input "3"
type input "0"
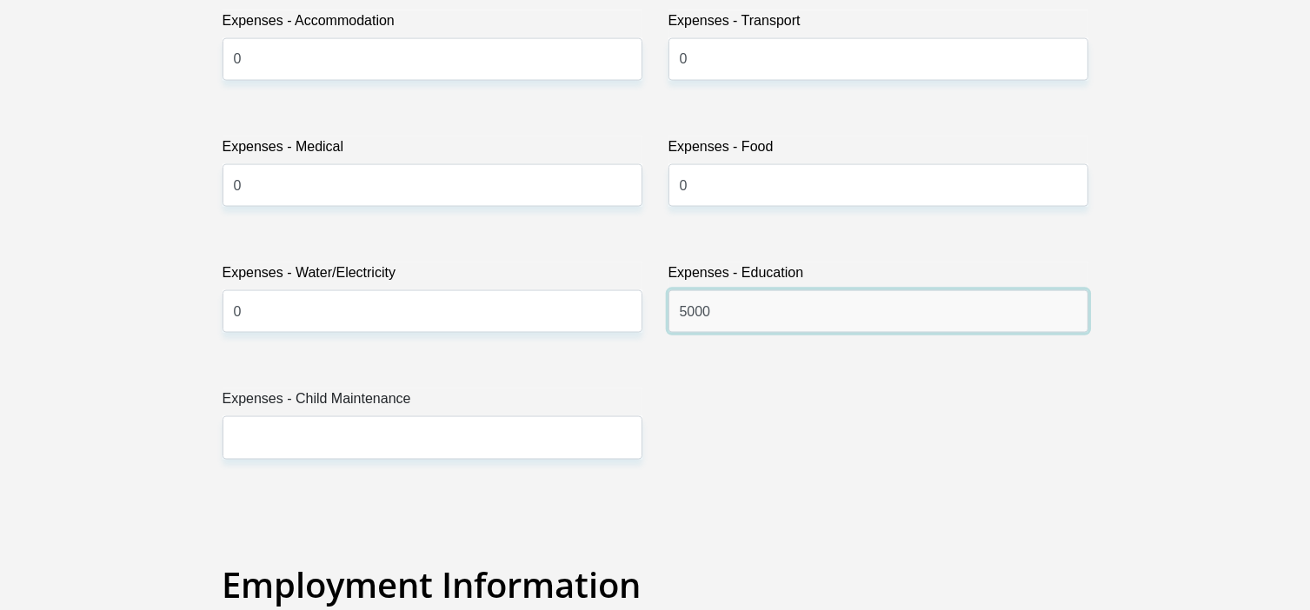
click at [747, 317] on input "5000" at bounding box center [878, 311] width 420 height 43
type input "5"
type input "0"
click at [667, 359] on div "Title Mr Ms Mrs Dr Other First Name ada Surname stander ID Number 7612170211085…" at bounding box center [655, 493] width 892 height 5655
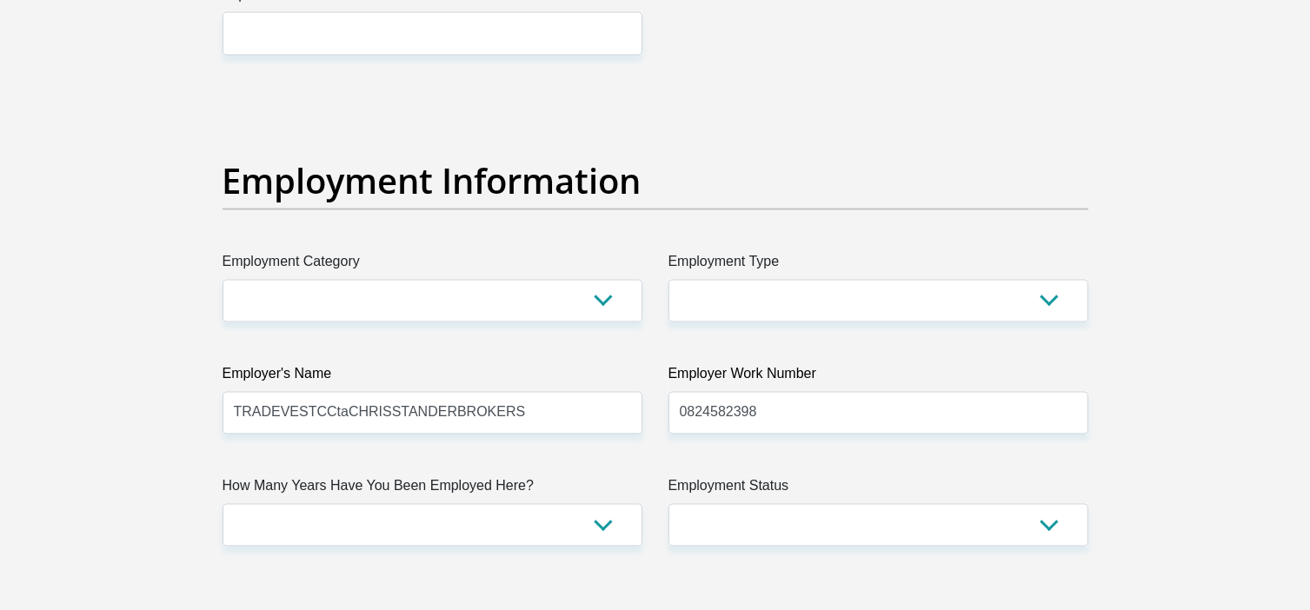
scroll to position [3042, 0]
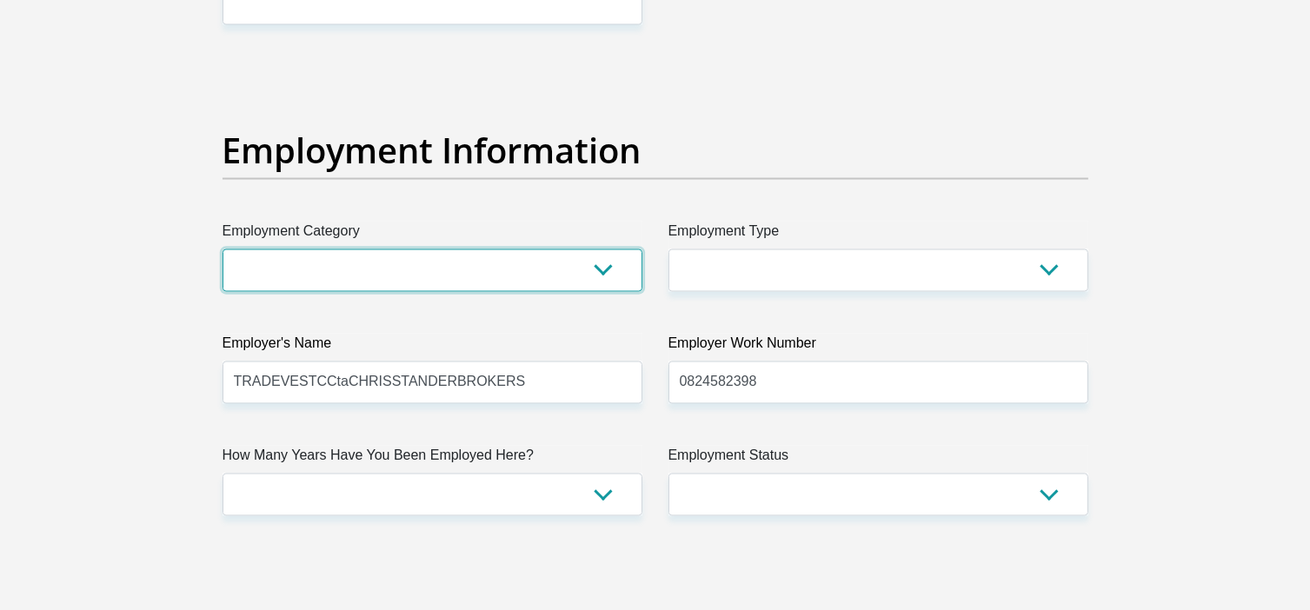
click at [524, 268] on select "AGRICULTURE ALCOHOL & TOBACCO CONSTRUCTION MATERIALS METALLURGY EQUIPMENT FOR R…" at bounding box center [432, 270] width 420 height 43
select select "17"
click at [222, 249] on select "AGRICULTURE ALCOHOL & TOBACCO CONSTRUCTION MATERIALS METALLURGY EQUIPMENT FOR R…" at bounding box center [432, 270] width 420 height 43
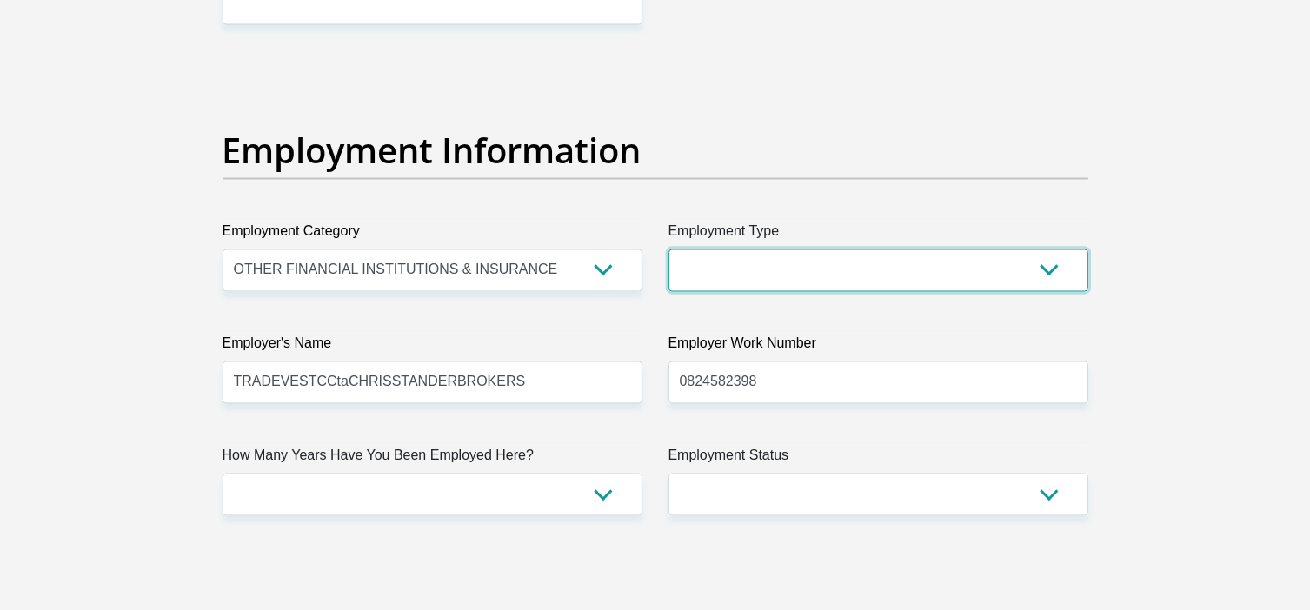
click at [753, 263] on select "College/Lecturer Craft Seller Creative Driver Executive Farmer Forces - Non Com…" at bounding box center [878, 270] width 420 height 43
select select "Self-Employed"
click at [668, 249] on select "College/Lecturer Craft Seller Creative Driver Executive Farmer Forces - Non Com…" at bounding box center [878, 270] width 420 height 43
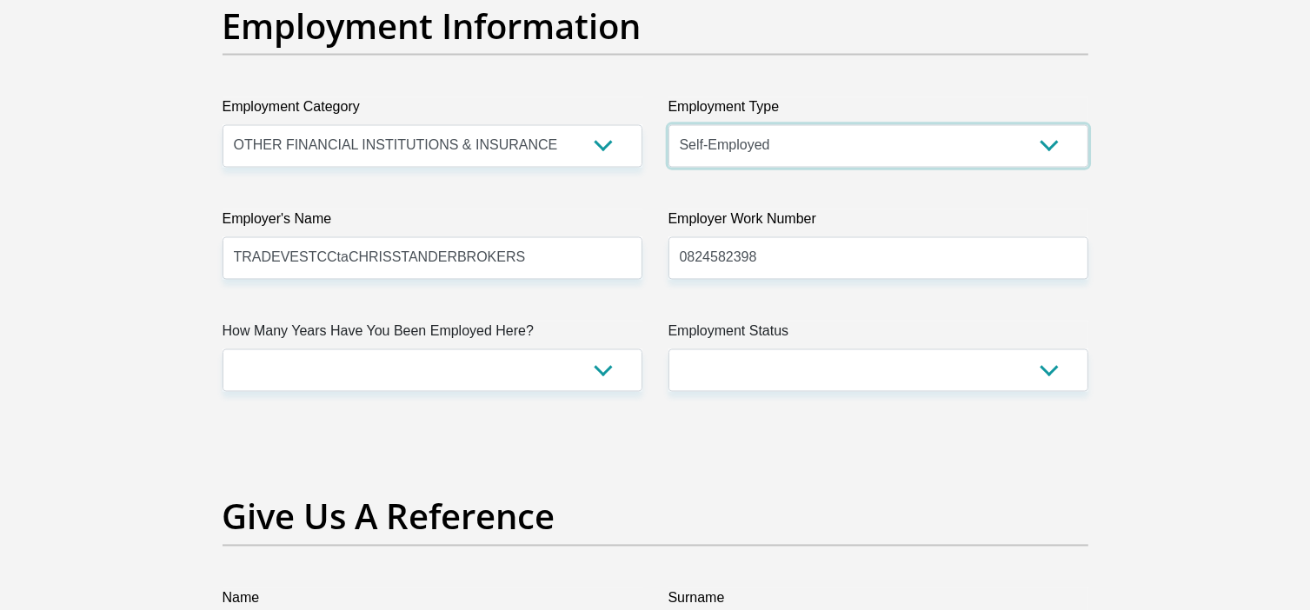
scroll to position [3216, 0]
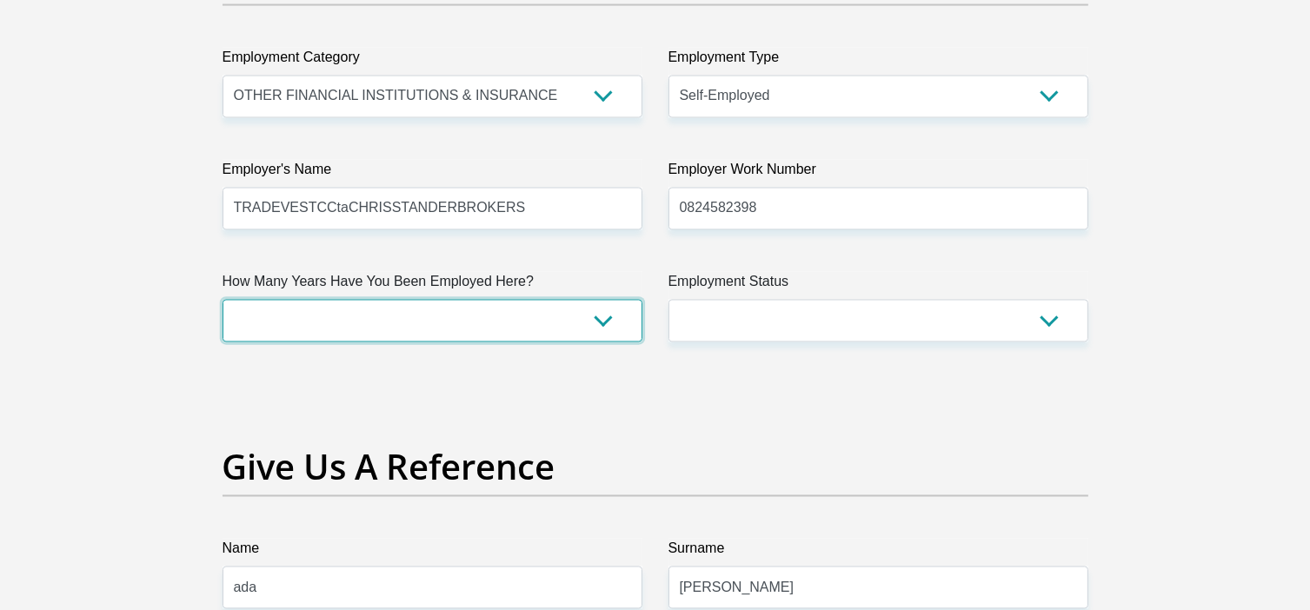
click at [497, 321] on select "less than 1 year 1-3 years 3-5 years 5+ years" at bounding box center [432, 321] width 420 height 43
select select "60"
click at [222, 300] on select "less than 1 year 1-3 years 3-5 years 5+ years" at bounding box center [432, 321] width 420 height 43
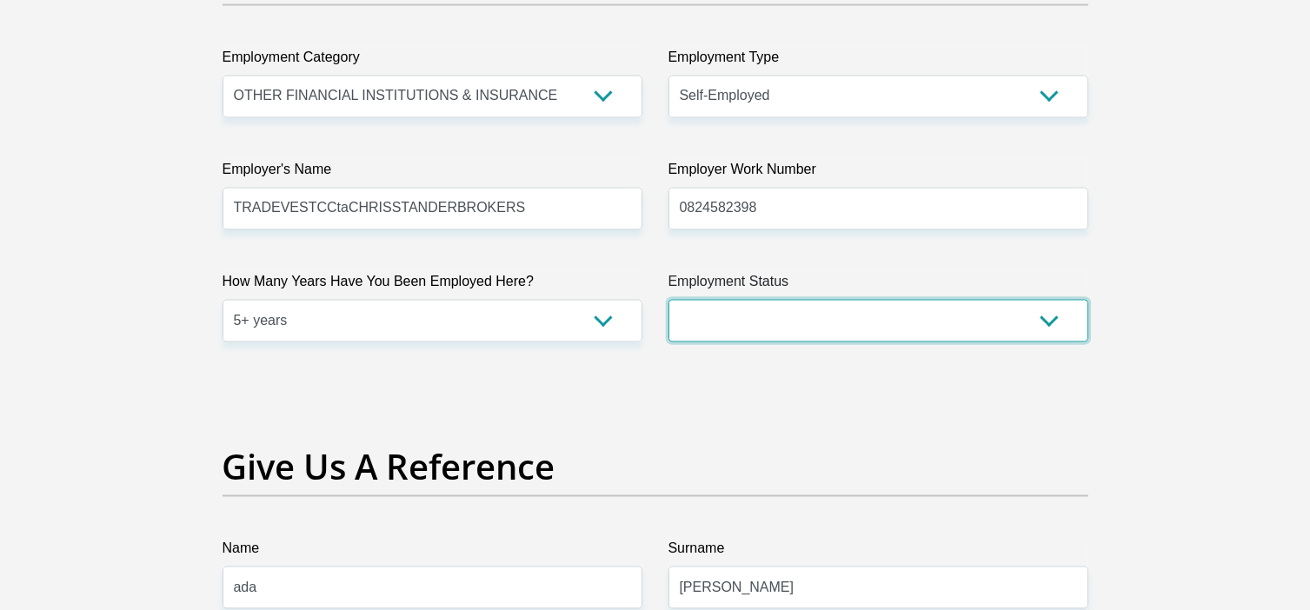
click at [756, 311] on select "Permanent/Full-time Part-time/Casual Contract Worker Self-Employed Housewife Re…" at bounding box center [878, 321] width 420 height 43
select select "1"
click at [668, 300] on select "Permanent/Full-time Part-time/Casual Contract Worker Self-Employed Housewife Re…" at bounding box center [878, 321] width 420 height 43
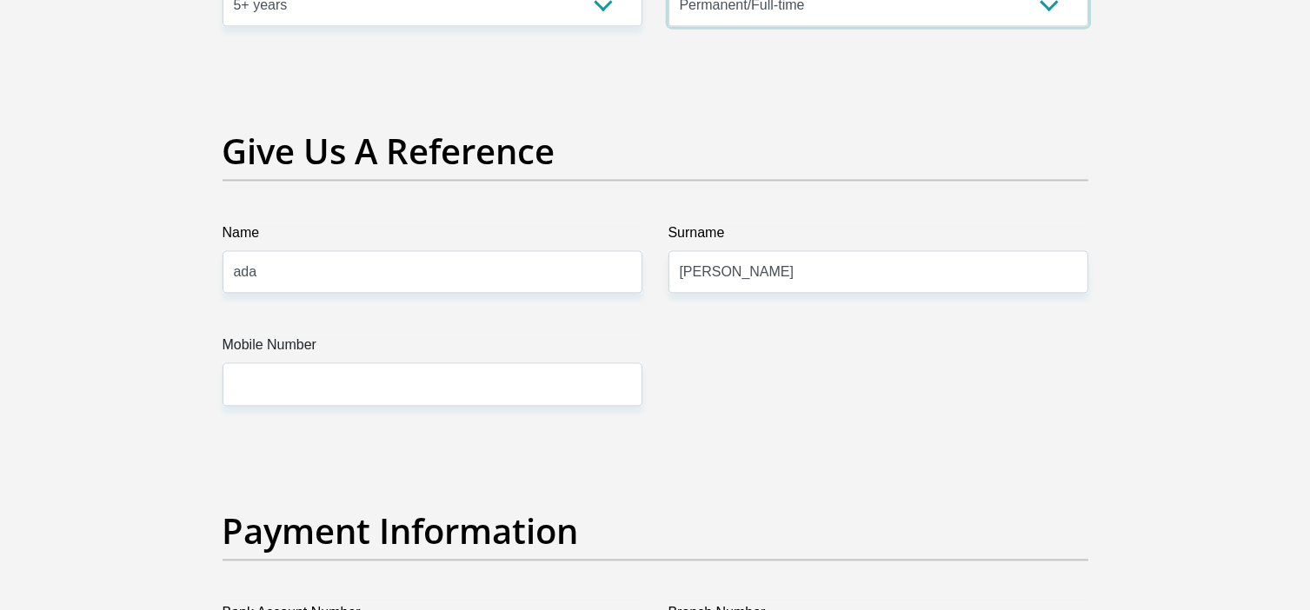
scroll to position [3563, 0]
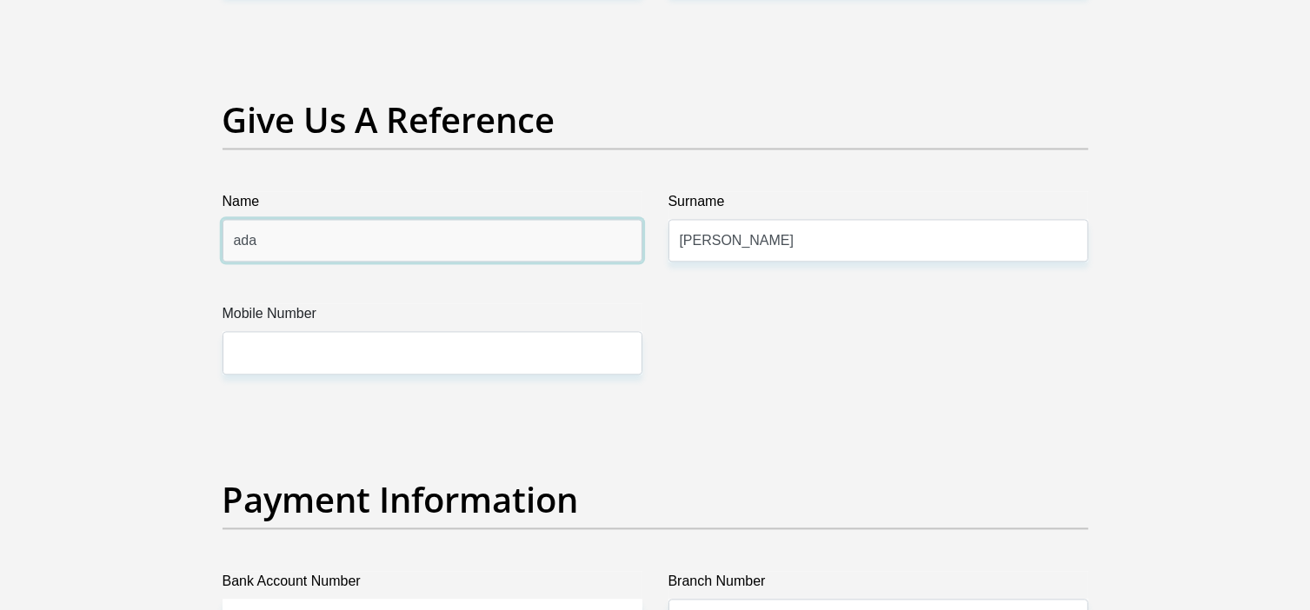
click at [289, 242] on input "ada" at bounding box center [432, 240] width 420 height 43
type input "a"
type input "chris"
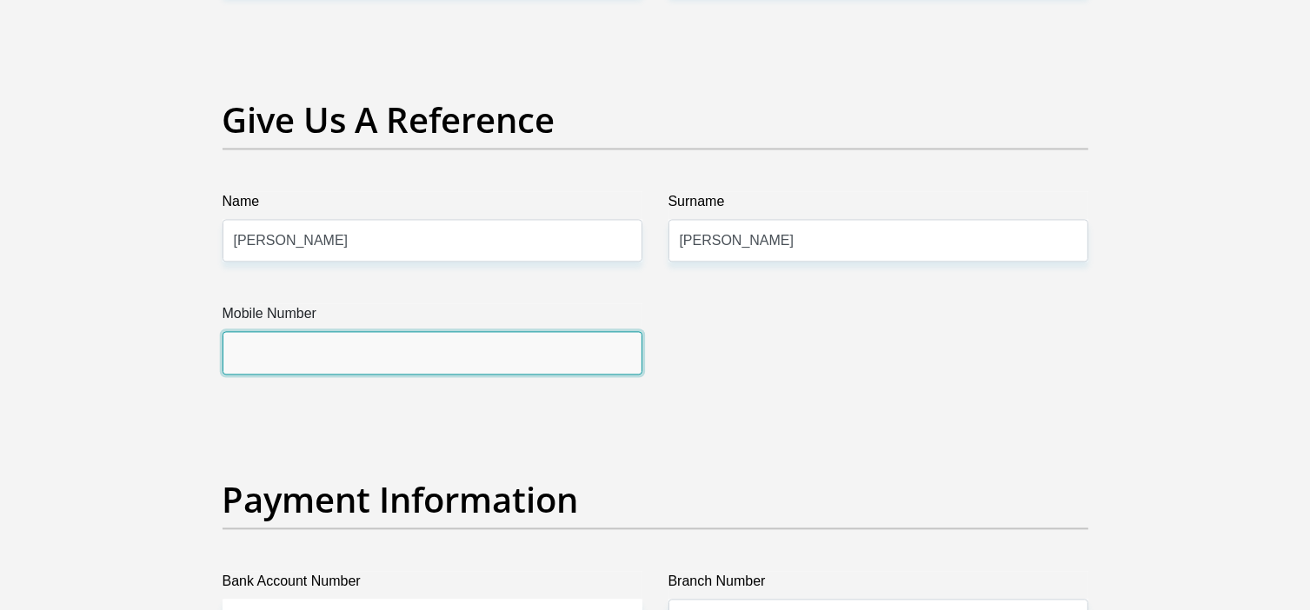
click at [231, 344] on input "Mobile Number" at bounding box center [432, 352] width 420 height 43
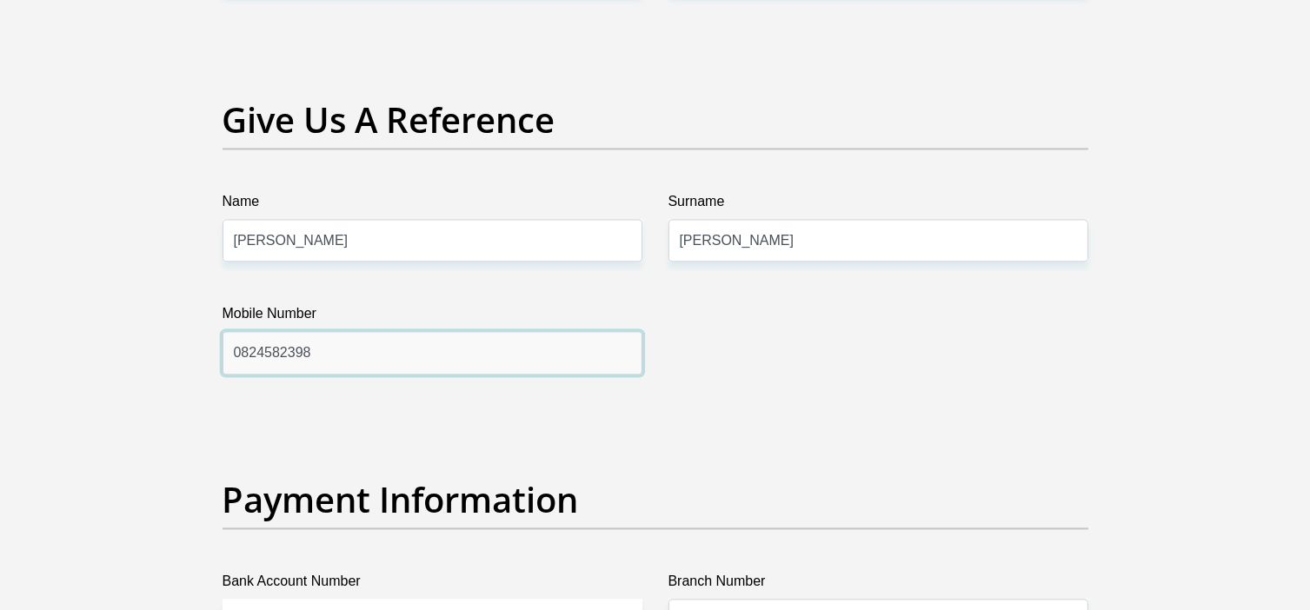
type input "0824582398"
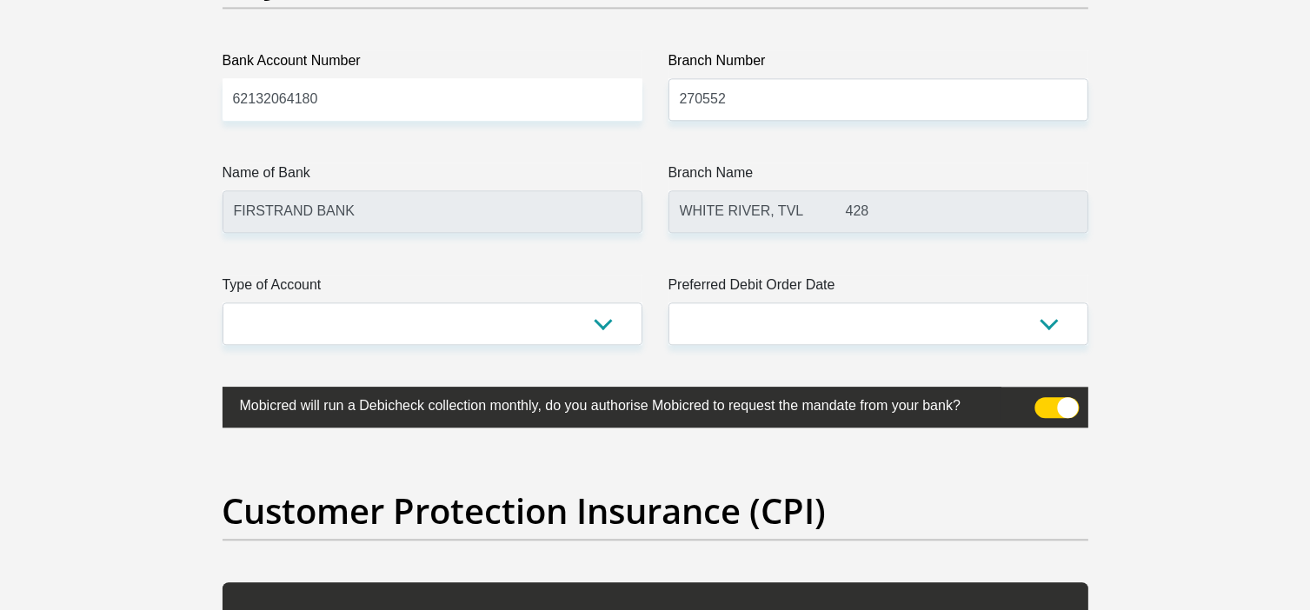
scroll to position [4085, 0]
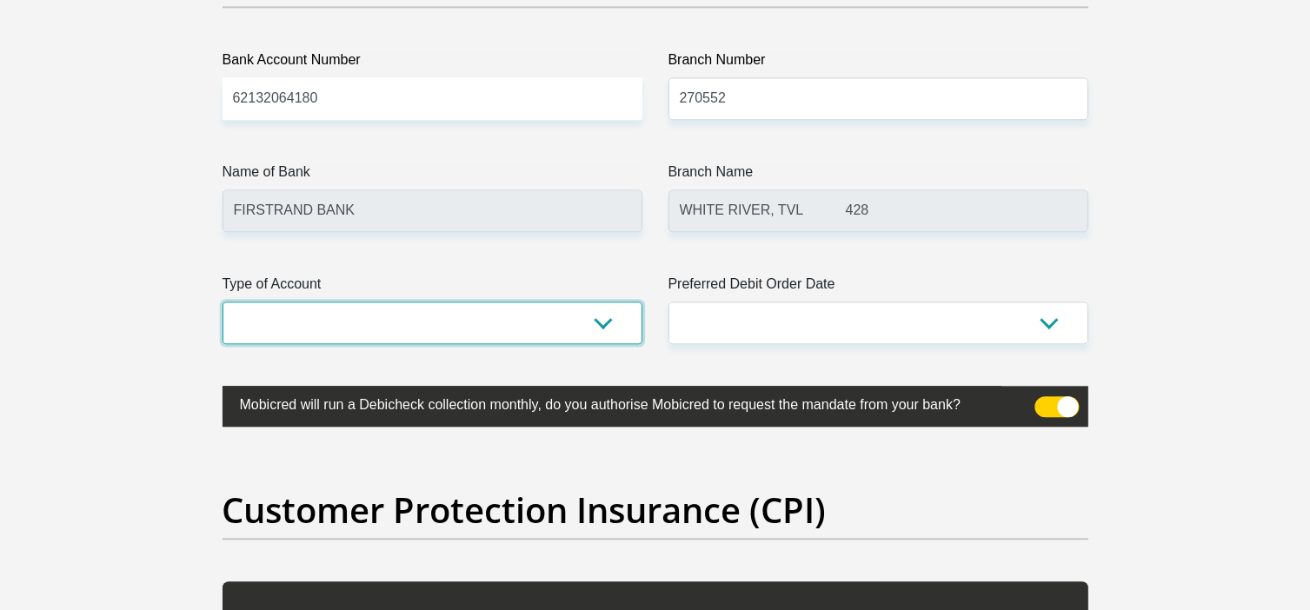
click at [459, 315] on select "Cheque Savings" at bounding box center [432, 323] width 420 height 43
select select "CUR"
click at [222, 302] on select "Cheque Savings" at bounding box center [432, 323] width 420 height 43
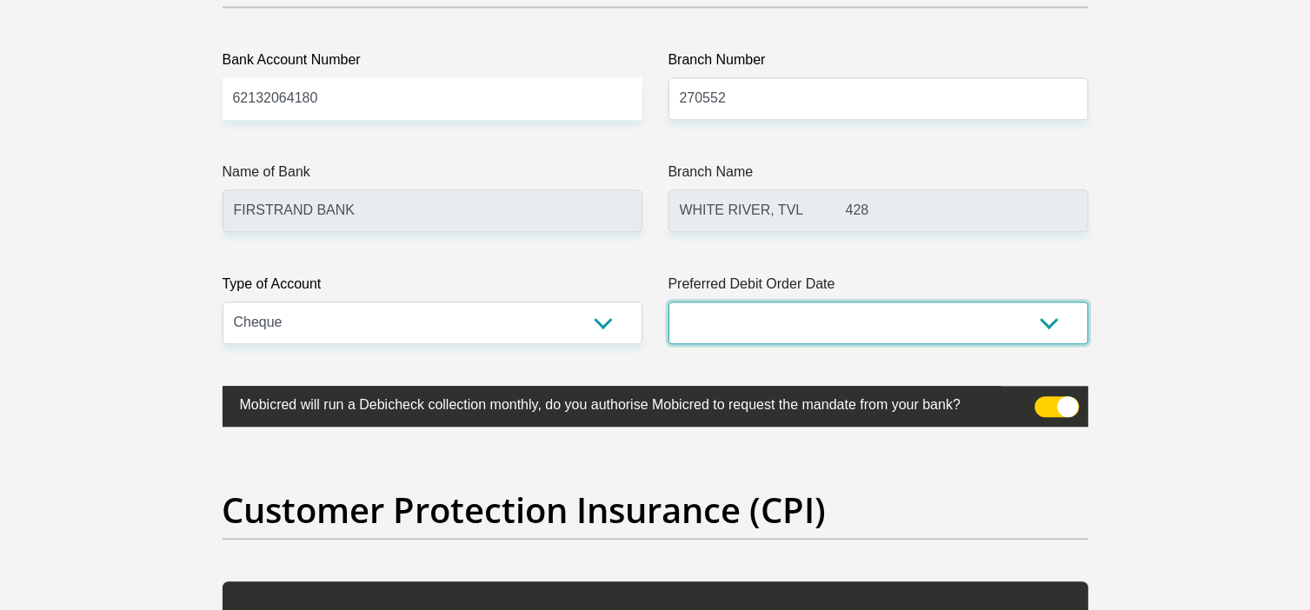
click at [749, 321] on select "1st 2nd 3rd 4th 5th 7th 18th 19th 20th 21st 22nd 23rd 24th 25th 26th 27th 28th …" at bounding box center [878, 323] width 420 height 43
select select "1"
click at [668, 302] on select "1st 2nd 3rd 4th 5th 7th 18th 19th 20th 21st 22nd 23rd 24th 25th 26th 27th 28th …" at bounding box center [878, 323] width 420 height 43
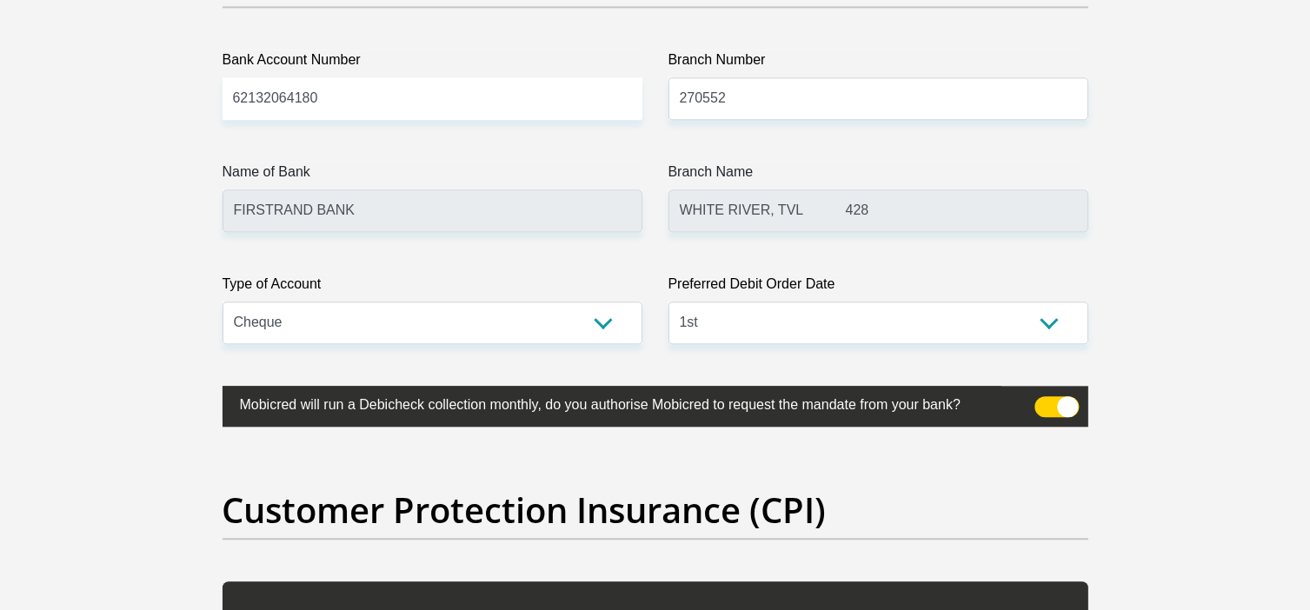
click at [335, 73] on label "Bank Account Number" at bounding box center [432, 64] width 420 height 28
click at [335, 77] on input "62132064180" at bounding box center [432, 98] width 420 height 43
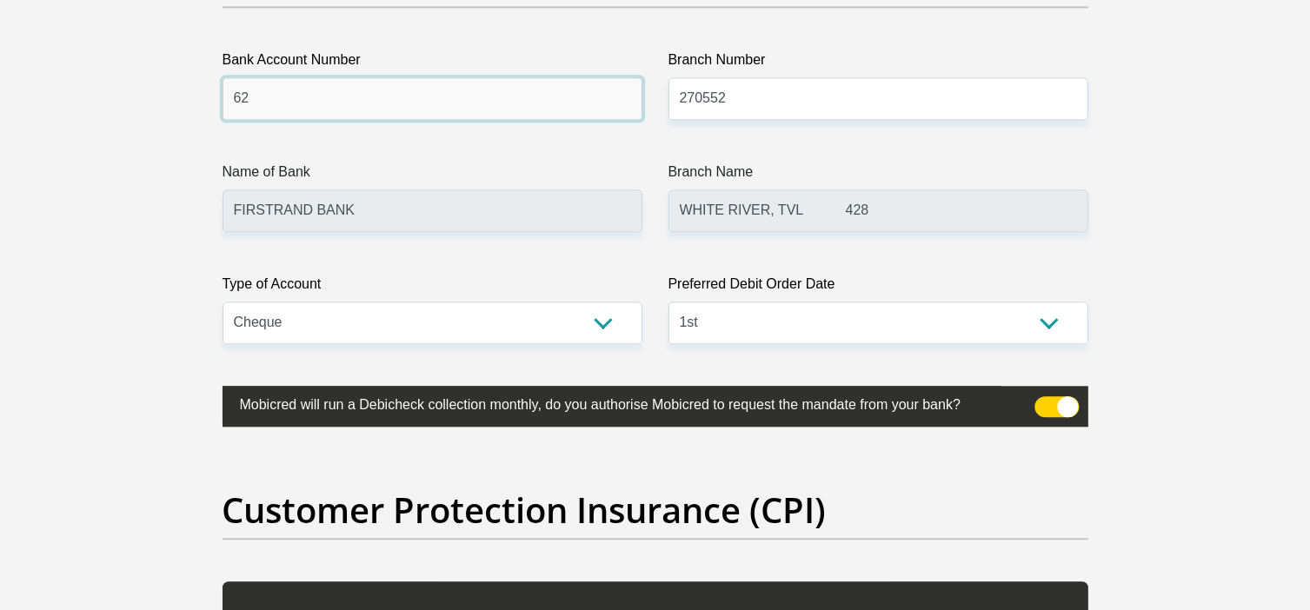
type input "6"
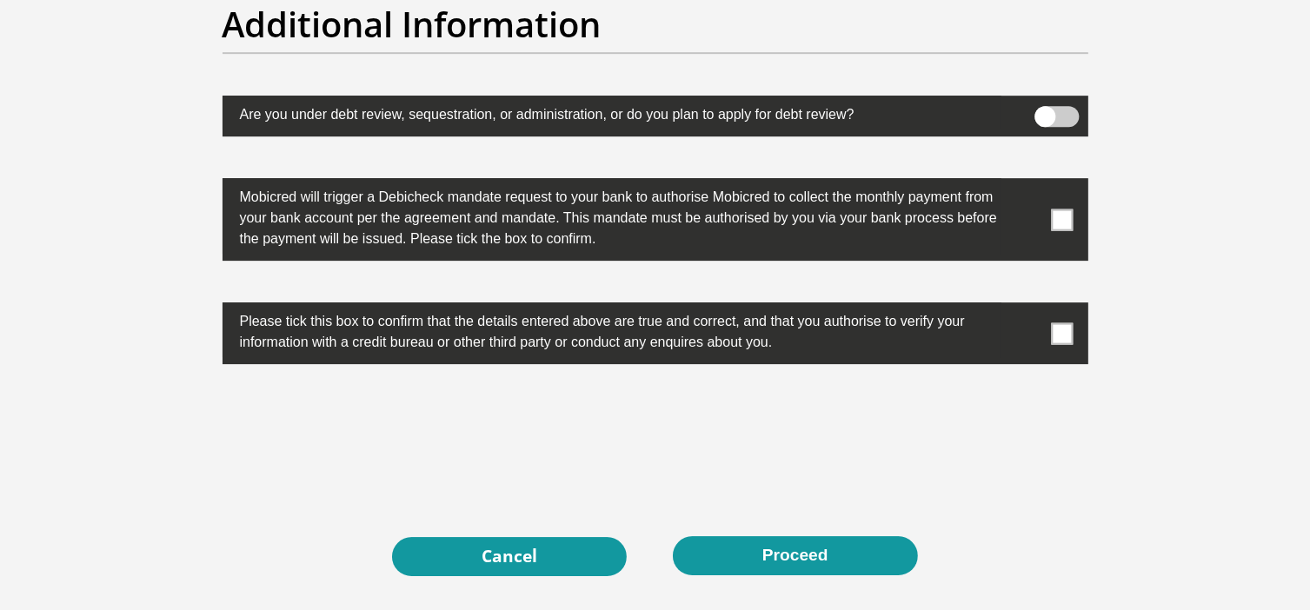
scroll to position [5475, 0]
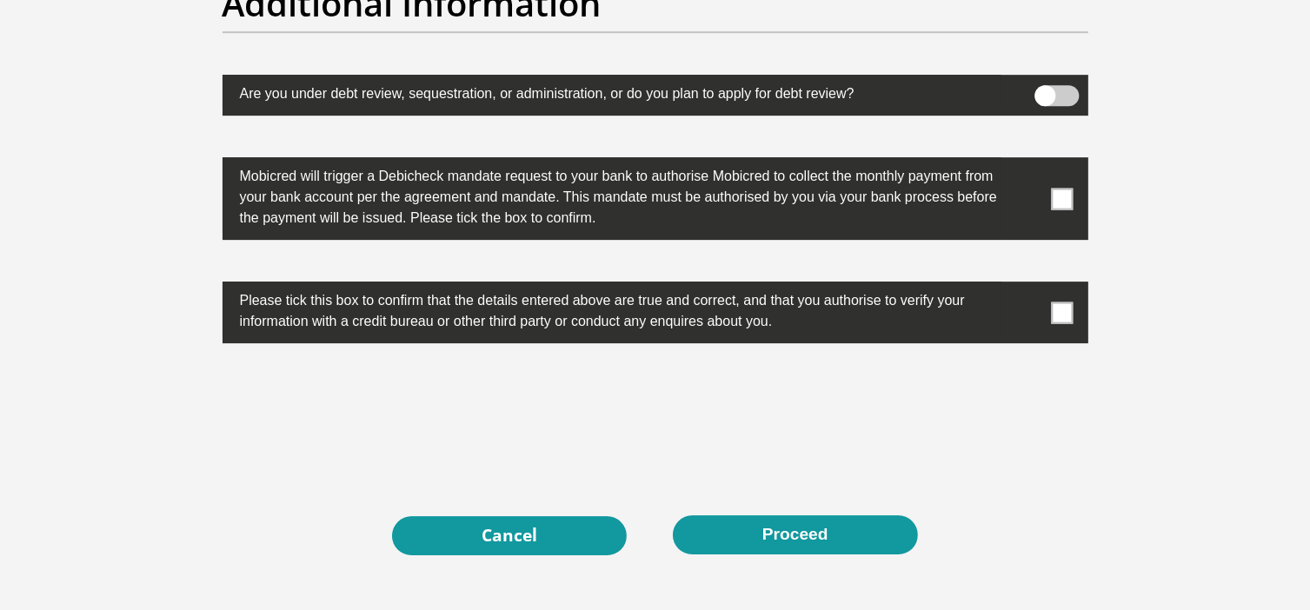
type input "62045379395"
click at [1068, 196] on span at bounding box center [1062, 199] width 22 height 22
click at [1027, 162] on input "checkbox" at bounding box center [1027, 162] width 0 height 0
click at [1062, 310] on span at bounding box center [1062, 313] width 22 height 22
click at [1027, 286] on input "checkbox" at bounding box center [1027, 286] width 0 height 0
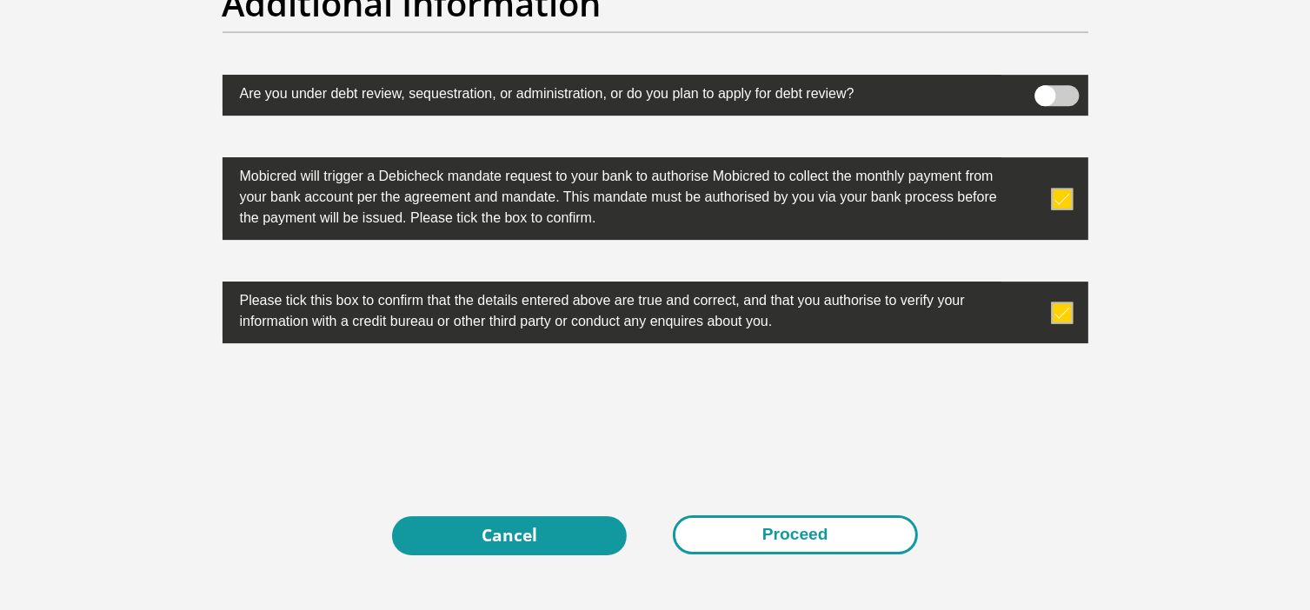
click at [762, 530] on button "Proceed" at bounding box center [795, 534] width 245 height 39
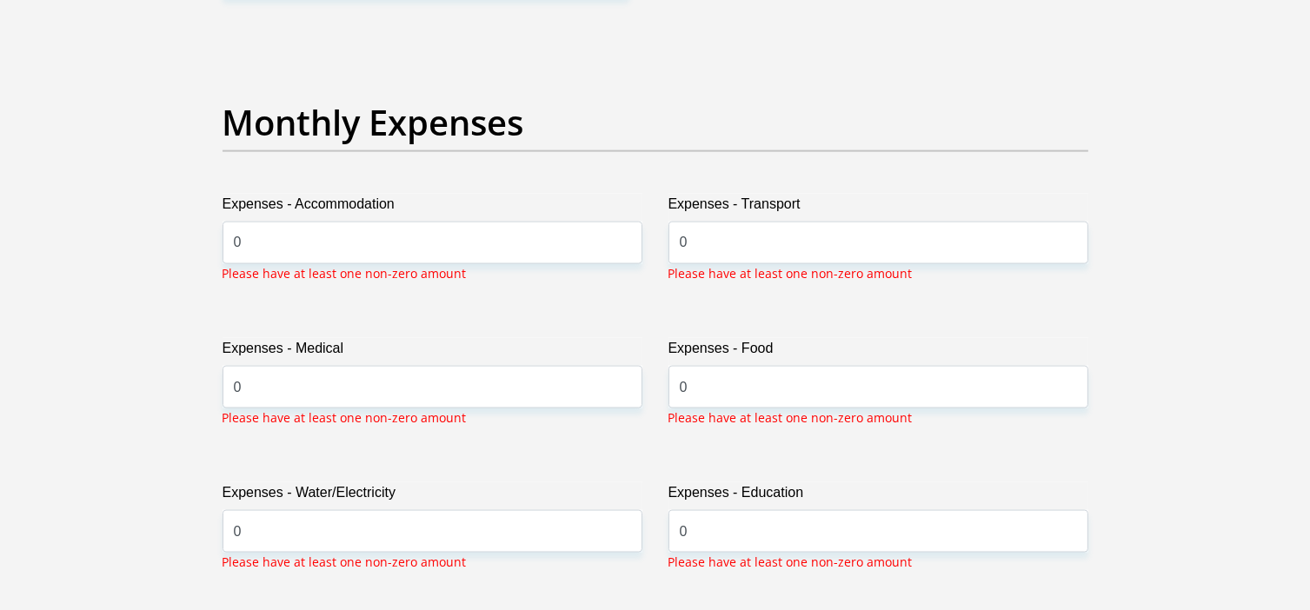
scroll to position [2511, 0]
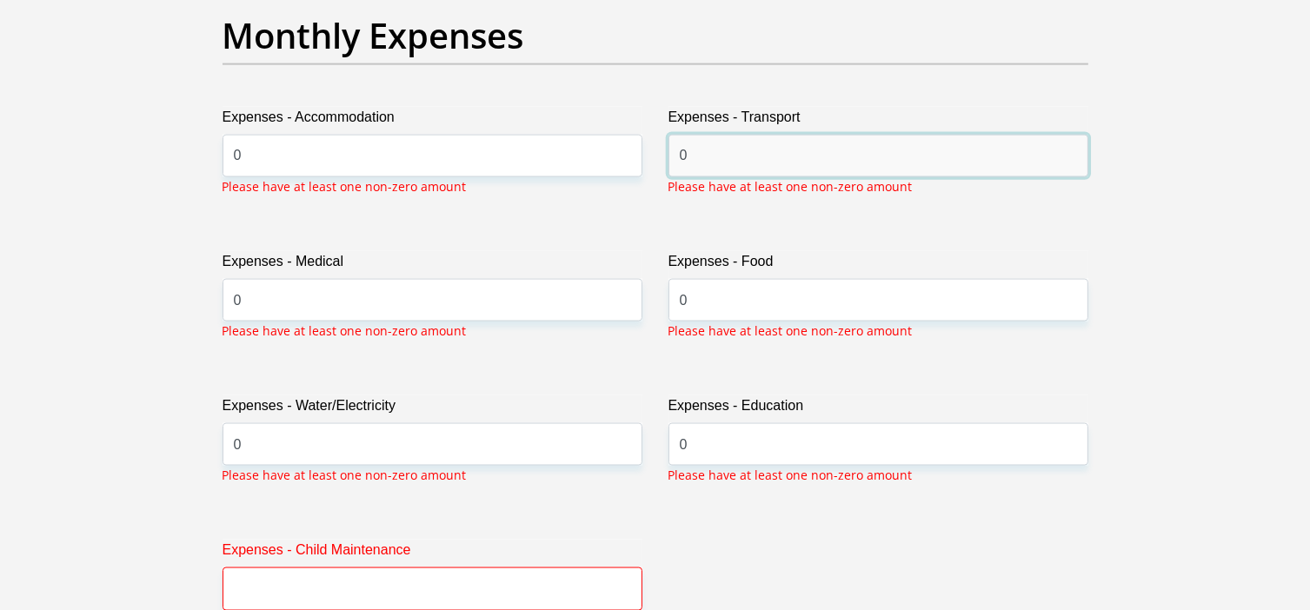
click at [694, 157] on input "0" at bounding box center [878, 156] width 420 height 43
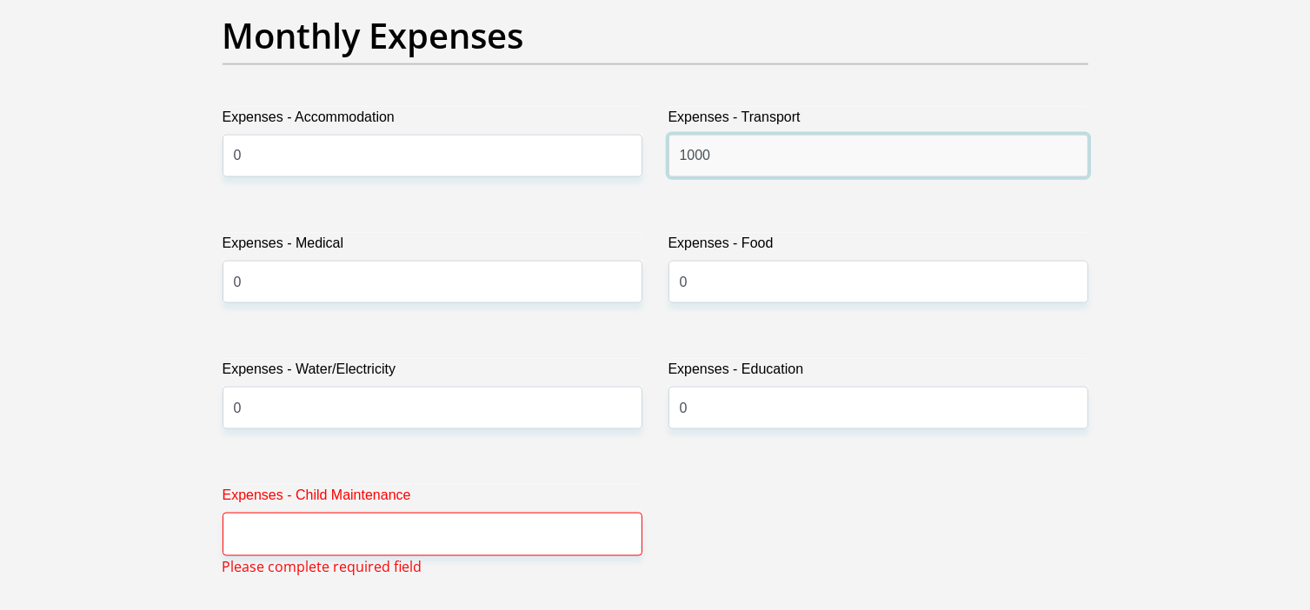
type input "1000"
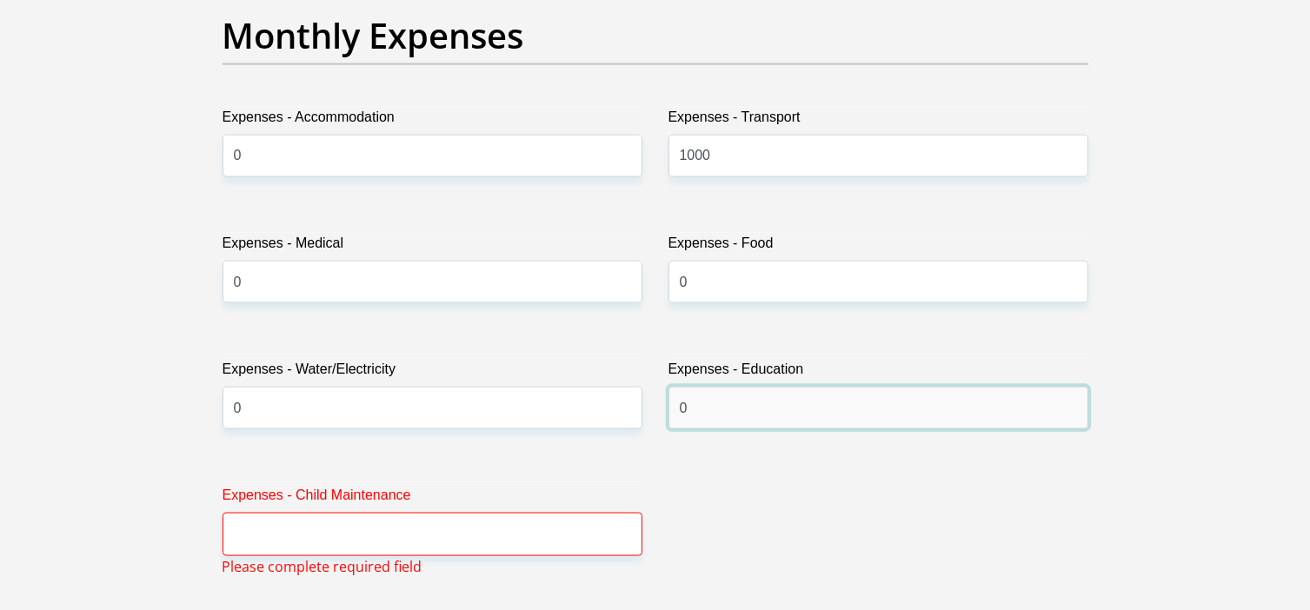
click at [693, 408] on input "0" at bounding box center [878, 408] width 420 height 43
type input "1500"
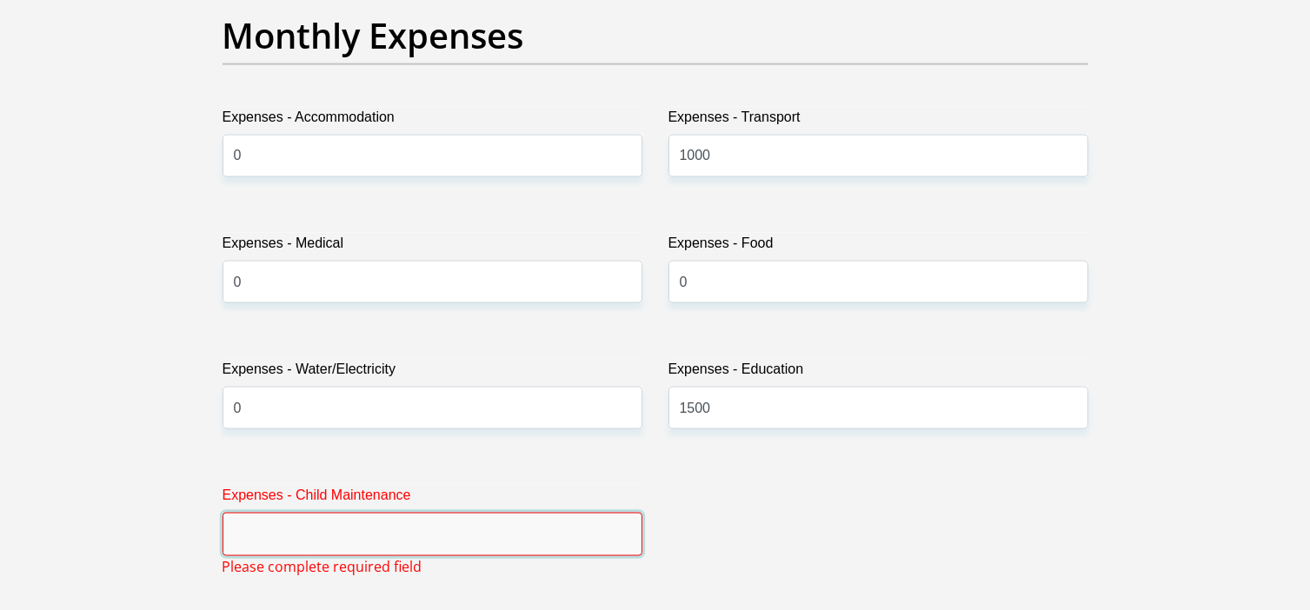
click at [403, 531] on input "Expenses - Child Maintenance" at bounding box center [432, 534] width 420 height 43
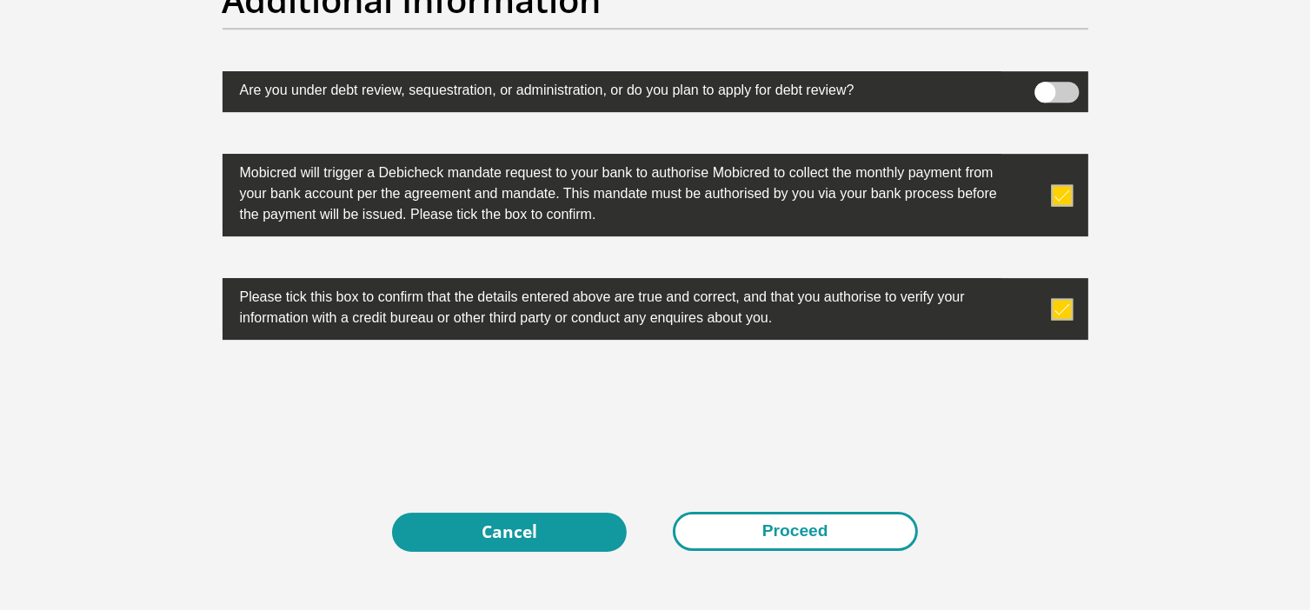
scroll to position [5621, 0]
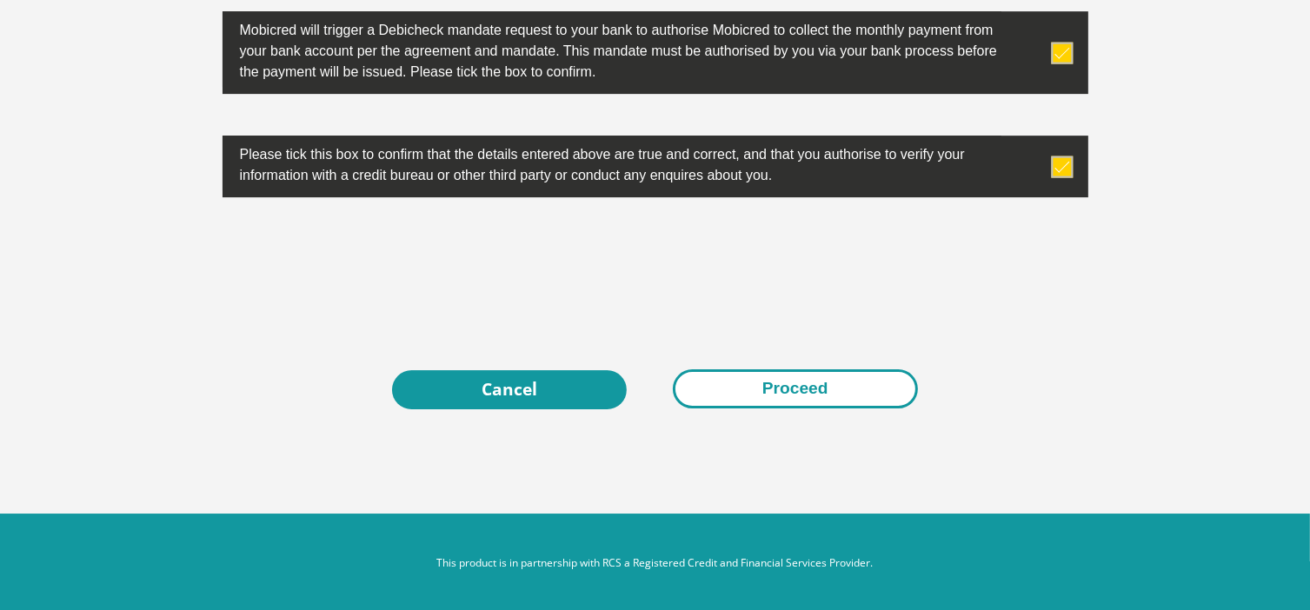
type input "0"
click at [787, 393] on button "Proceed" at bounding box center [795, 388] width 245 height 39
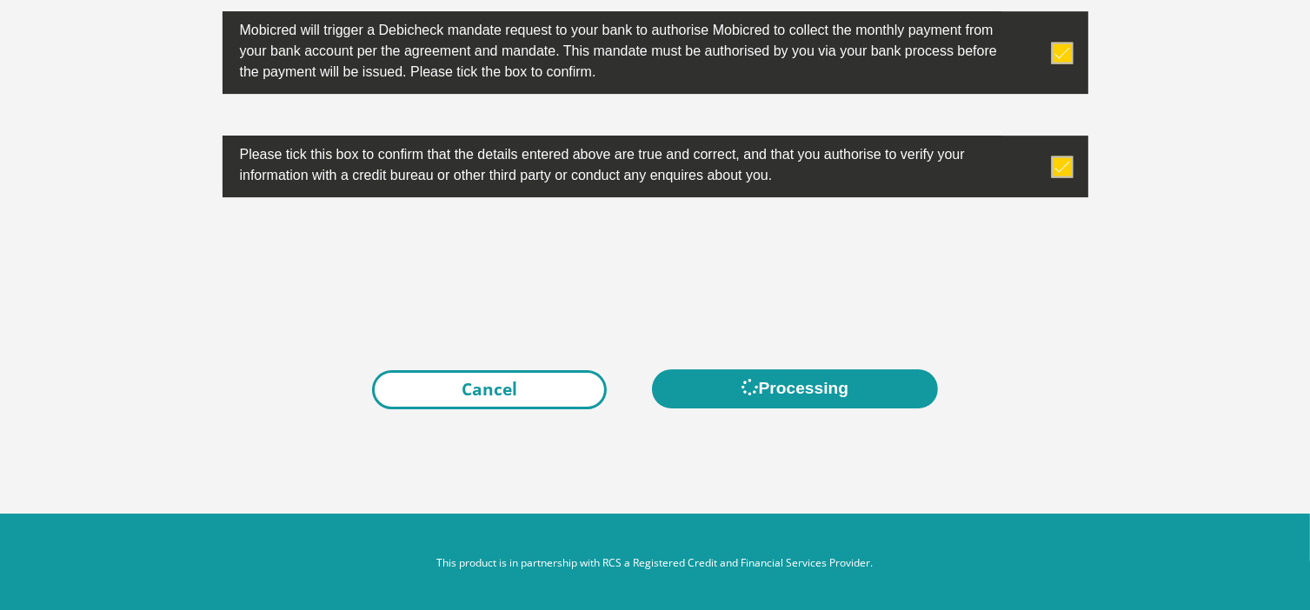
scroll to position [0, 0]
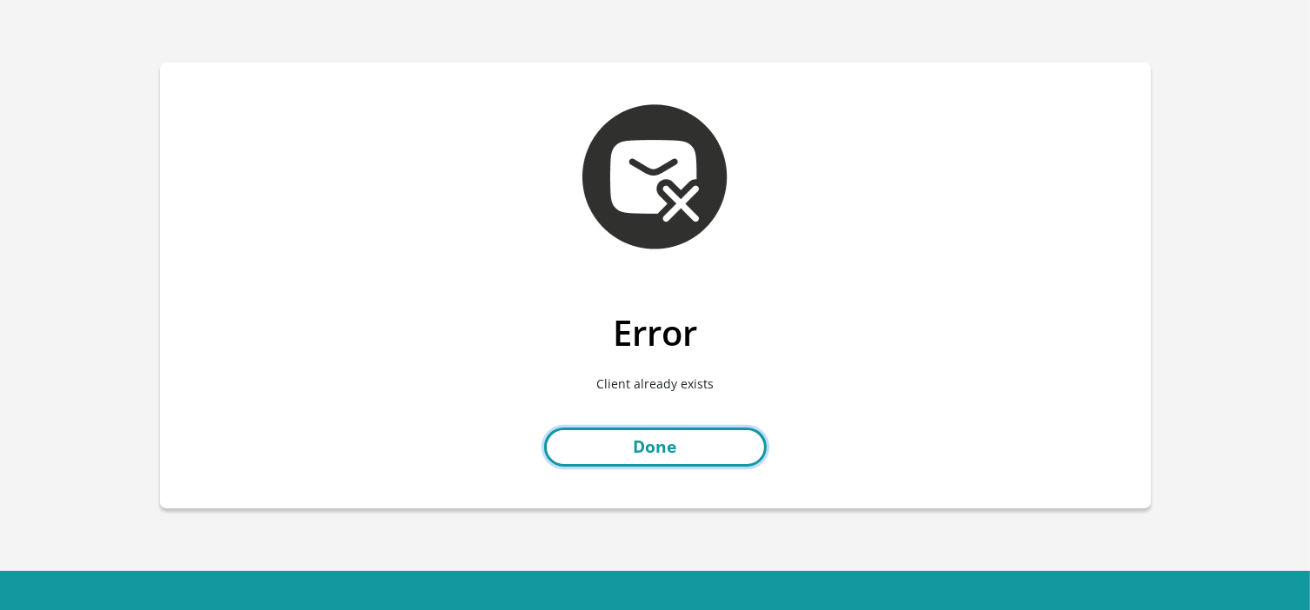
click at [650, 444] on link "Done" at bounding box center [655, 447] width 222 height 39
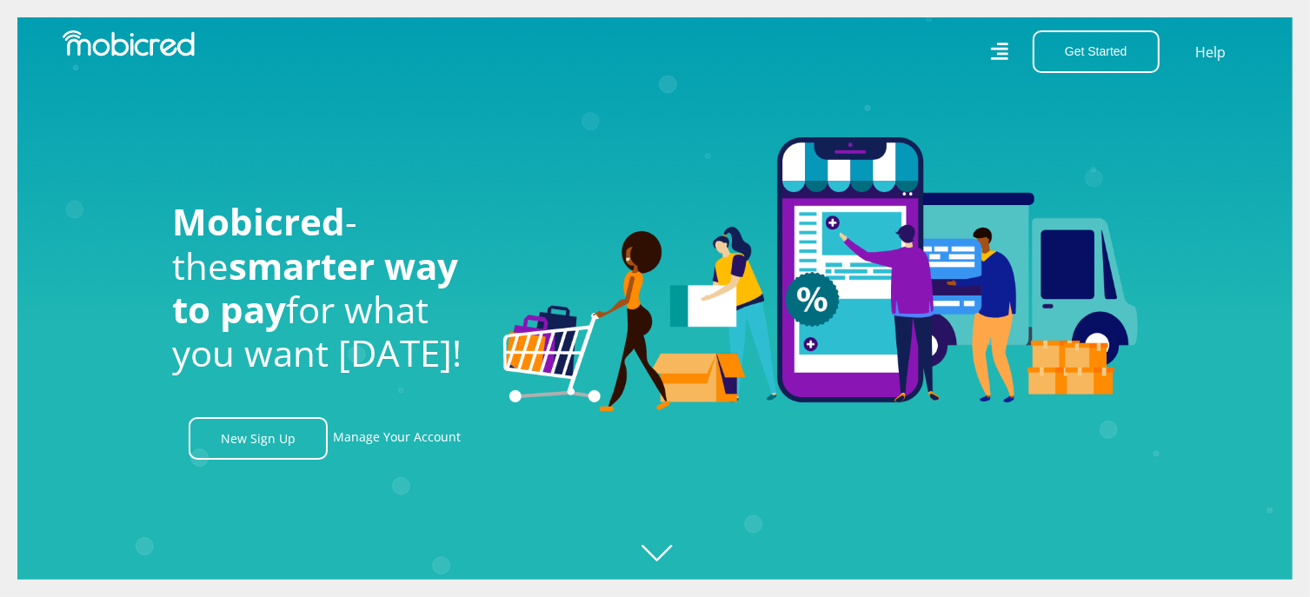
scroll to position [0, 2228]
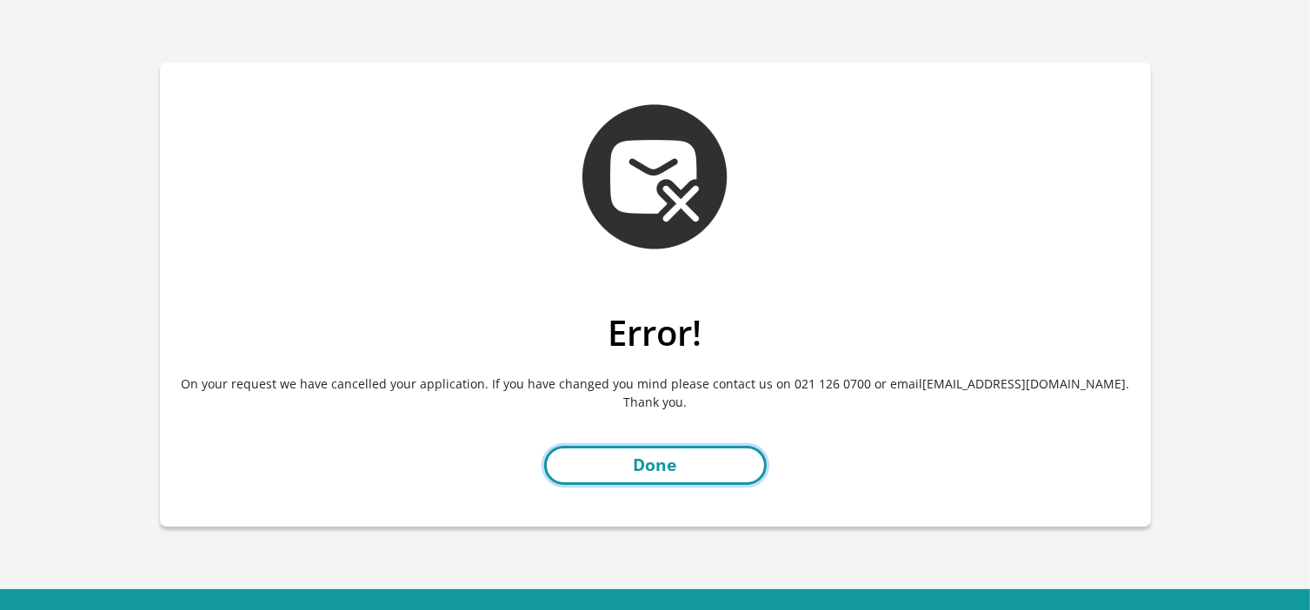
click at [648, 466] on link "Done" at bounding box center [655, 465] width 222 height 39
